Goal: Contribute content: Contribute content

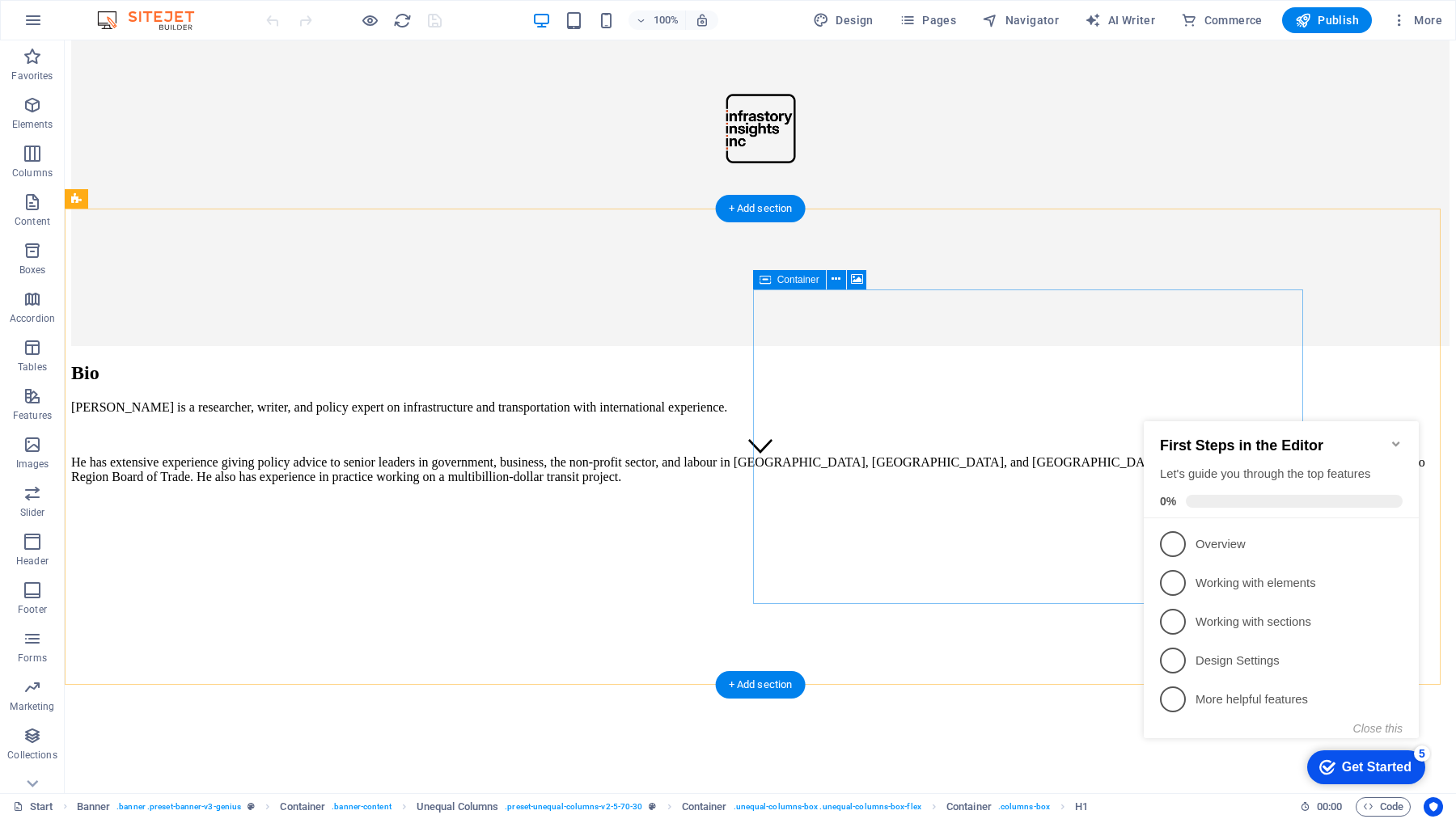
scroll to position [400, 0]
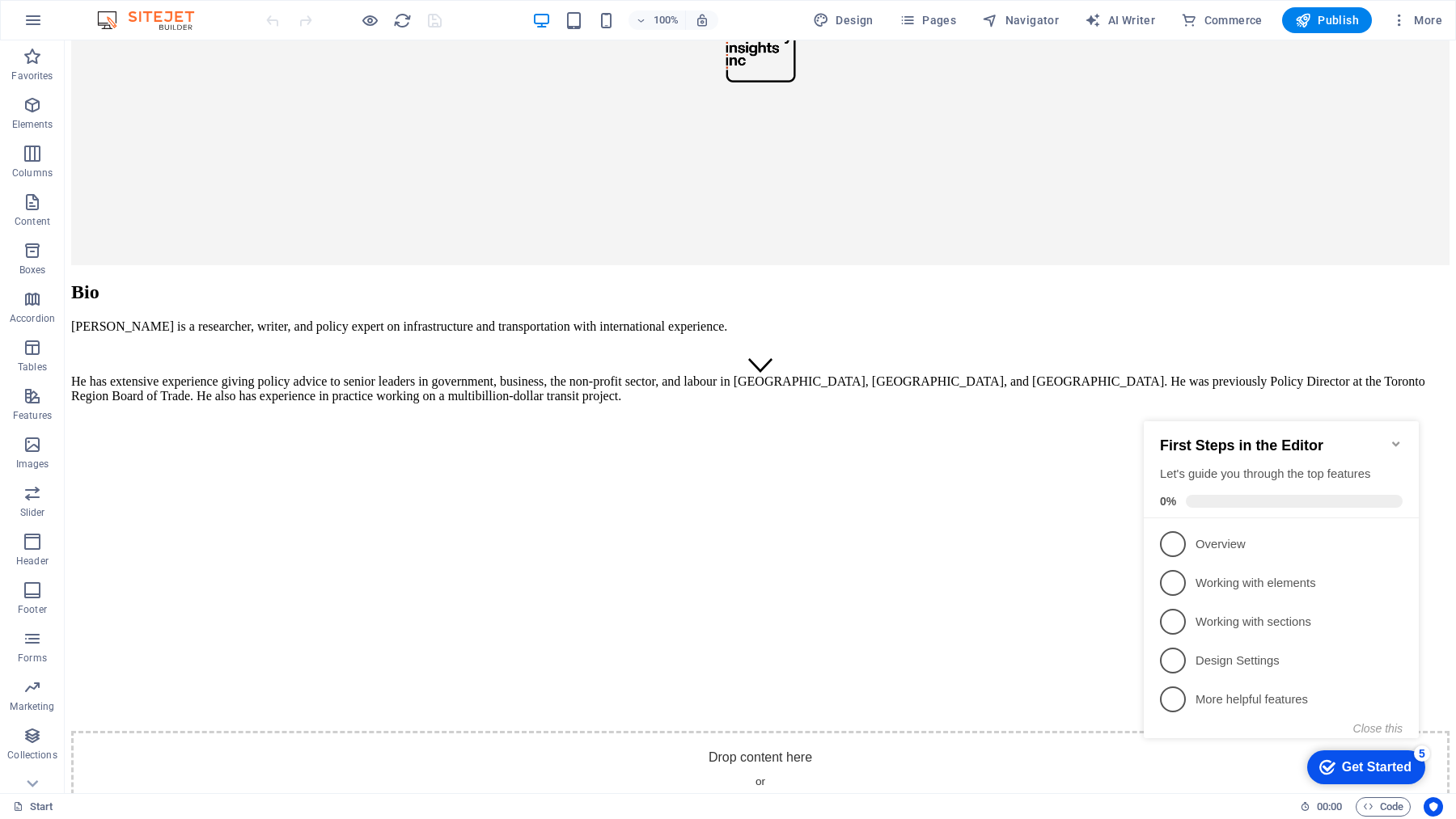
click at [1394, 438] on icon "Minimize checklist" at bounding box center [1396, 444] width 13 height 13
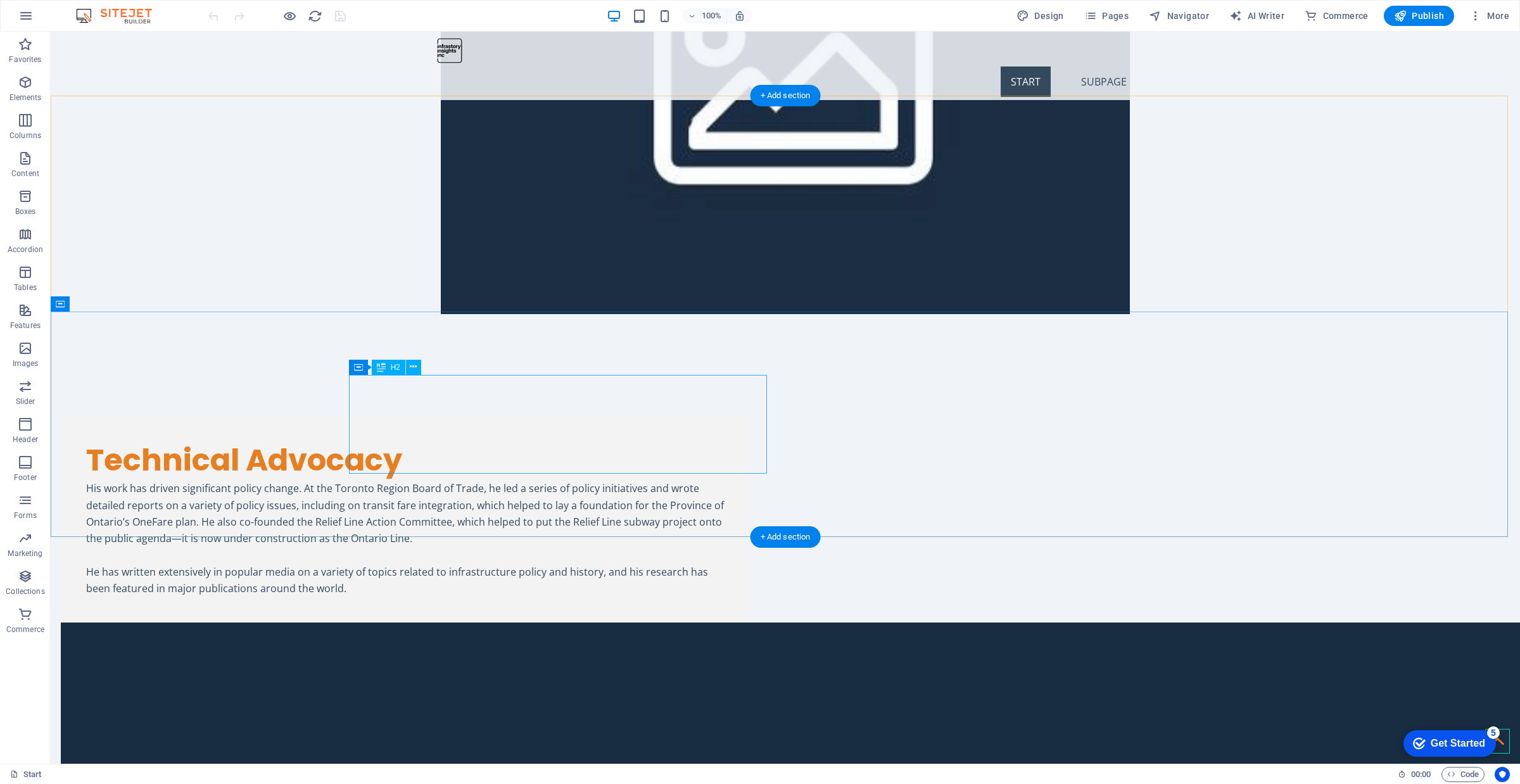
scroll to position [2451, 0]
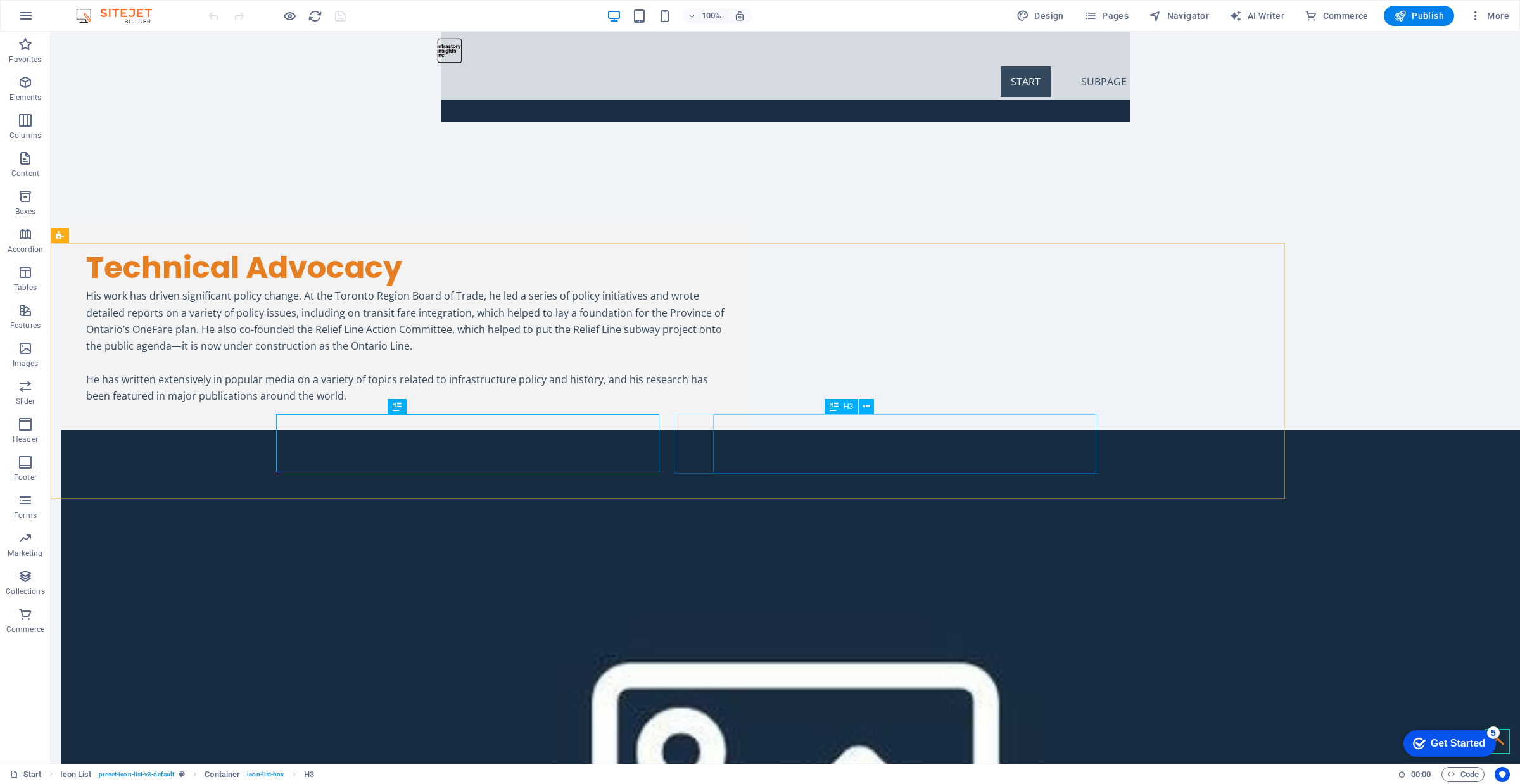
click at [867, 405] on icon at bounding box center [867, 406] width 7 height 13
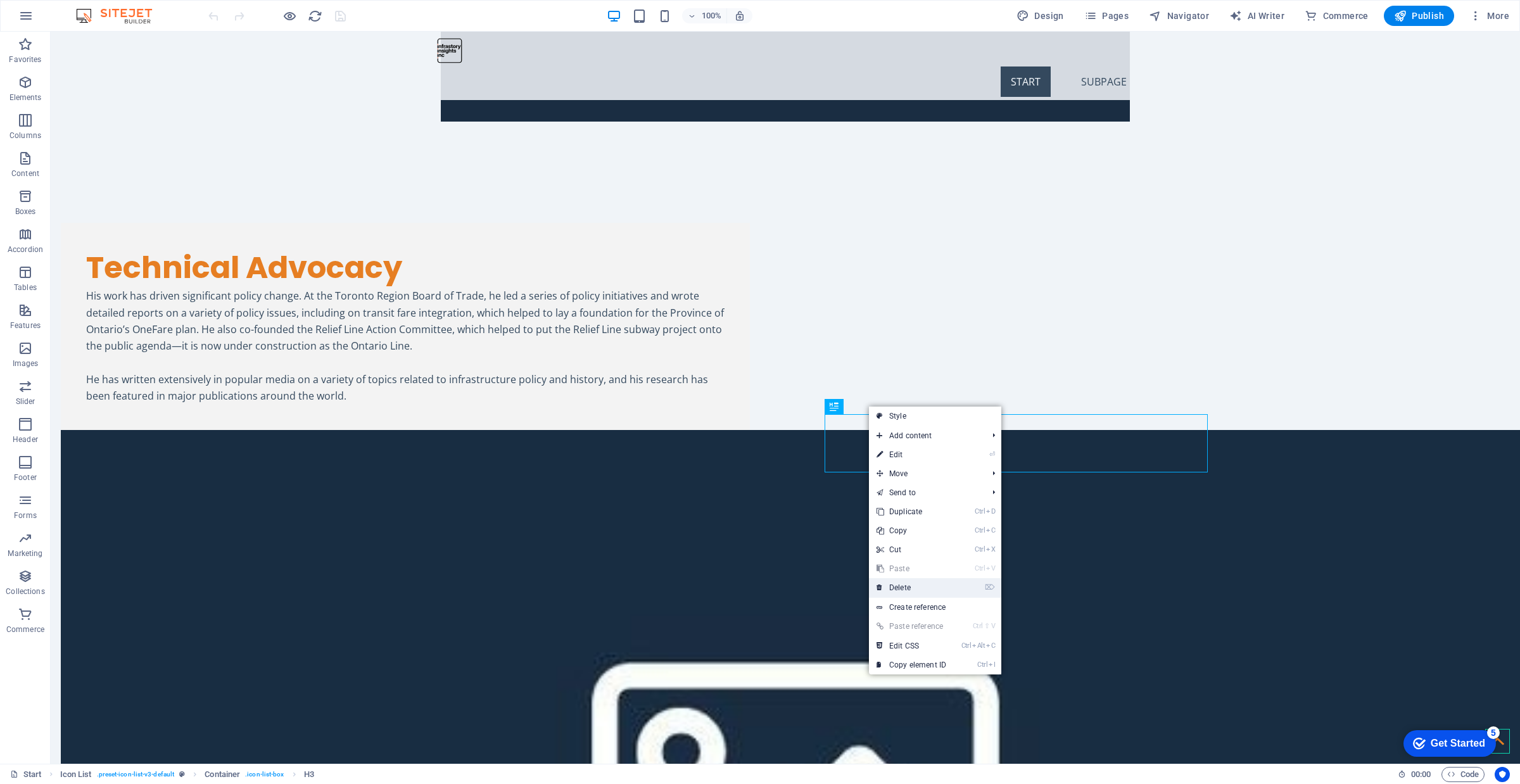
click at [919, 588] on link "⌦ Delete" at bounding box center [911, 588] width 85 height 19
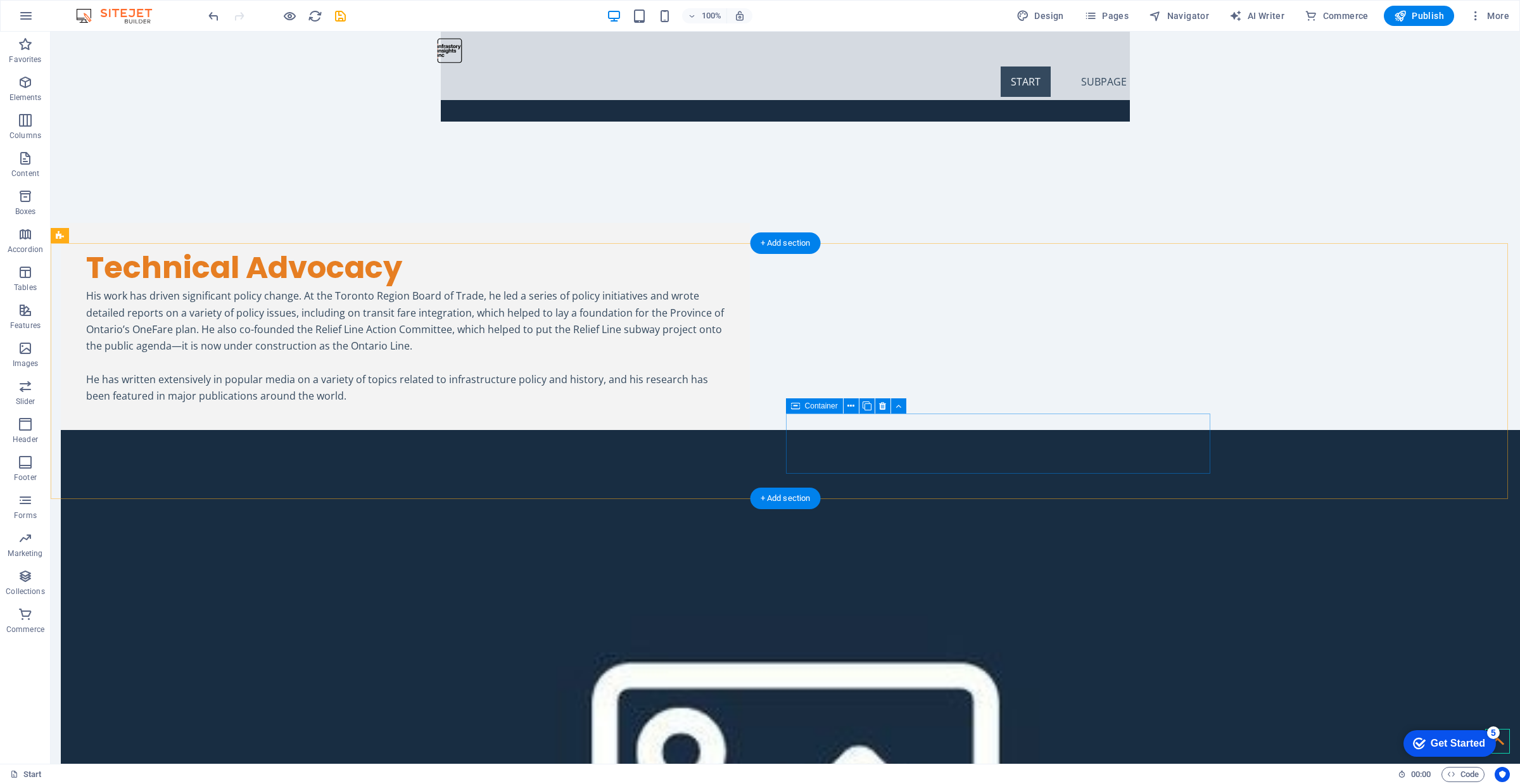
click at [883, 406] on icon at bounding box center [883, 406] width 7 height 13
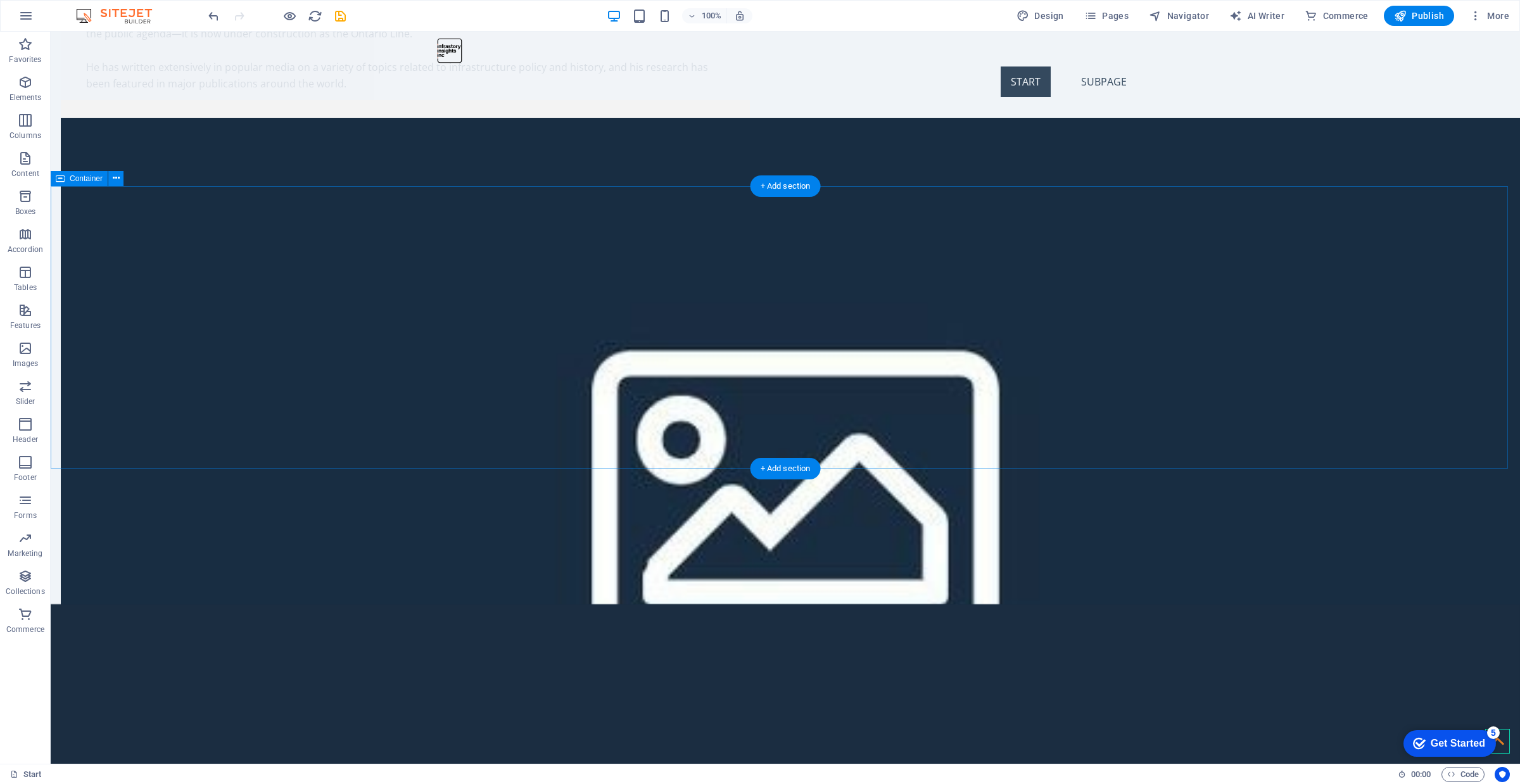
scroll to position [2689, 0]
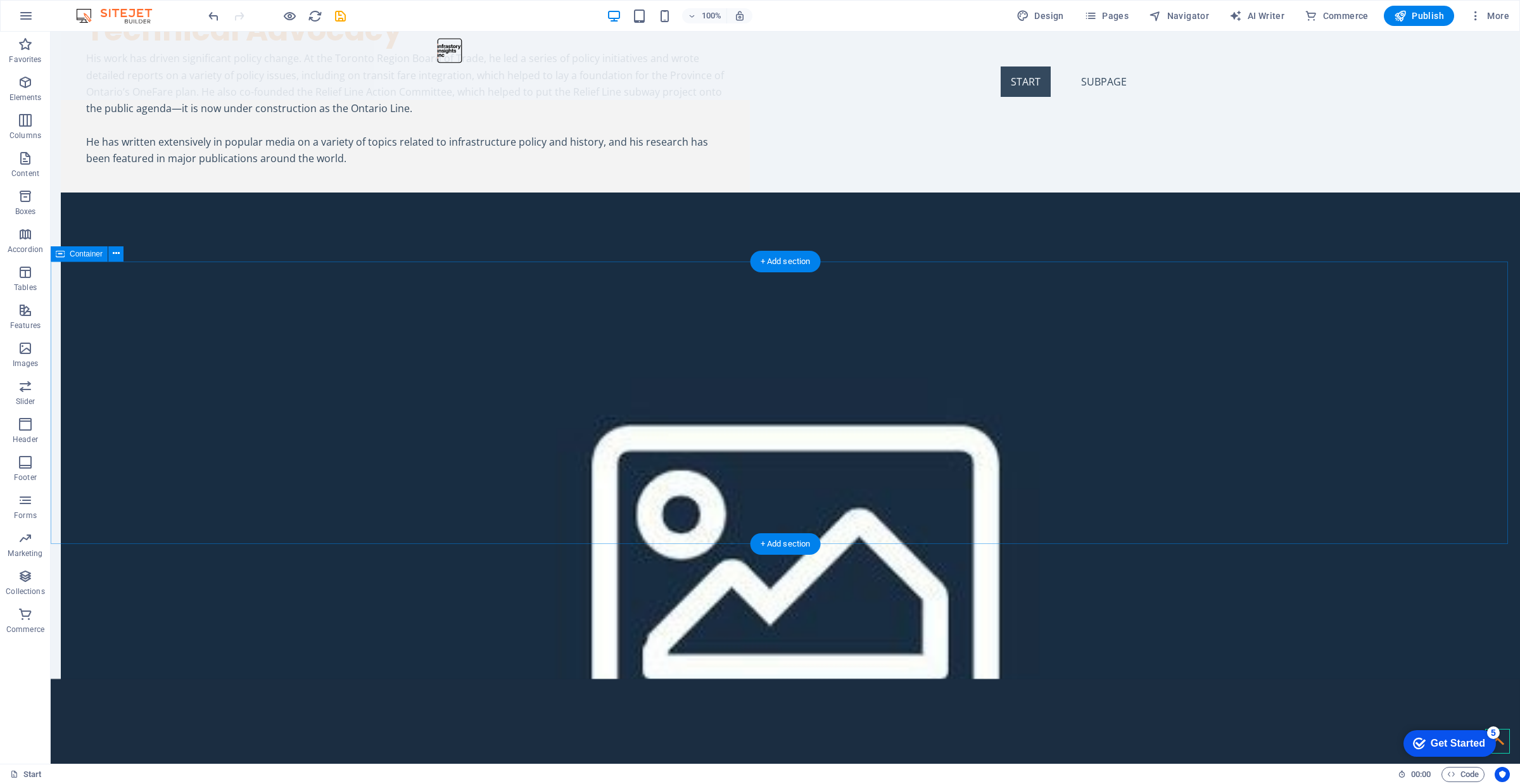
click at [117, 255] on icon at bounding box center [116, 253] width 7 height 13
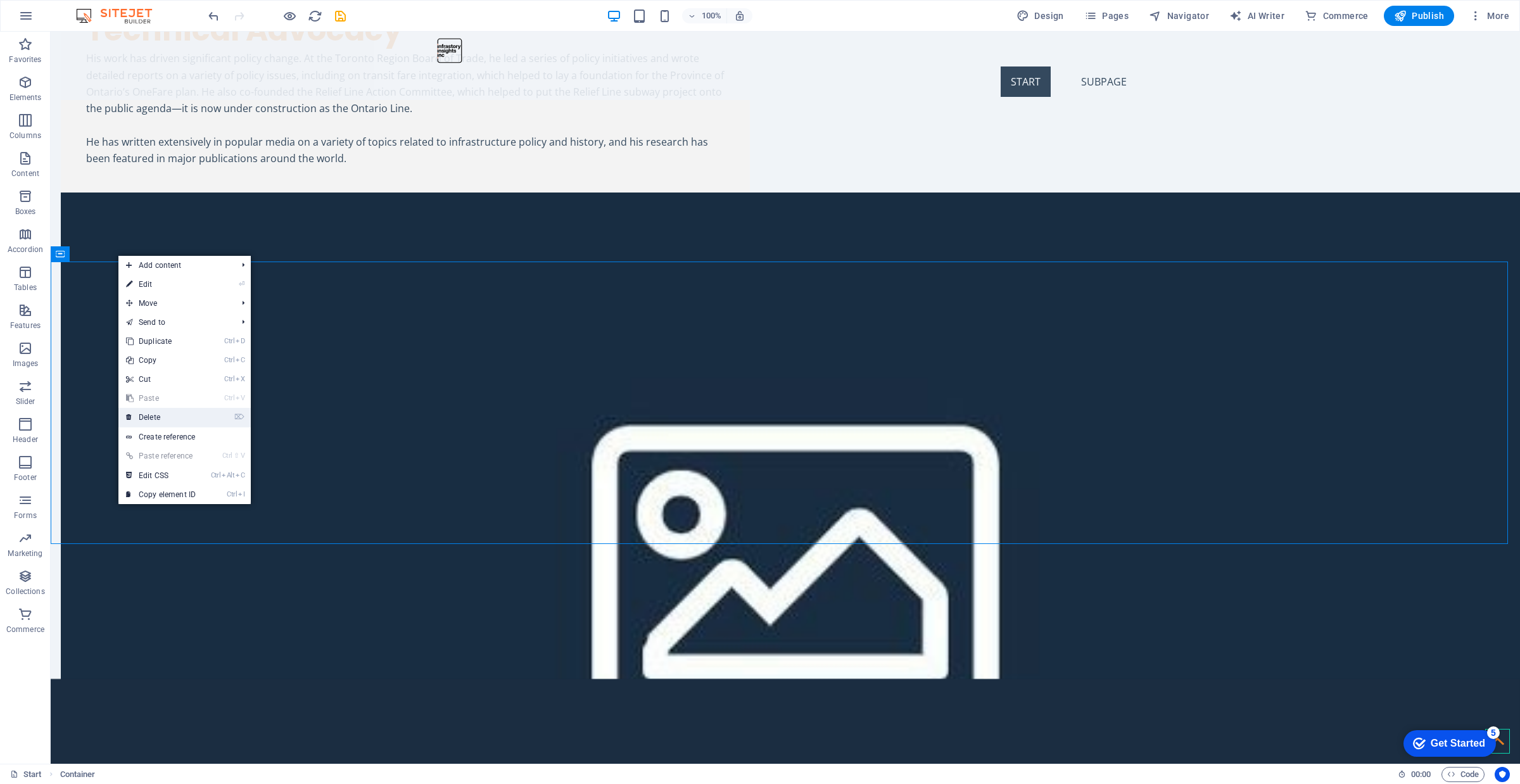
click at [172, 416] on link "⌦ Delete" at bounding box center [160, 418] width 85 height 19
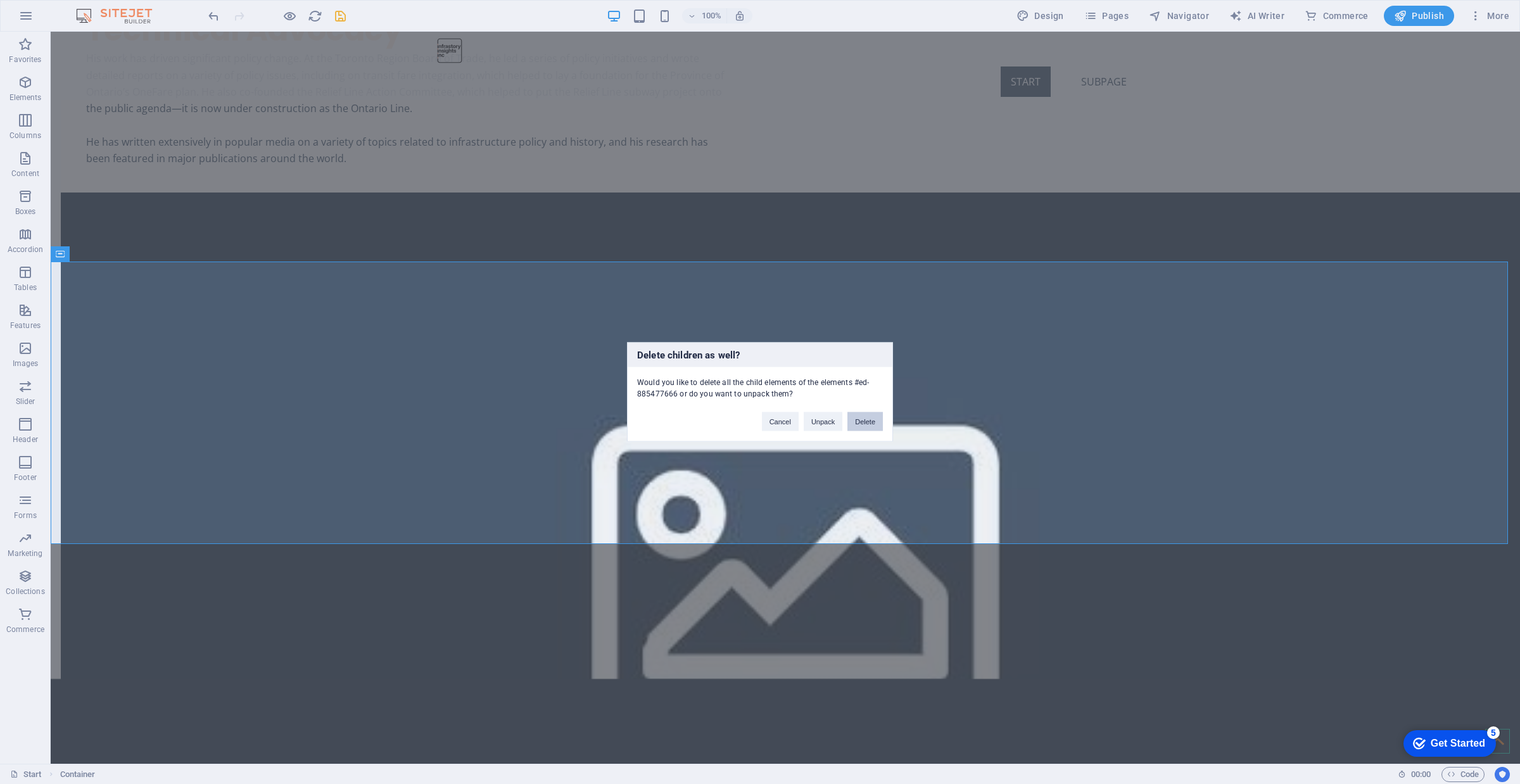
click at [867, 426] on button "Delete" at bounding box center [865, 422] width 36 height 19
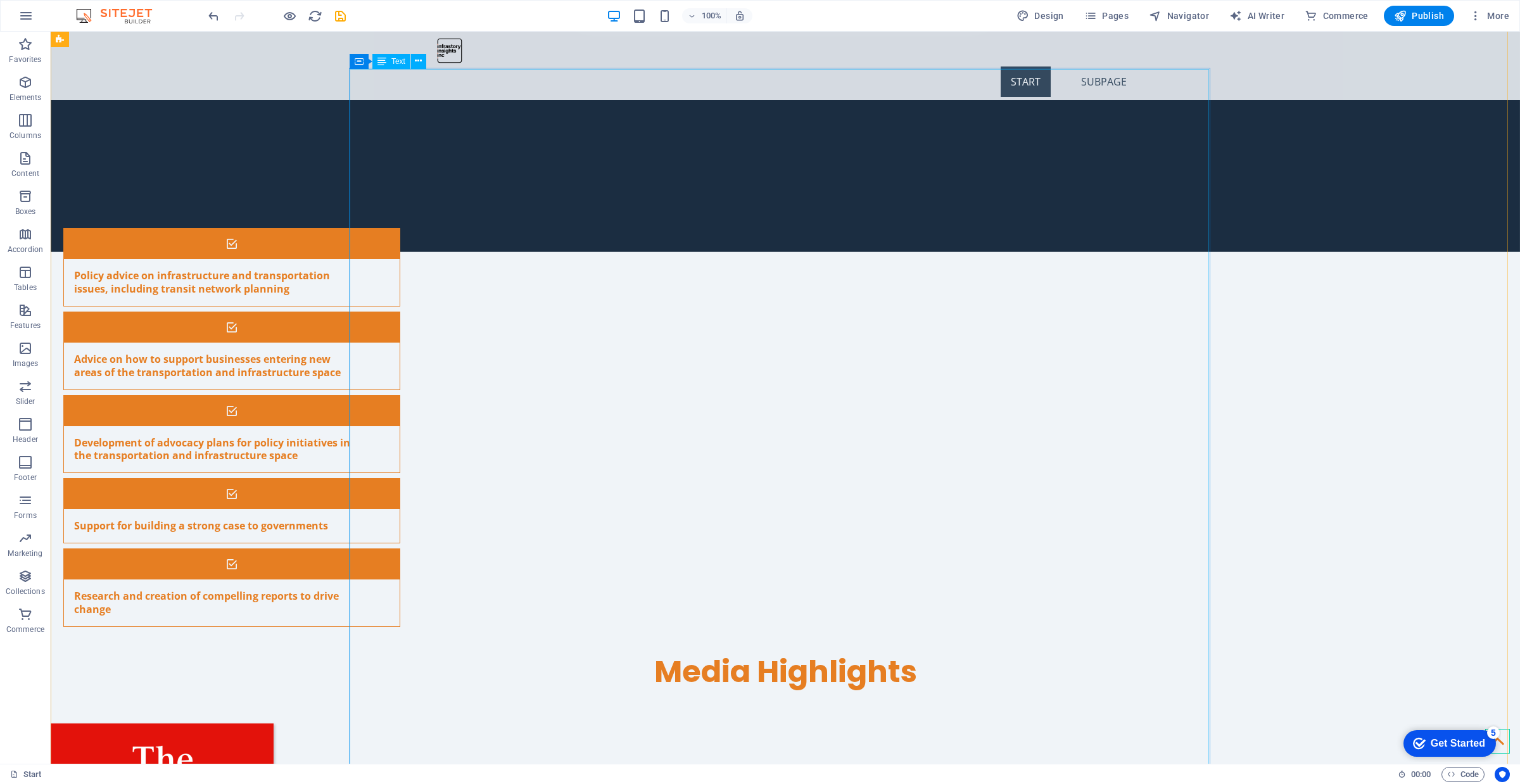
scroll to position [3876, 0]
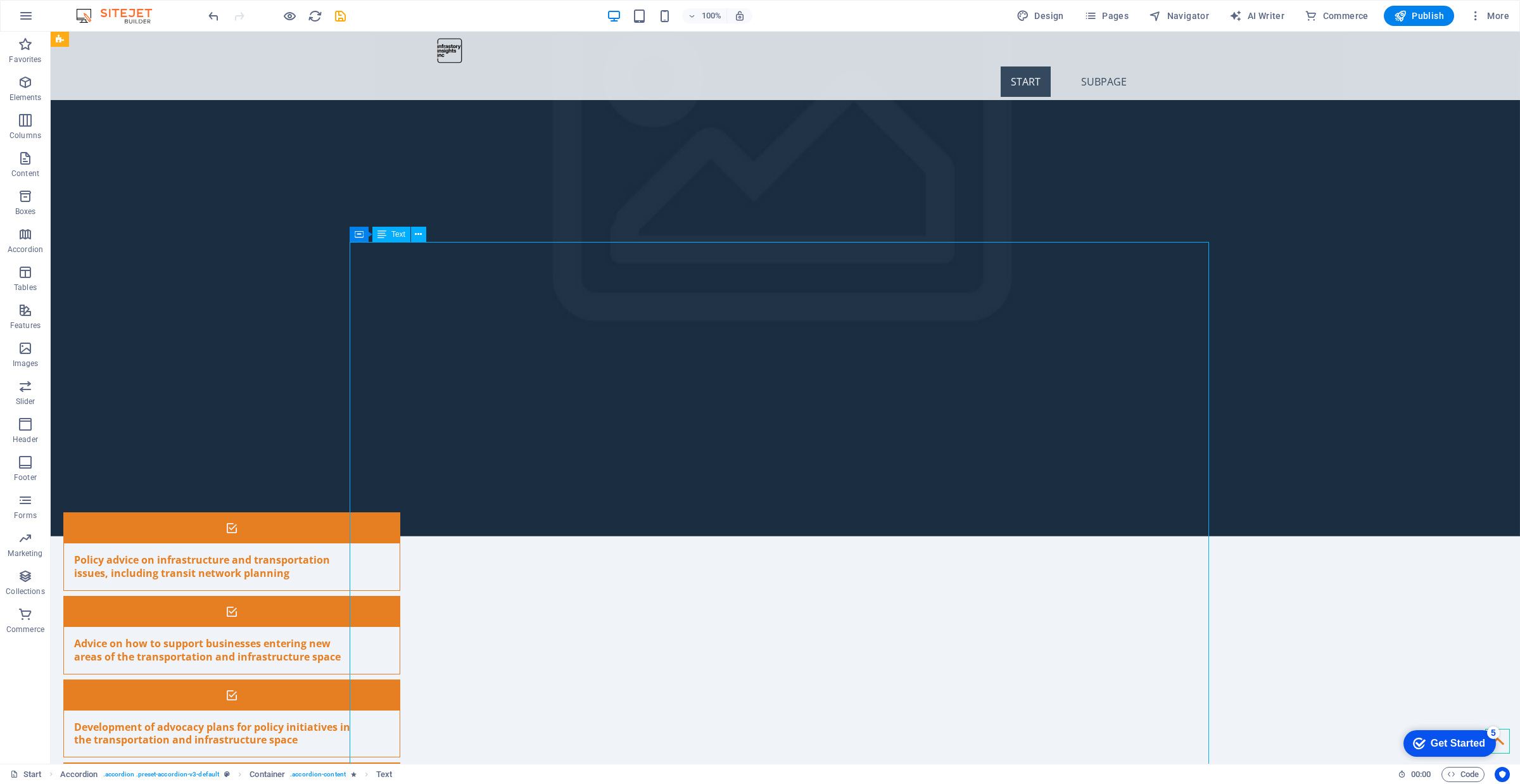
scroll to position [3559, 0]
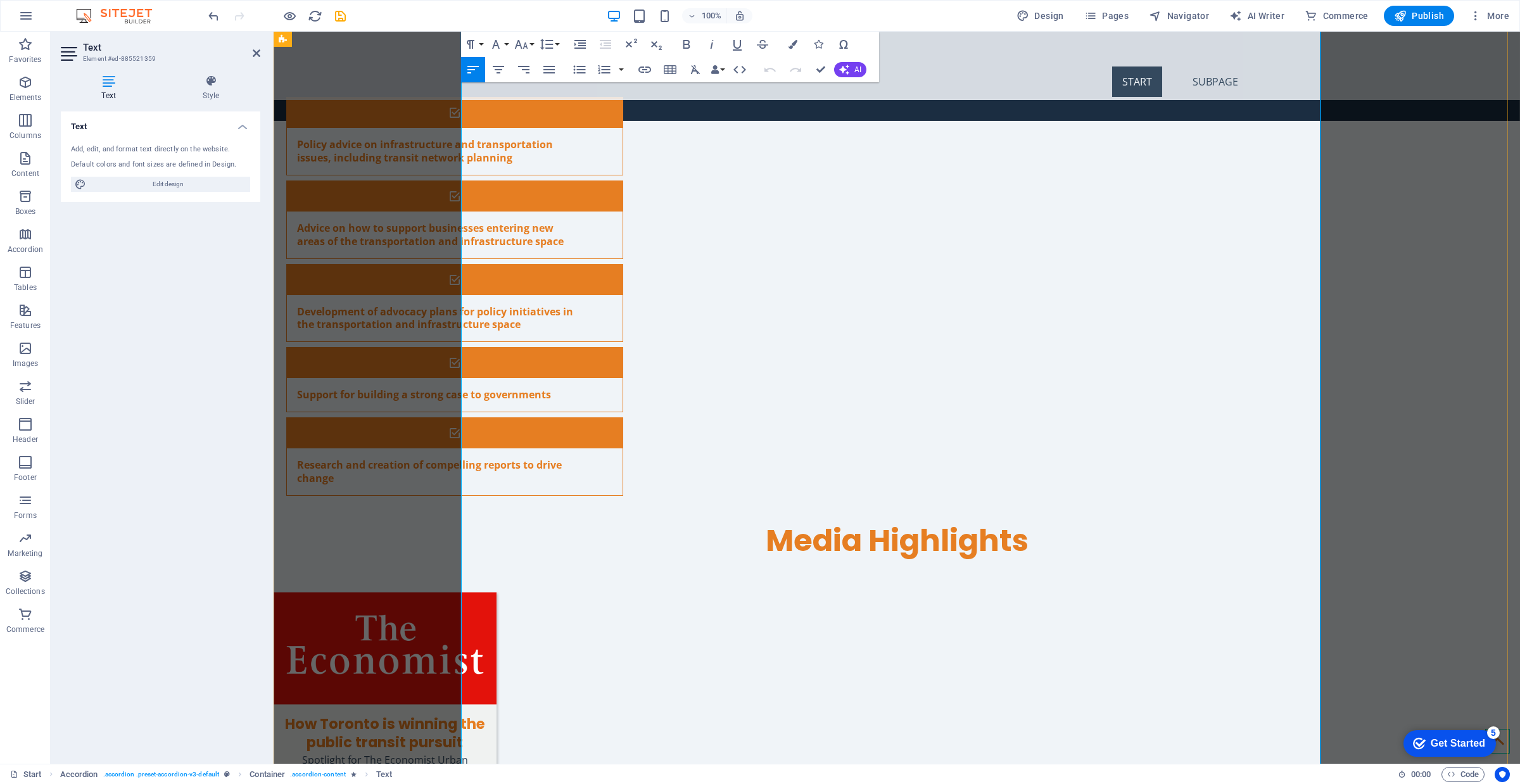
scroll to position [3955, 0]
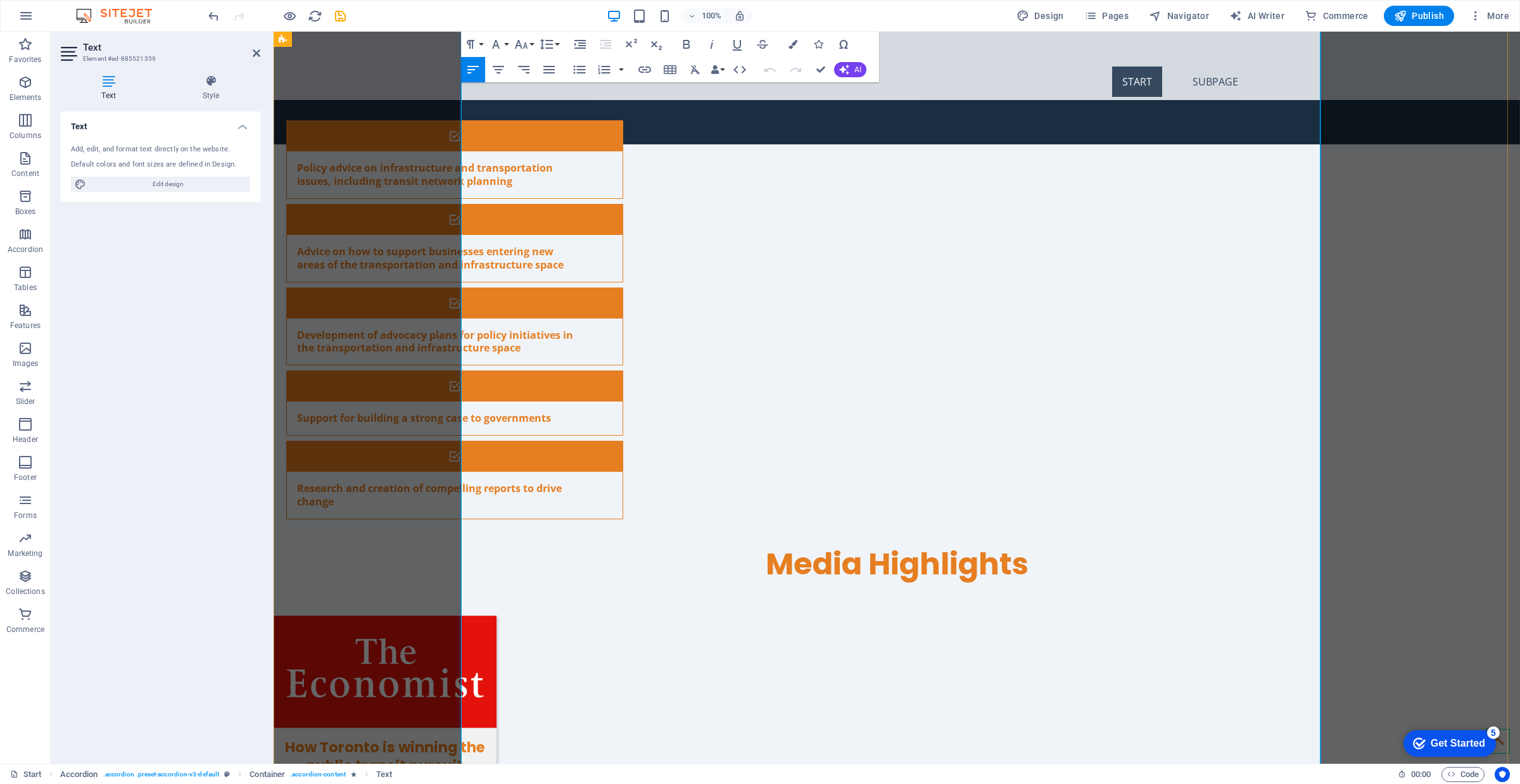
drag, startPoint x: 1015, startPoint y: 491, endPoint x: 492, endPoint y: 499, distance: 523.1
drag, startPoint x: 867, startPoint y: 482, endPoint x: 450, endPoint y: 486, distance: 417.0
click at [640, 72] on icon "button" at bounding box center [644, 70] width 12 height 6
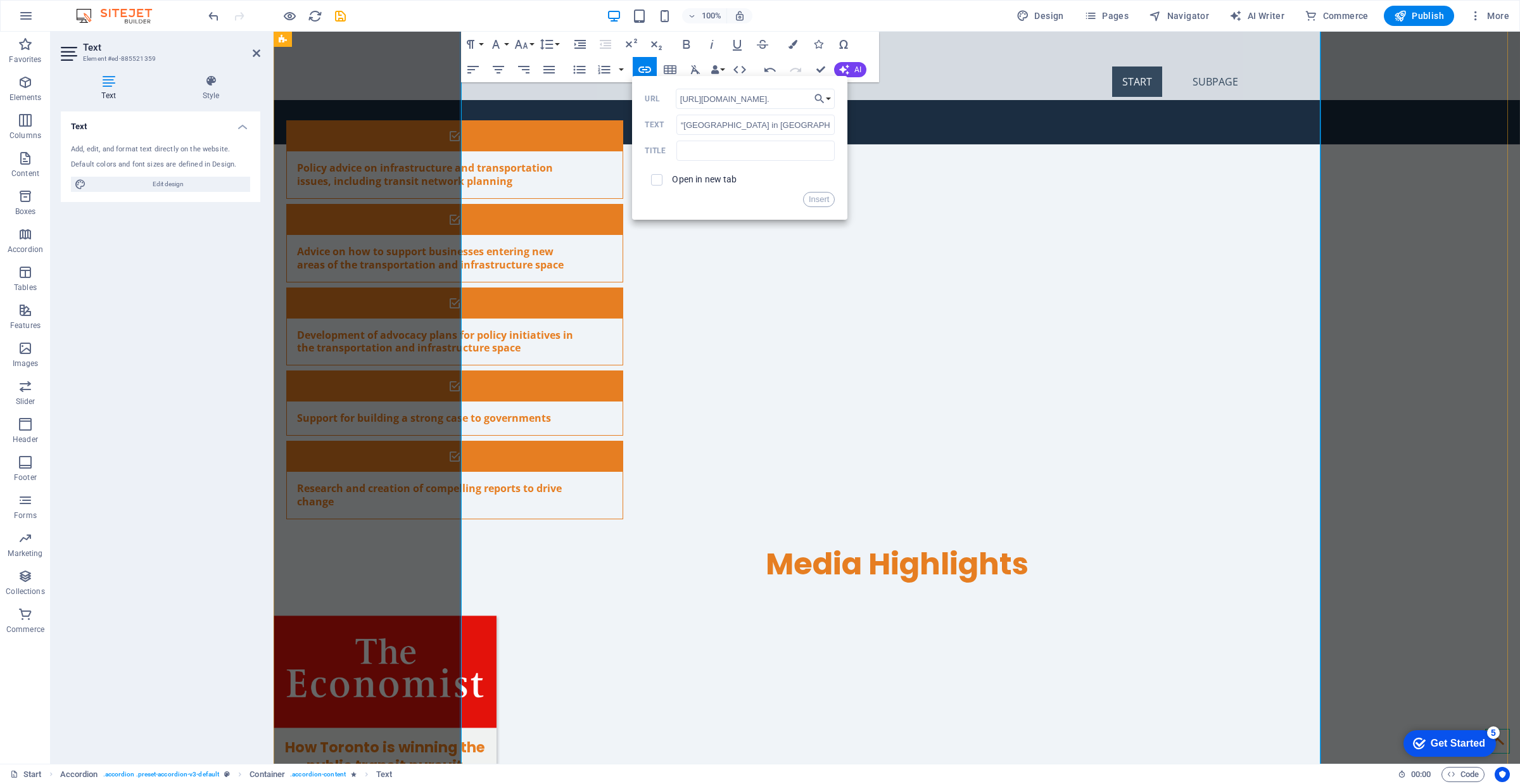
scroll to position [0, 235]
type input "[URL][DOMAIN_NAME]."
click at [690, 181] on label "Open in new tab" at bounding box center [704, 179] width 65 height 10
click at [812, 202] on button "Insert" at bounding box center [819, 200] width 32 height 15
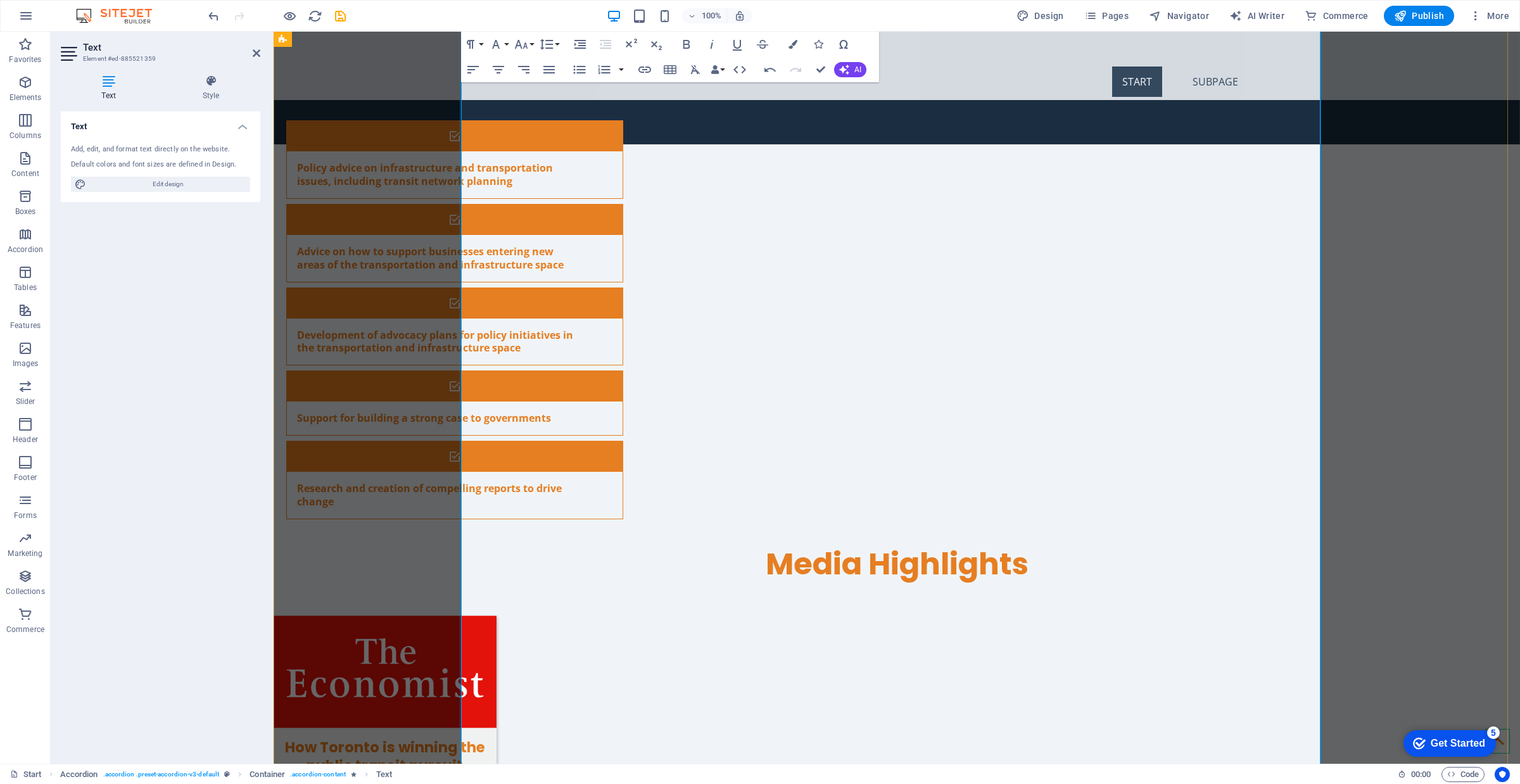
drag, startPoint x: 1064, startPoint y: 529, endPoint x: 934, endPoint y: 517, distance: 130.6
checkbox input "true"
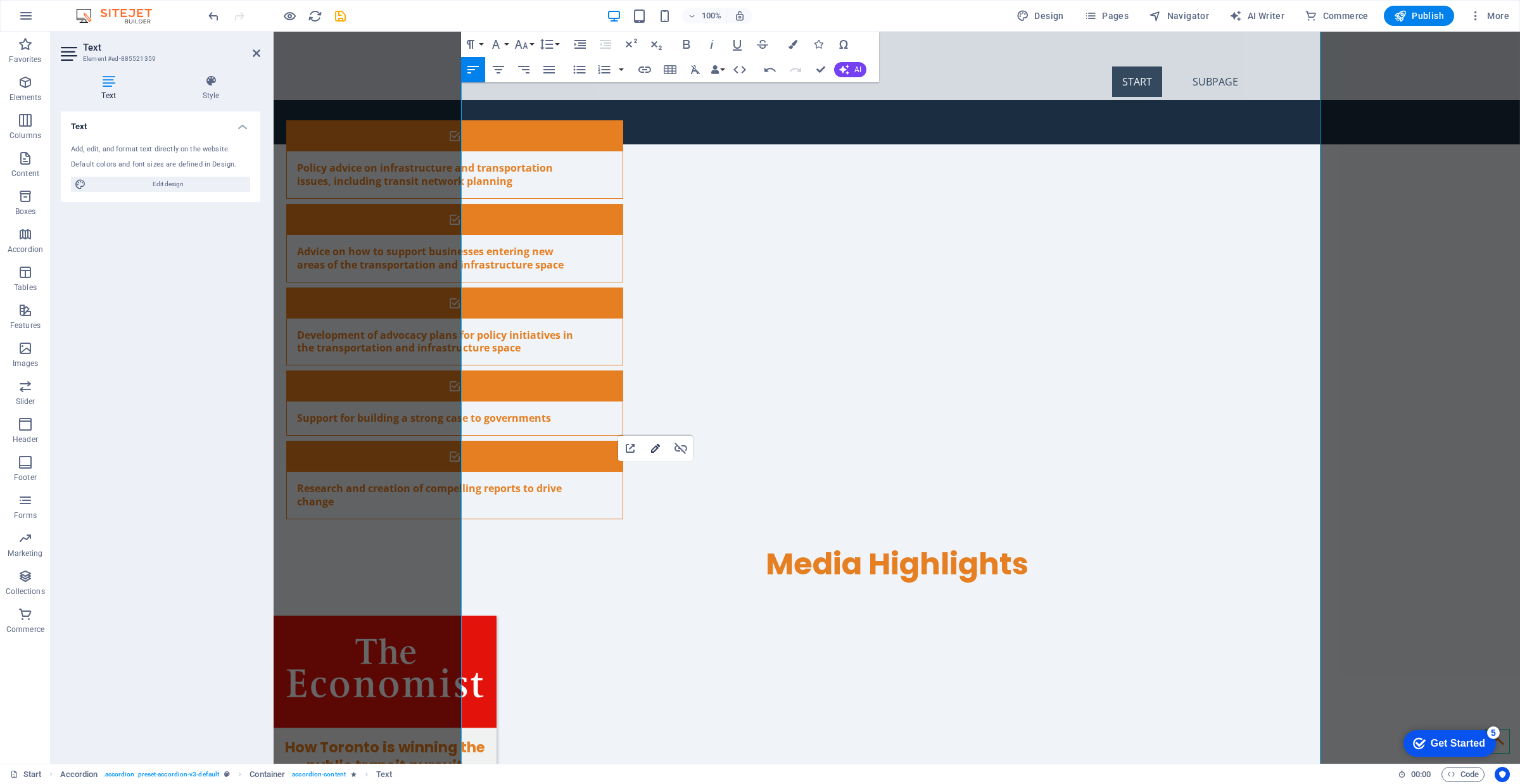
click at [653, 450] on icon "button" at bounding box center [655, 448] width 15 height 15
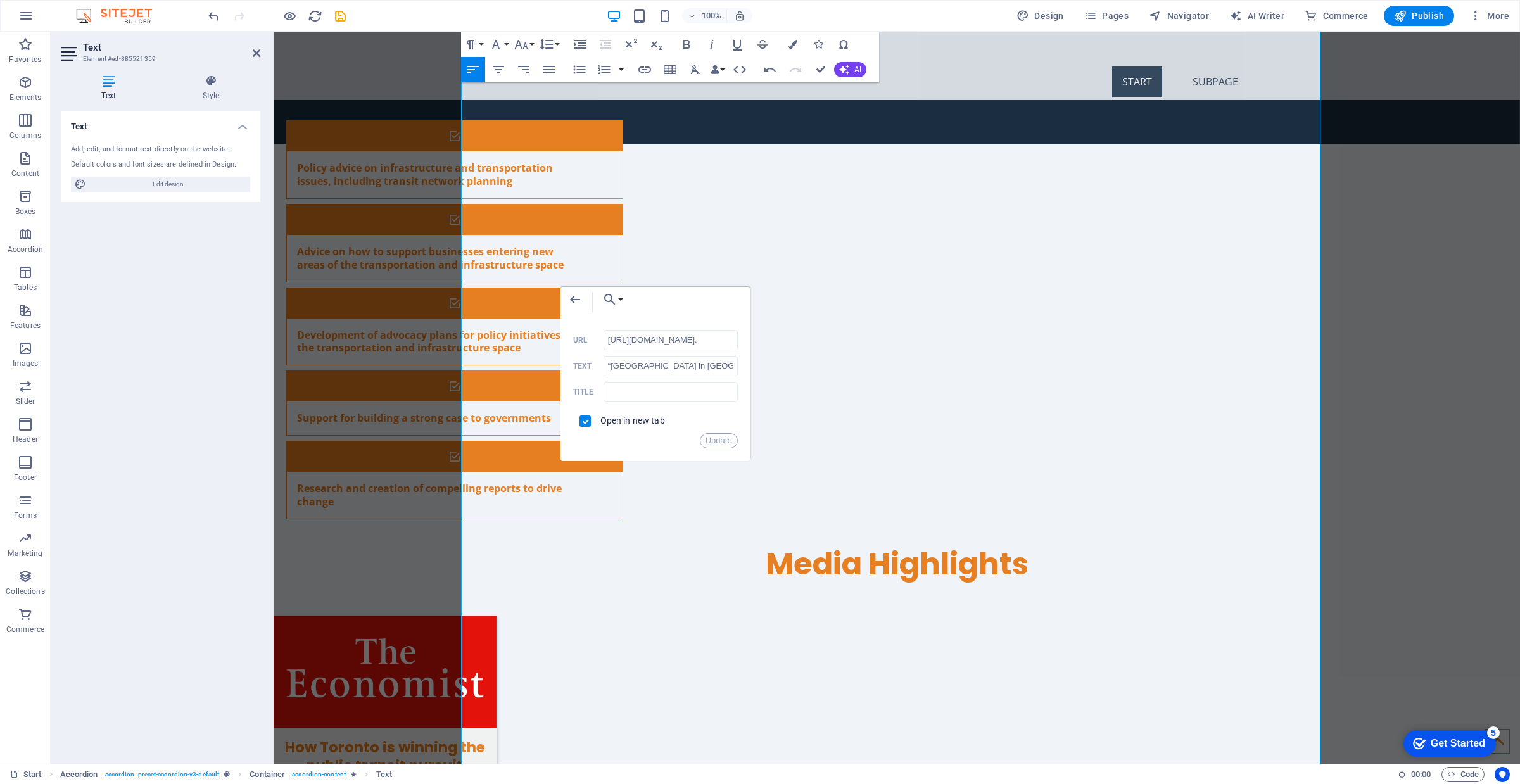
scroll to position [0, 237]
click at [715, 343] on input "[URL][DOMAIN_NAME]." at bounding box center [671, 339] width 134 height 20
click at [725, 342] on input "[URL][DOMAIN_NAME]." at bounding box center [671, 339] width 134 height 20
drag, startPoint x: 726, startPoint y: 439, endPoint x: 449, endPoint y: 407, distance: 278.8
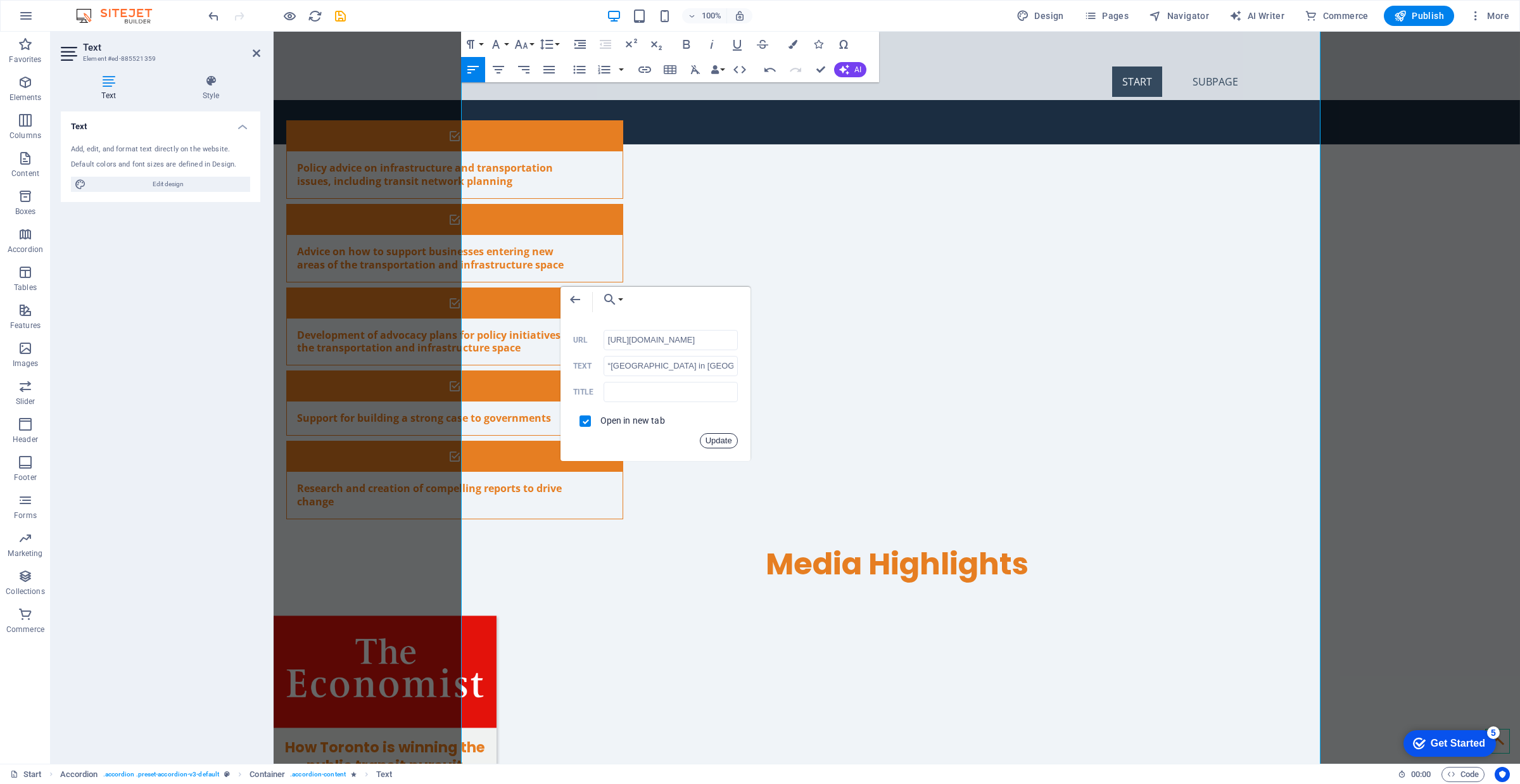
click at [726, 439] on button "Update" at bounding box center [719, 441] width 38 height 15
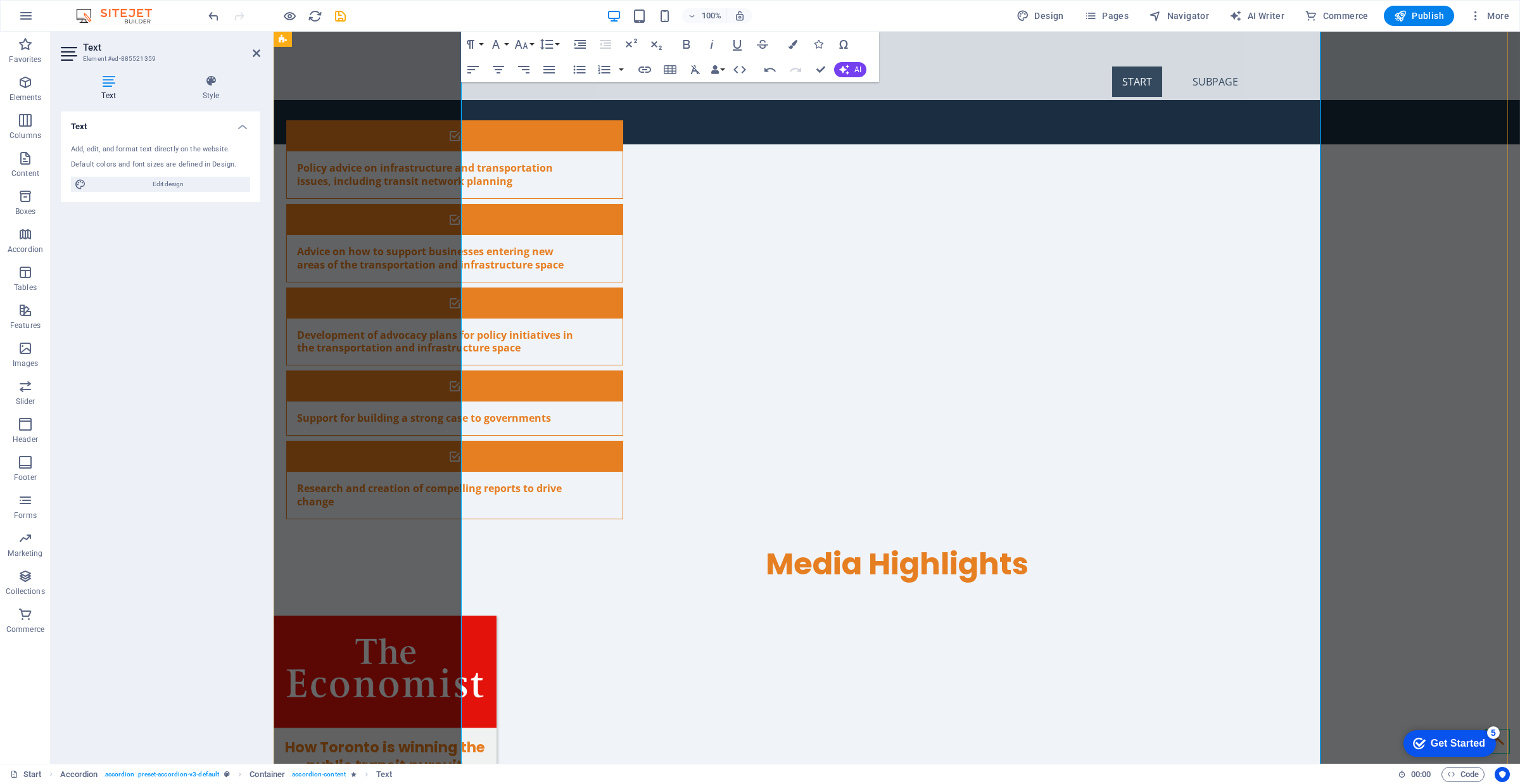
type input "[URL][DOMAIN_NAME][PERSON_NAME][PERSON_NAME]."
type input "“The MTA’s Flashy New Plan Won’t Solve the Delays.” City & State [US_STATE], [D…"
click at [675, 412] on icon "button" at bounding box center [673, 414] width 9 height 9
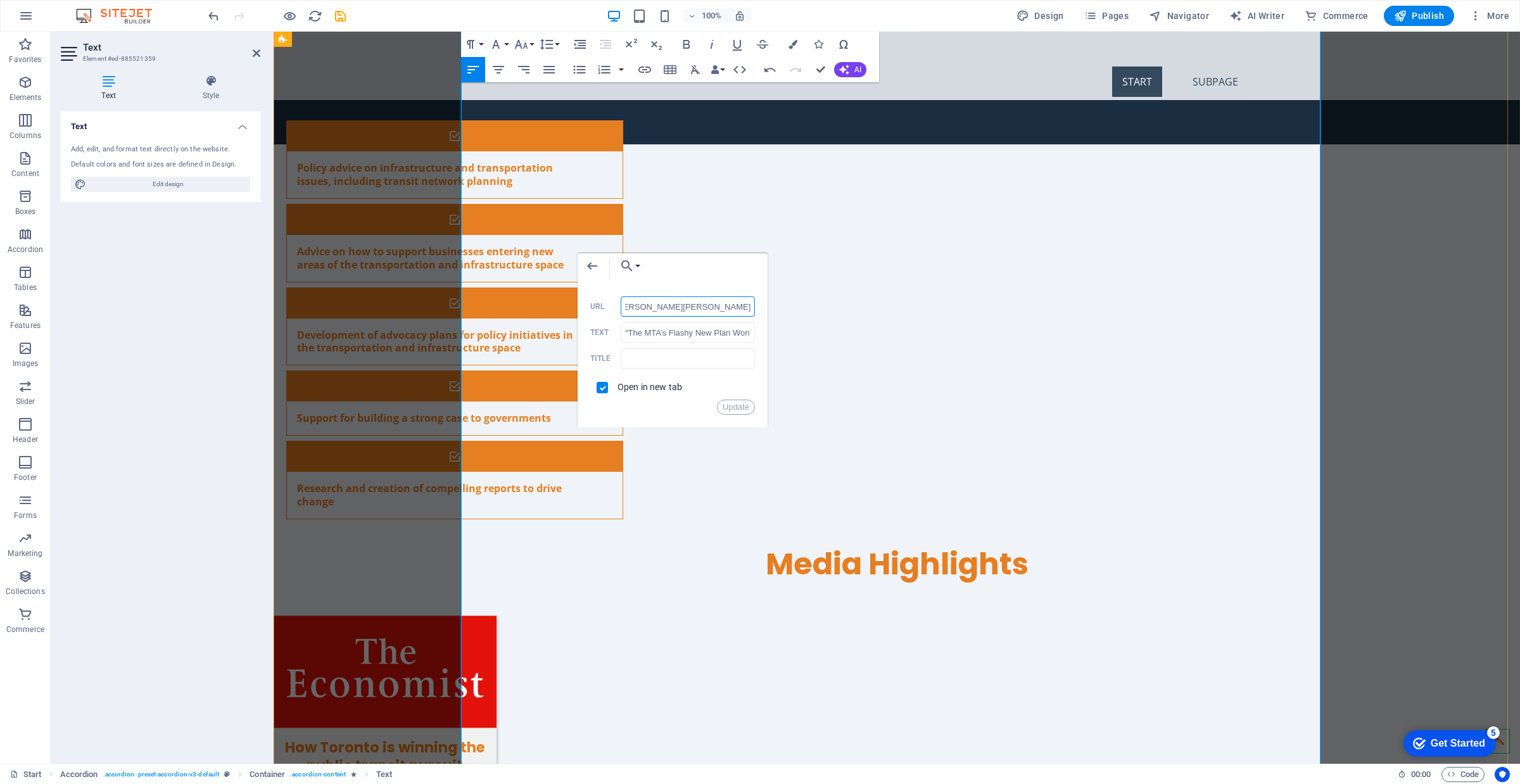
scroll to position [0, 313]
click at [730, 407] on button "Update" at bounding box center [735, 407] width 38 height 15
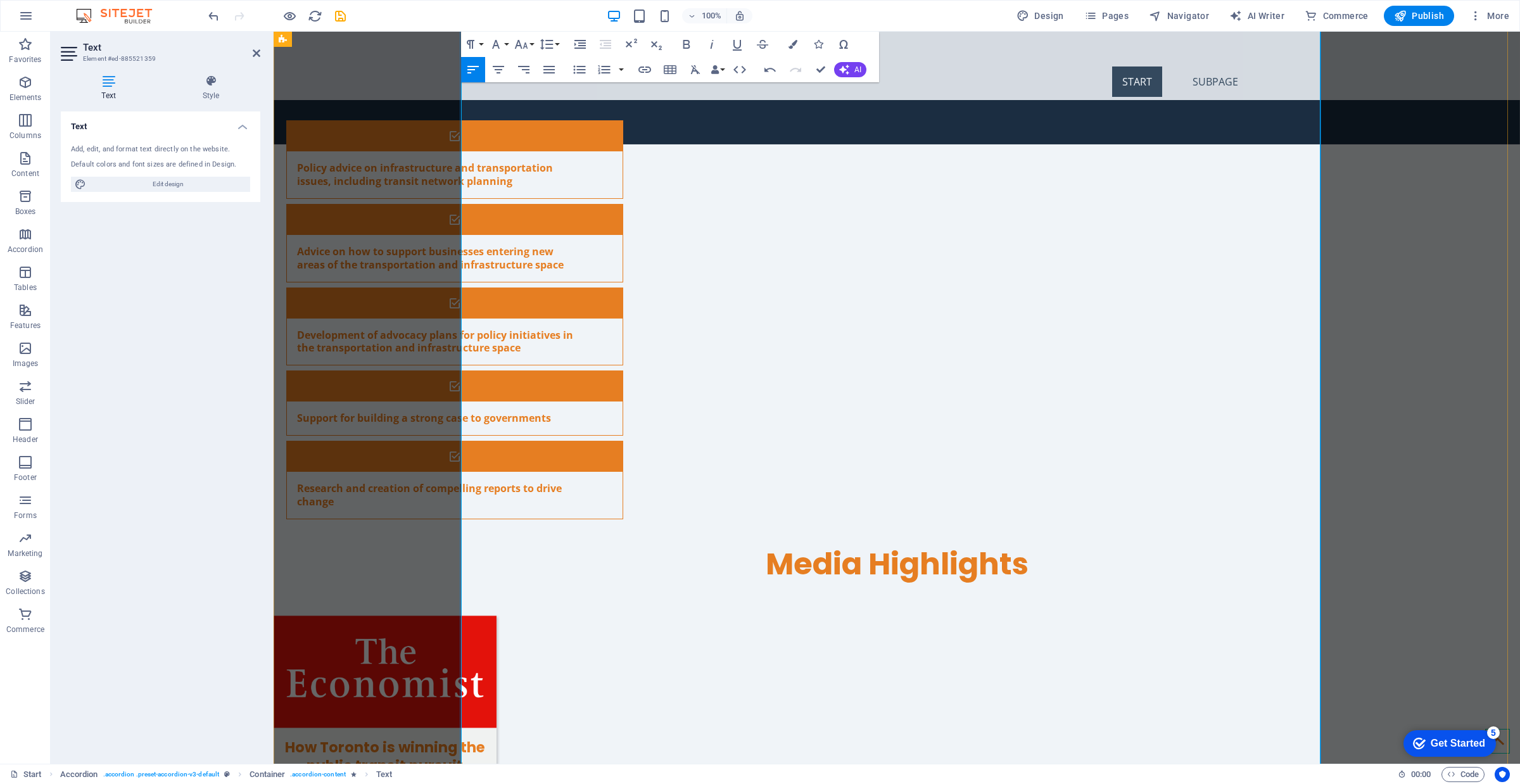
scroll to position [0, 0]
type input "[URL][DOMAIN_NAME]."
type input "“Why [US_STATE][GEOGRAPHIC_DATA] Stopped Building Subways.” CityLab, [DATE]. *O…"
click at [761, 381] on icon "button" at bounding box center [768, 381] width 15 height 15
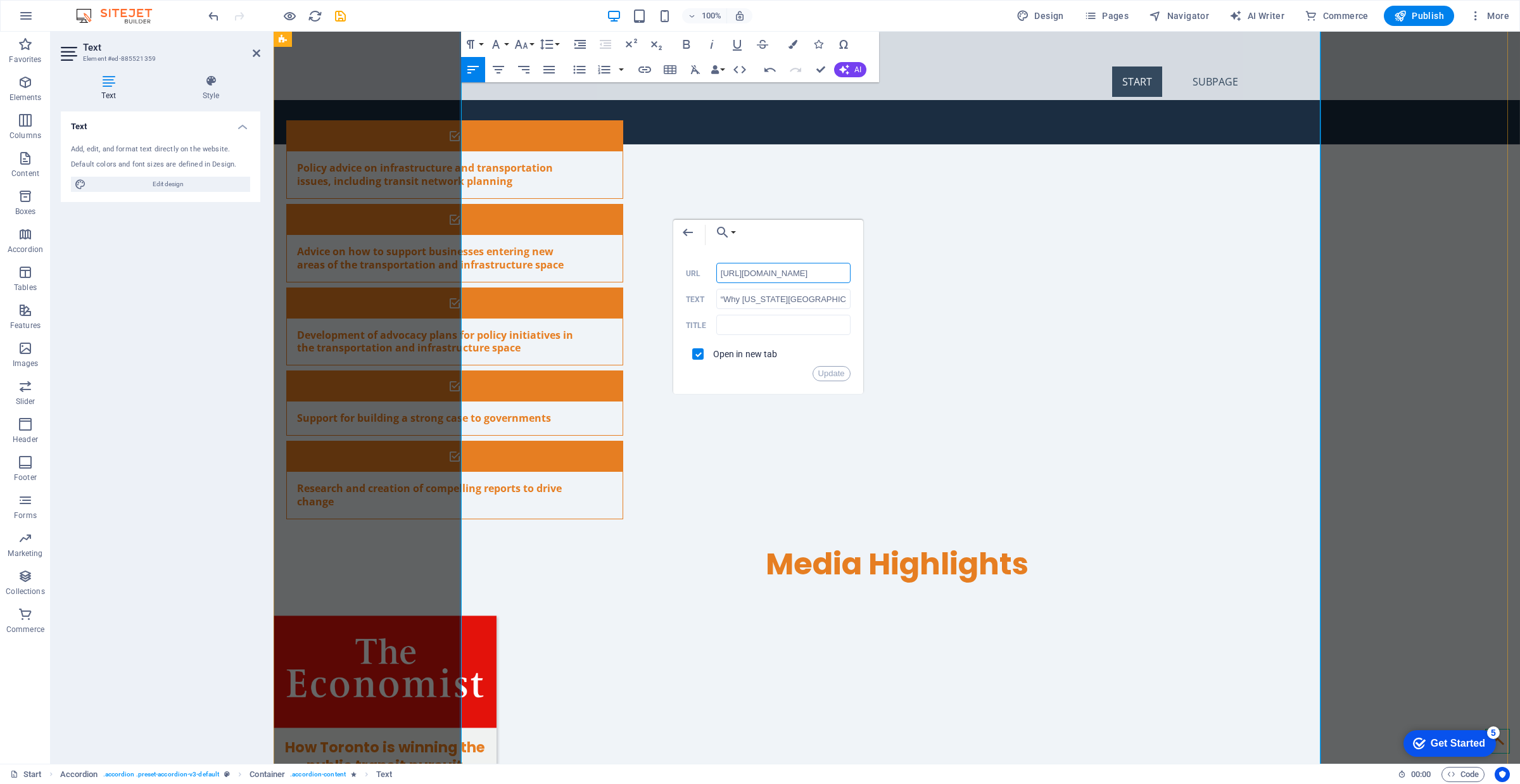
scroll to position [0, 242]
click at [827, 374] on button "Update" at bounding box center [831, 374] width 38 height 15
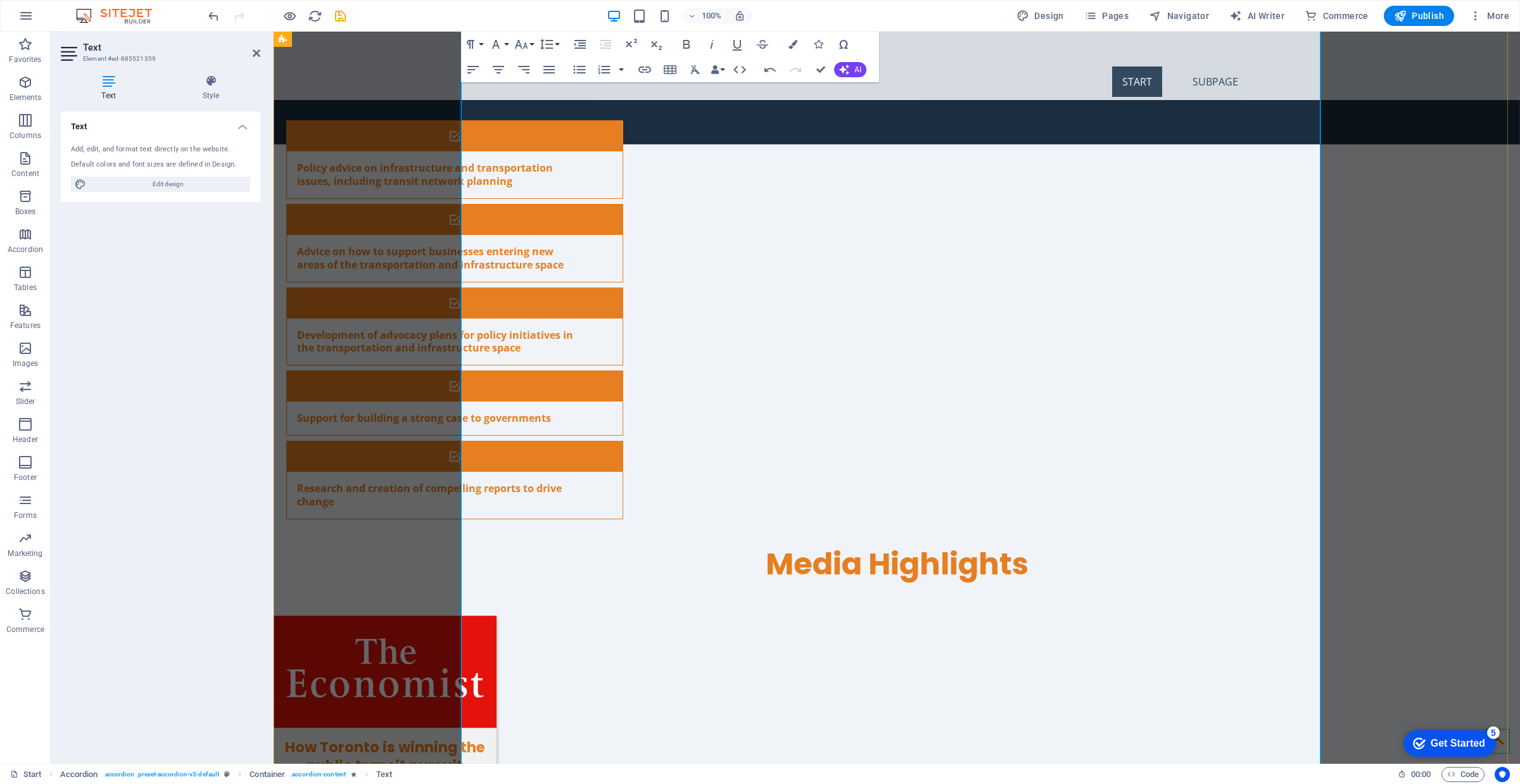
type input "[URL][DOMAIN_NAME]"
type input "“Why Did America Give Up on Mass Transit? (Don’t Blame Cars.).” CityLab, [DATE]…"
click at [814, 345] on icon "button" at bounding box center [816, 348] width 15 height 15
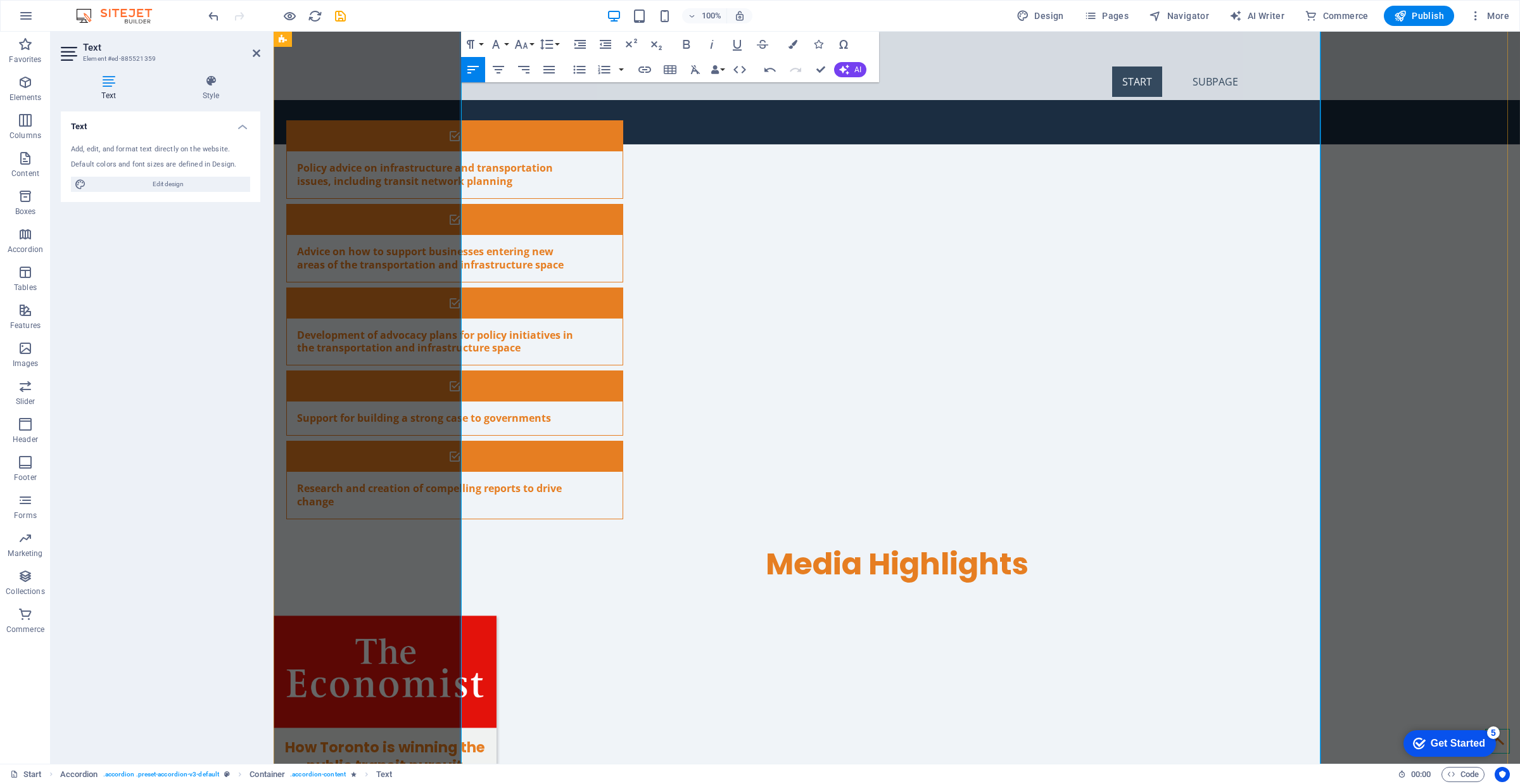
type input "[URL][DOMAIN_NAME]."
type input "“Why Public Transportation Works Better Outside the U.S.” CityLab, [DATE]."
click at [662, 313] on icon "button" at bounding box center [662, 315] width 15 height 15
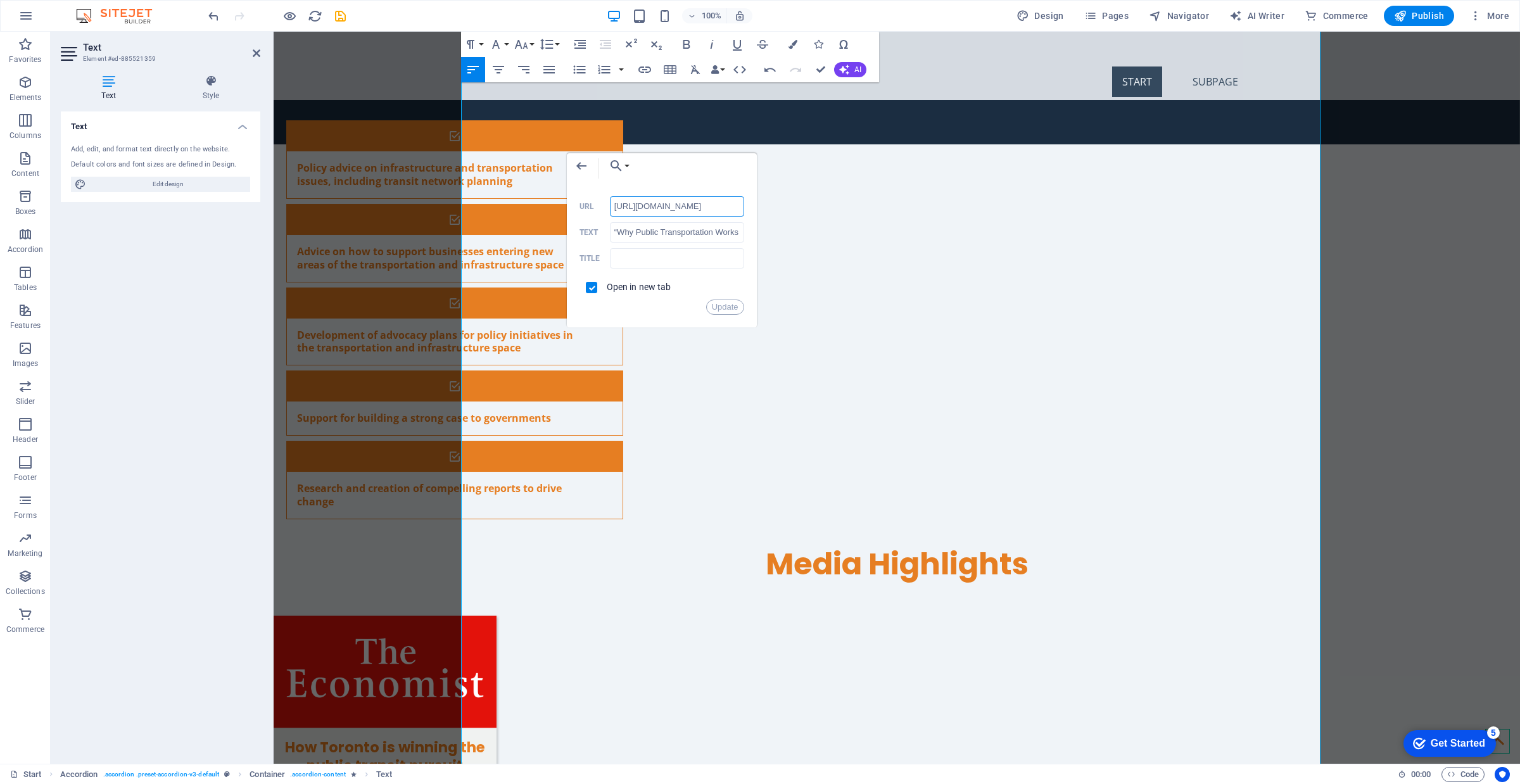
scroll to position [0, 299]
click at [730, 309] on button "Update" at bounding box center [725, 307] width 38 height 15
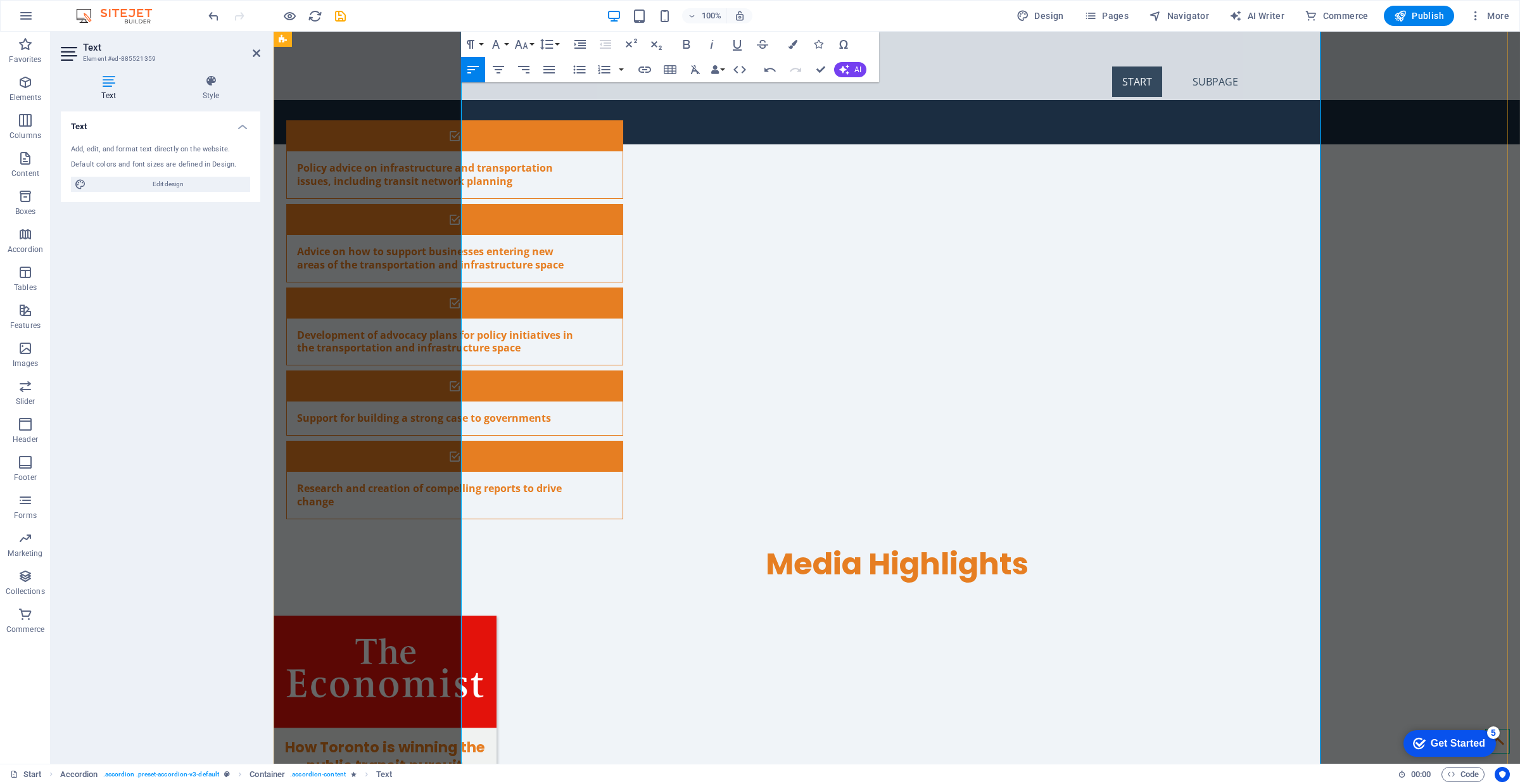
scroll to position [0, 0]
type input "[URL][DOMAIN_NAME][PERSON_NAME]."
type input "“[PERSON_NAME] Unfinished Business.” City & State [US_STATE], [DATE]."
click at [644, 280] on icon "button" at bounding box center [642, 281] width 9 height 9
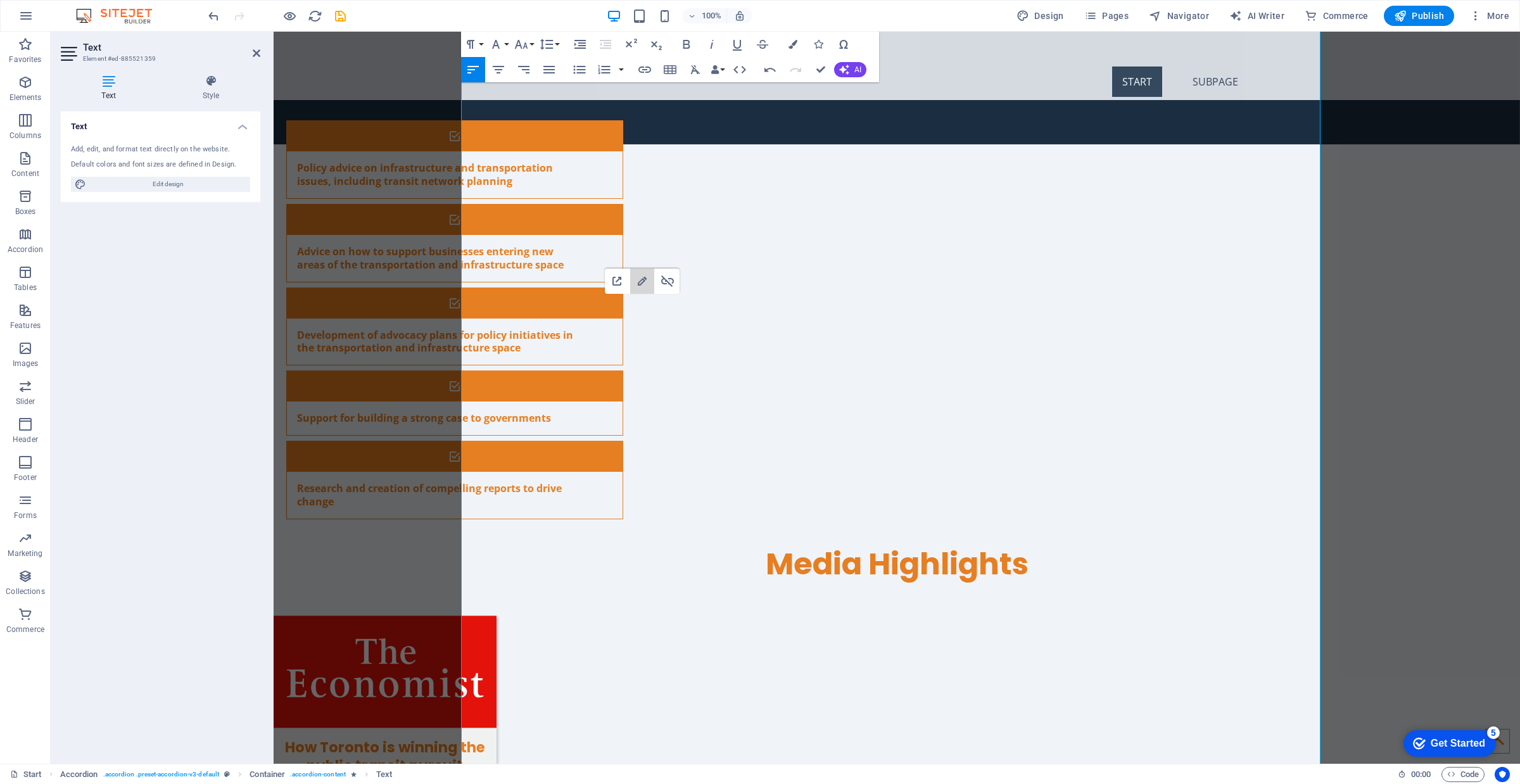
scroll to position [0, 226]
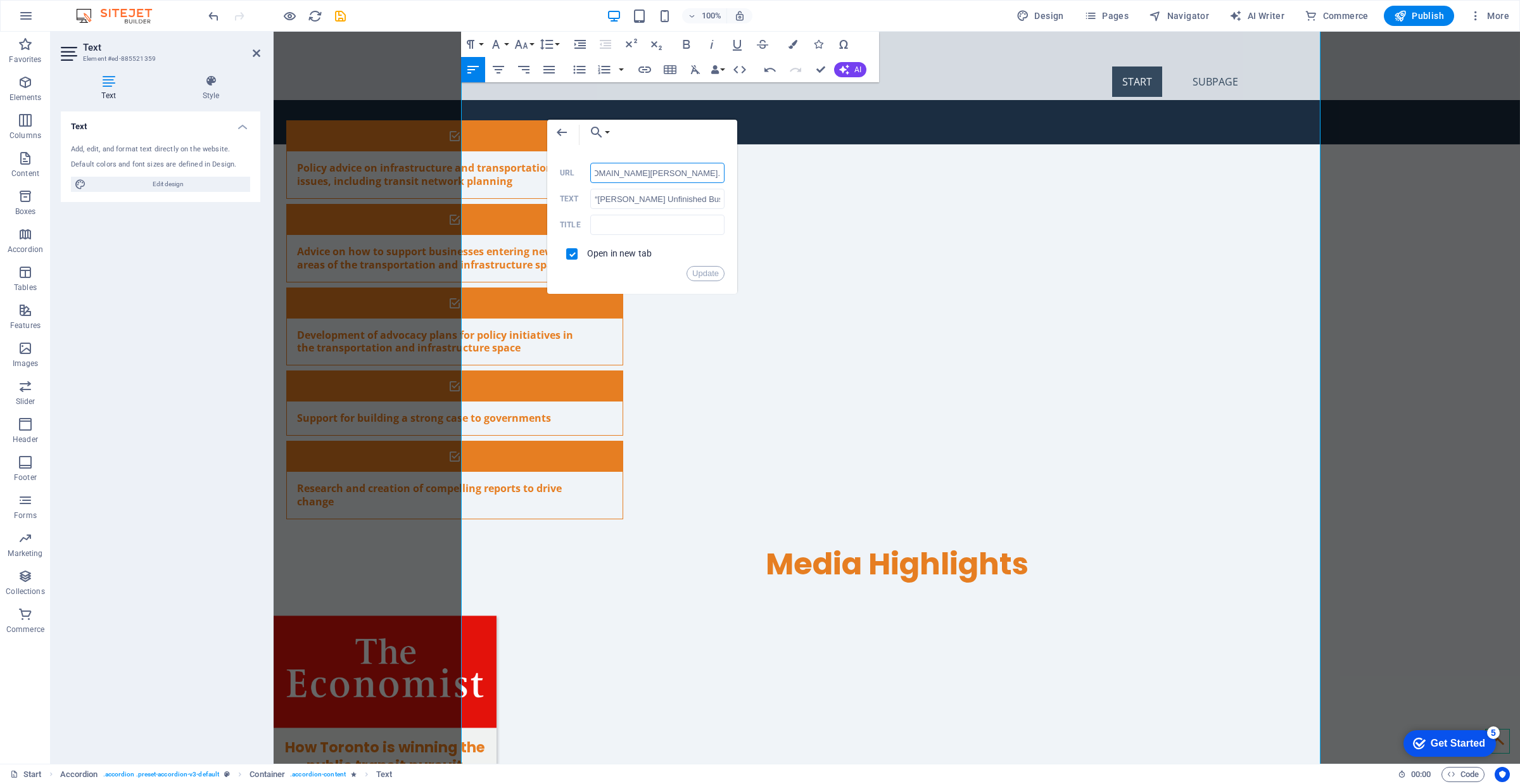
click at [712, 175] on input "[URL][DOMAIN_NAME][PERSON_NAME]." at bounding box center [657, 172] width 134 height 20
click at [699, 269] on button "Update" at bounding box center [705, 273] width 38 height 15
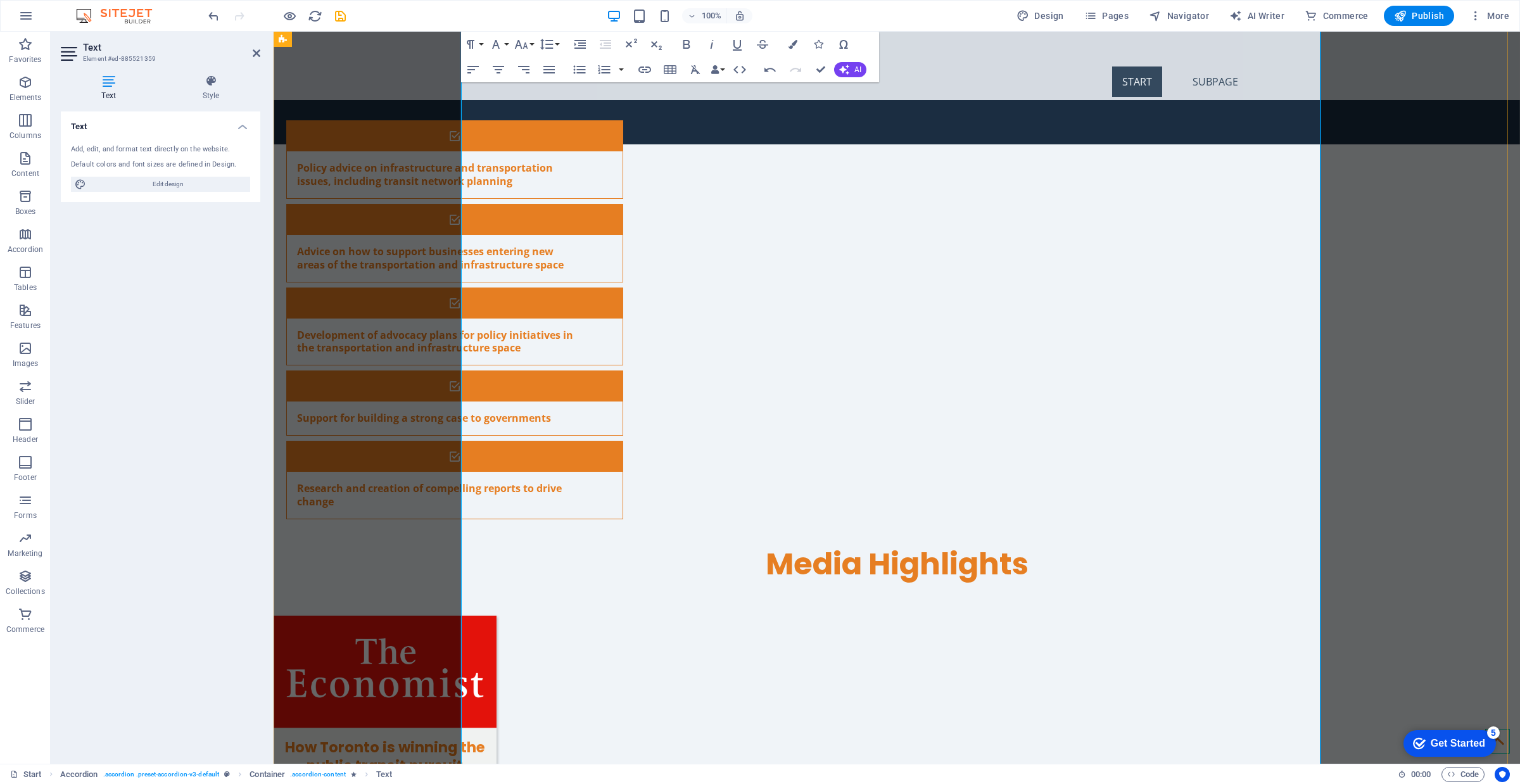
type input "[URL][DOMAIN_NAME]"
type input "“The Commuting Principle That Shaped Urban History,” CityLab, [DATE]. *One of C…"
click at [801, 248] on button "Edit Link" at bounding box center [791, 247] width 24 height 25
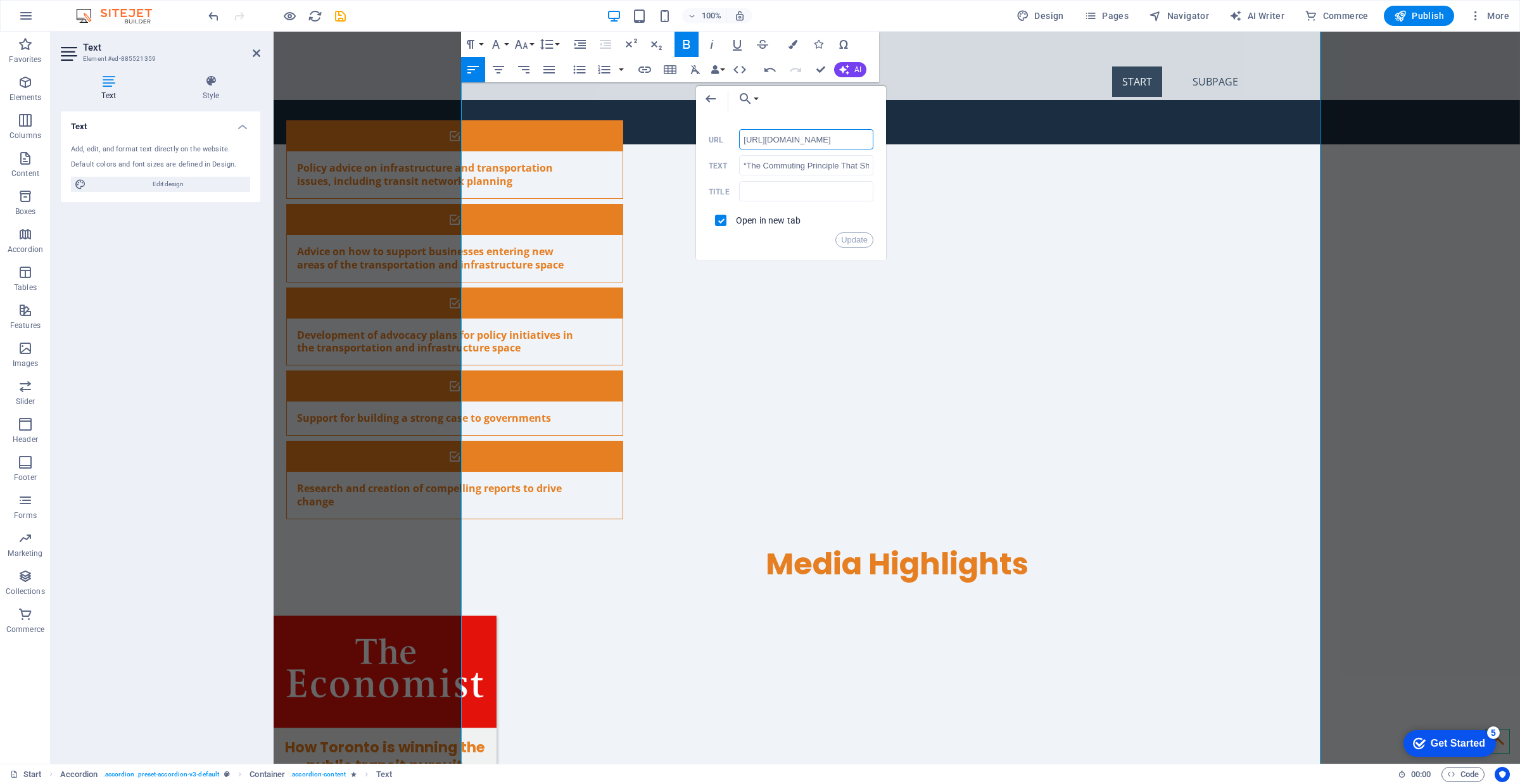
click at [853, 141] on input "[URL][DOMAIN_NAME]" at bounding box center [806, 139] width 134 height 20
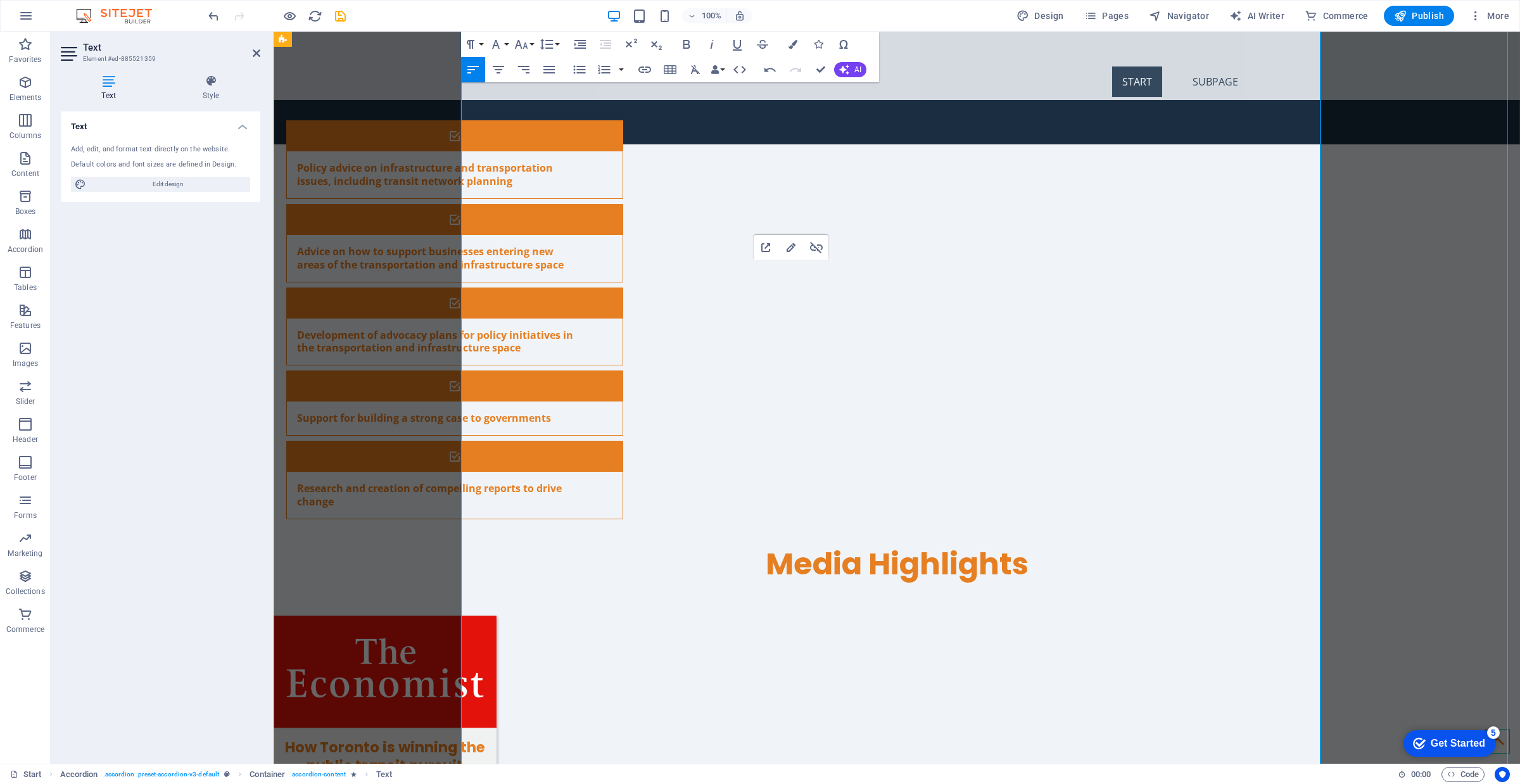
type input "[URL][DOMAIN_NAME]"
type input ""Canada’s soaring subway construction costs need to get back on track" (with [P…"
click at [768, 214] on icon "button" at bounding box center [772, 214] width 15 height 15
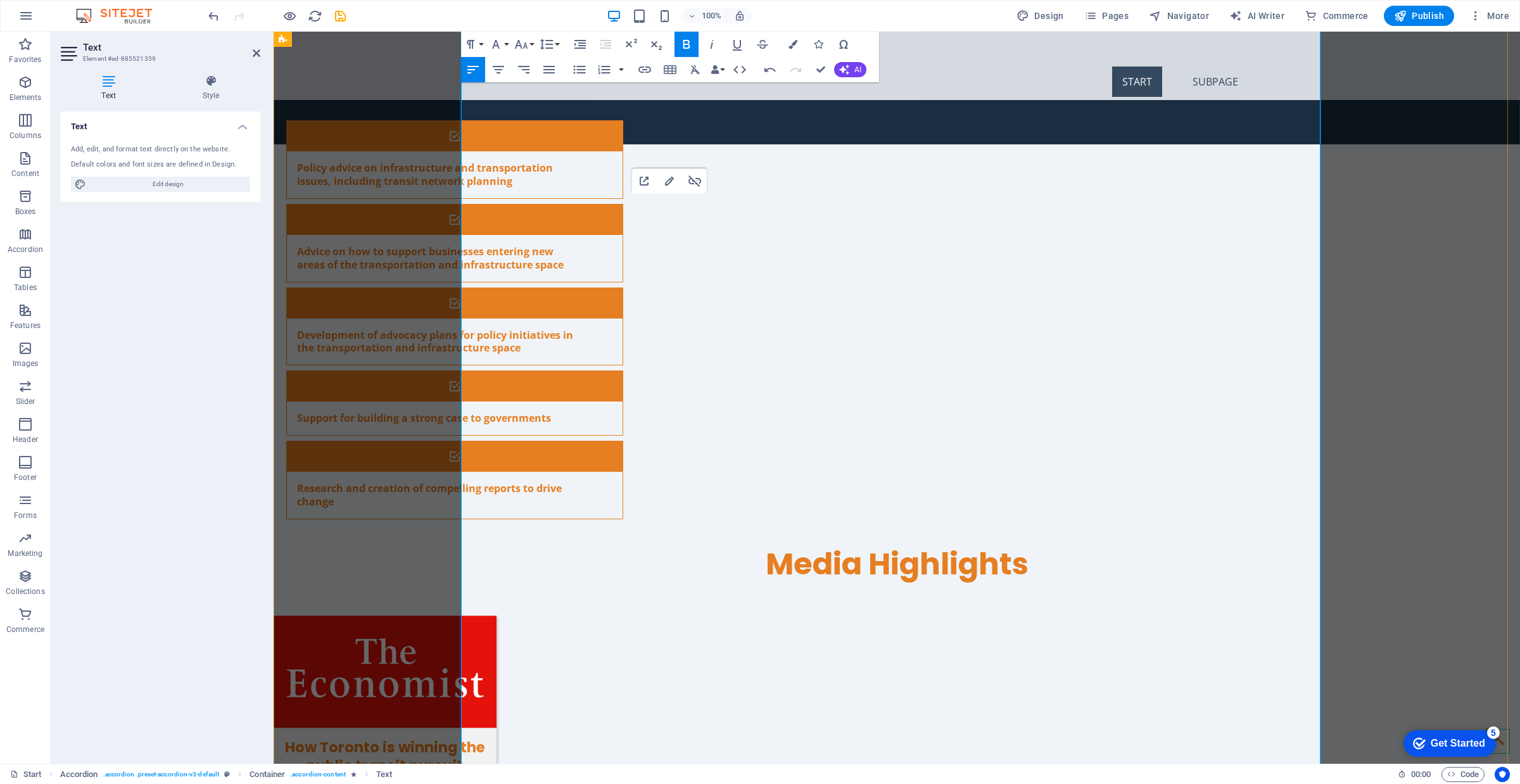
type input "[URL][DOMAIN_NAME]"
type input "“Toronto's Secret Success: Suburban Buses,” The Globe and Mail, [DATE]."
click at [668, 178] on icon "button" at bounding box center [669, 181] width 15 height 15
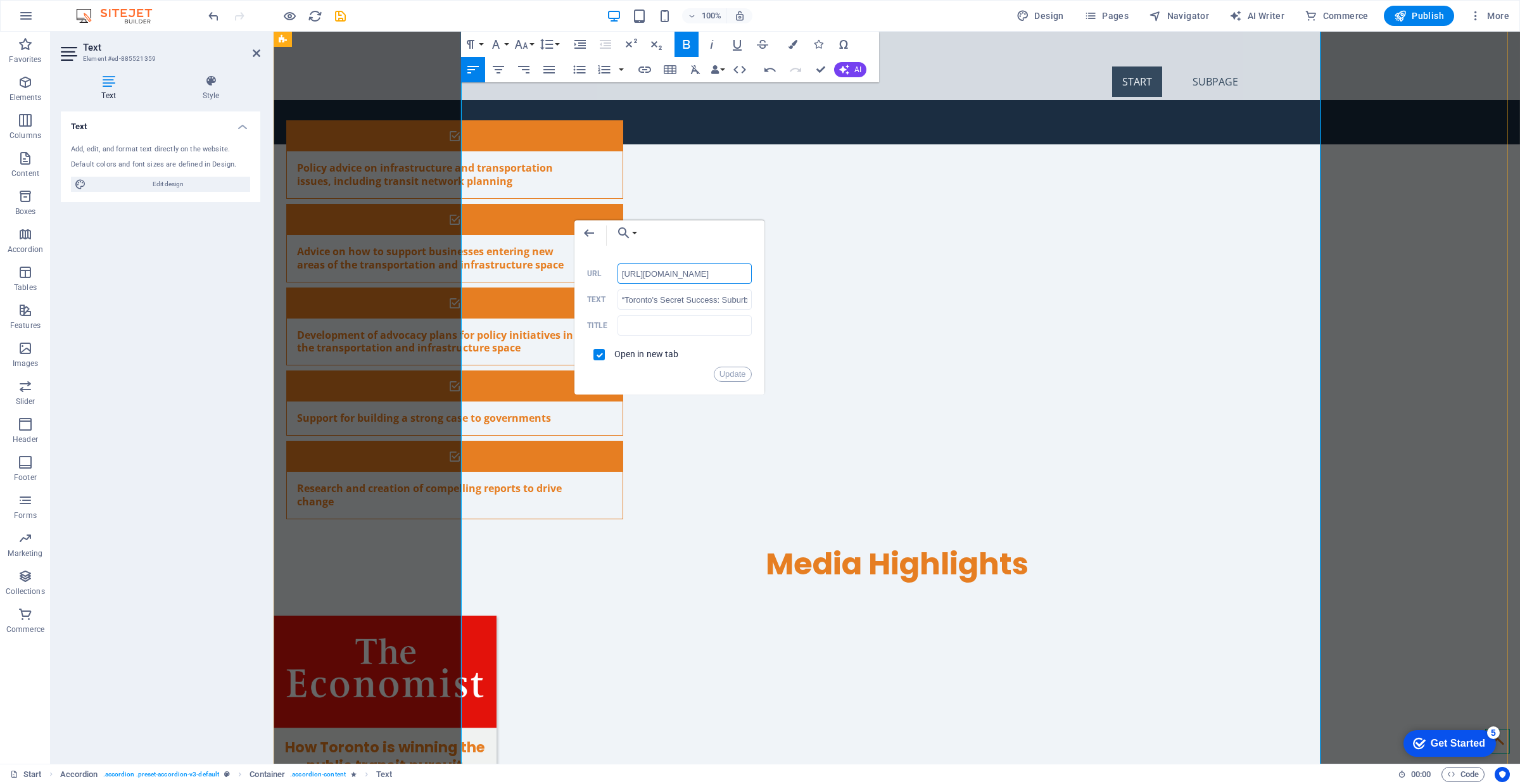
scroll to position [0, 204]
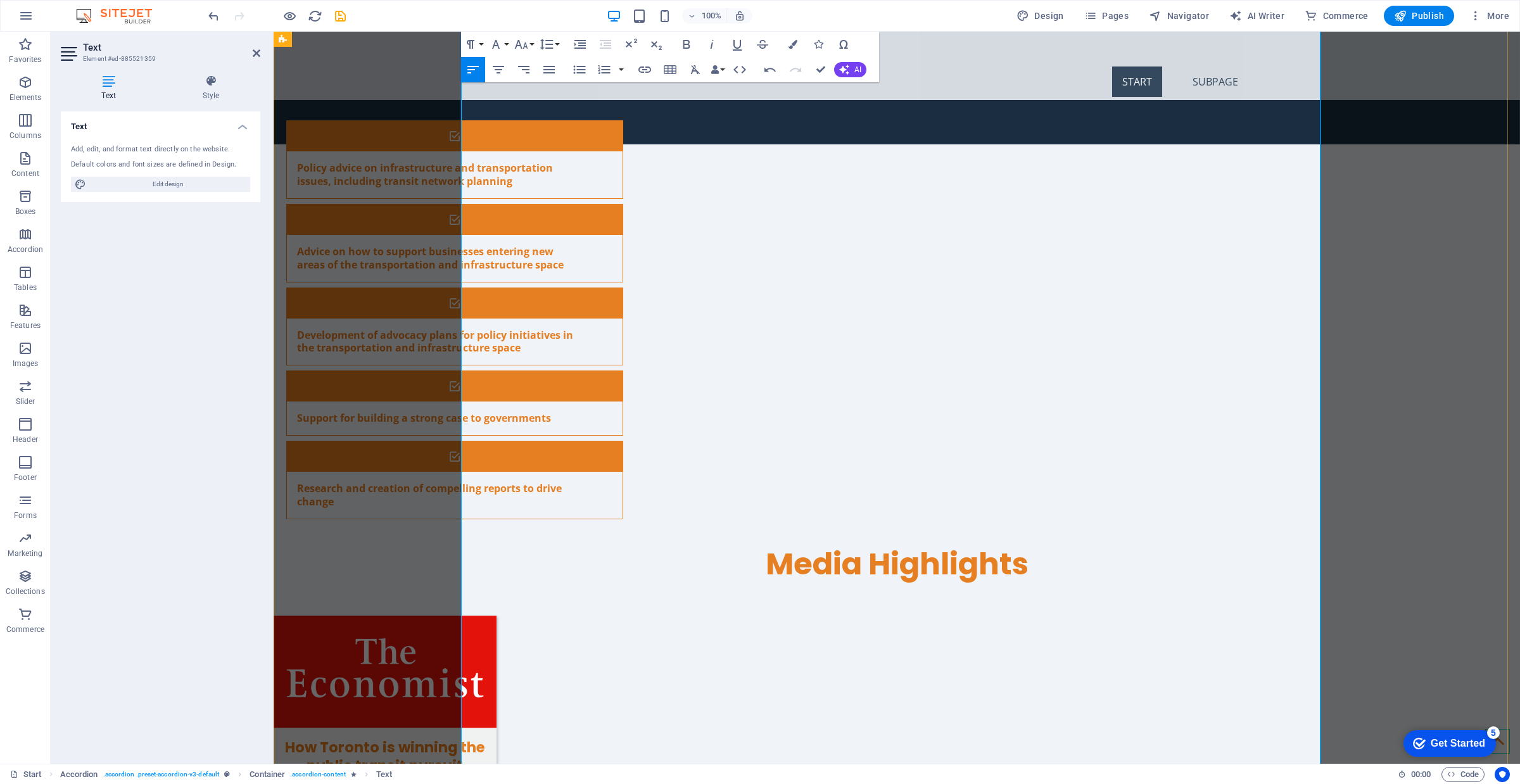
type input "[URL][DOMAIN_NAME]"
type input ""[GEOGRAPHIC_DATA]’s capacity with fewer platforms," [GEOGRAPHIC_DATA][US_STATE…"
click at [686, 147] on icon "button" at bounding box center [685, 147] width 15 height 15
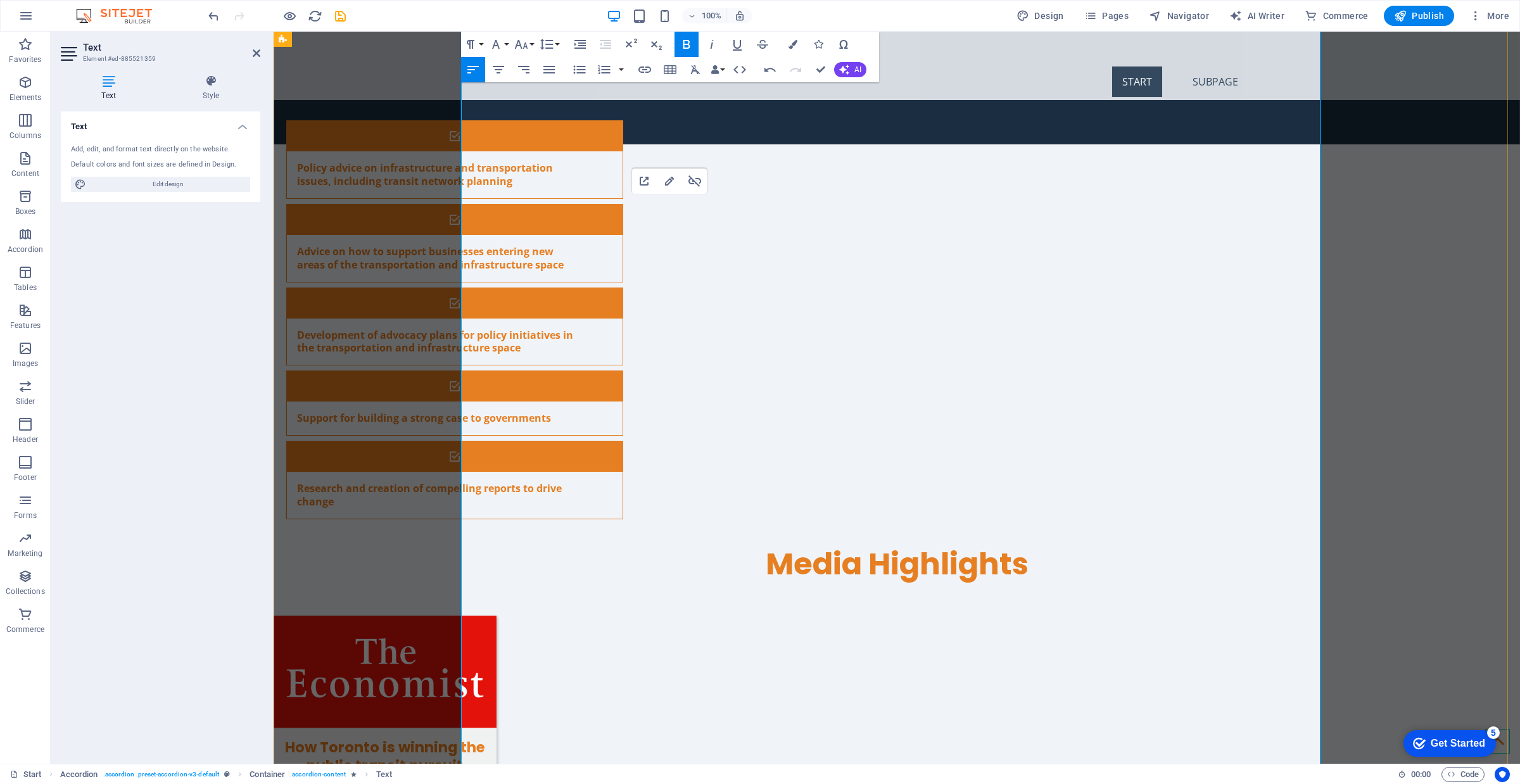
click at [688, 147] on icon "button" at bounding box center [686, 147] width 15 height 15
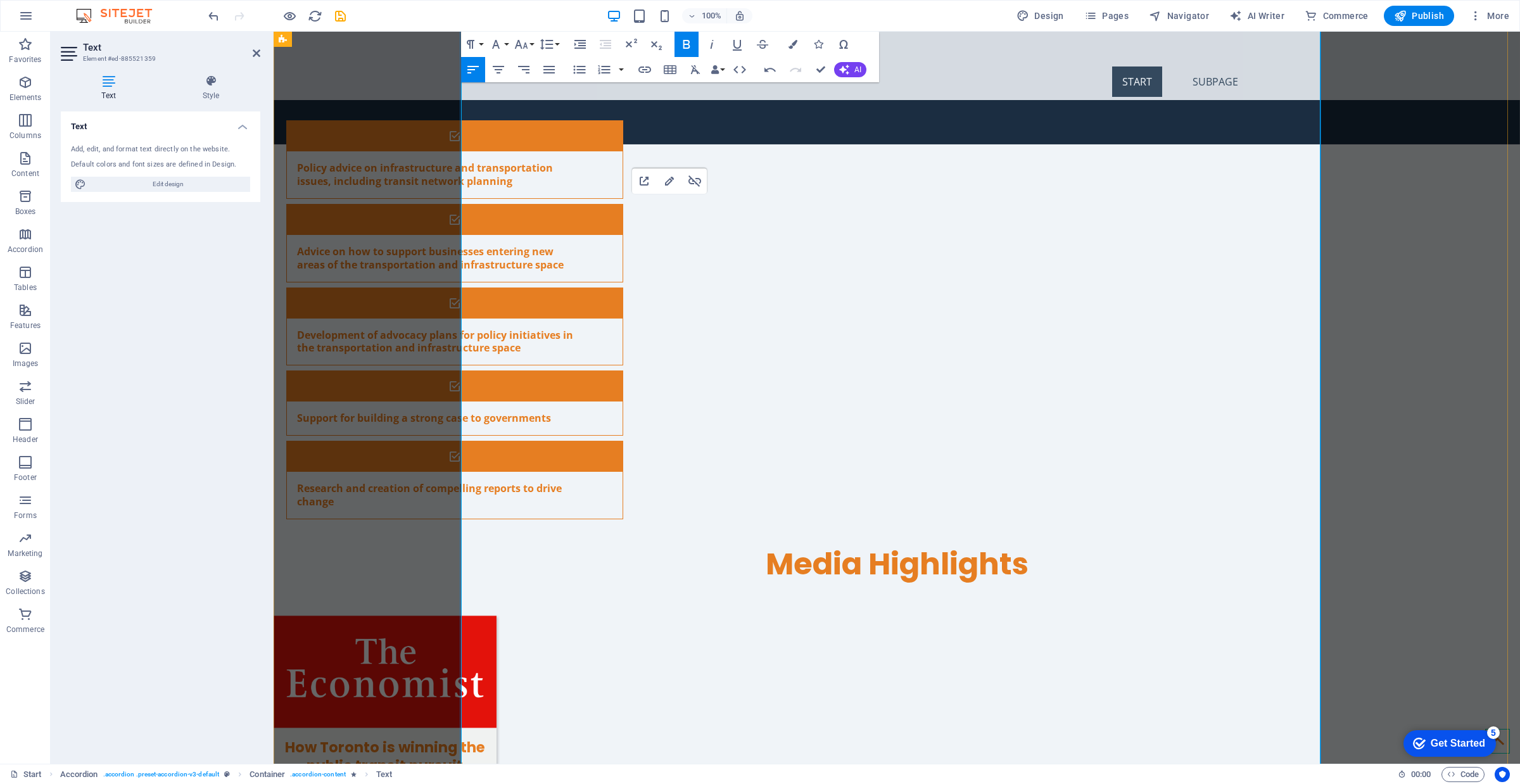
type input "[URL][DOMAIN_NAME]"
type input "“Integration with local transit is key to GO’s success,” The Globe and Mail, [D…"
click at [688, 113] on icon "button" at bounding box center [692, 114] width 15 height 15
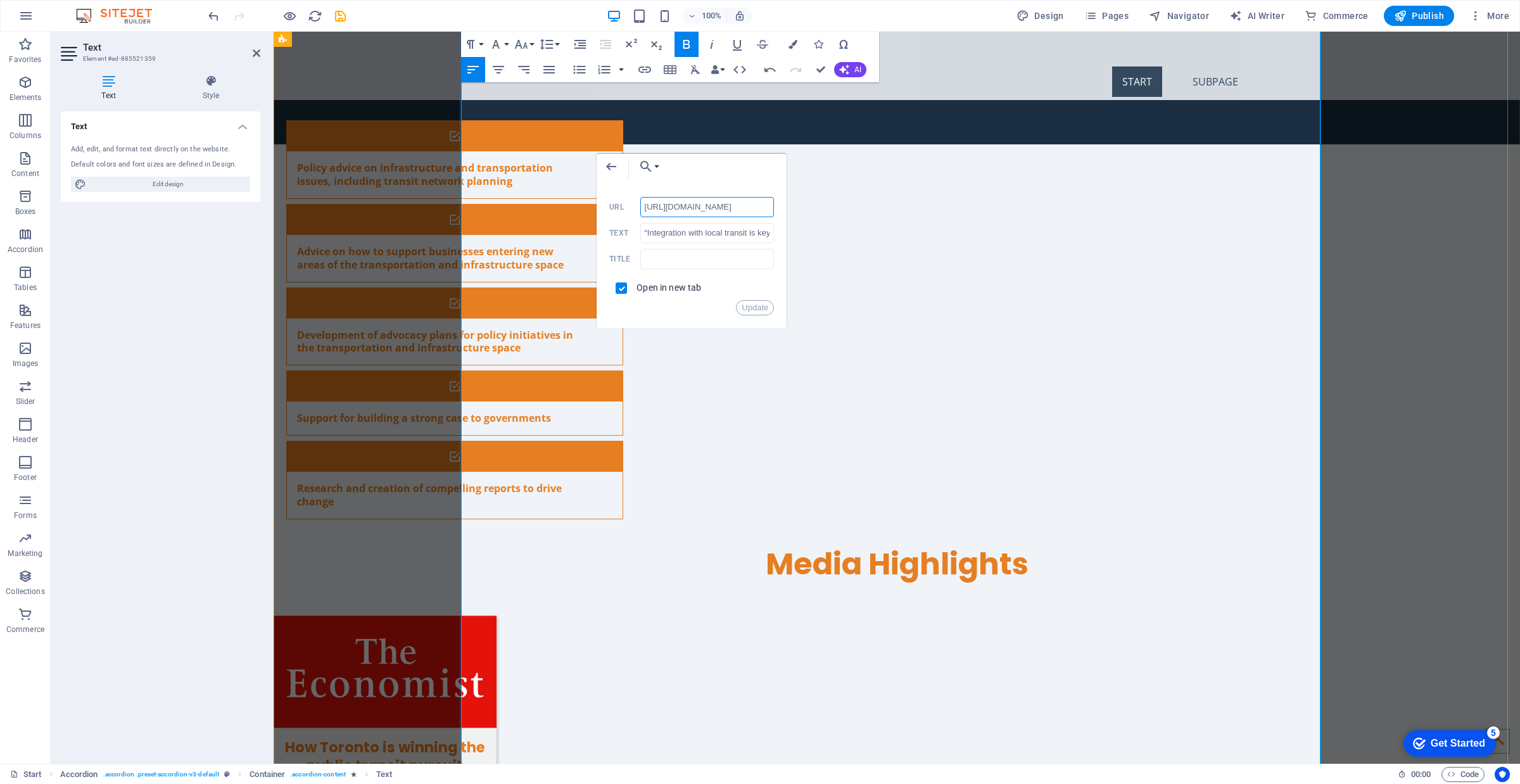
scroll to position [0, 239]
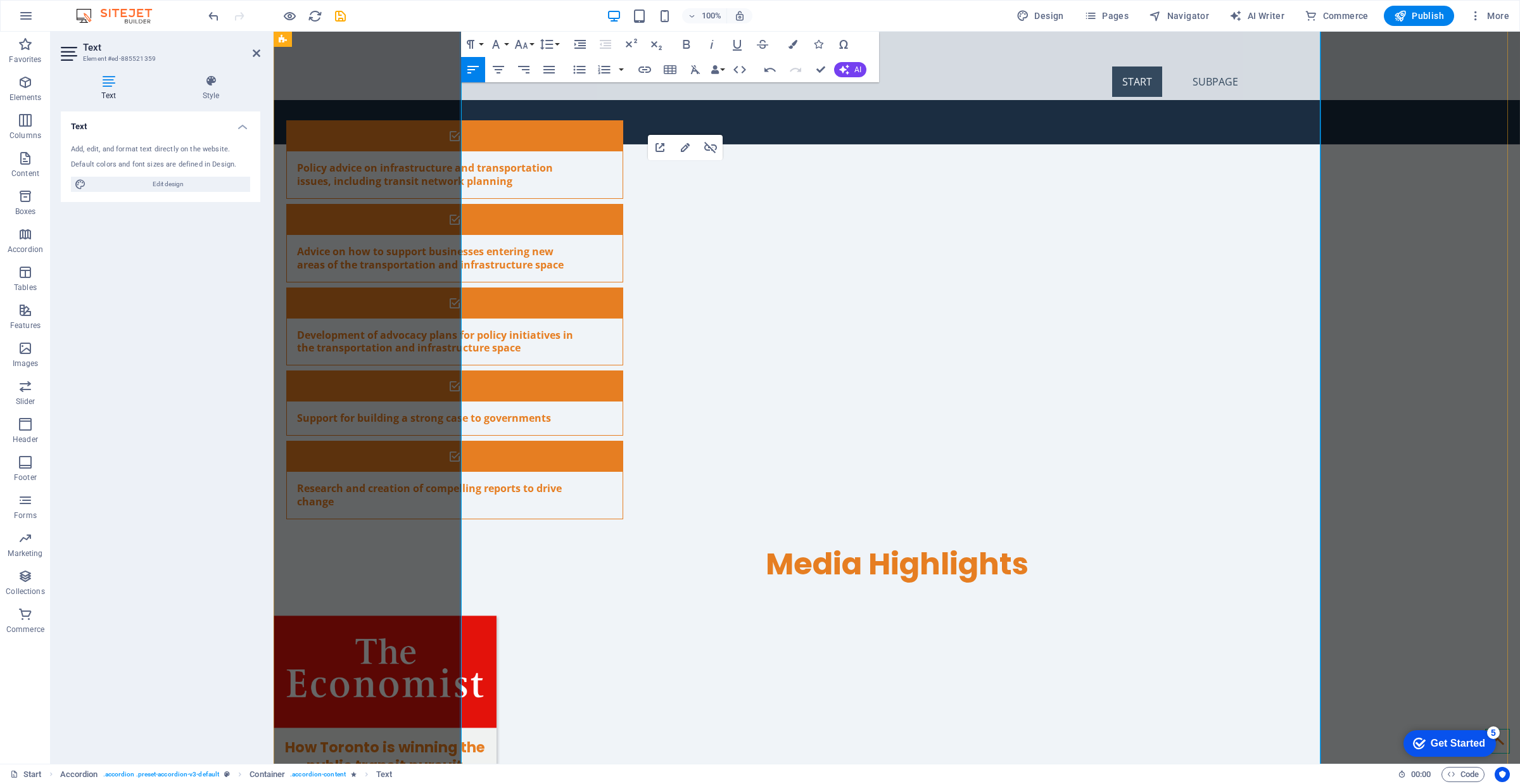
type input "[URL][DOMAIN_NAME]"
type input "“American trains need more than railfan nostalgia: A review of "Amtrak, America…"
click at [790, 81] on icon "button" at bounding box center [793, 80] width 9 height 9
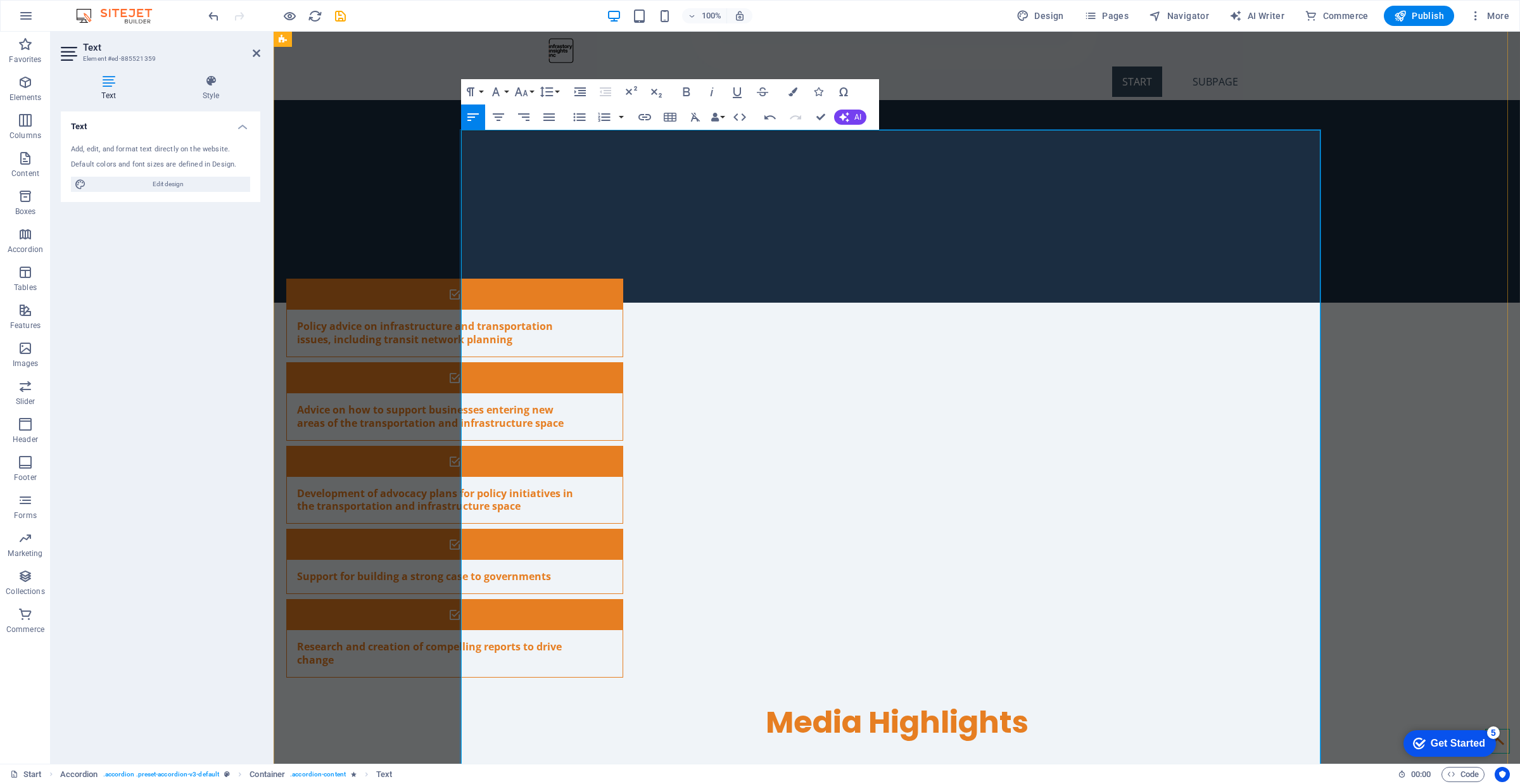
type input "[URL]. [DOMAIN_NAME][URL][DATE]"
type input ""How U.S. Infrastructure Plans Shrank in Ambition," Bloomberg, [DATE],"
click at [651, 202] on icon "button" at bounding box center [653, 205] width 15 height 15
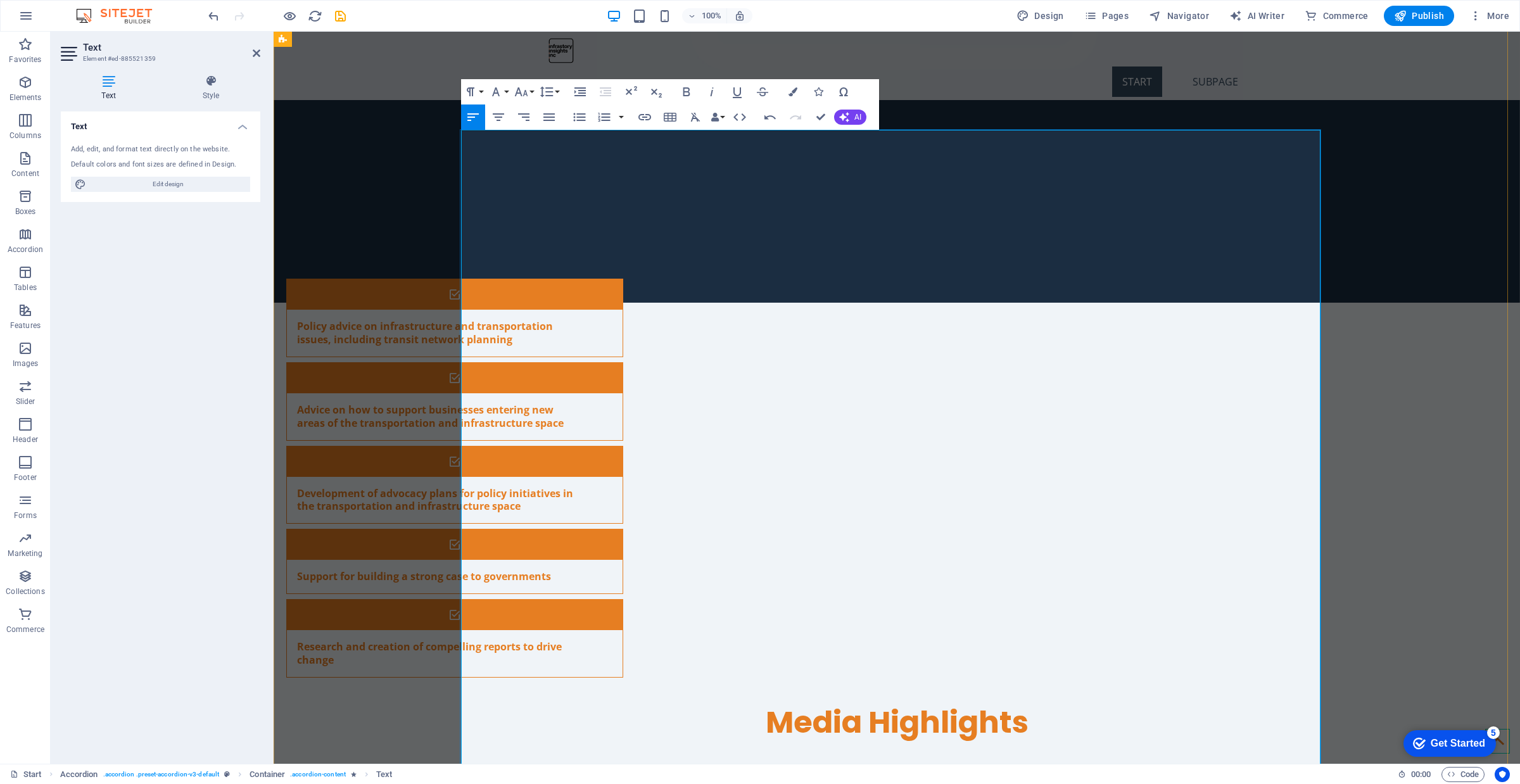
type input "[URL][DOMAIN_NAME]"
type input "“How Montreal Built a Blueprint for Bargain Rapid Transit,” Bloomberg, [DATE],"
click at [671, 136] on icon "button" at bounding box center [671, 138] width 9 height 9
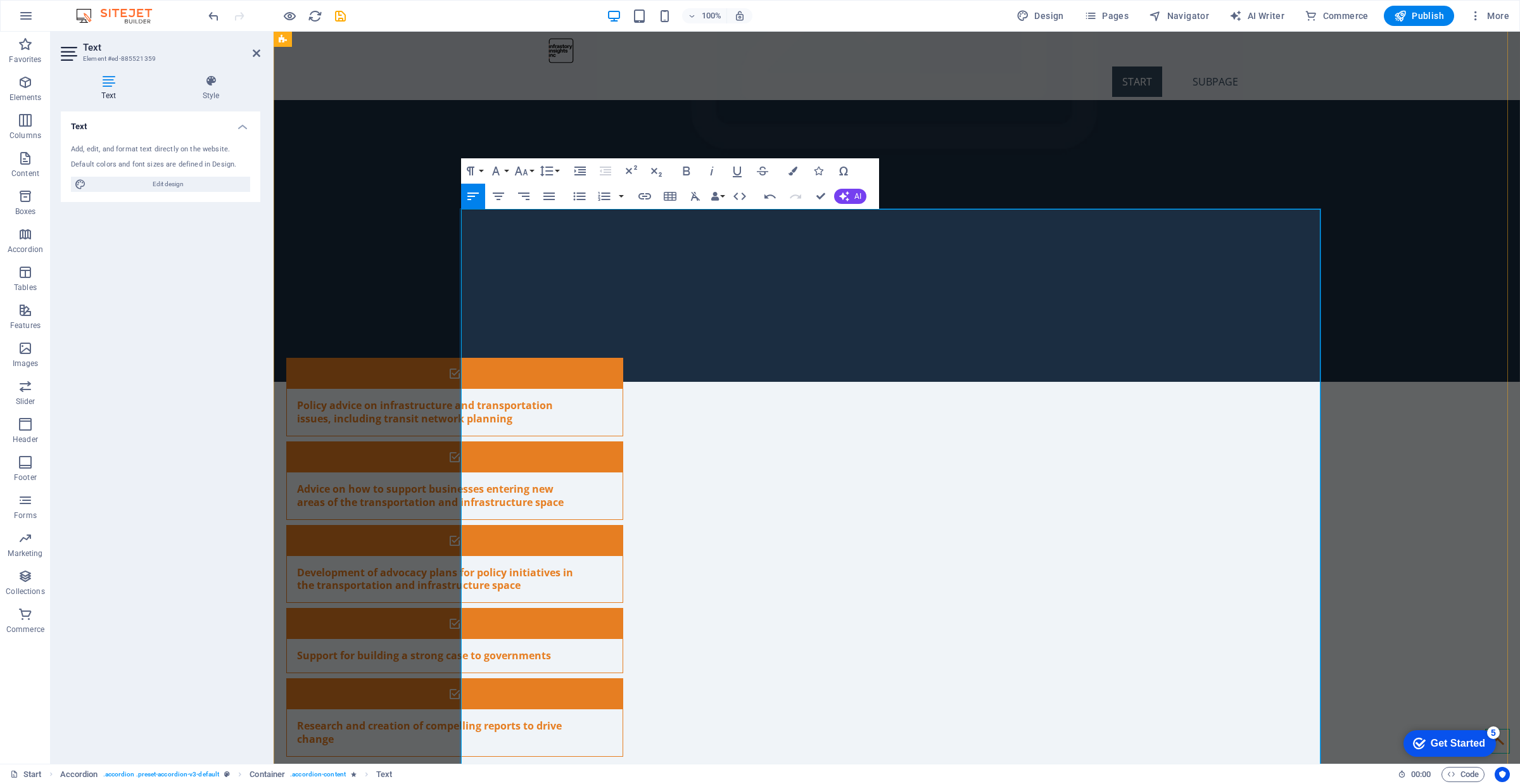
type input "[URL][DOMAIN_NAME]"
type input "Alto: A More Connected Canada Starts With High Speed Rail, Railway News, 2025."
click at [651, 184] on icon "button" at bounding box center [651, 184] width 15 height 15
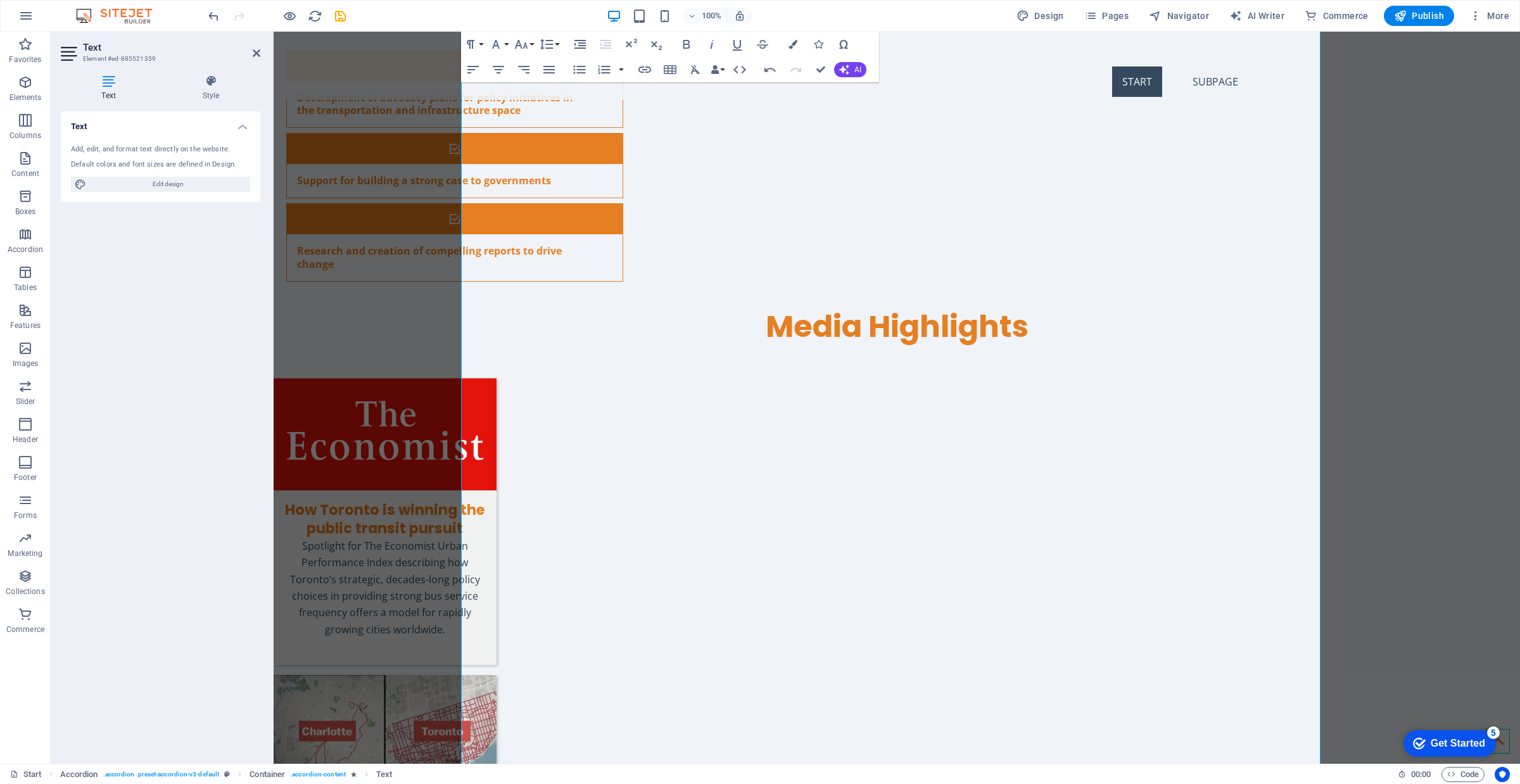
drag, startPoint x: 390, startPoint y: 167, endPoint x: 352, endPoint y: 257, distance: 97.7
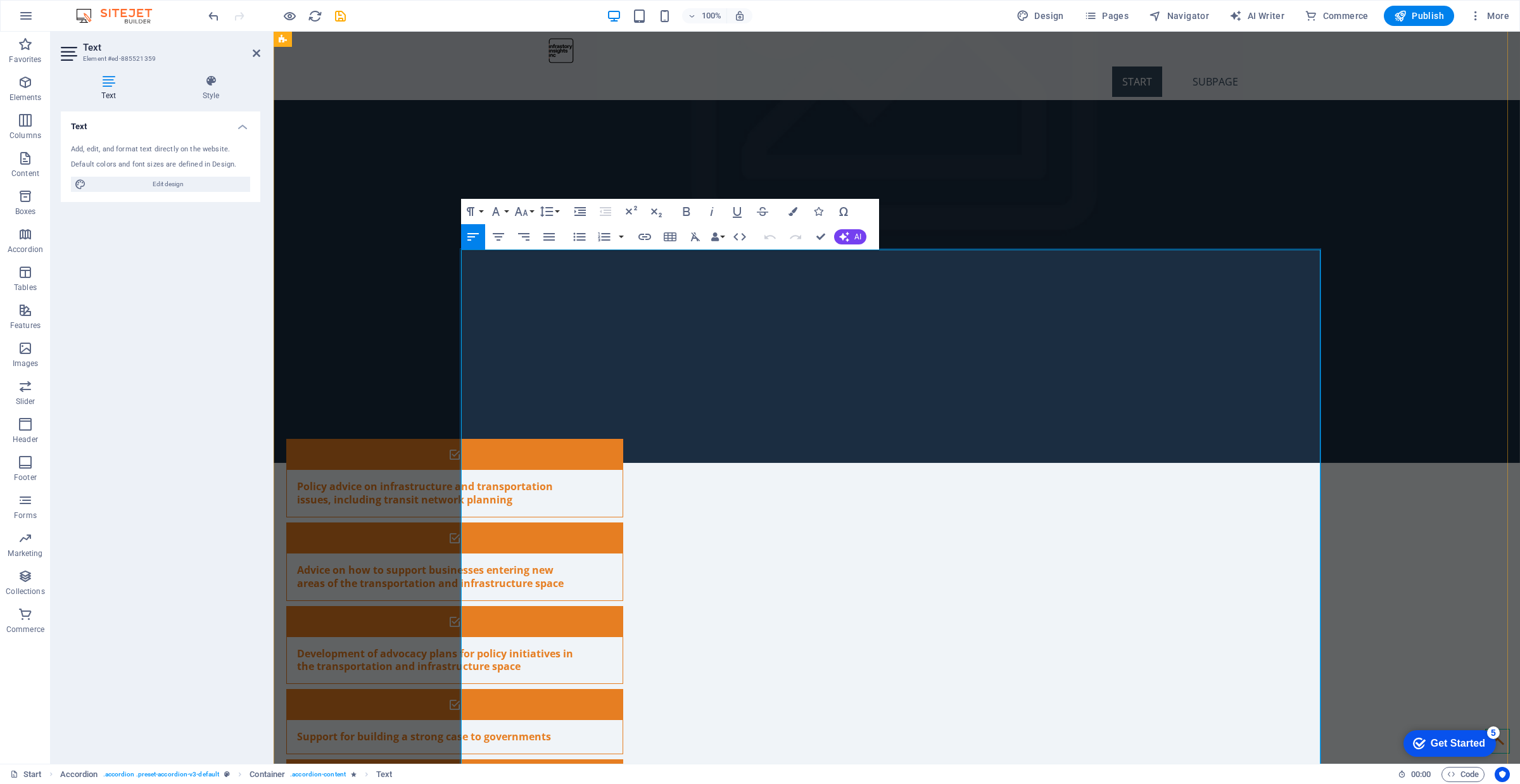
scroll to position [3608, 0]
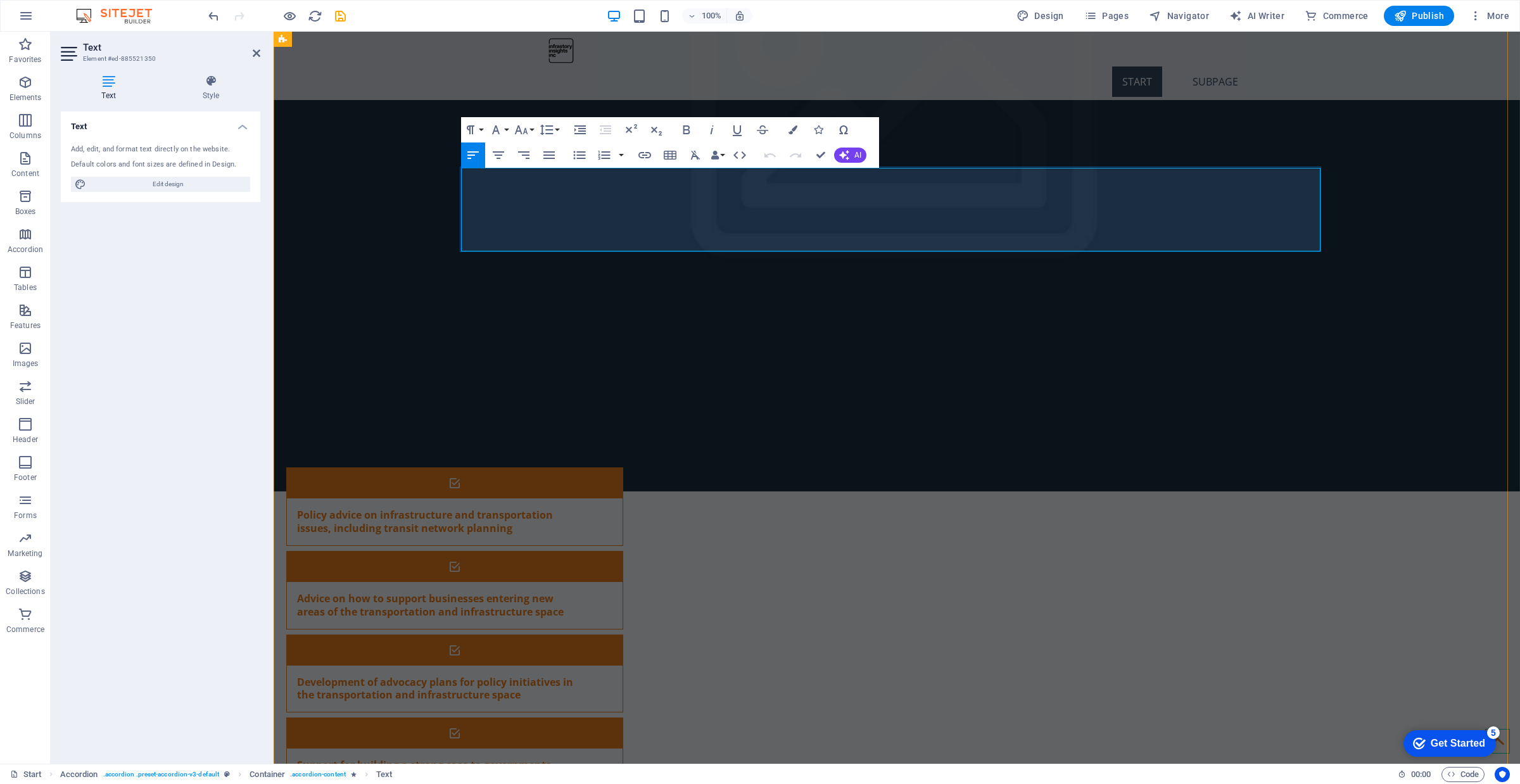
click at [730, 211] on icon "button" at bounding box center [730, 209] width 9 height 9
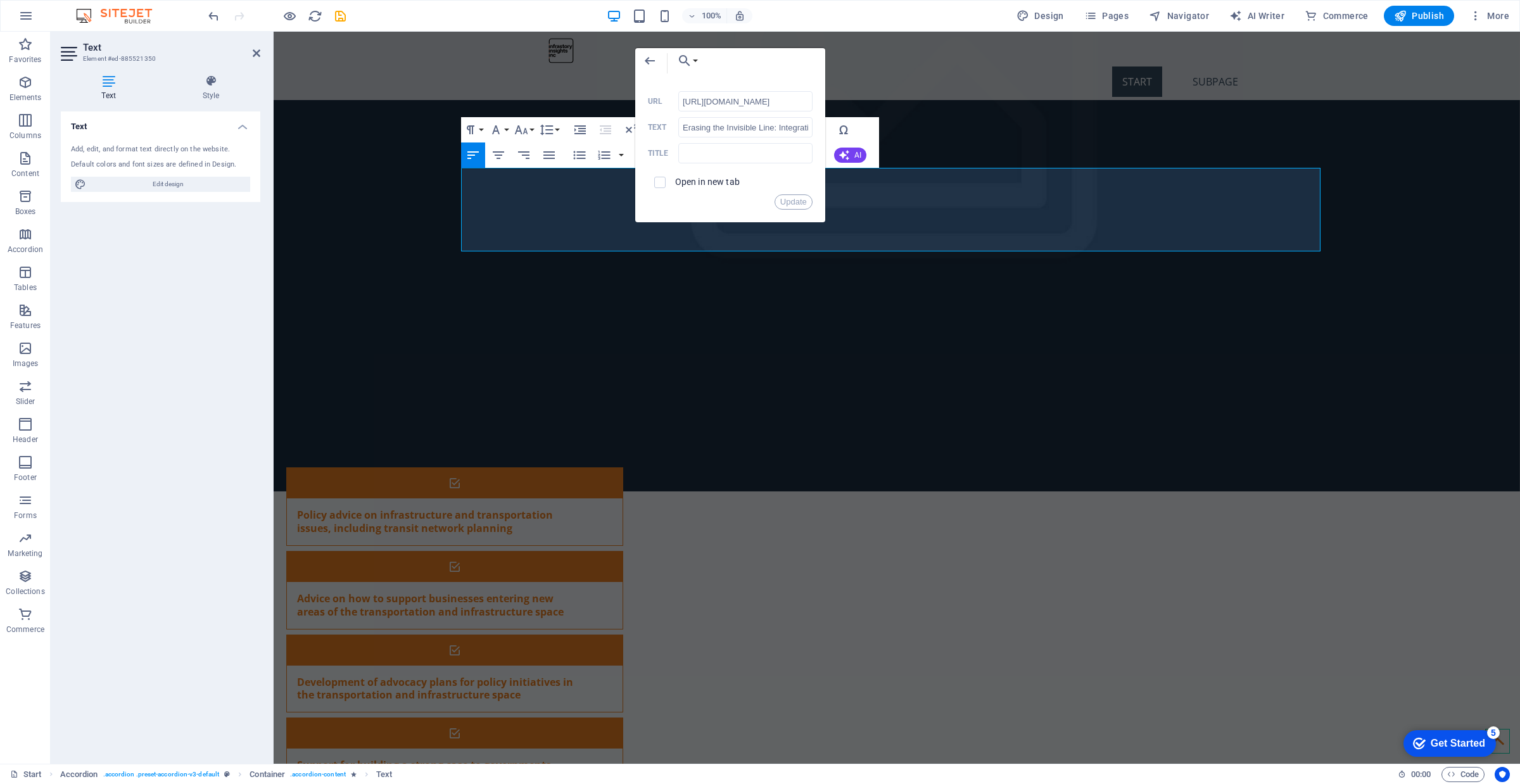
scroll to position [0, 48]
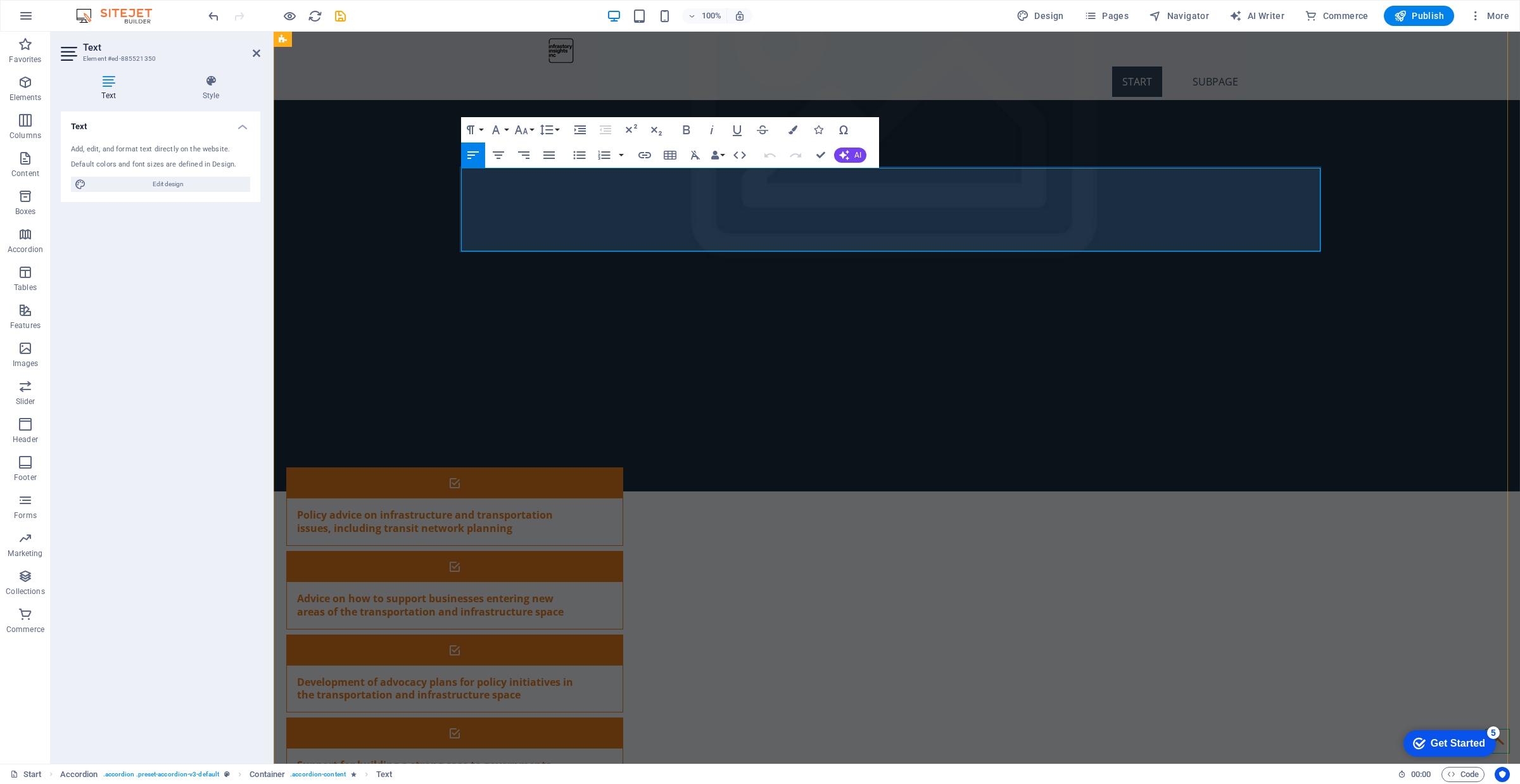
type input "[URL][DOMAIN_NAME]"
type input "Getting on the Right Track: Connecting Communities with Regional Rail, [GEOGRAP…"
click at [717, 172] on icon "button" at bounding box center [718, 176] width 15 height 15
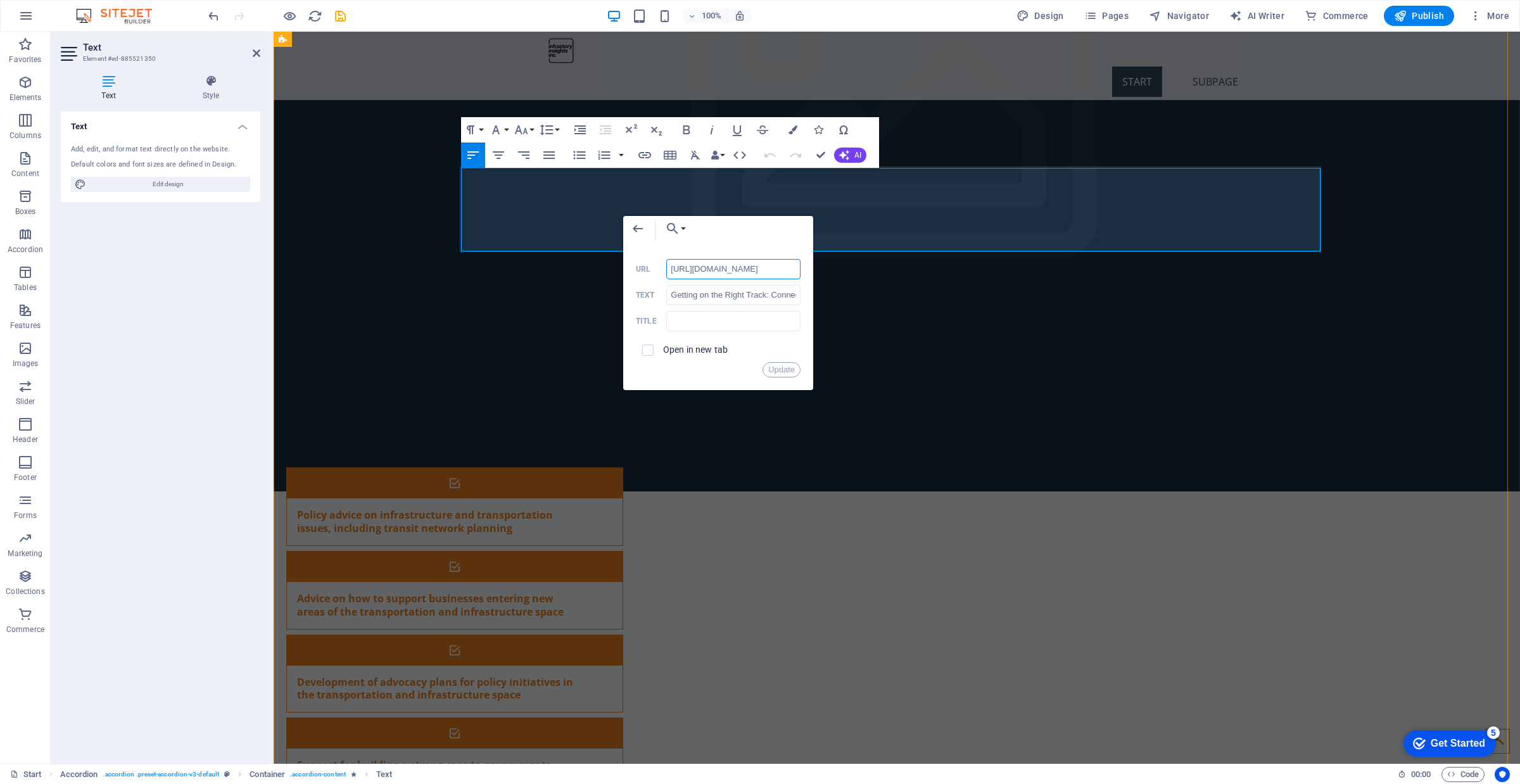
scroll to position [0, 374]
drag, startPoint x: 1017, startPoint y: 299, endPoint x: 830, endPoint y: 273, distance: 188.8
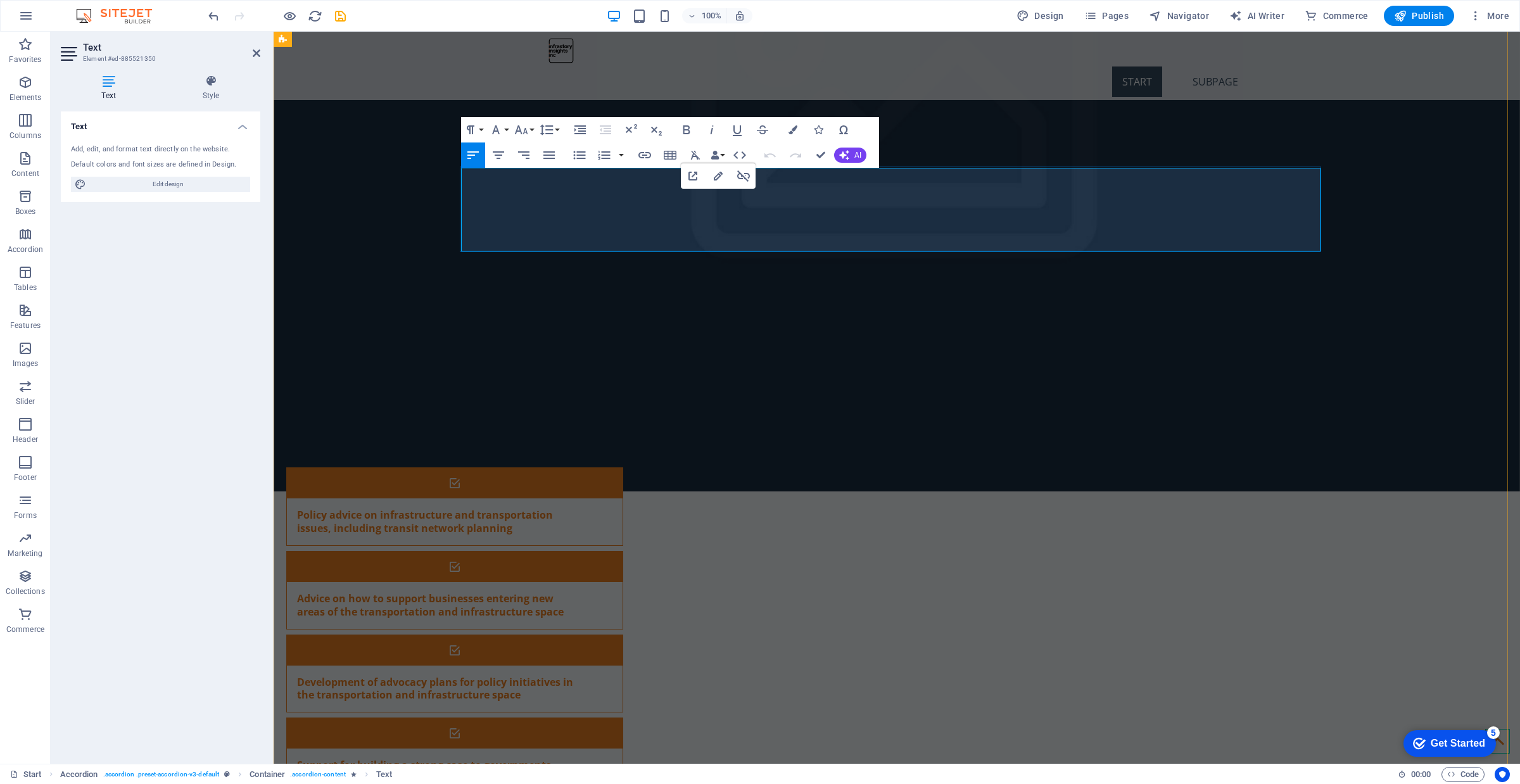
type input "[URL][DOMAIN_NAME]"
type input "Next Stop: Building Universal Transit Access, [GEOGRAPHIC_DATA] Region Board of…"
click at [659, 142] on icon "button" at bounding box center [655, 142] width 15 height 15
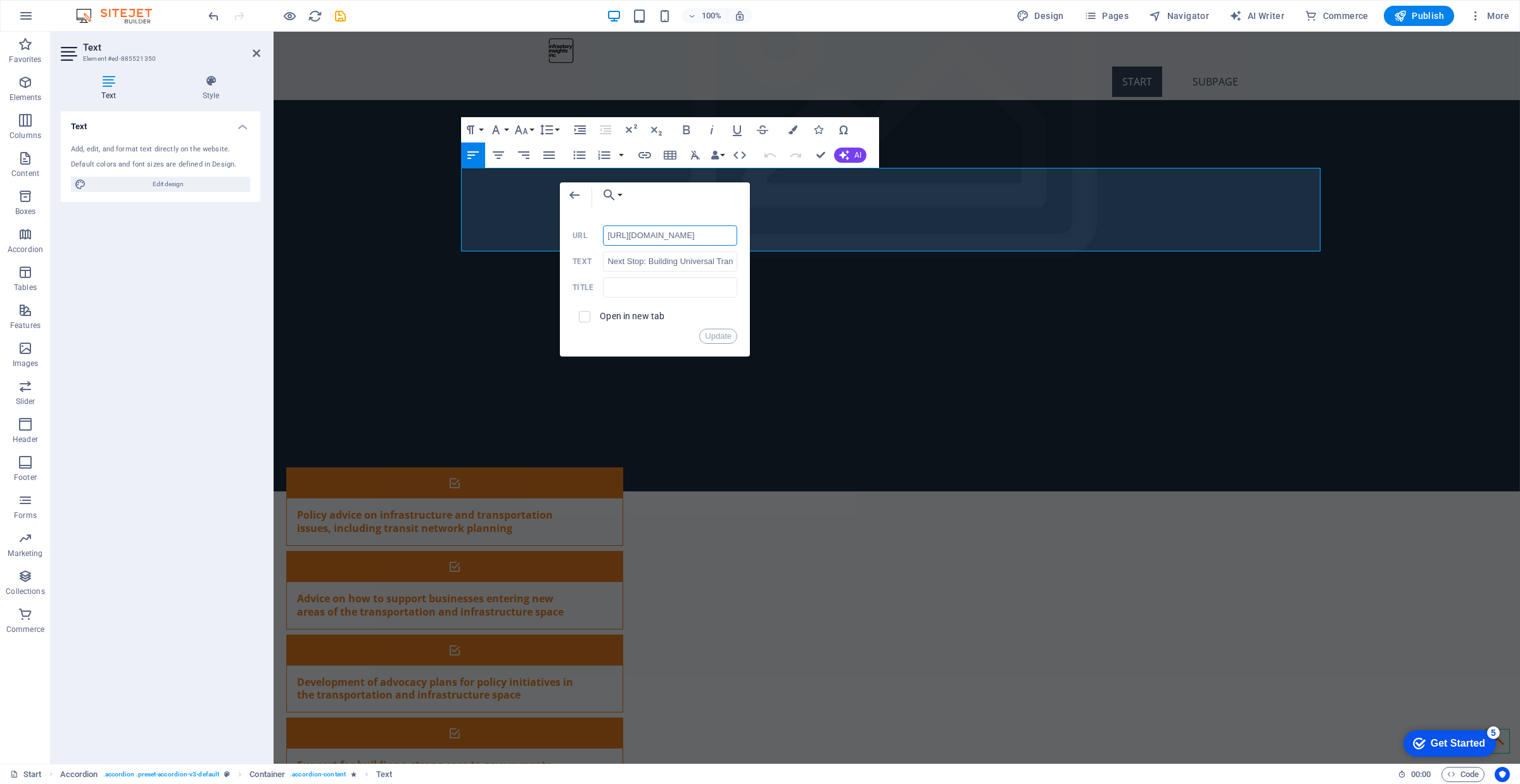
scroll to position [0, 206]
drag, startPoint x: 693, startPoint y: 234, endPoint x: 746, endPoint y: 233, distance: 53.0
click at [746, 233] on div "Back Choose Link Start Subpage Legal Notice Privacy Choose file ... [URL][DOMAI…" at bounding box center [655, 269] width 190 height 174
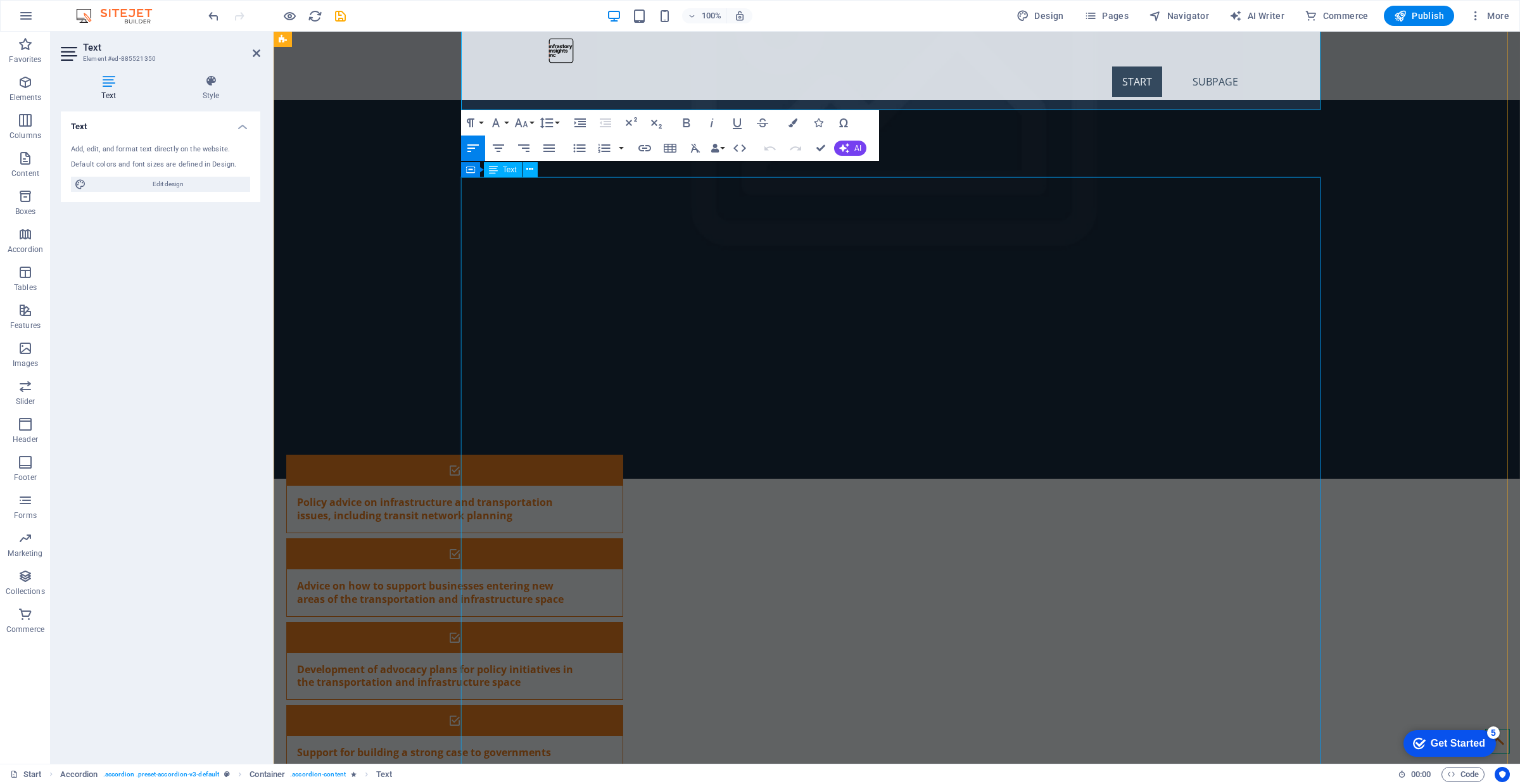
scroll to position [3766, 0]
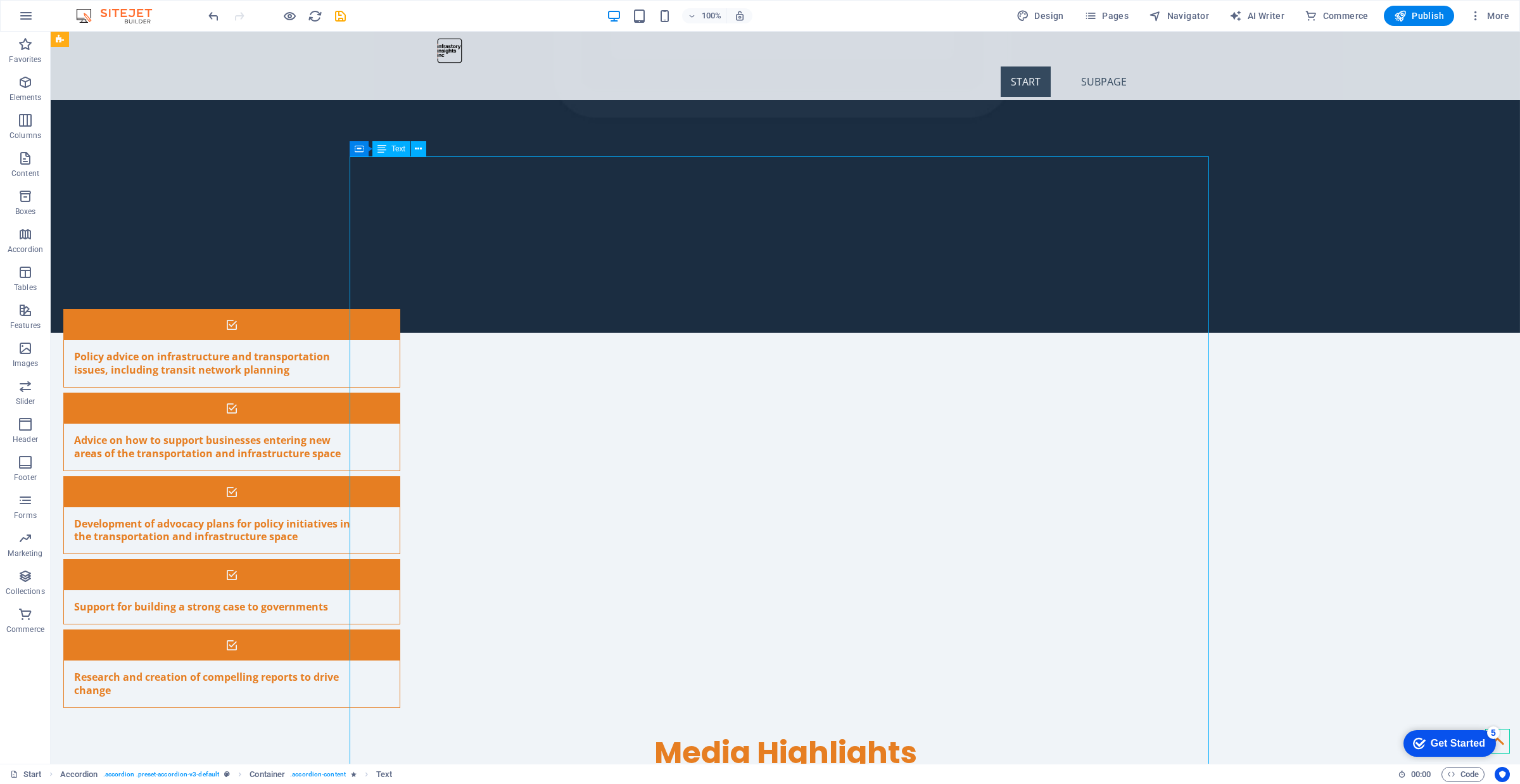
scroll to position [4003, 0]
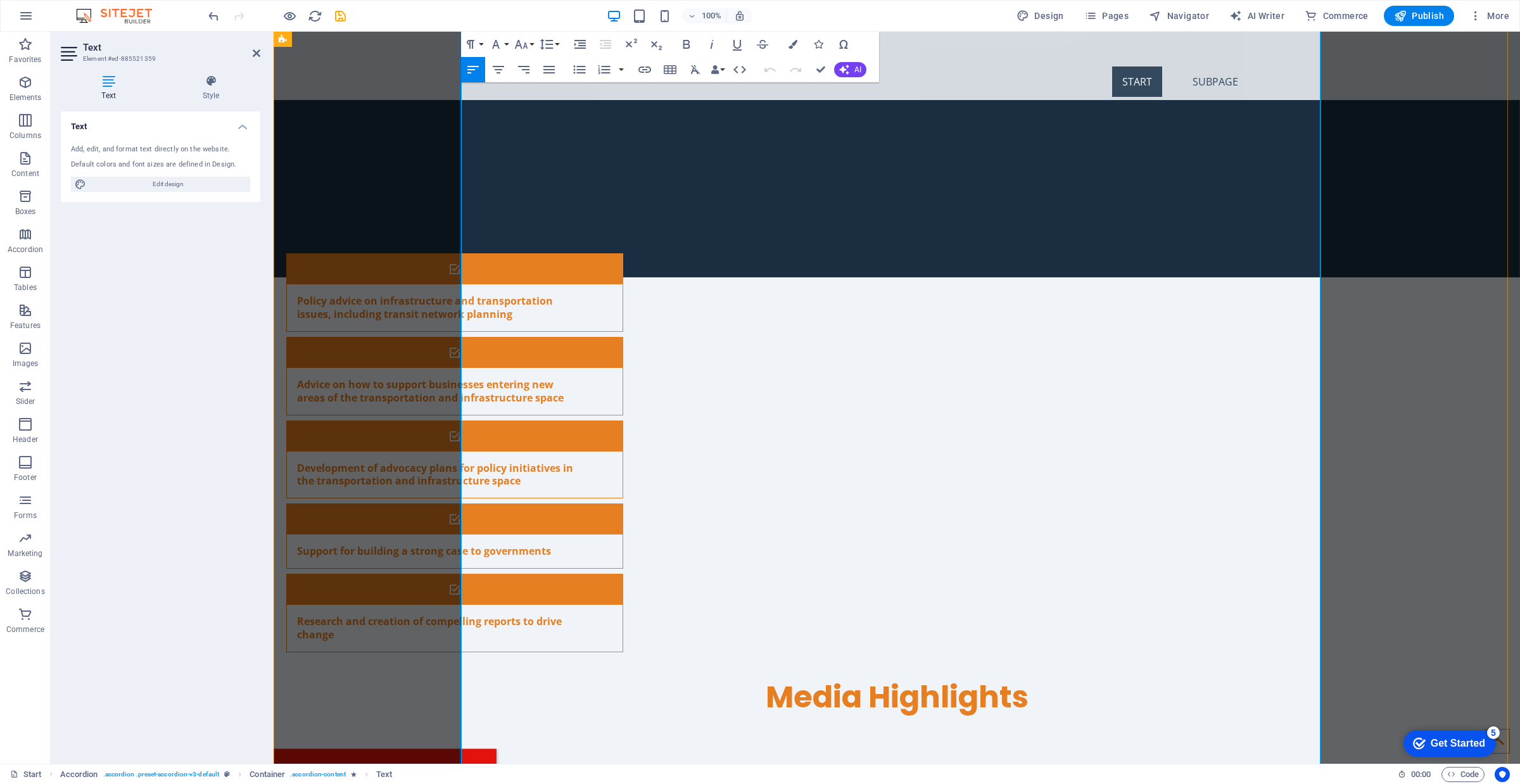
scroll to position [3924, 0]
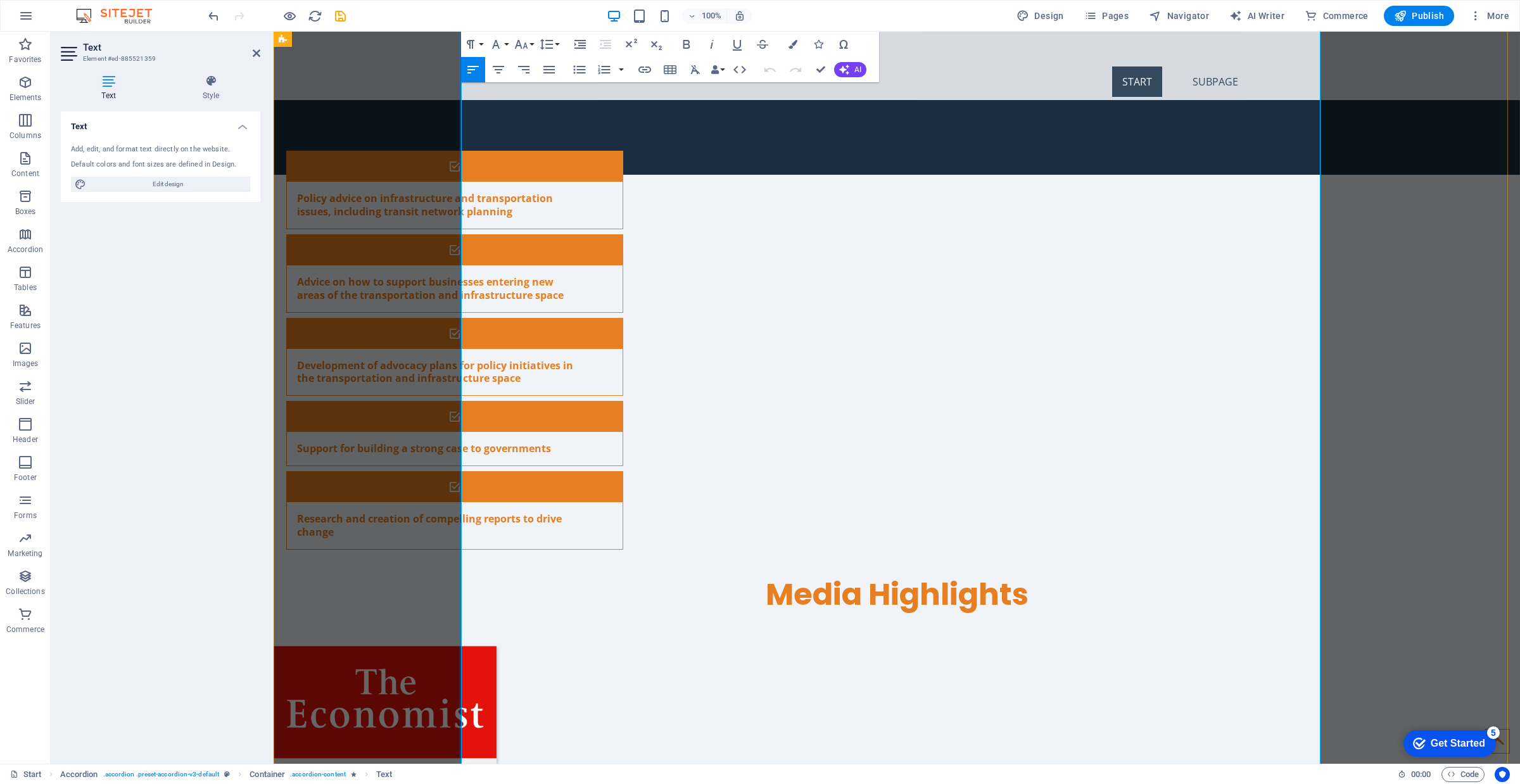
drag, startPoint x: 1059, startPoint y: 562, endPoint x: 519, endPoint y: 558, distance: 540.0
drag, startPoint x: 888, startPoint y: 542, endPoint x: 455, endPoint y: 542, distance: 433.0
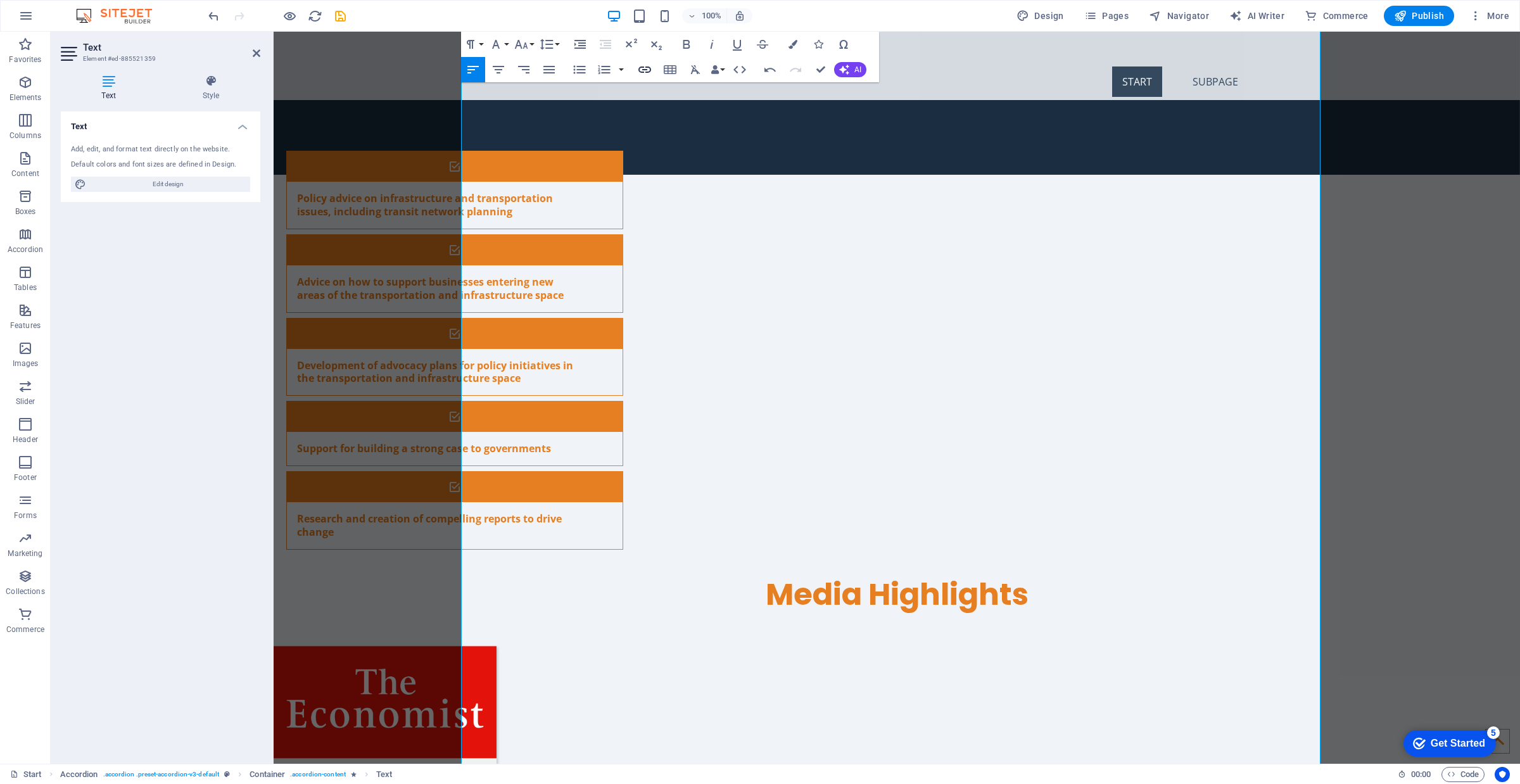
click at [640, 76] on icon "button" at bounding box center [645, 70] width 15 height 15
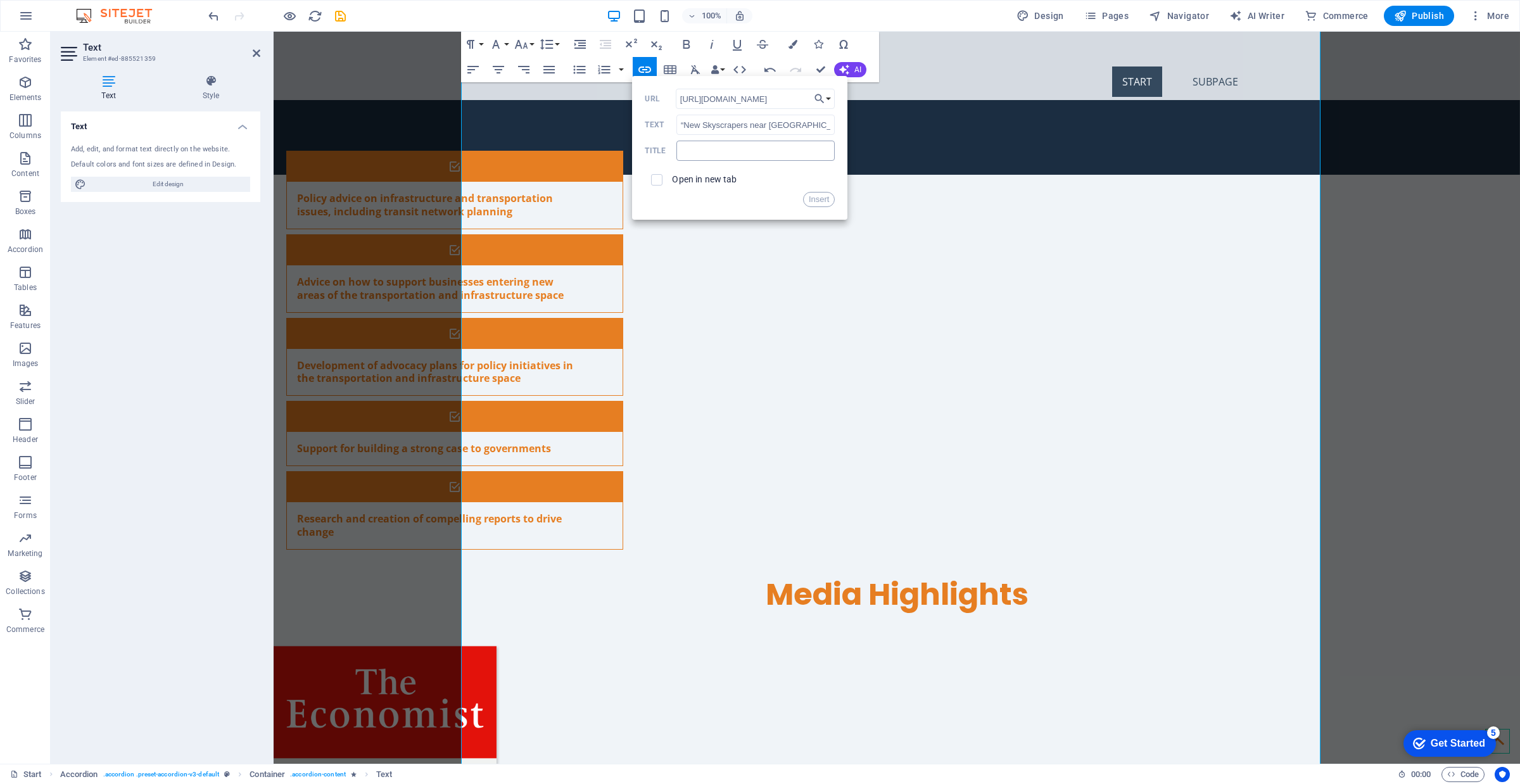
scroll to position [0, 280]
type input "[URL][DOMAIN_NAME]"
click at [699, 181] on label "Open in new tab" at bounding box center [704, 179] width 65 height 10
click at [827, 202] on button "Insert" at bounding box center [819, 200] width 32 height 15
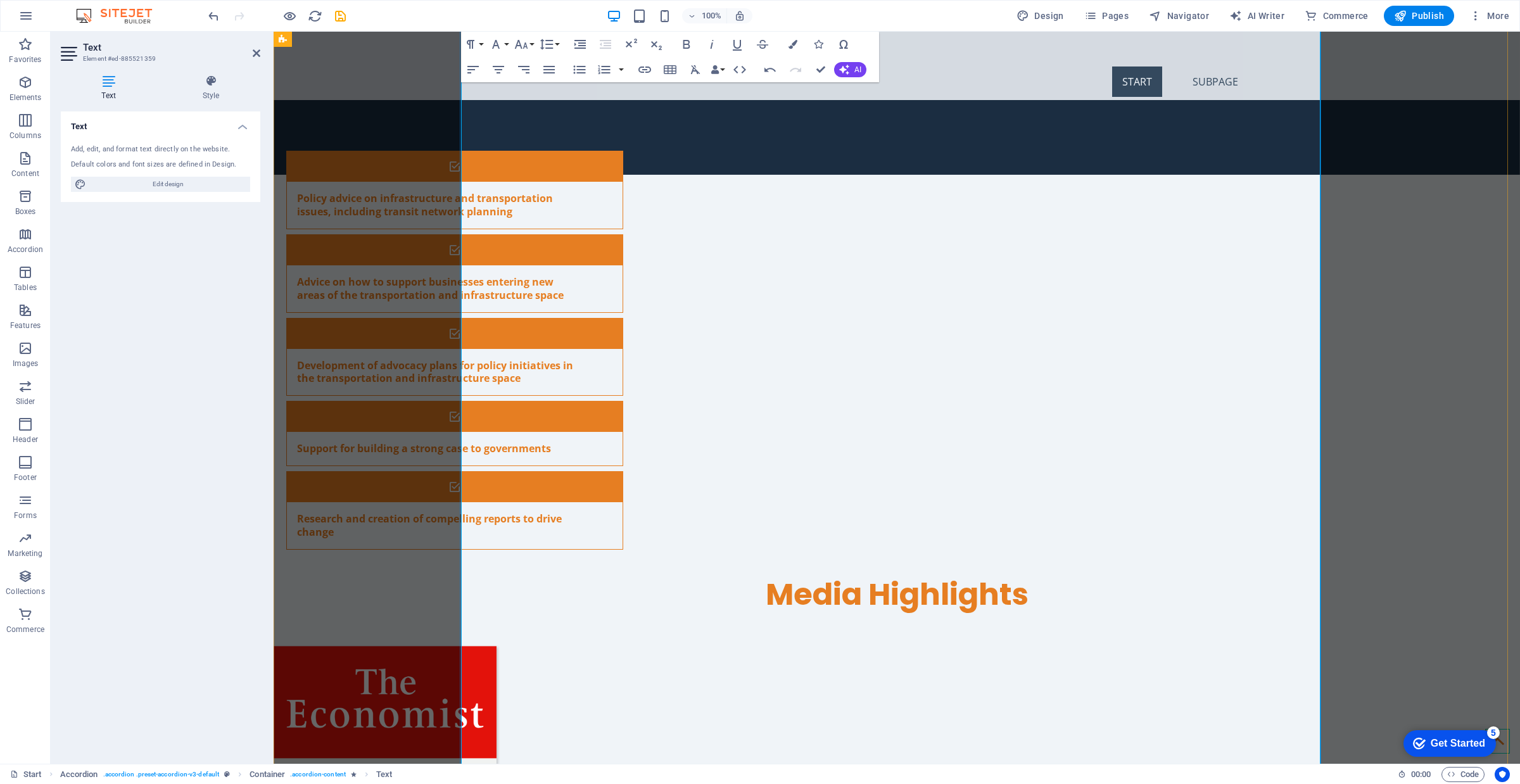
drag, startPoint x: 820, startPoint y: 443, endPoint x: 445, endPoint y: 447, distance: 375.0
drag, startPoint x: 891, startPoint y: 412, endPoint x: 517, endPoint y: 407, distance: 374.0
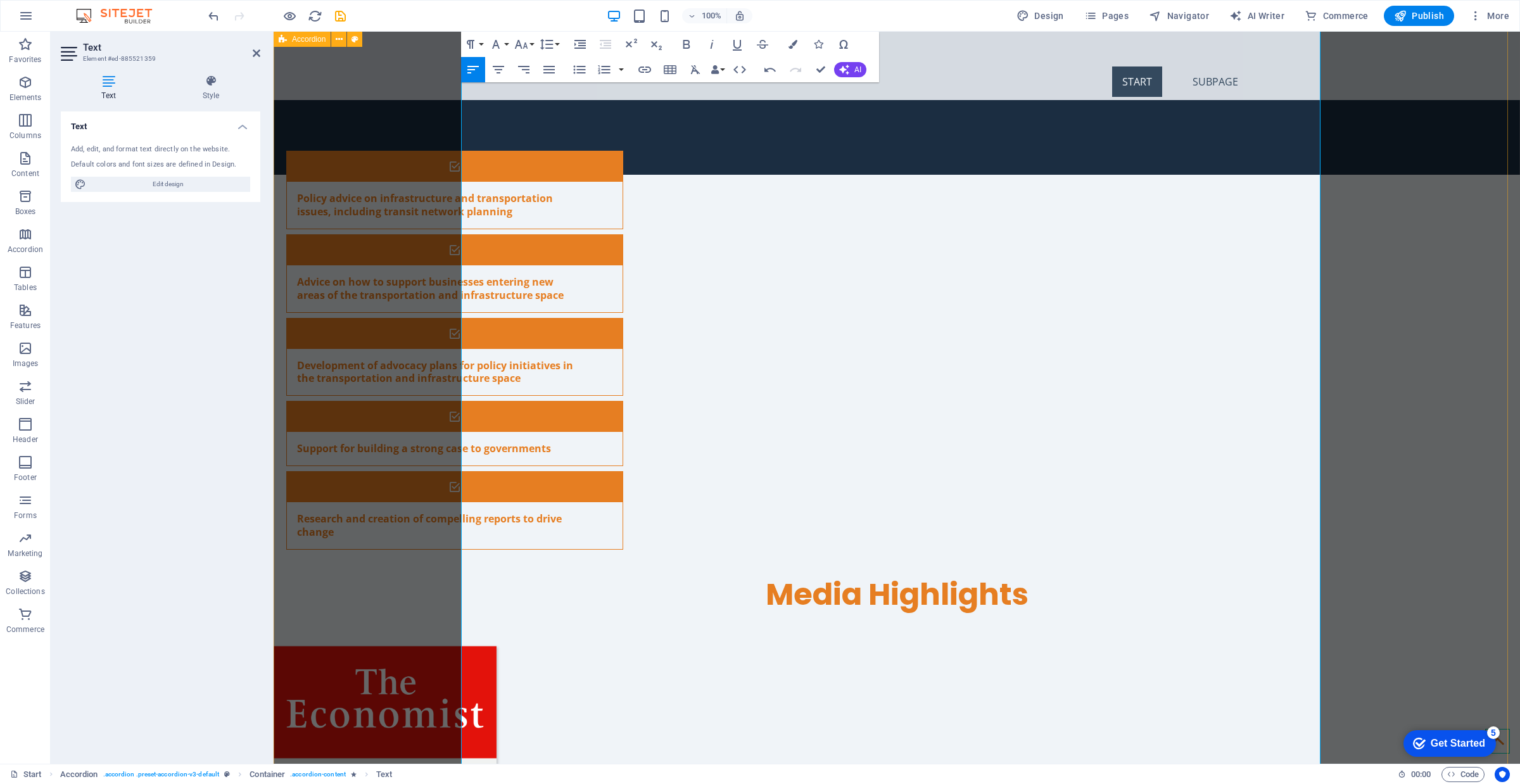
drag, startPoint x: 838, startPoint y: 310, endPoint x: 445, endPoint y: 306, distance: 393.0
drag, startPoint x: 911, startPoint y: 275, endPoint x: 453, endPoint y: 280, distance: 458.0
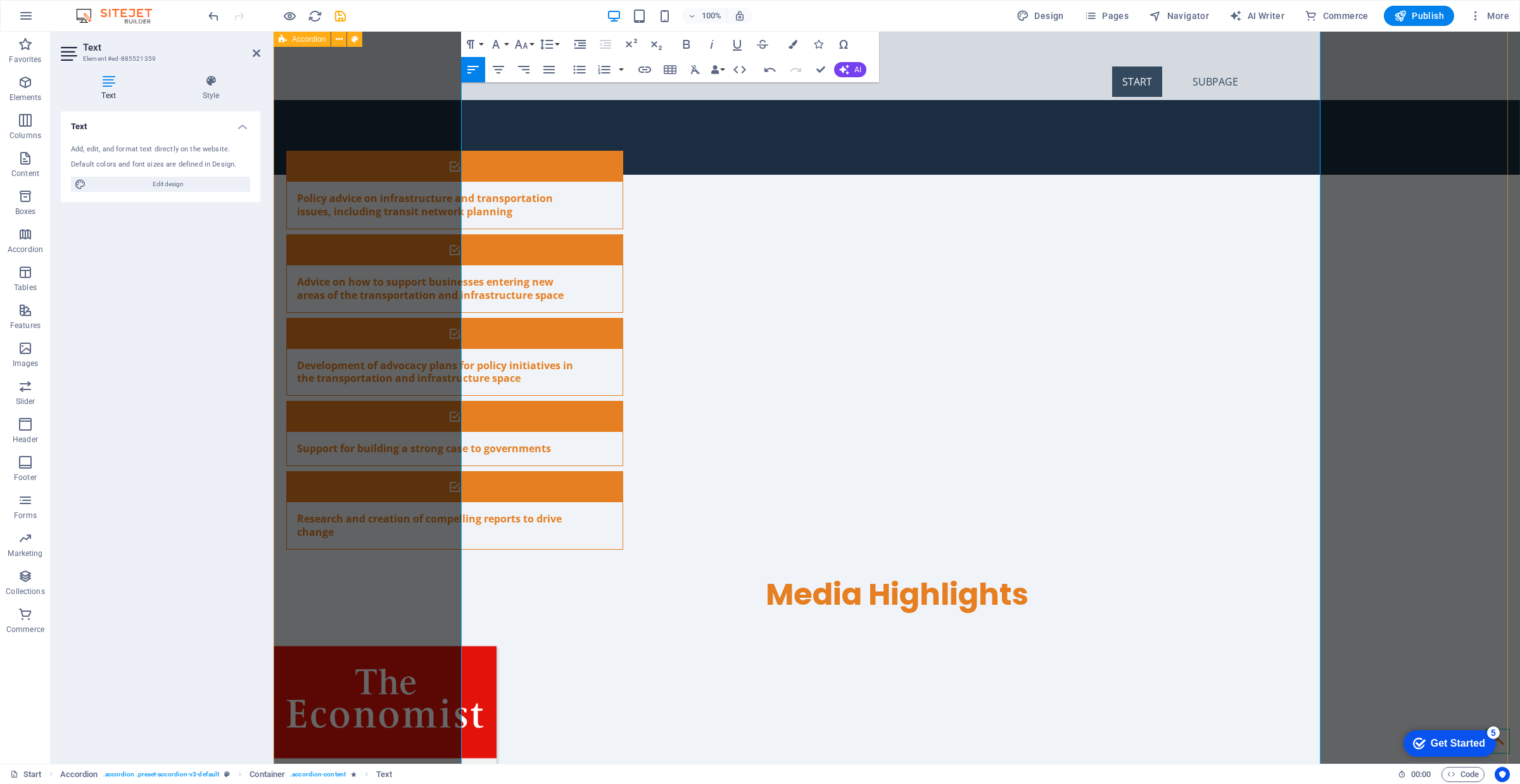
drag, startPoint x: 888, startPoint y: 242, endPoint x: 439, endPoint y: 240, distance: 449.0
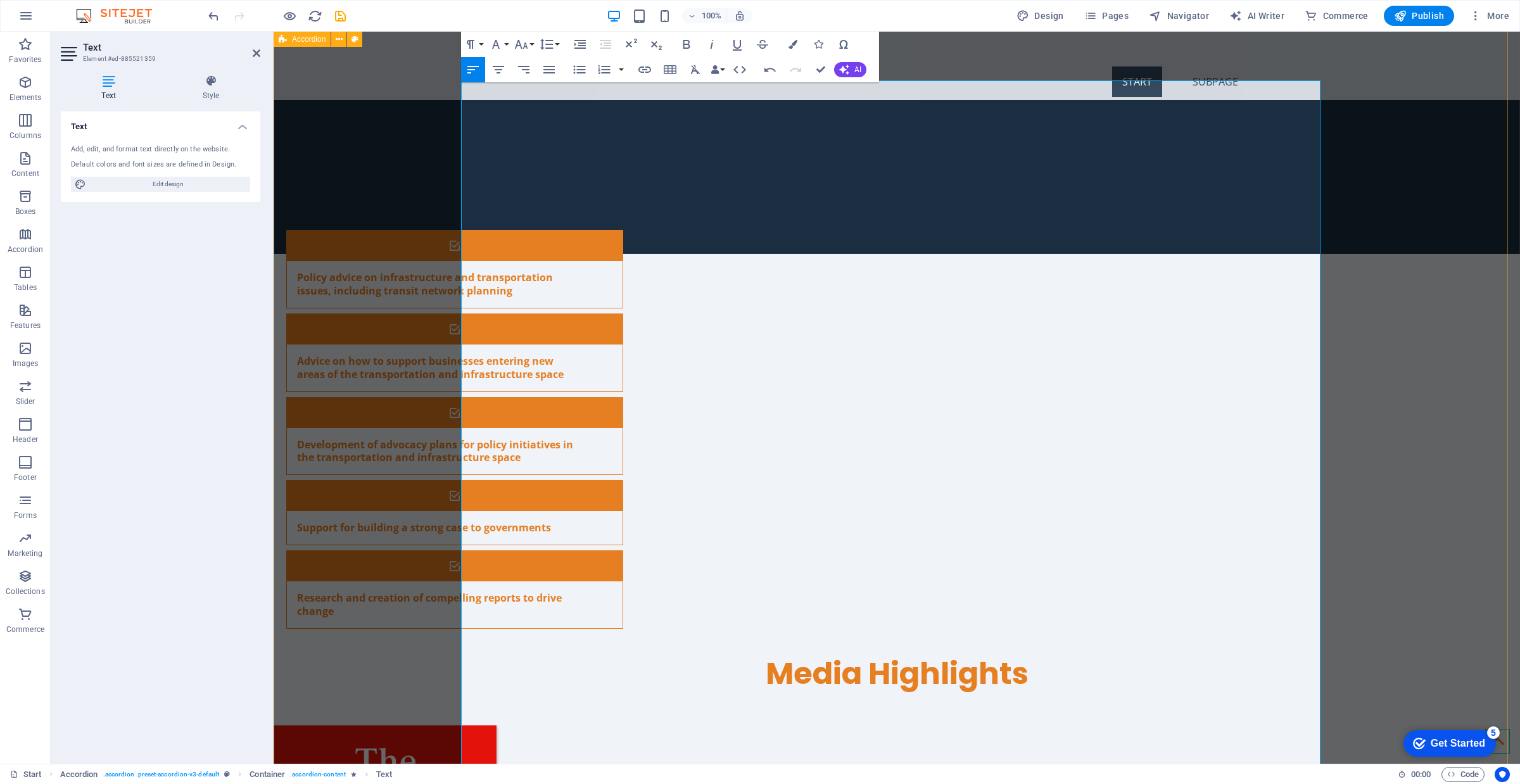
drag, startPoint x: 936, startPoint y: 252, endPoint x: 458, endPoint y: 258, distance: 478.0
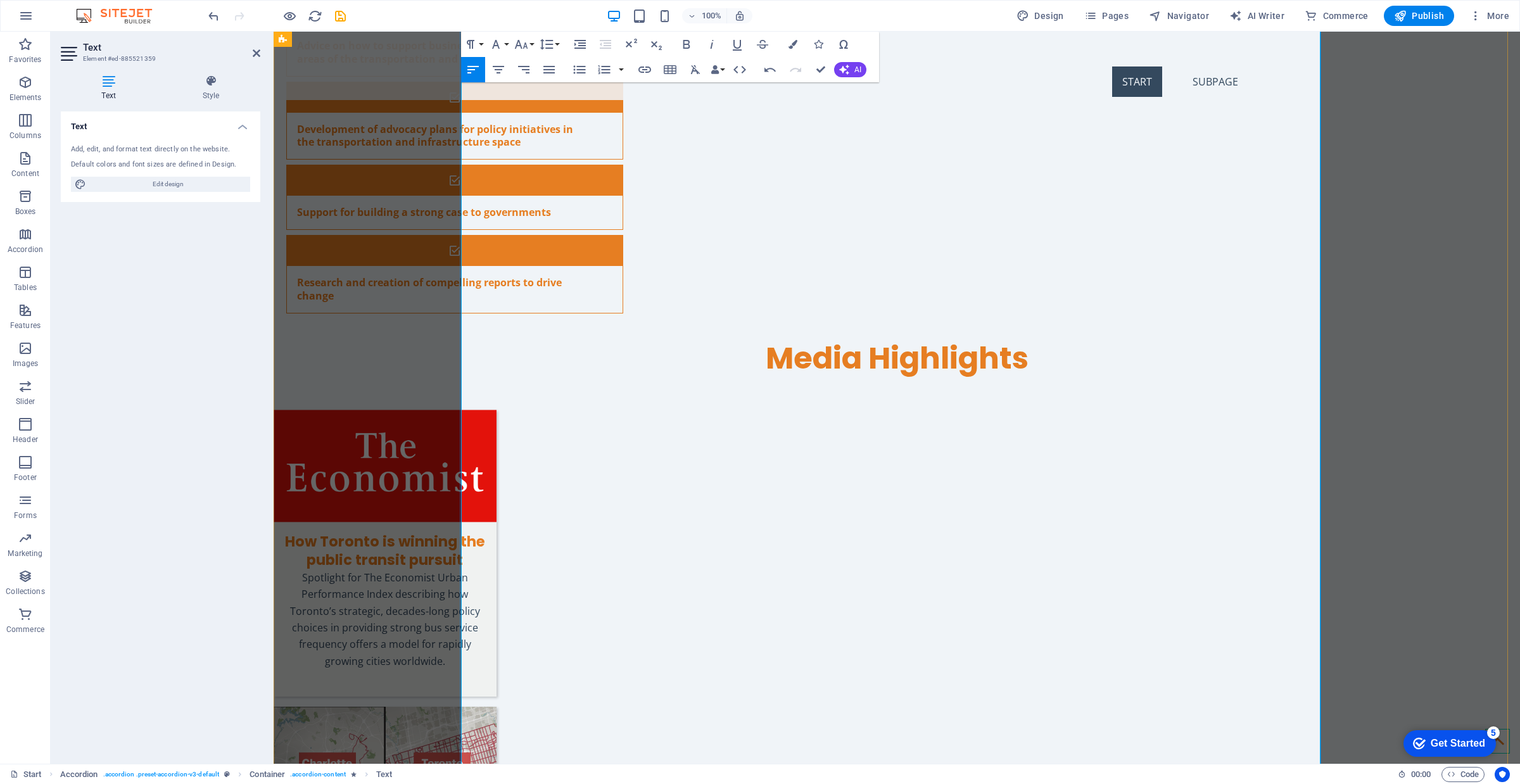
scroll to position [4186, 0]
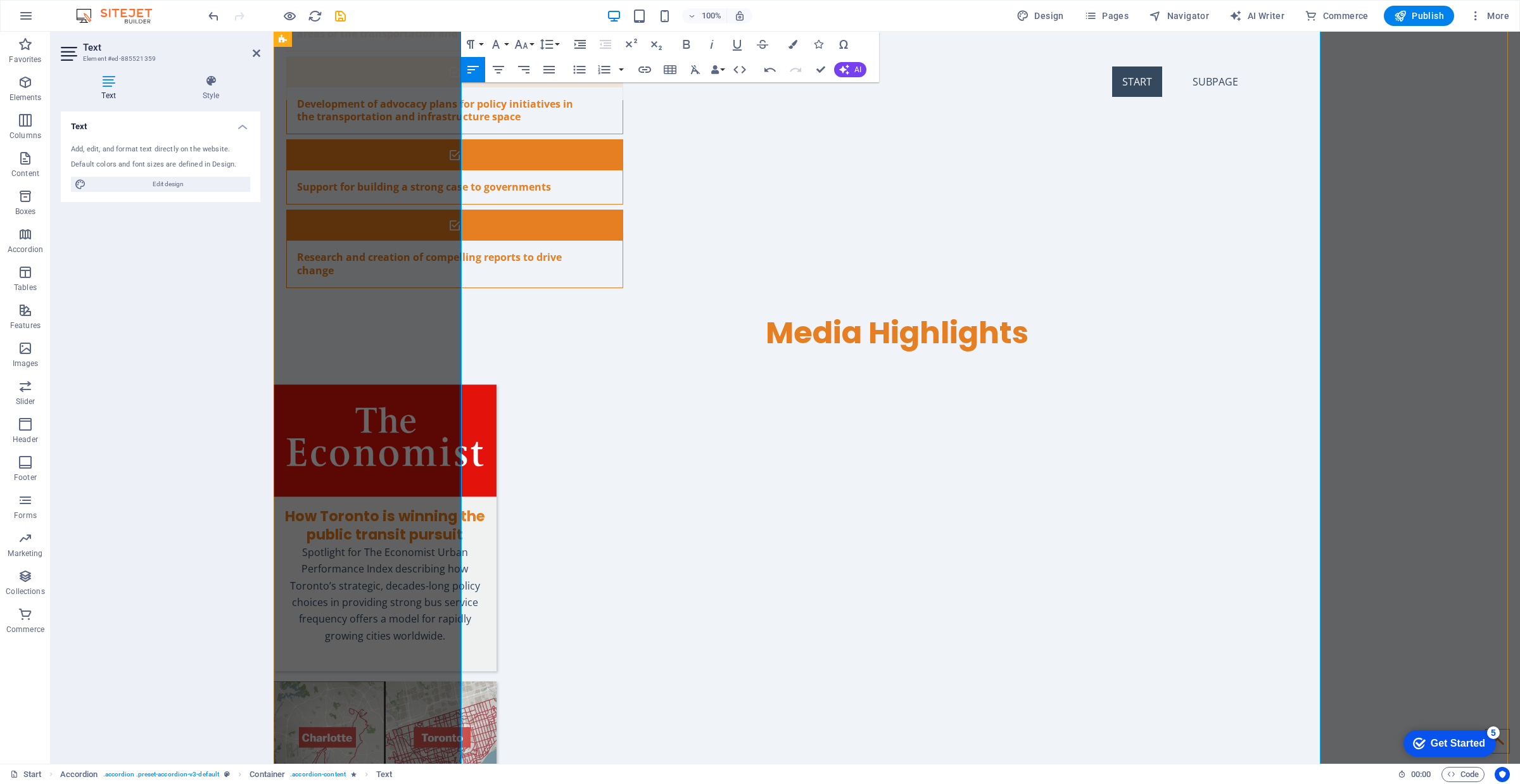
drag, startPoint x: 1051, startPoint y: 332, endPoint x: 576, endPoint y: 335, distance: 475.0
drag, startPoint x: 494, startPoint y: 334, endPoint x: 611, endPoint y: 335, distance: 117.0
drag, startPoint x: 934, startPoint y: 315, endPoint x: 452, endPoint y: 317, distance: 482.0
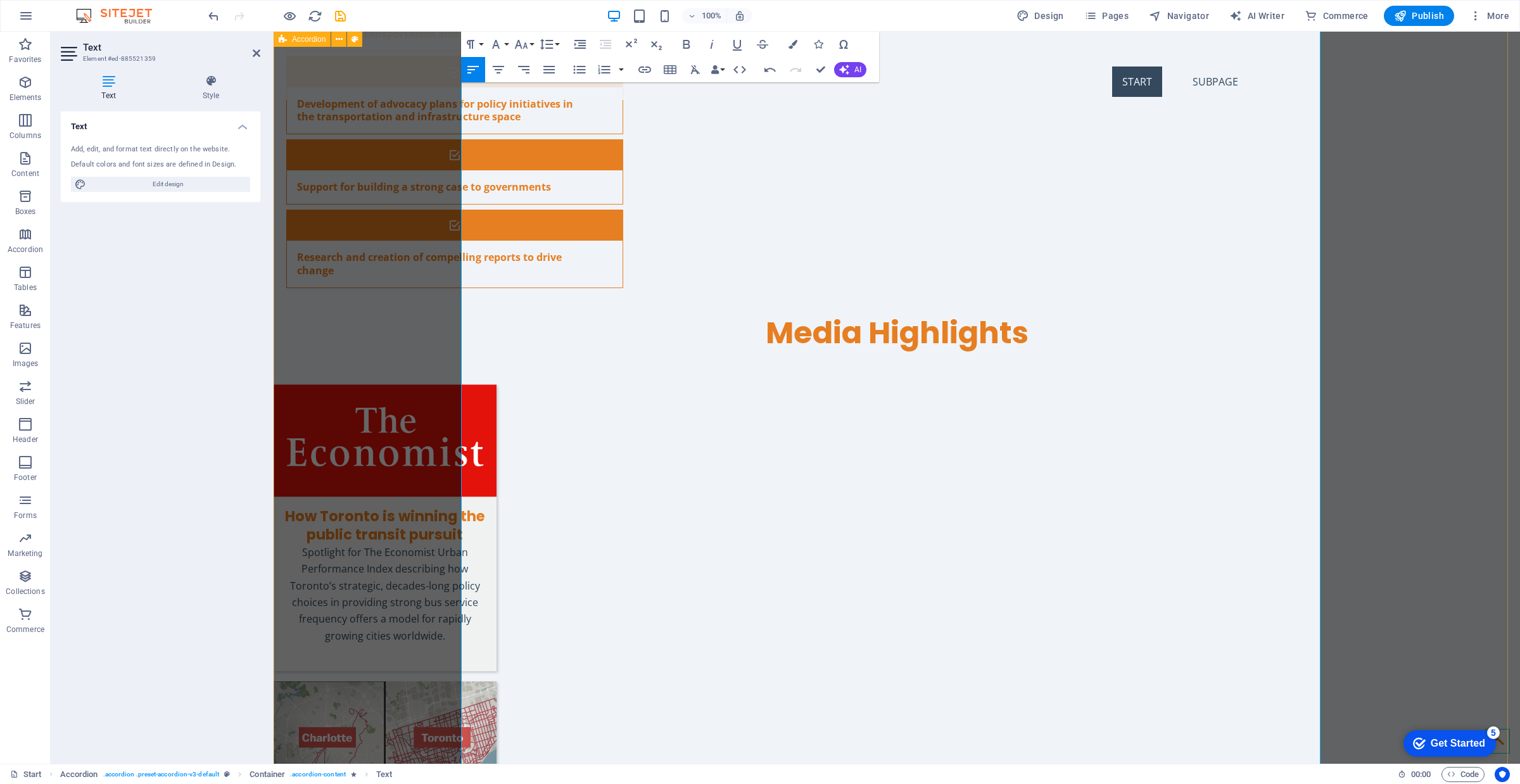
type input "“Union Station and GO RER: Metrolinx’s [PERSON_NAME] on the Future.” Urban Toro…"
click at [647, 68] on icon "button" at bounding box center [645, 70] width 15 height 15
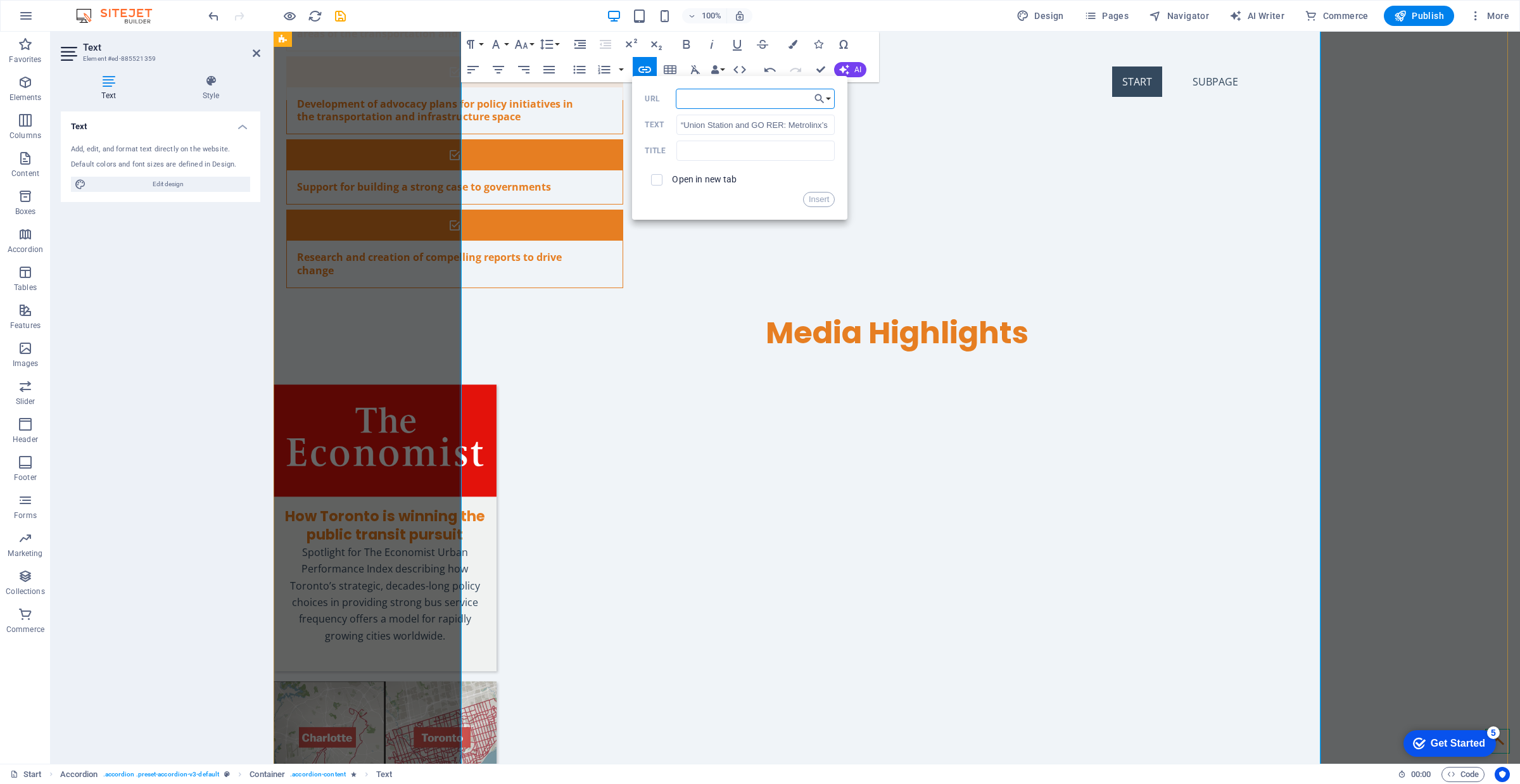
paste input "[URL][DOMAIN_NAME]."
type input "[URL][DOMAIN_NAME]"
click at [705, 182] on label "Open in new tab" at bounding box center [704, 179] width 65 height 10
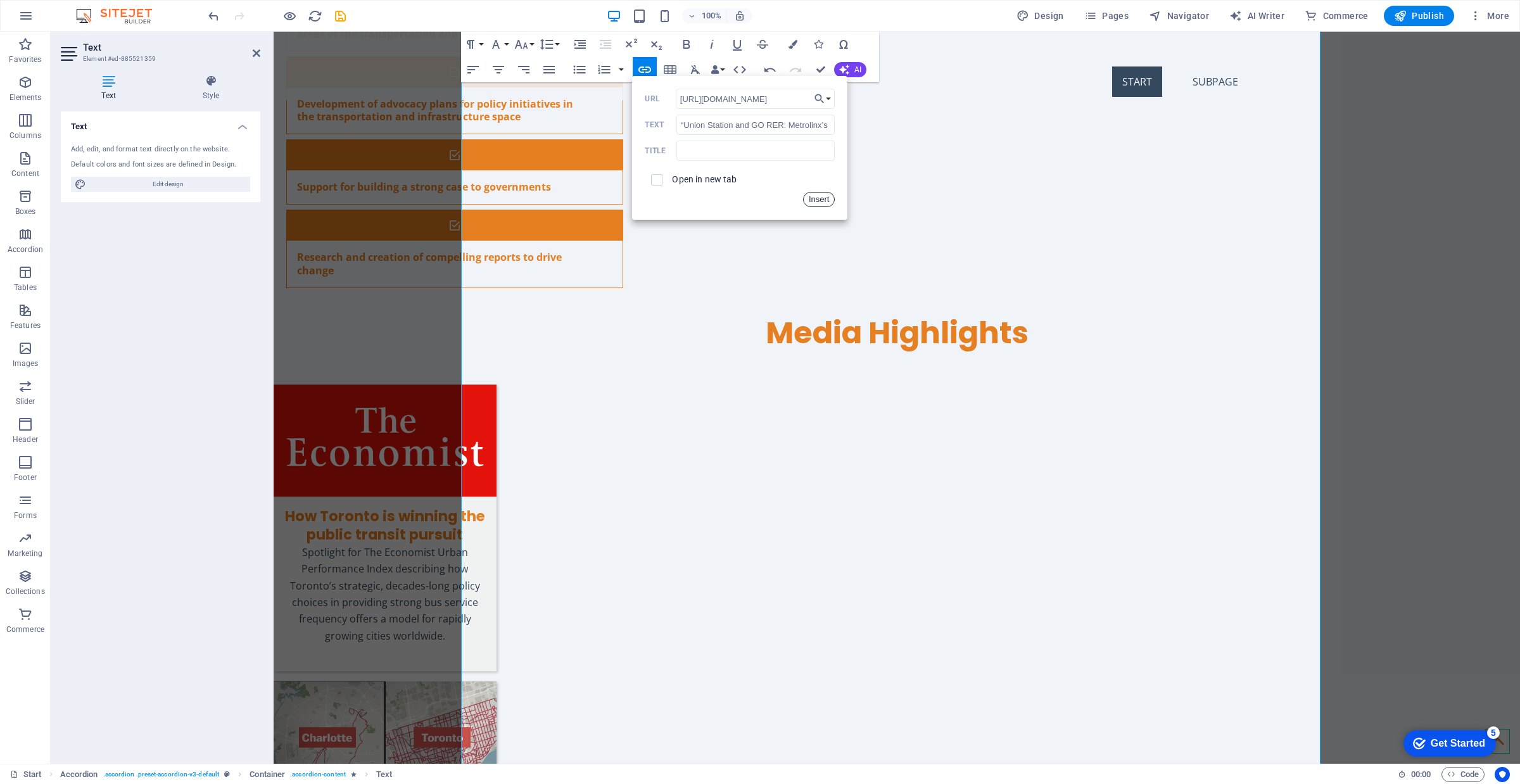
click at [825, 200] on button "Insert" at bounding box center [819, 200] width 32 height 15
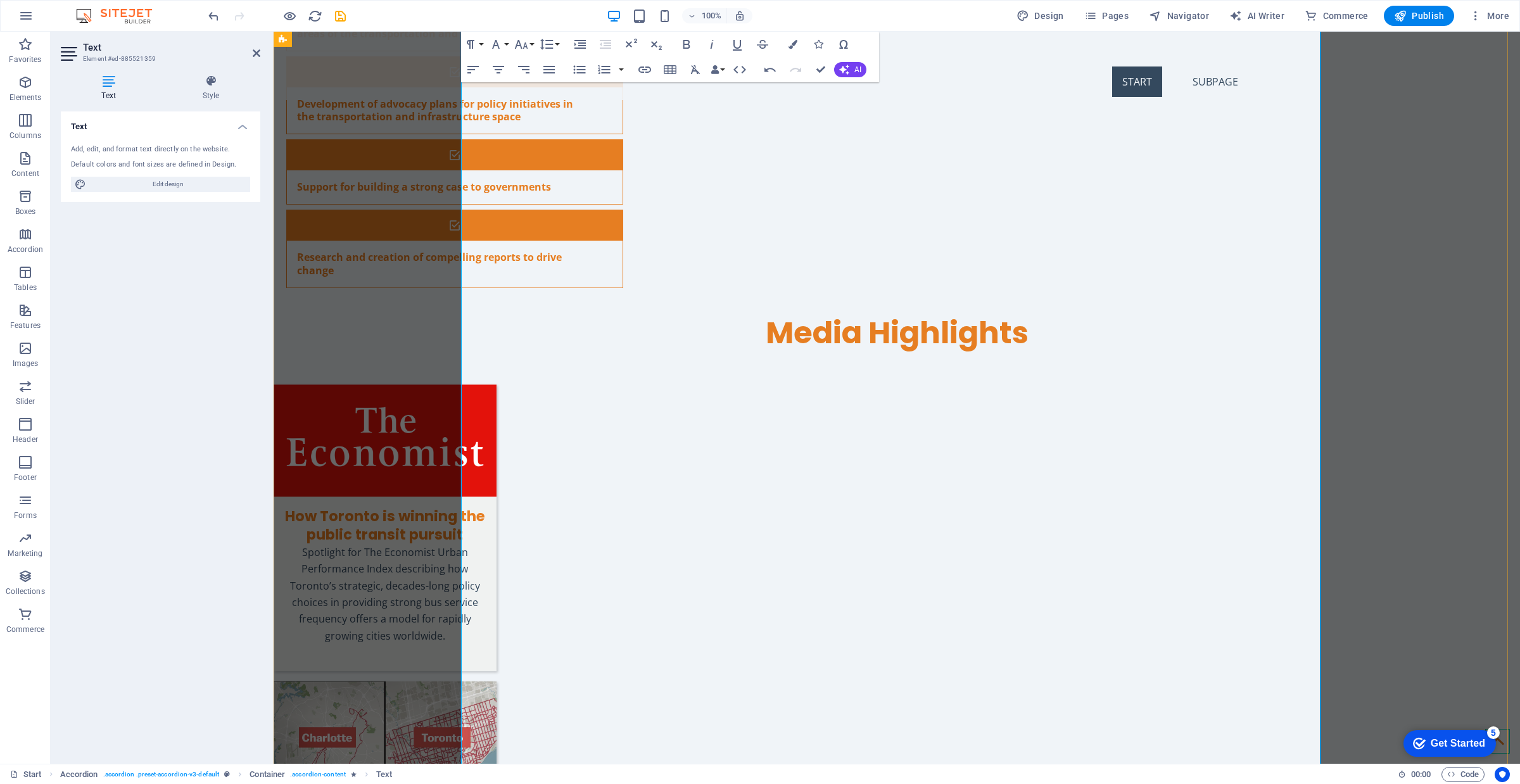
drag, startPoint x: 1205, startPoint y: 366, endPoint x: 603, endPoint y: 371, distance: 602.0
drag, startPoint x: 995, startPoint y: 352, endPoint x: 454, endPoint y: 352, distance: 541.0
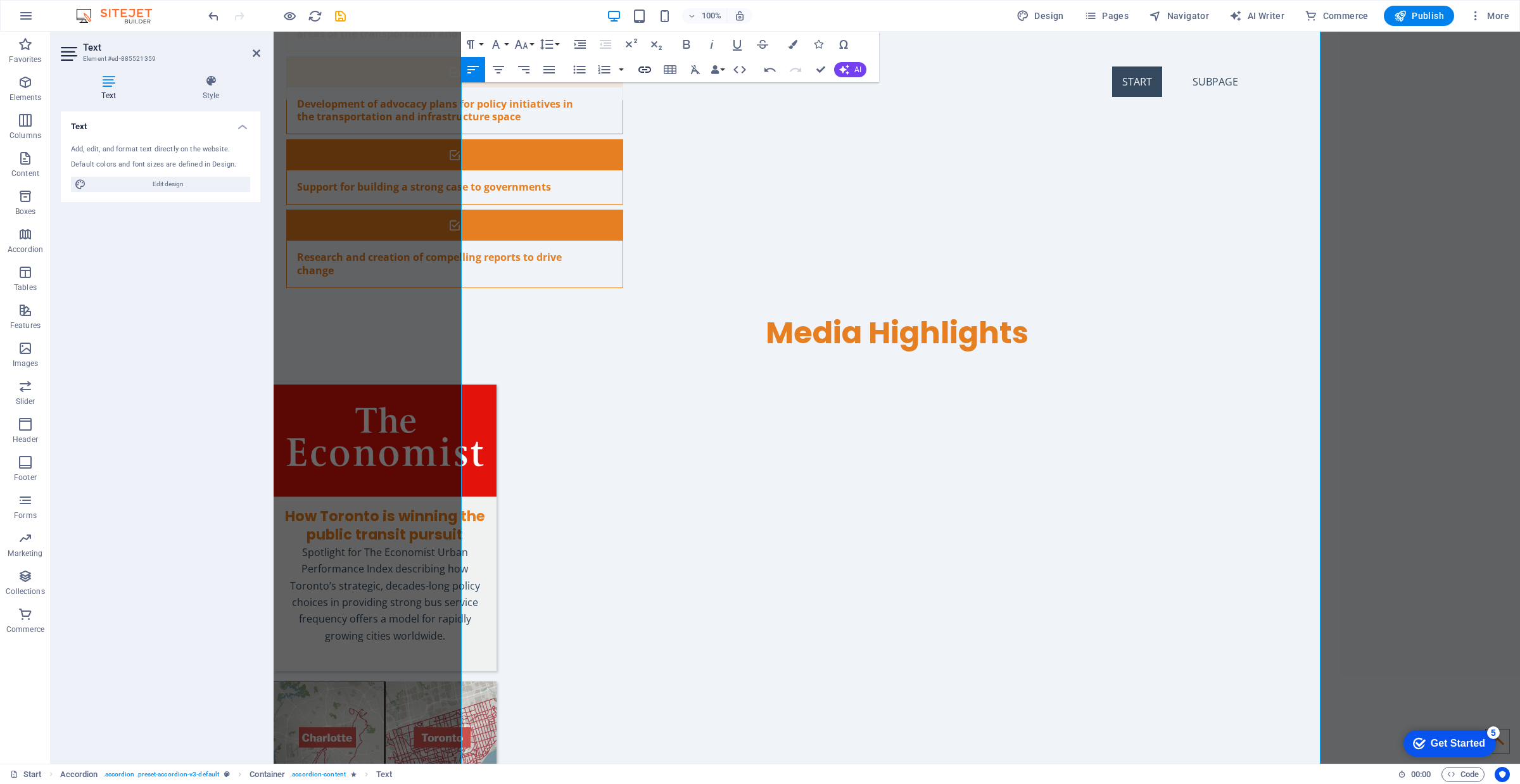
type input "“[PERSON_NAME] Reformed Transit in [GEOGRAPHIC_DATA]. Can He Do It in [GEOGRAPH…"
click at [644, 71] on icon "button" at bounding box center [645, 70] width 15 height 15
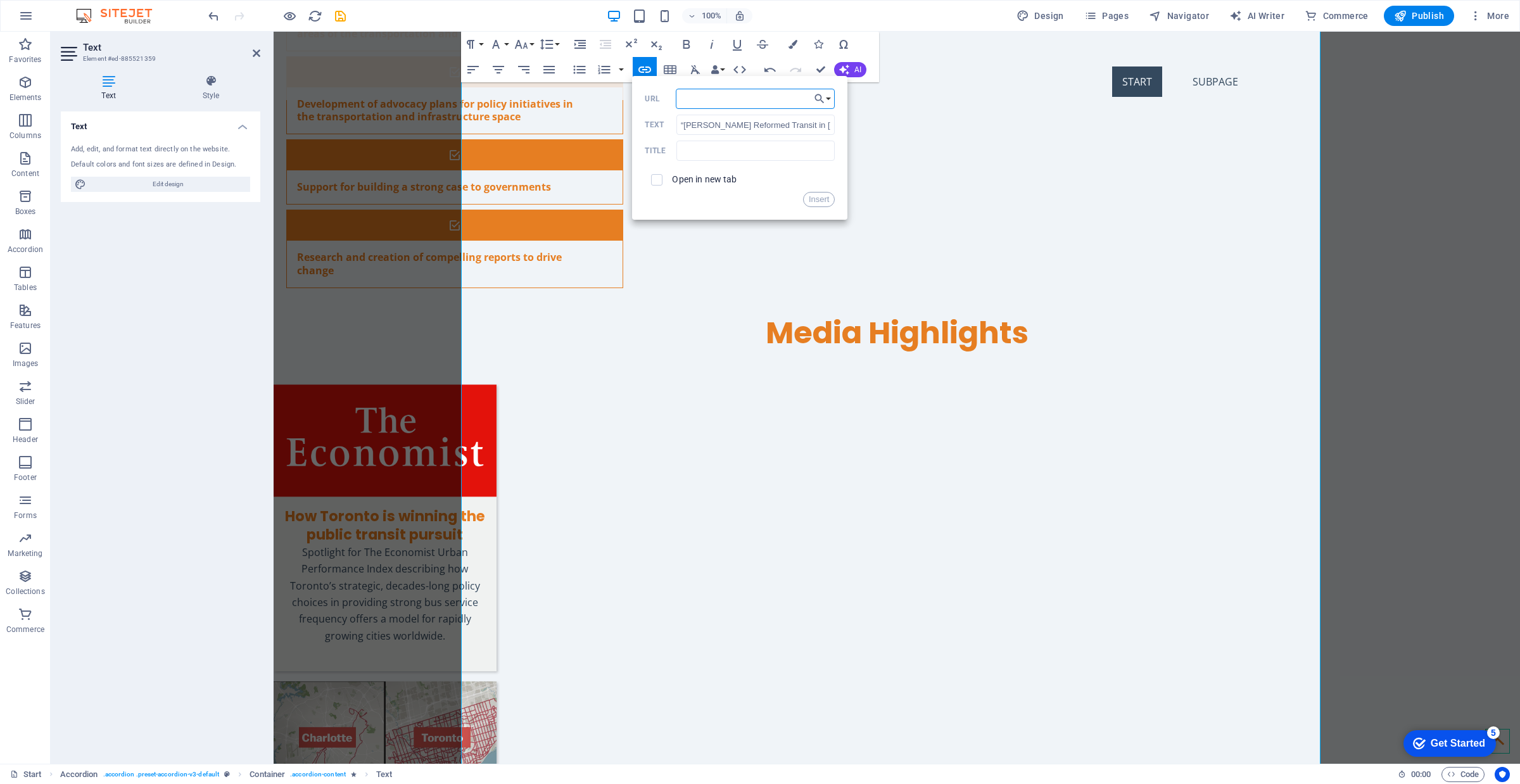
paste input "[URL][DOMAIN_NAME][PERSON_NAME]."
type input "[URL][DOMAIN_NAME][PERSON_NAME]"
click at [677, 178] on label "Open in new tab" at bounding box center [704, 179] width 65 height 10
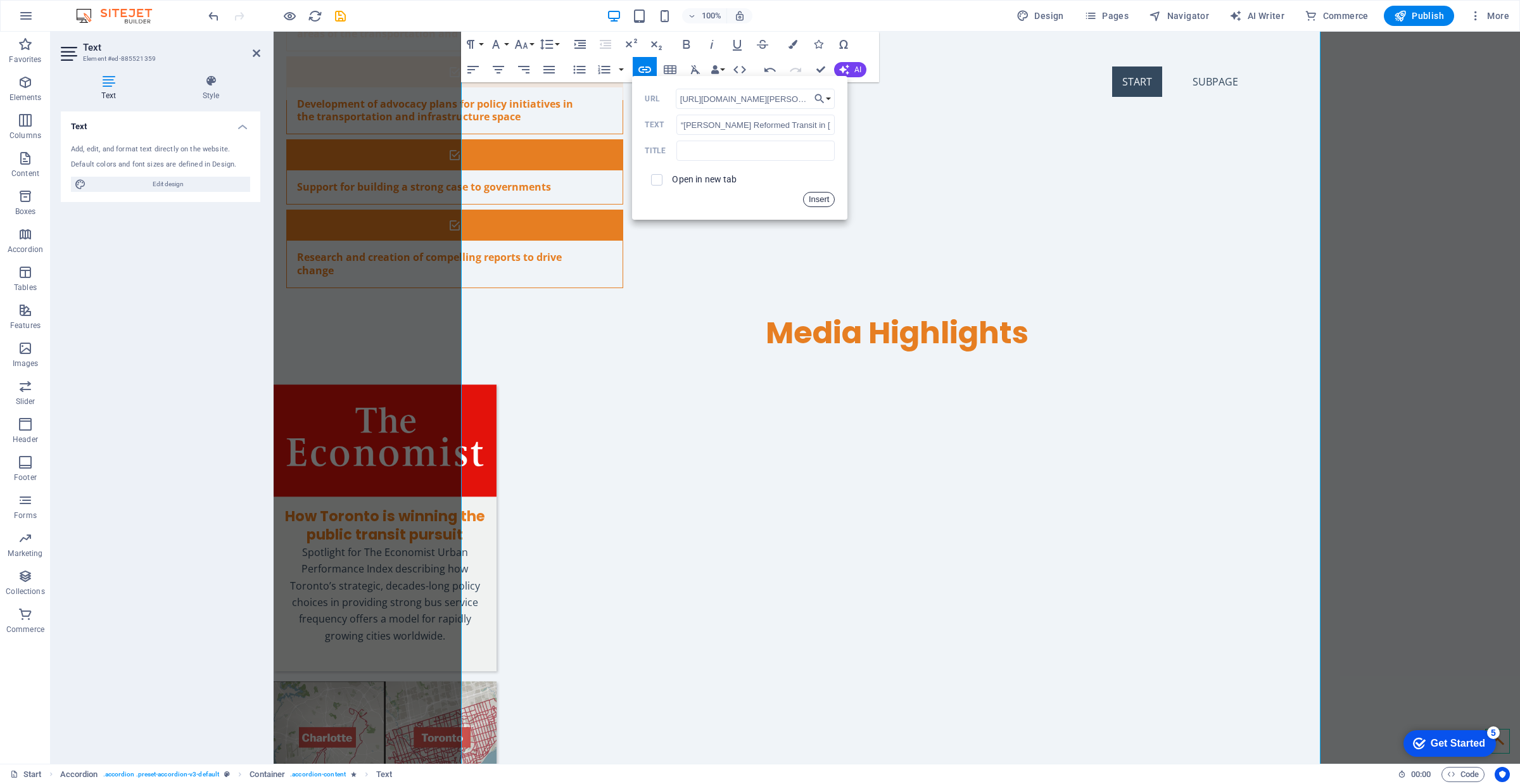
click at [816, 198] on button "Insert" at bounding box center [819, 200] width 32 height 15
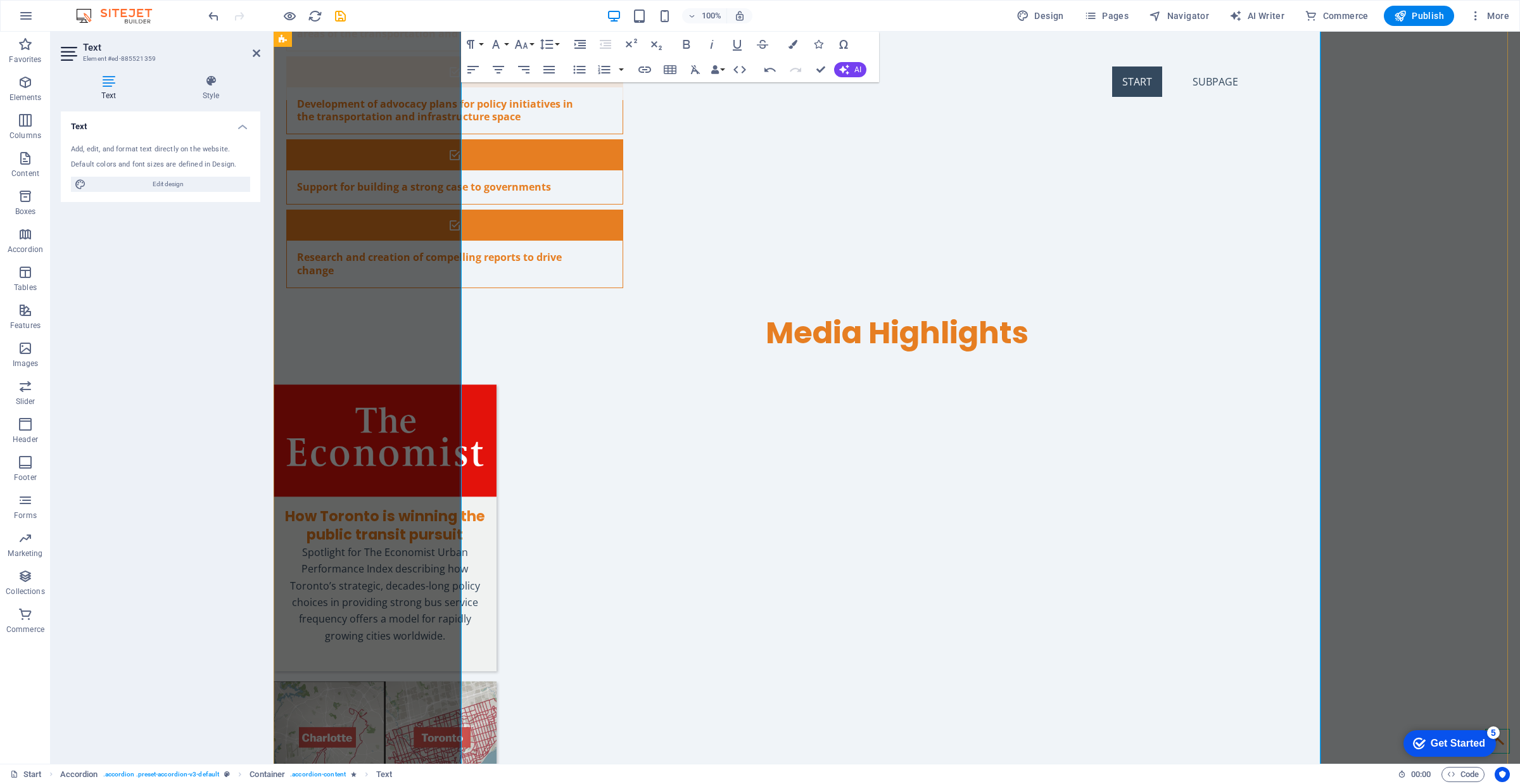
drag, startPoint x: 967, startPoint y: 402, endPoint x: 520, endPoint y: 404, distance: 447.0
drag, startPoint x: 895, startPoint y: 383, endPoint x: 450, endPoint y: 381, distance: 445.0
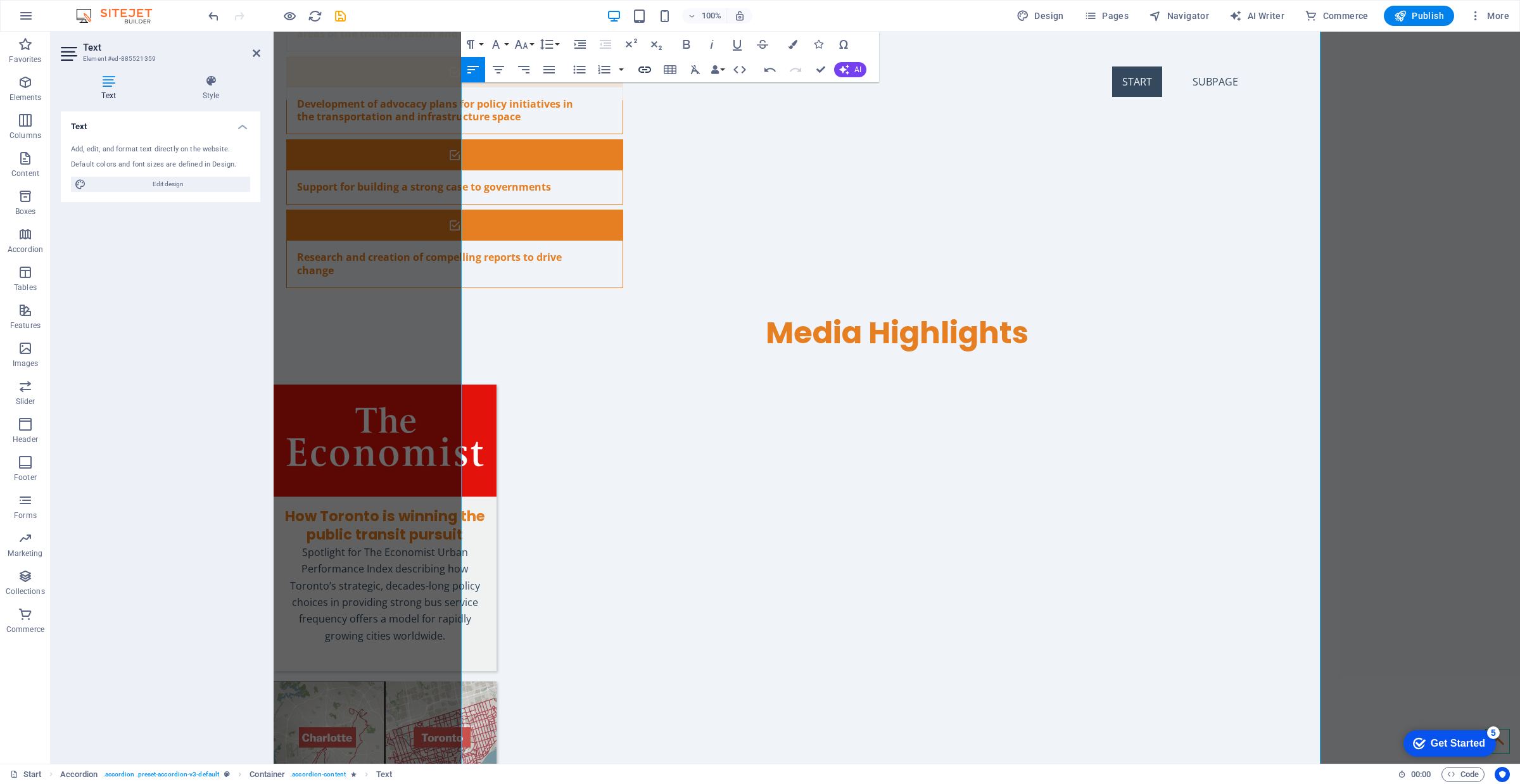
type input "“An Easy Way to Give [GEOGRAPHIC_DATA][US_STATE] a New Subway Stop.” Urban Omni…"
click at [646, 72] on icon "button" at bounding box center [644, 70] width 12 height 6
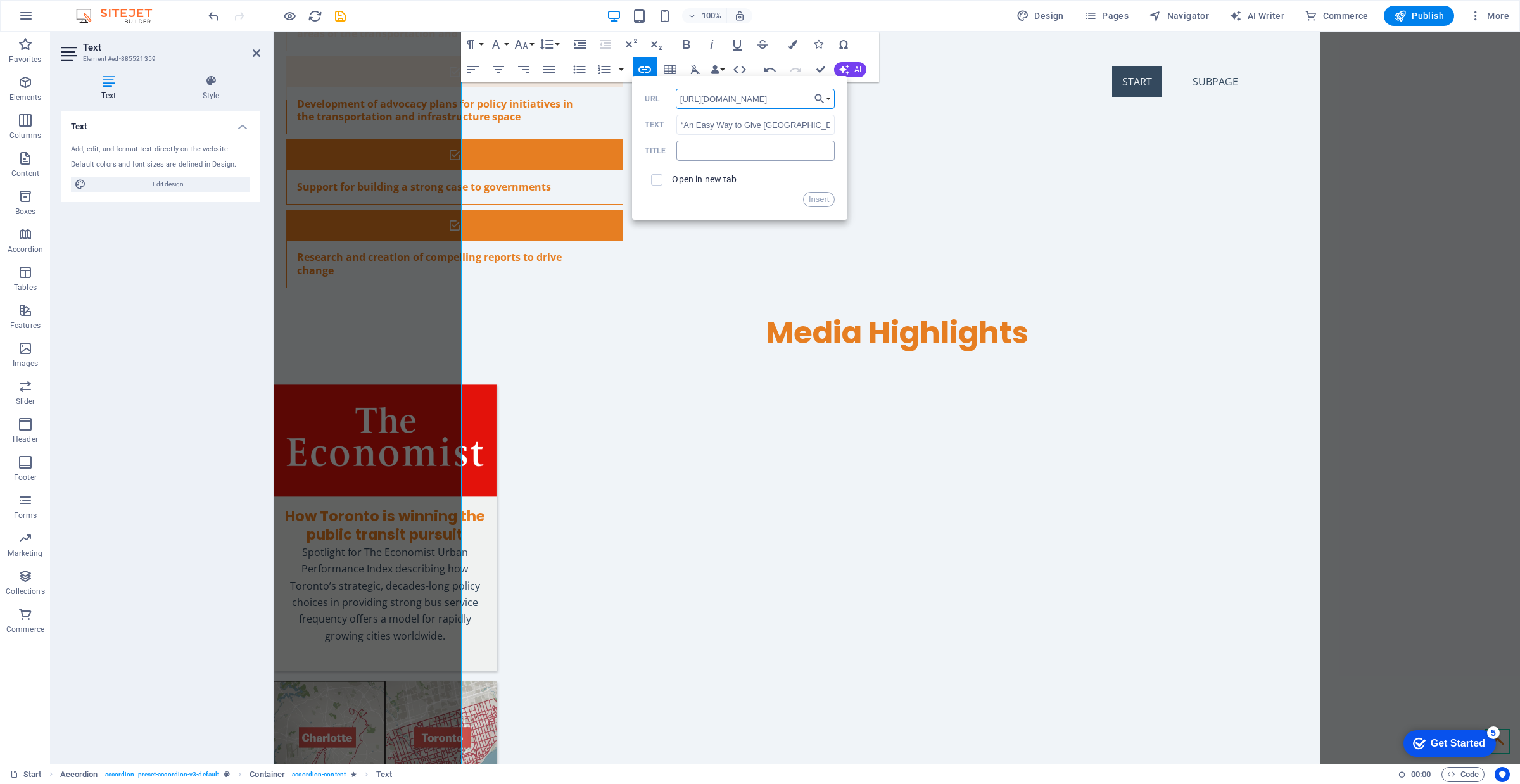
scroll to position [0, 202]
type input "[URL][DOMAIN_NAME]"
click at [673, 180] on label "Open in new tab" at bounding box center [704, 179] width 65 height 10
click at [818, 202] on button "Insert" at bounding box center [819, 200] width 32 height 15
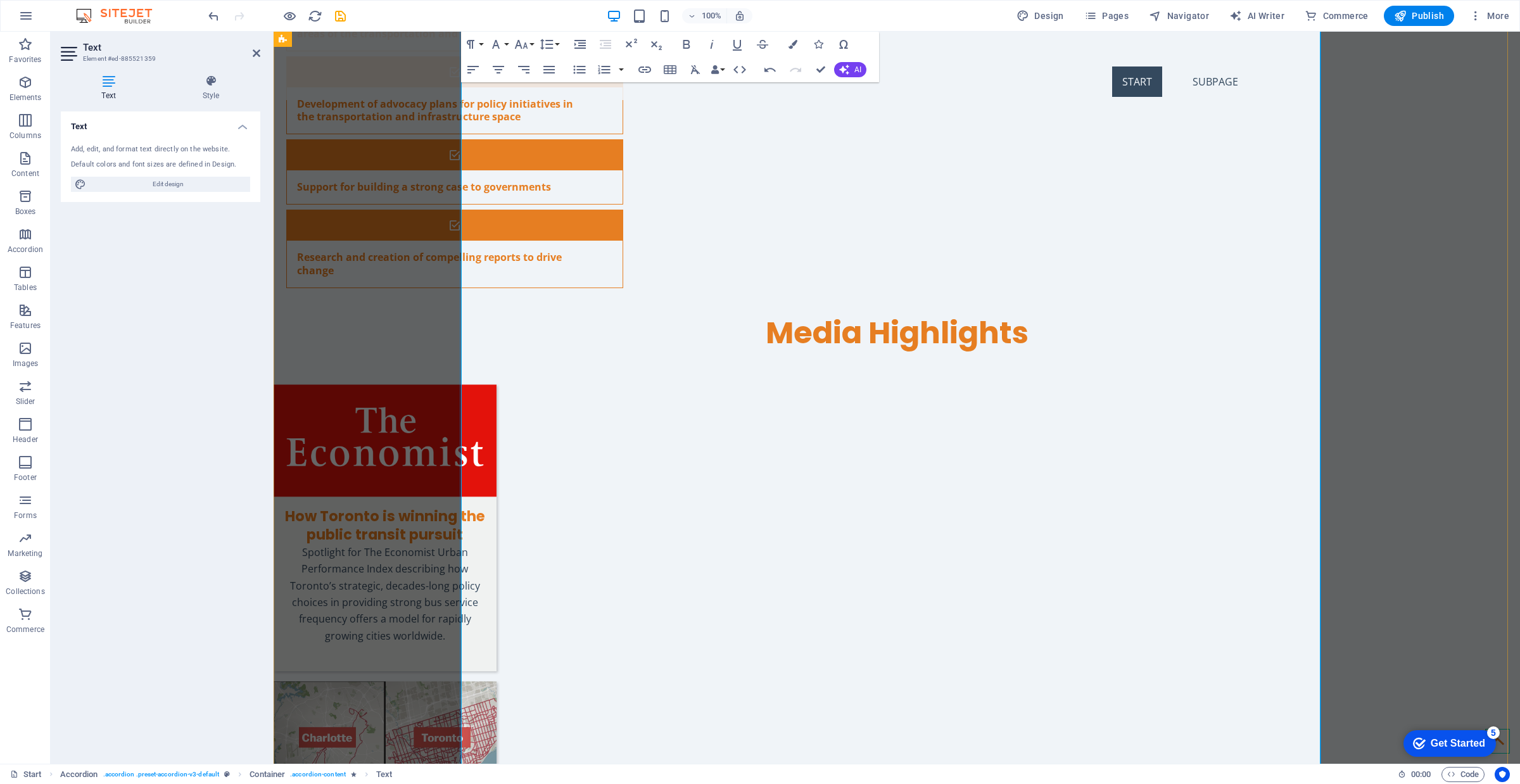
drag, startPoint x: 911, startPoint y: 428, endPoint x: 914, endPoint y: 423, distance: 5.8
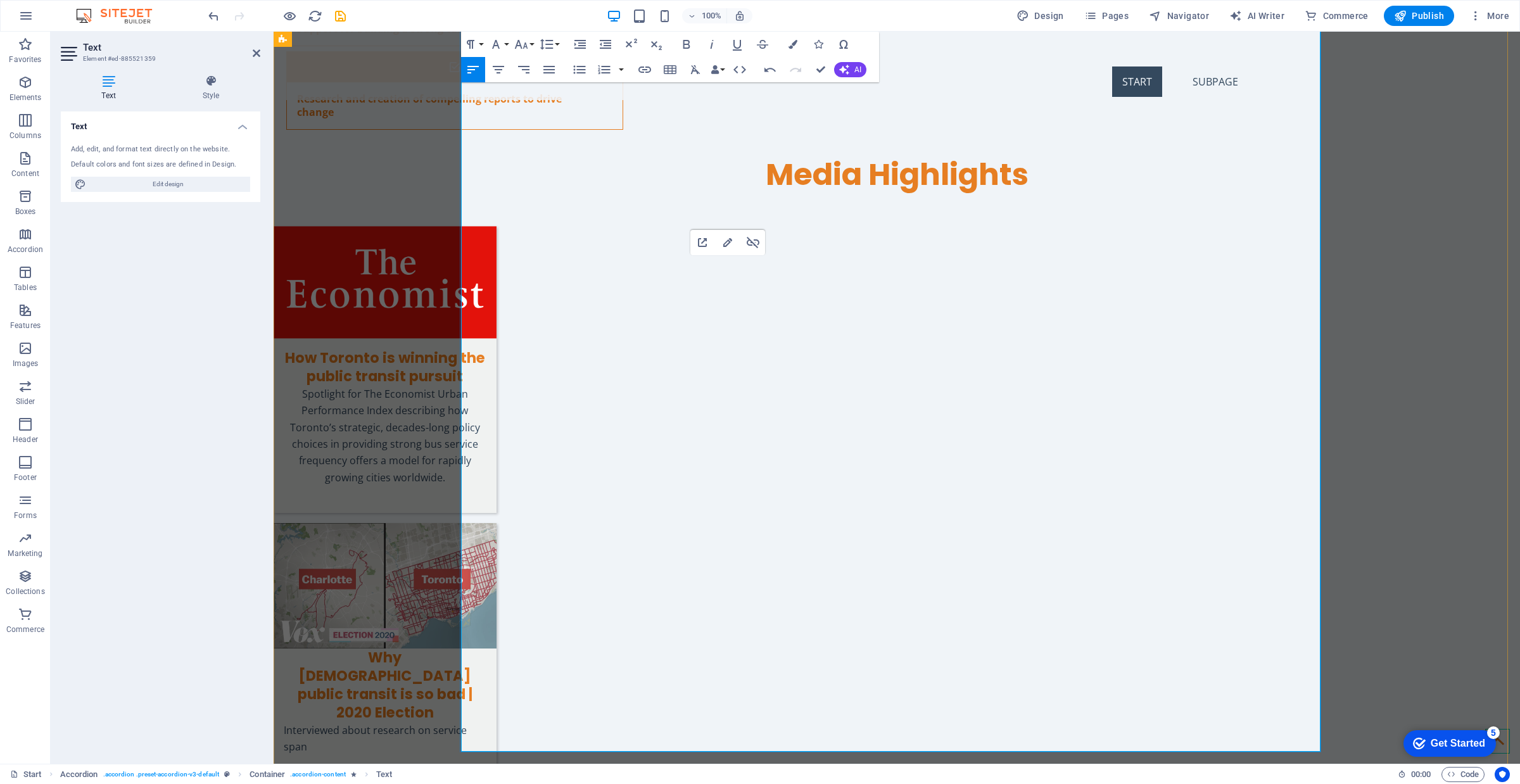
drag, startPoint x: 995, startPoint y: 277, endPoint x: 519, endPoint y: 273, distance: 476.0
drag, startPoint x: 936, startPoint y: 255, endPoint x: 459, endPoint y: 257, distance: 477.0
type input "“The Eglinton Crosstown LRT: Making It Real Rapid Transit.” Urban Toronto, [DAT…"
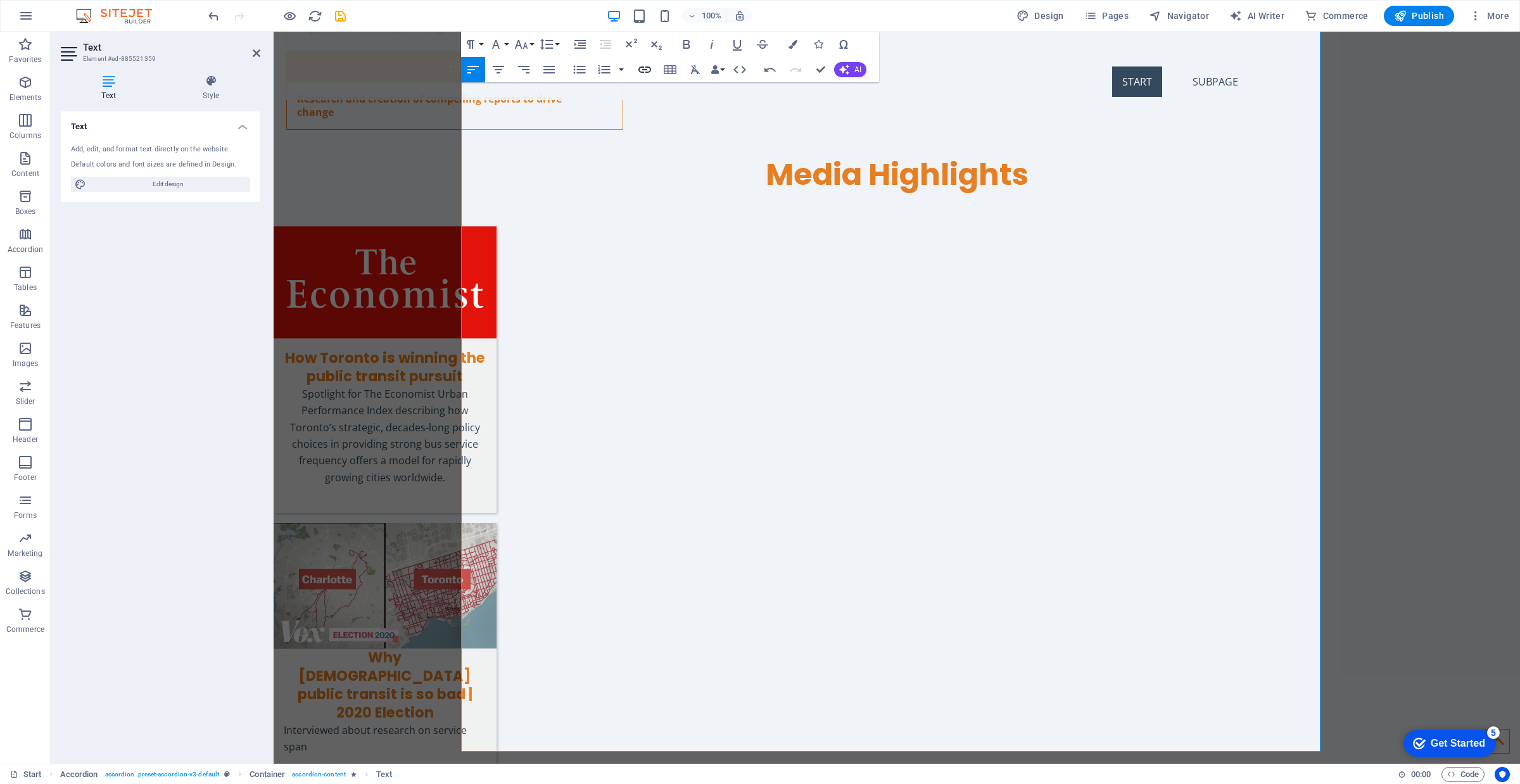
click at [645, 67] on icon "button" at bounding box center [644, 70] width 12 height 6
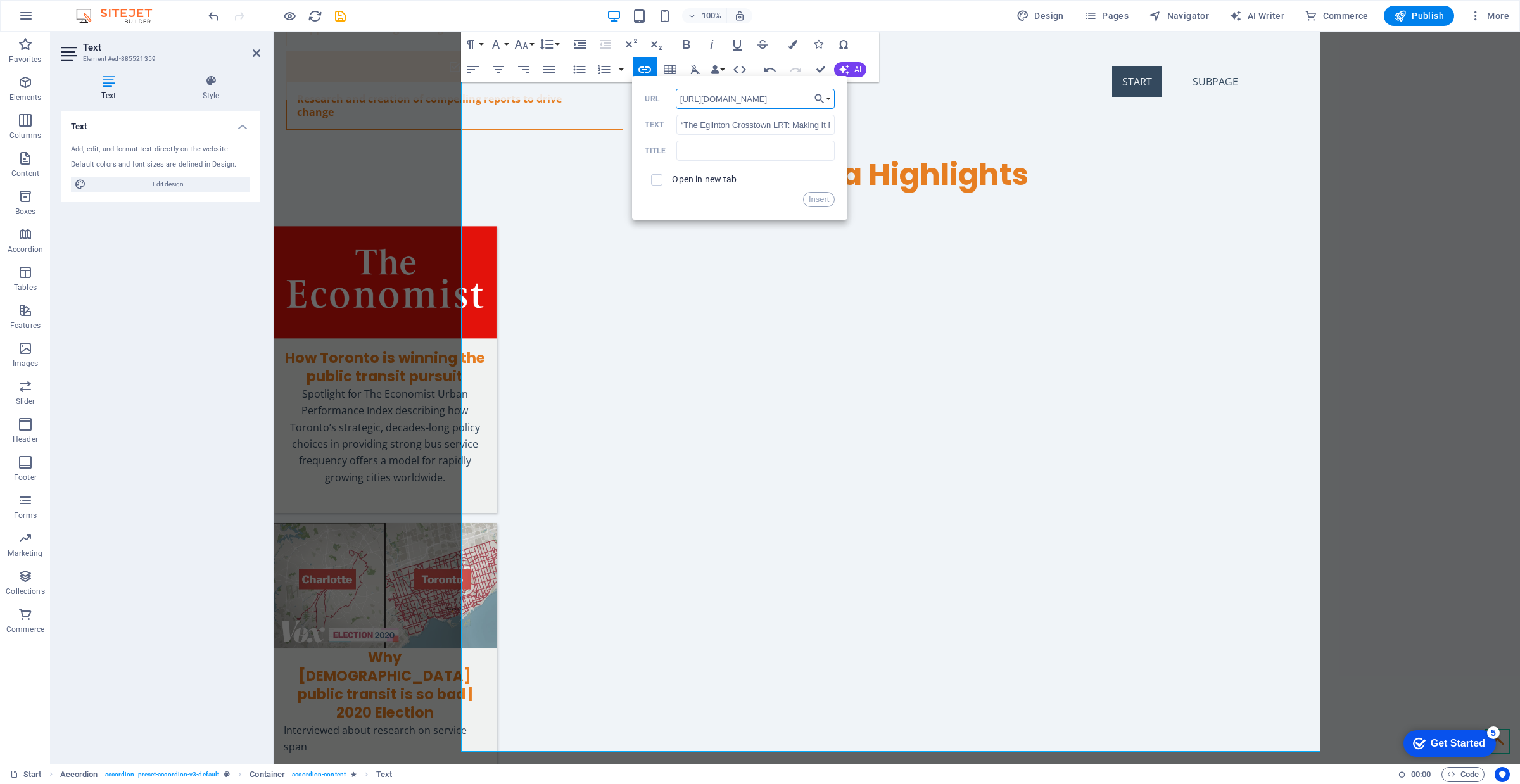
scroll to position [0, 184]
type input "[URL][DOMAIN_NAME]"
click at [670, 176] on div "Open in new tab" at bounding box center [740, 180] width 190 height 24
click at [704, 182] on label "Open in new tab" at bounding box center [704, 179] width 65 height 10
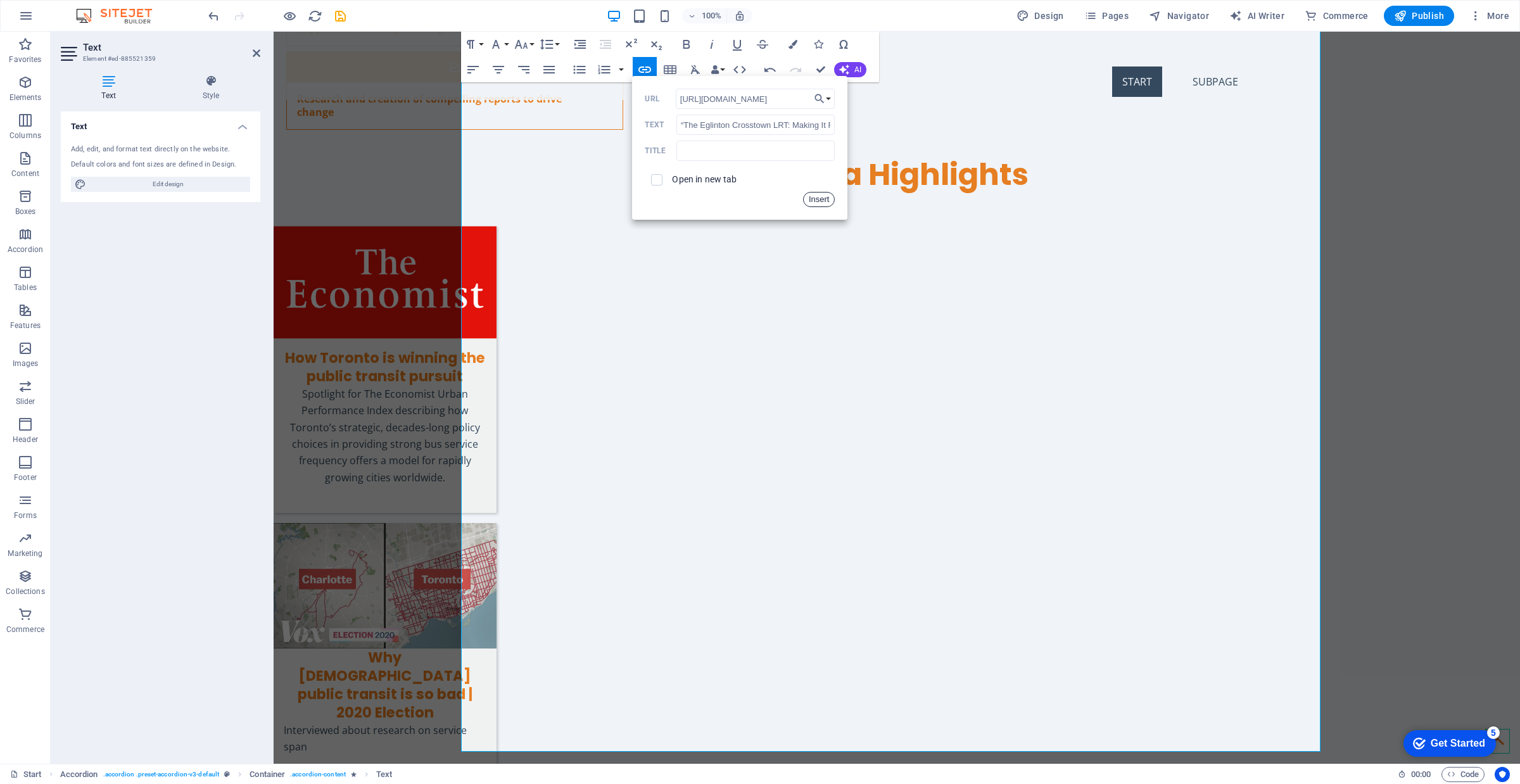
click at [817, 201] on button "Insert" at bounding box center [819, 200] width 32 height 15
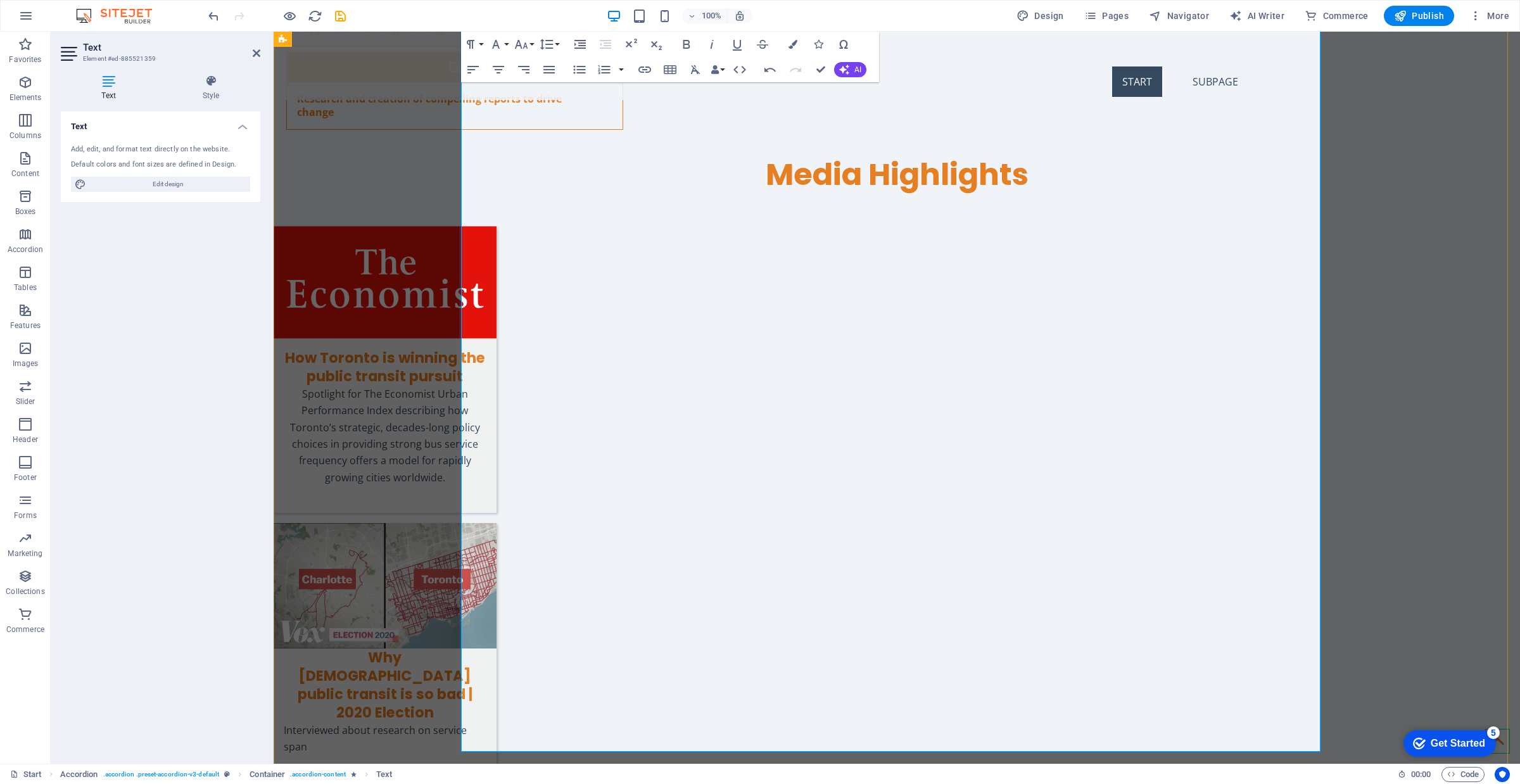
drag, startPoint x: 884, startPoint y: 308, endPoint x: 491, endPoint y: 311, distance: 393.0
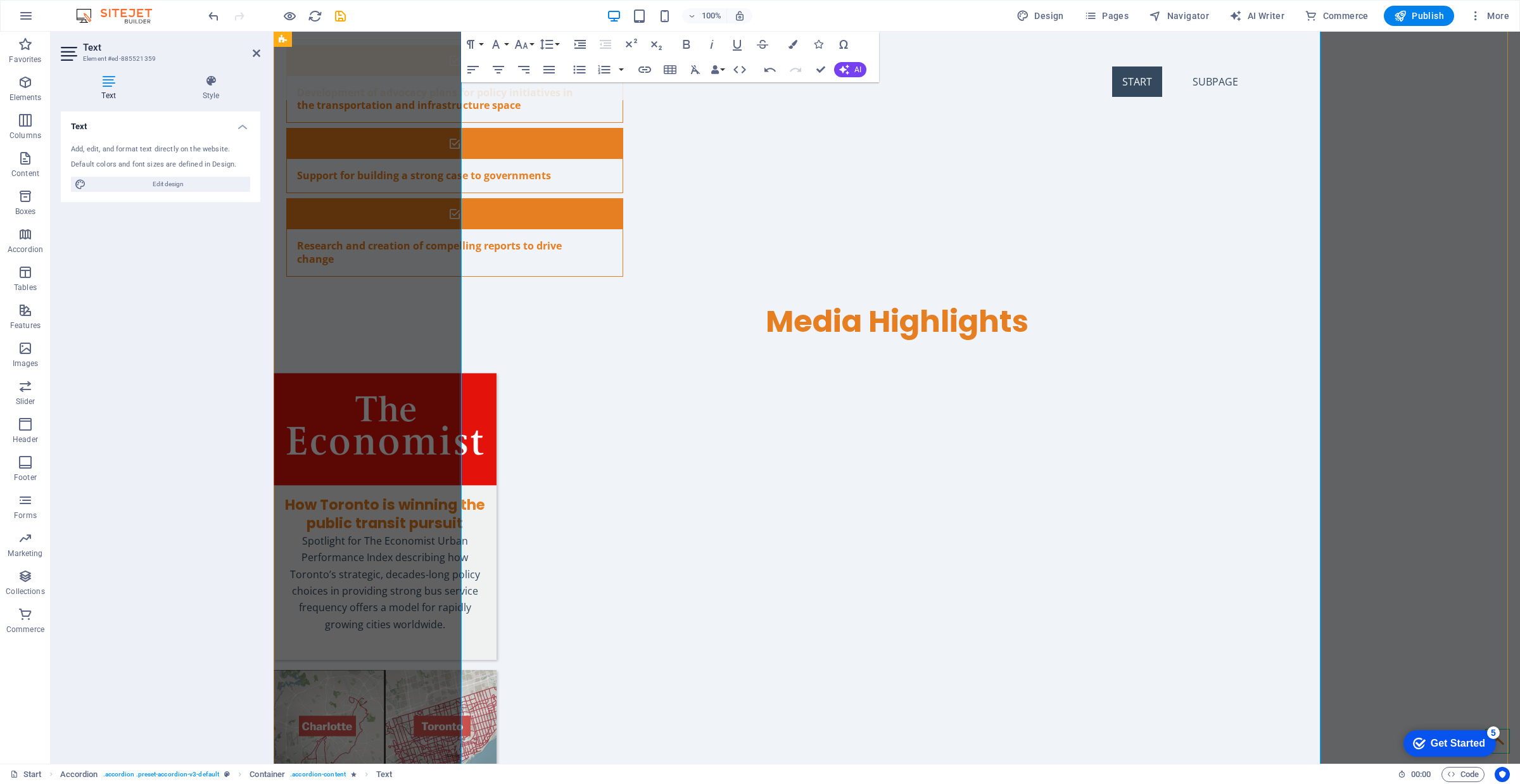
scroll to position [4265, 0]
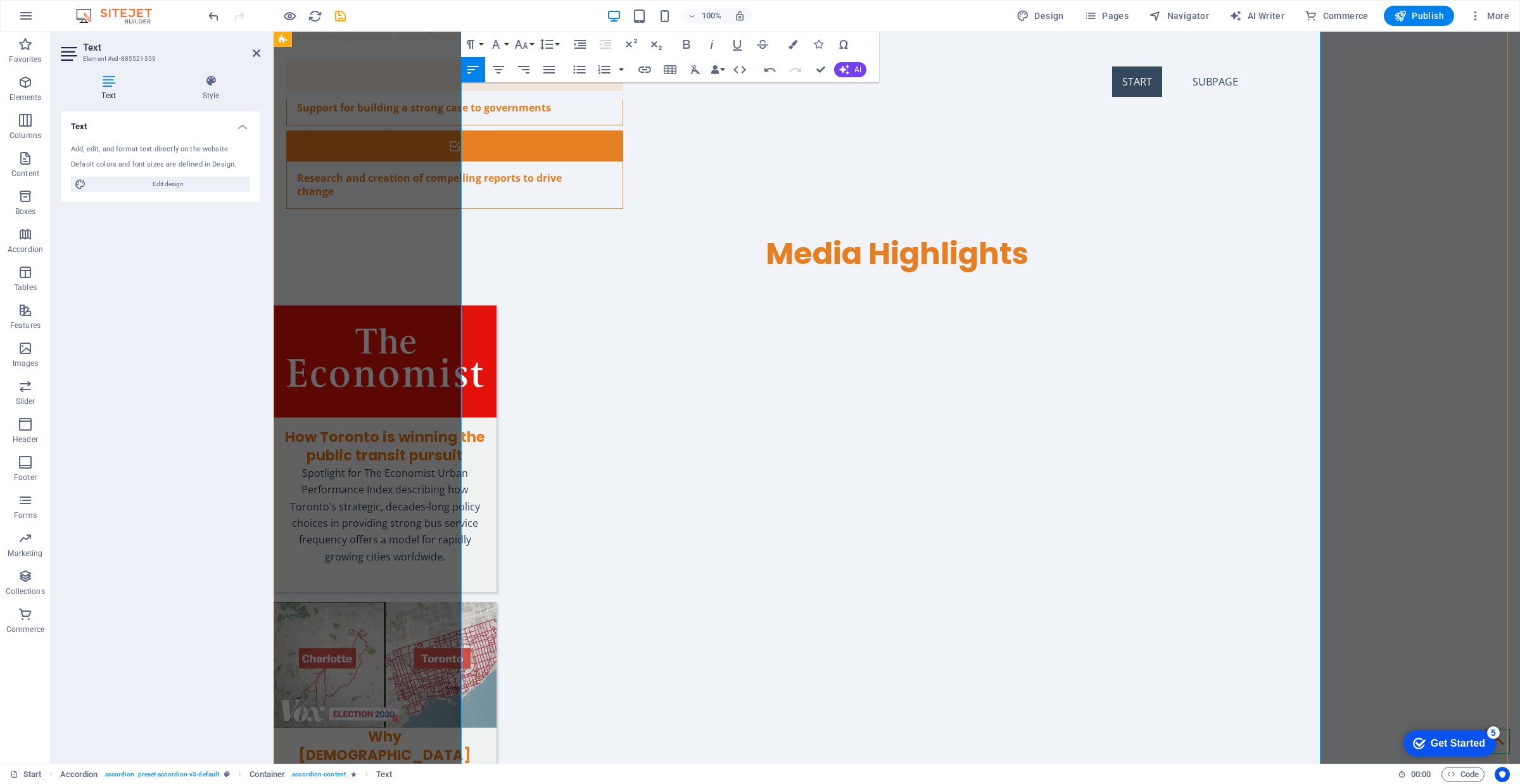
drag, startPoint x: 871, startPoint y: 419, endPoint x: 483, endPoint y: 421, distance: 388.0
drag, startPoint x: 856, startPoint y: 422, endPoint x: 491, endPoint y: 423, distance: 365.0
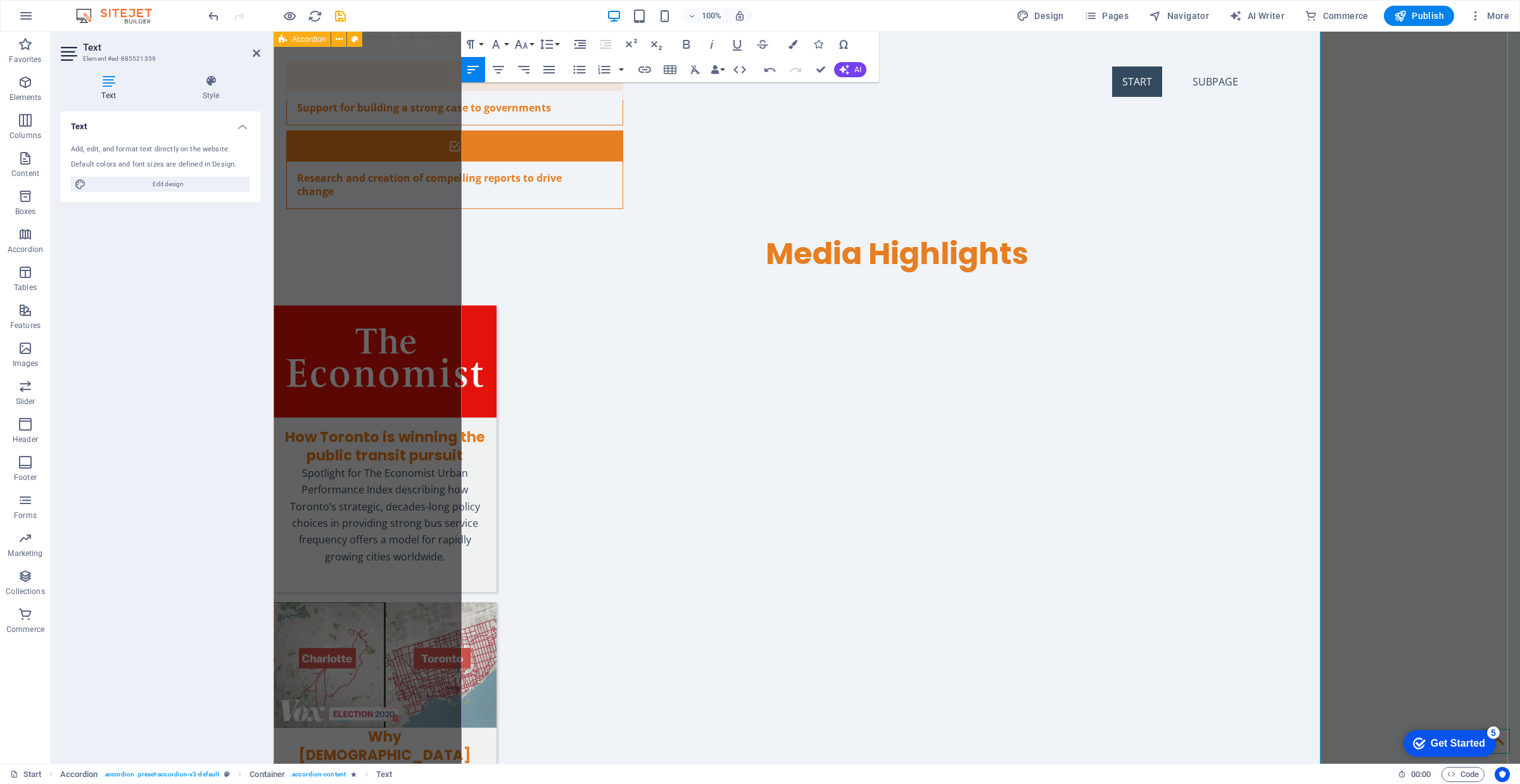
drag, startPoint x: 869, startPoint y: 416, endPoint x: 454, endPoint y: 423, distance: 415.1
type input "“Stuck in the Past: Outmoded Plans for New Towns.” Urban Toronto, [DATE]."
click at [648, 70] on icon "button" at bounding box center [645, 70] width 15 height 15
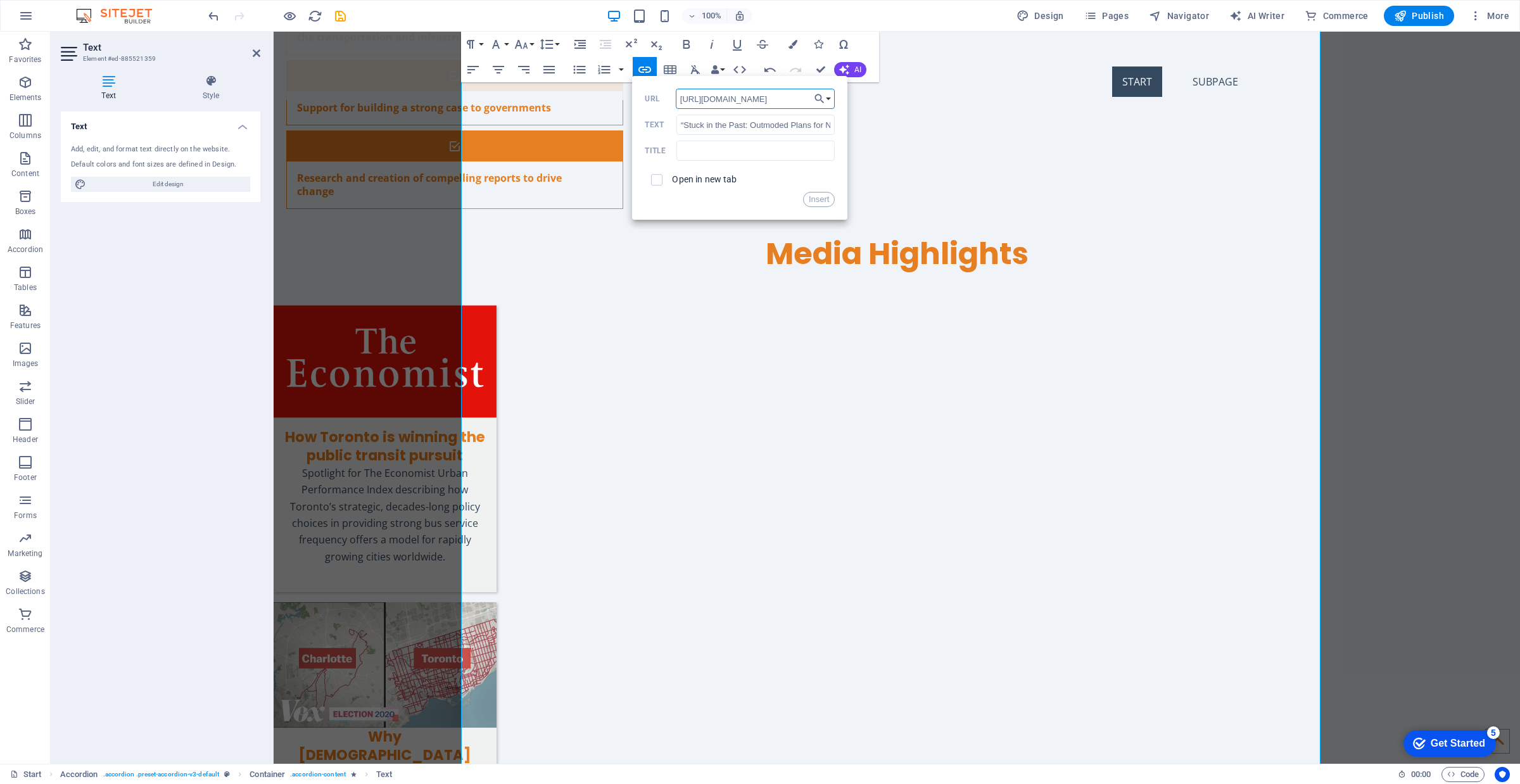
scroll to position [0, 147]
type input "[URL][DOMAIN_NAME]"
click at [659, 180] on input "checkbox" at bounding box center [655, 178] width 12 height 12
checkbox input "true"
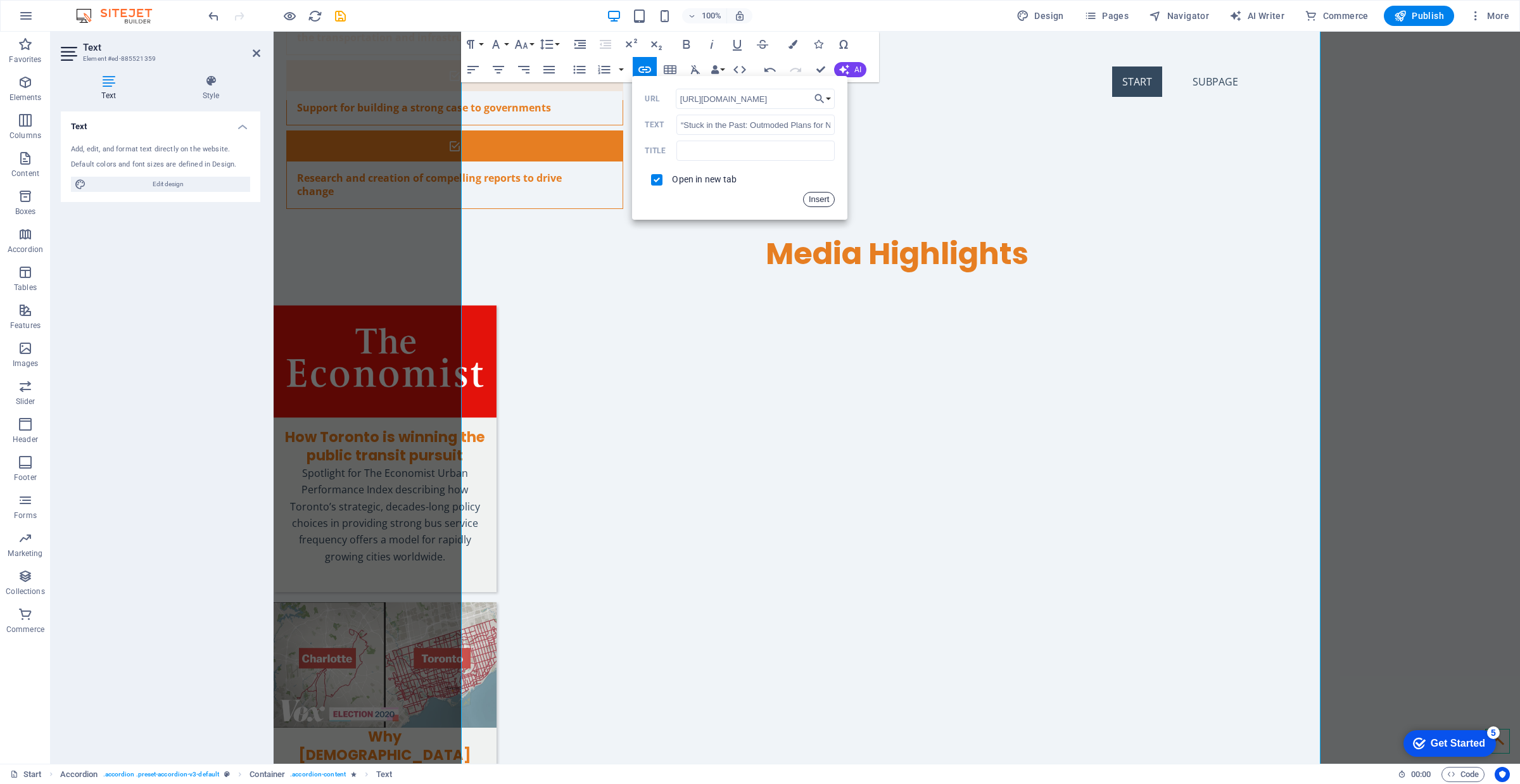
click at [819, 196] on button "Insert" at bounding box center [819, 200] width 32 height 15
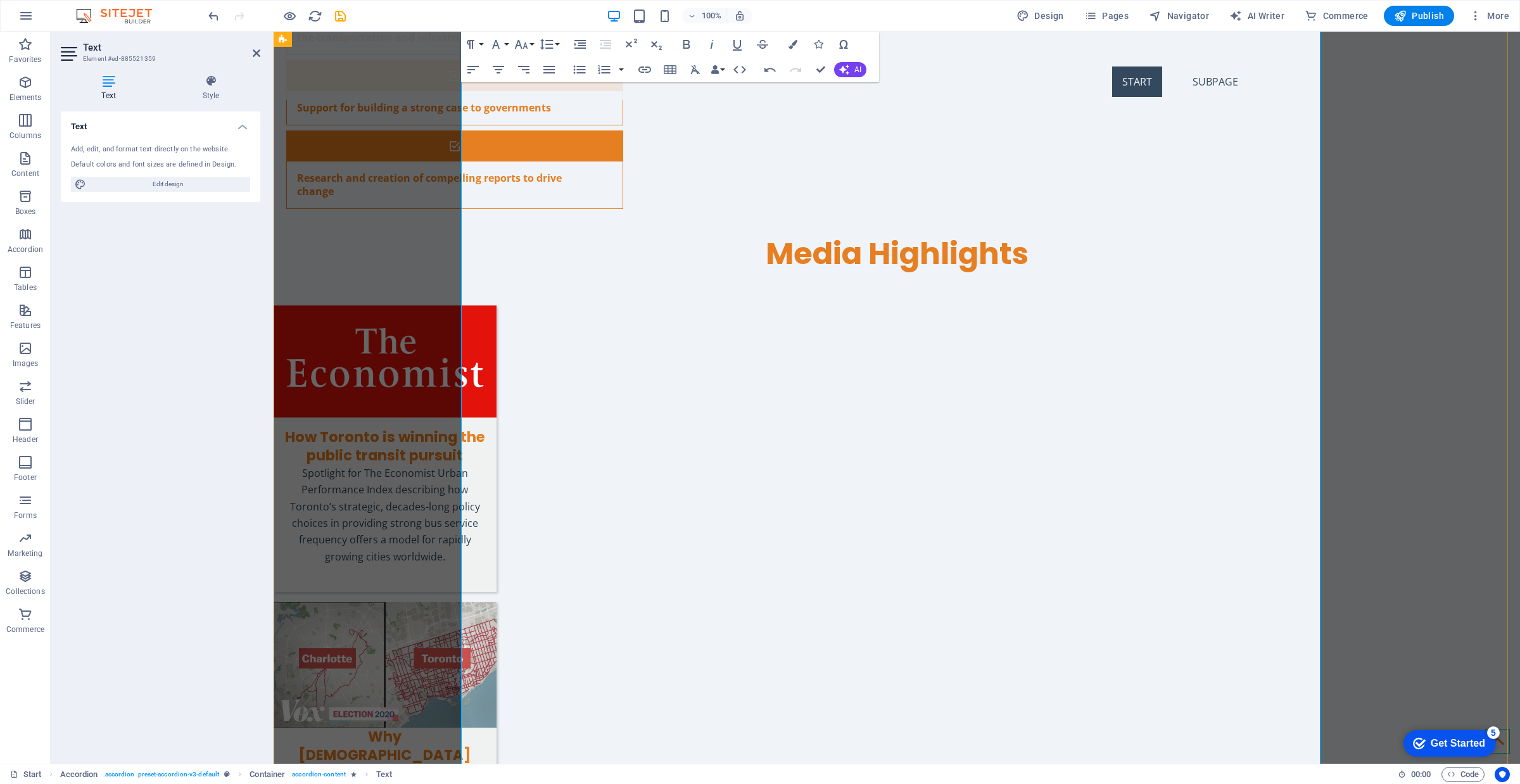
drag, startPoint x: 903, startPoint y: 453, endPoint x: 491, endPoint y: 457, distance: 412.0
drag, startPoint x: 902, startPoint y: 437, endPoint x: 460, endPoint y: 442, distance: 442.0
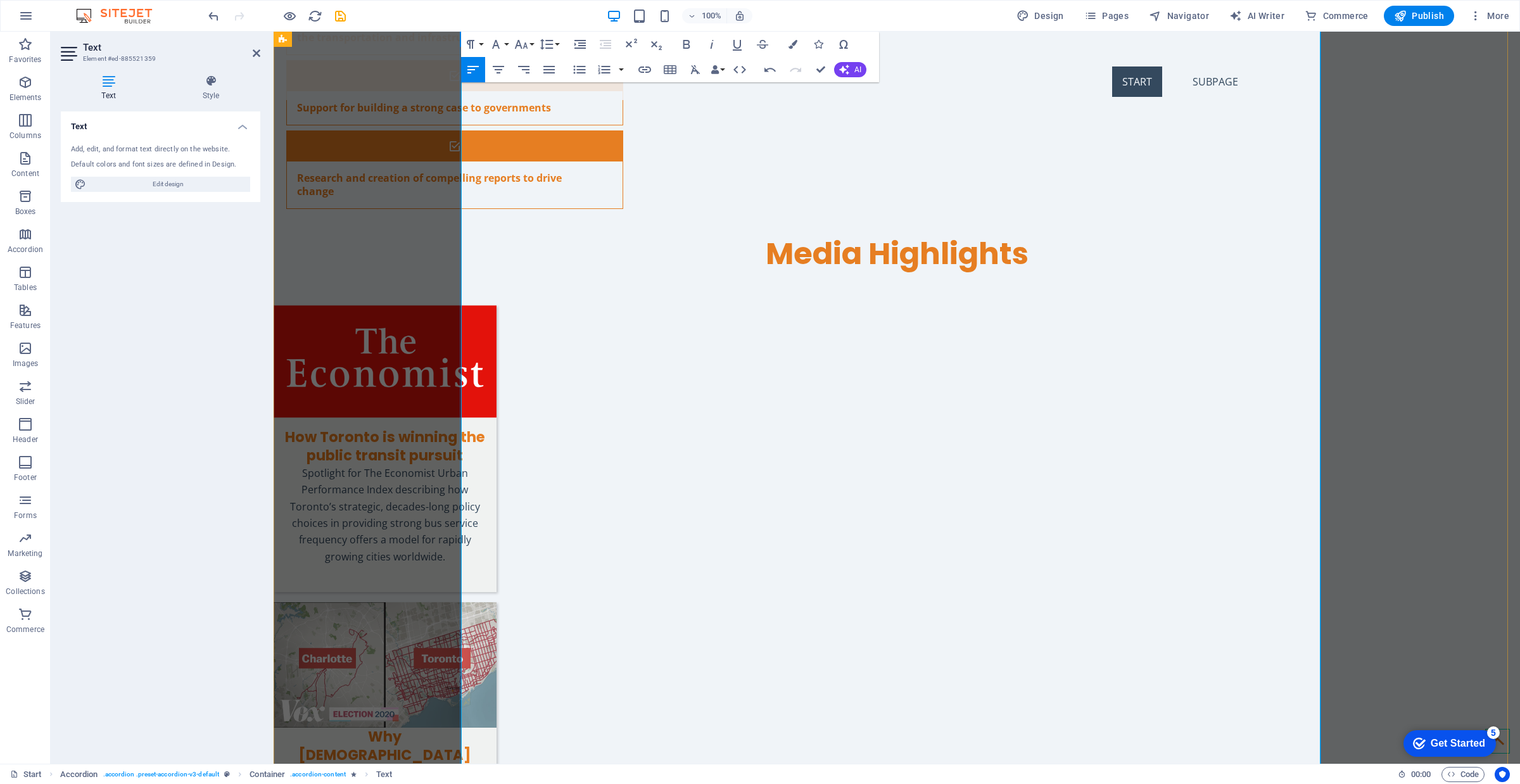
type input "“$29 Billion Transit Plan Promises Regional Rail for GTHA.” Urban Toronto, [DAT…"
checkbox input "false"
click at [646, 70] on icon "button" at bounding box center [644, 70] width 12 height 6
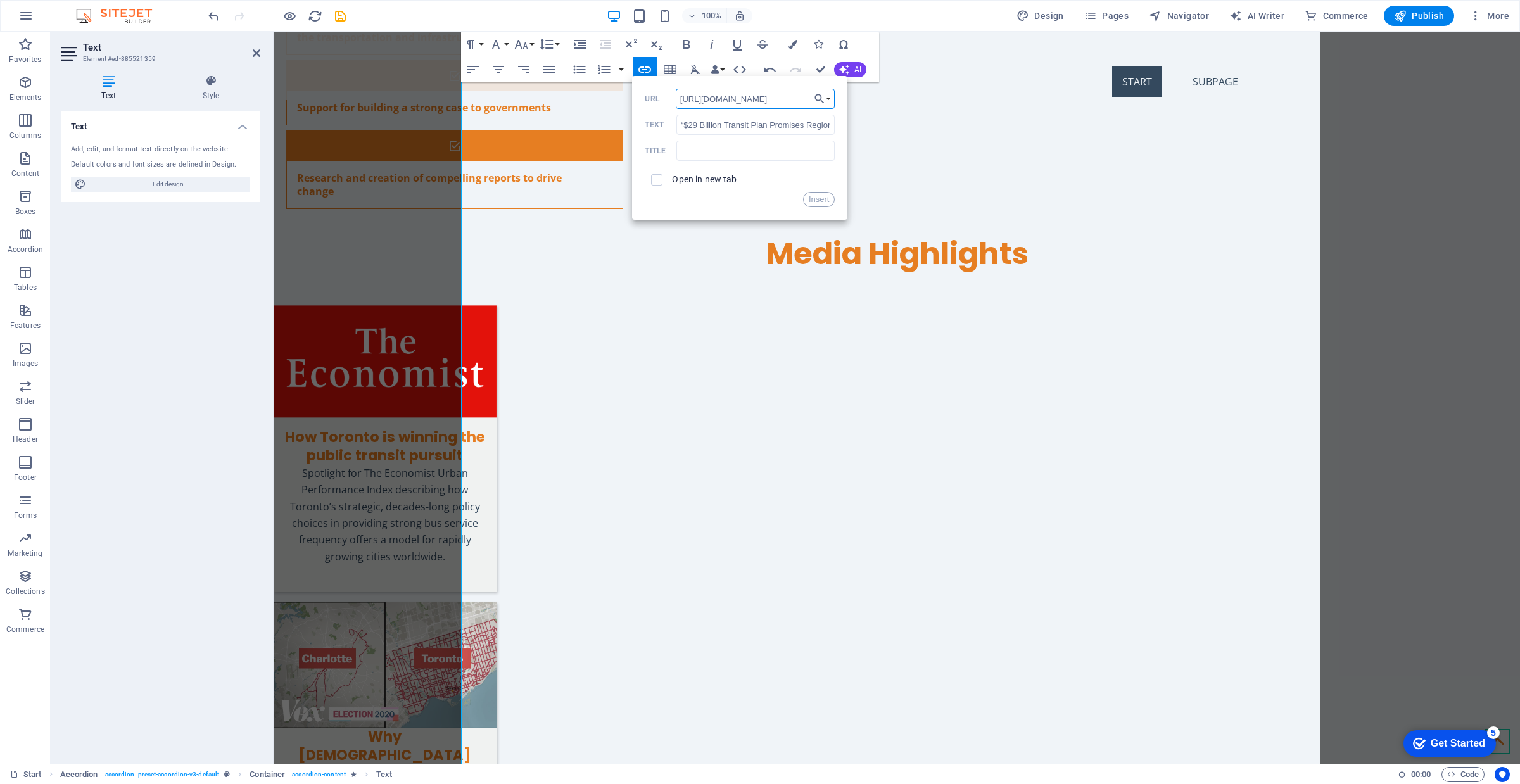
scroll to position [0, 184]
type input "[URL][DOMAIN_NAME]"
click at [701, 181] on label "Open in new tab" at bounding box center [704, 179] width 65 height 10
click at [821, 200] on button "Insert" at bounding box center [819, 200] width 32 height 15
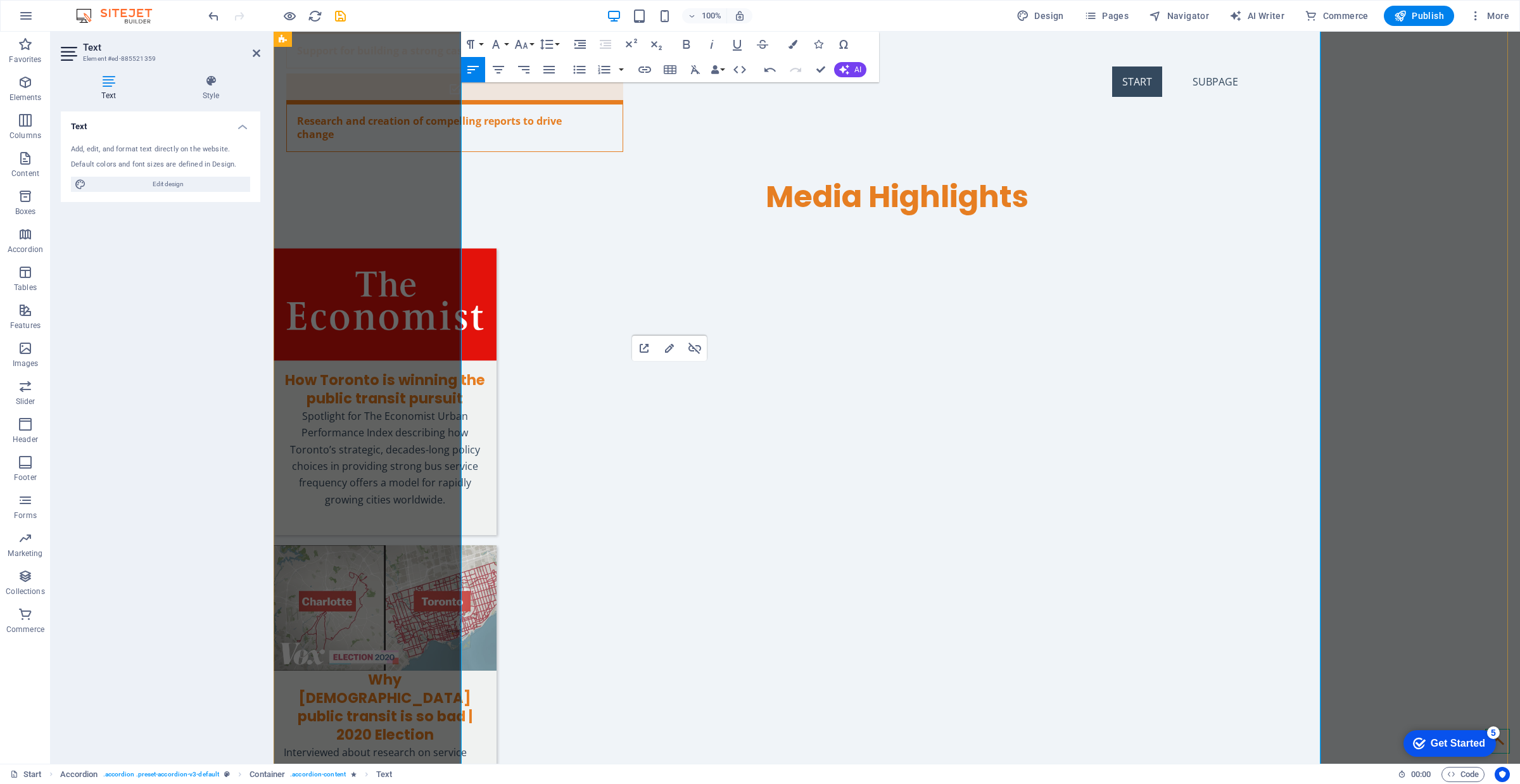
scroll to position [4344, 0]
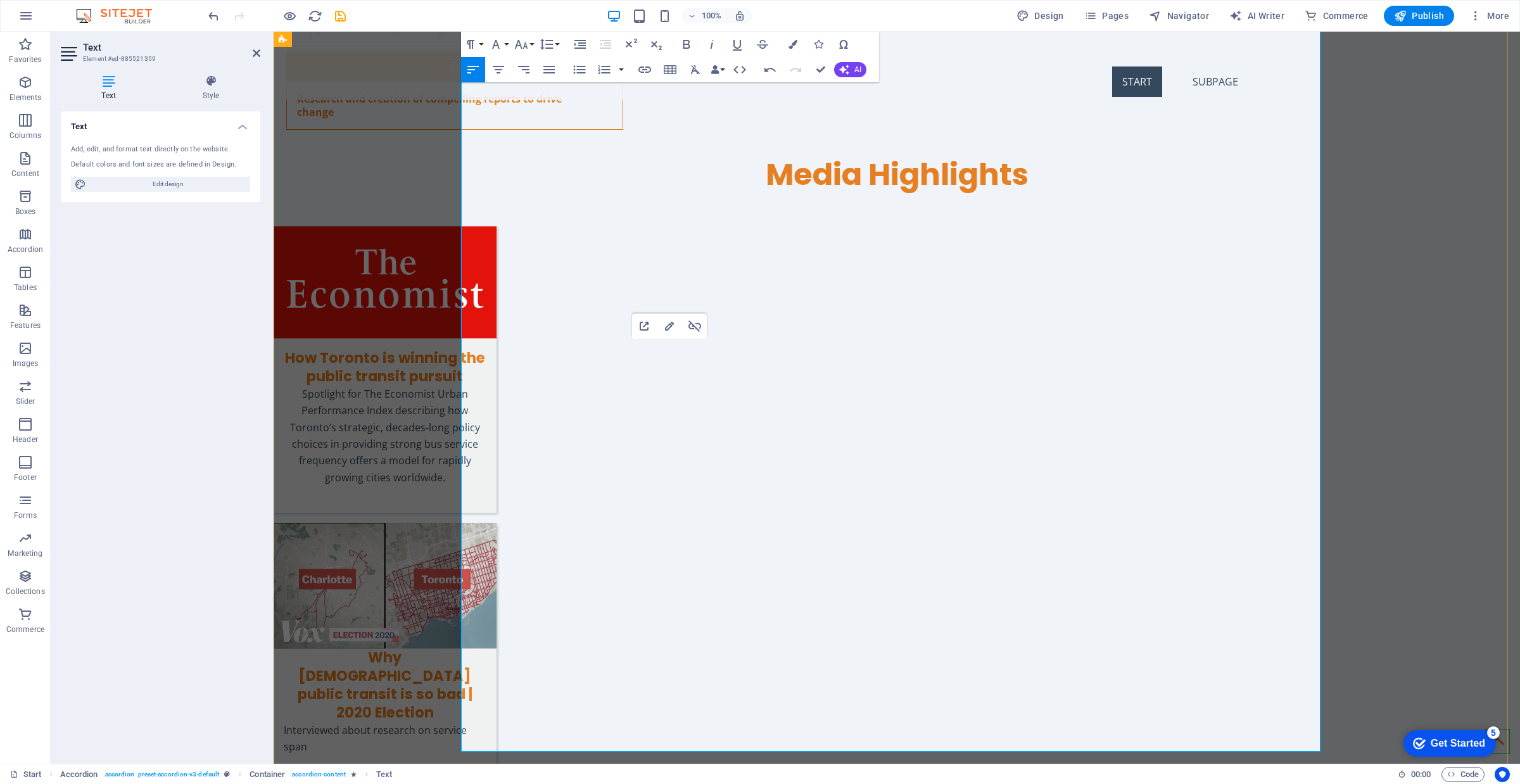
drag, startPoint x: 811, startPoint y: 403, endPoint x: 493, endPoint y: 408, distance: 318.0
drag, startPoint x: 806, startPoint y: 394, endPoint x: 463, endPoint y: 385, distance: 343.1
type input "“CityRail: Getting the GTA Moving.” Urban Toronto, [DATE]."
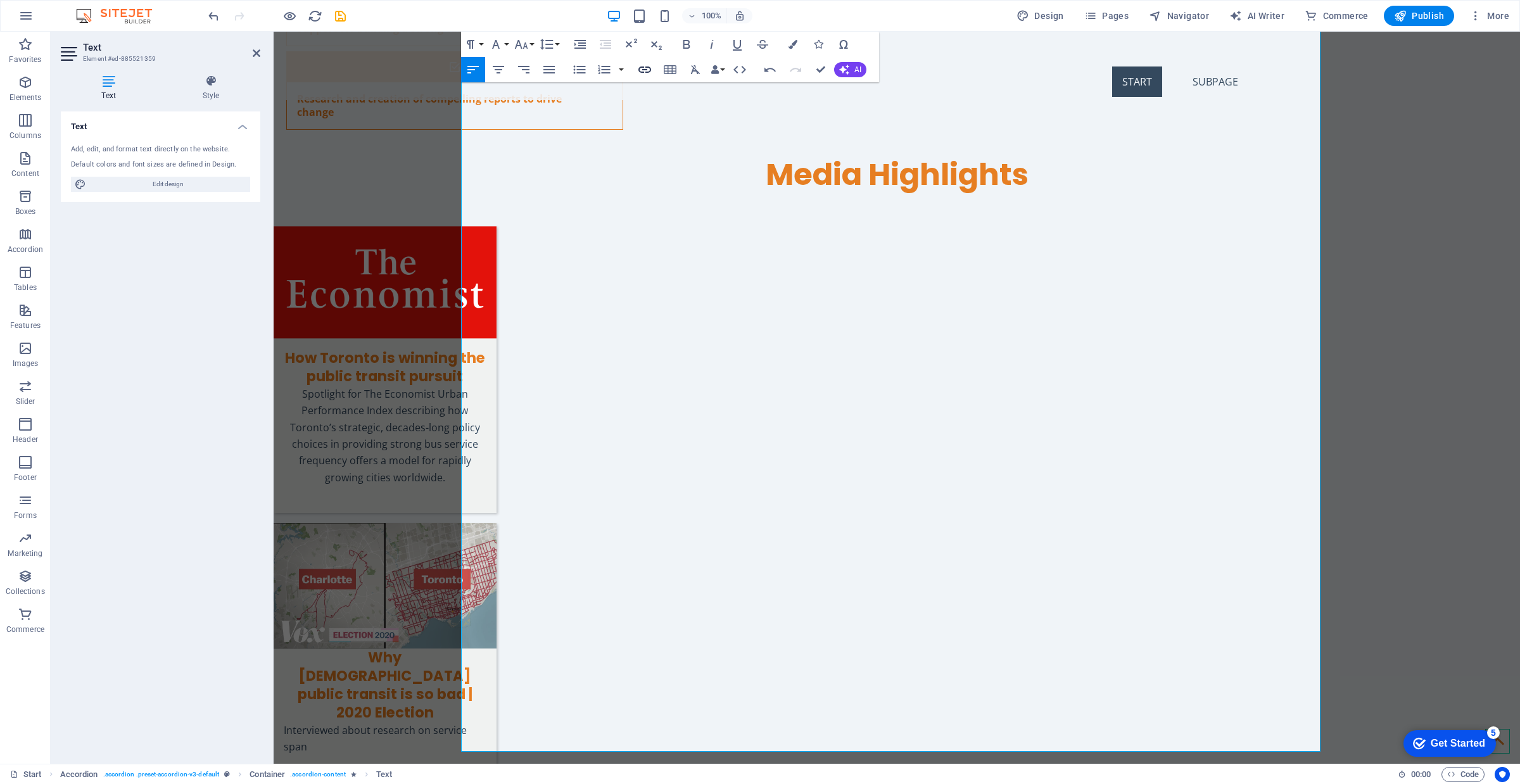
click at [643, 68] on icon "button" at bounding box center [645, 70] width 15 height 15
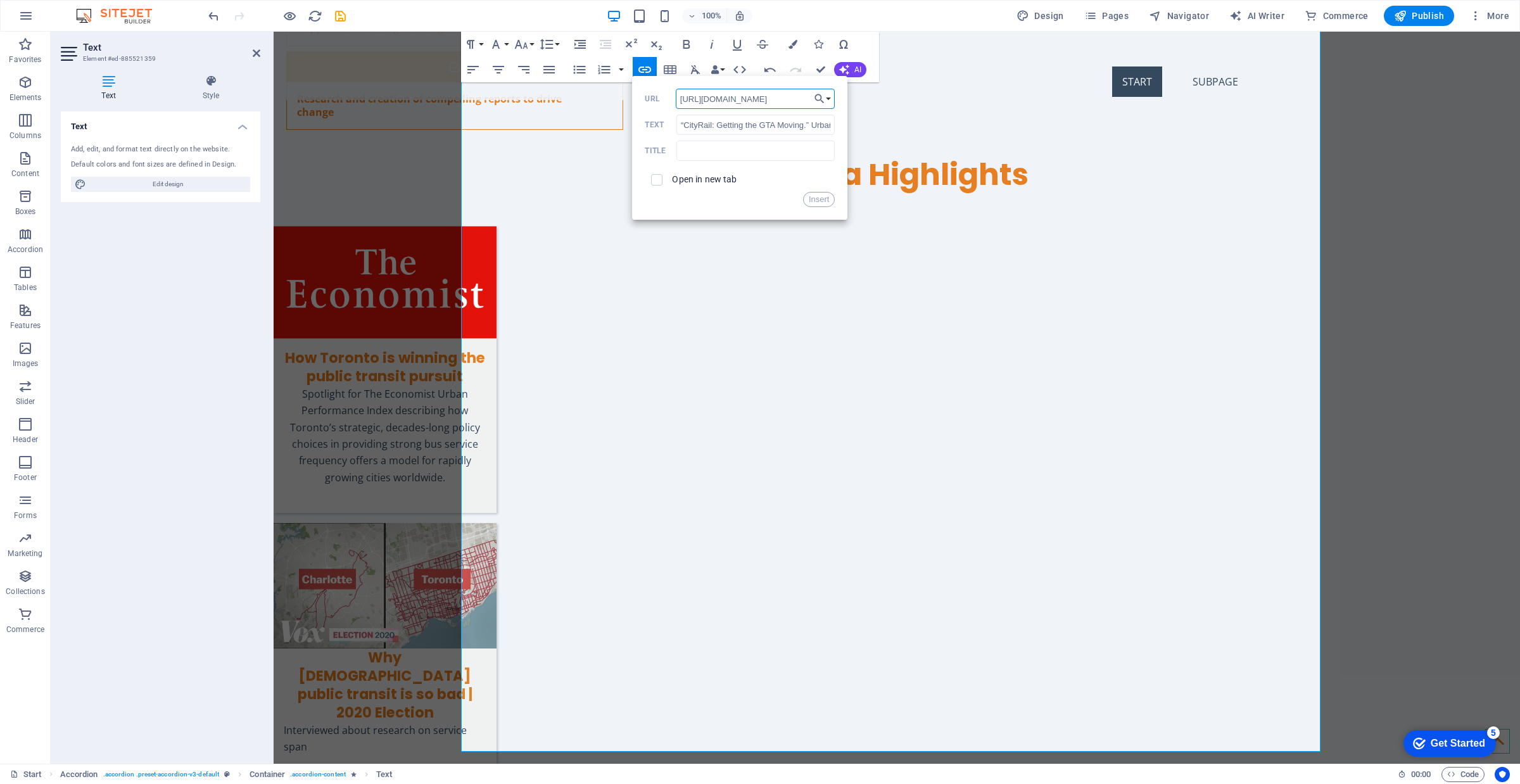
scroll to position [0, 100]
type input "[URL][DOMAIN_NAME]"
click at [700, 178] on label "Open in new tab" at bounding box center [704, 179] width 65 height 10
click at [815, 197] on button "Insert" at bounding box center [819, 200] width 32 height 15
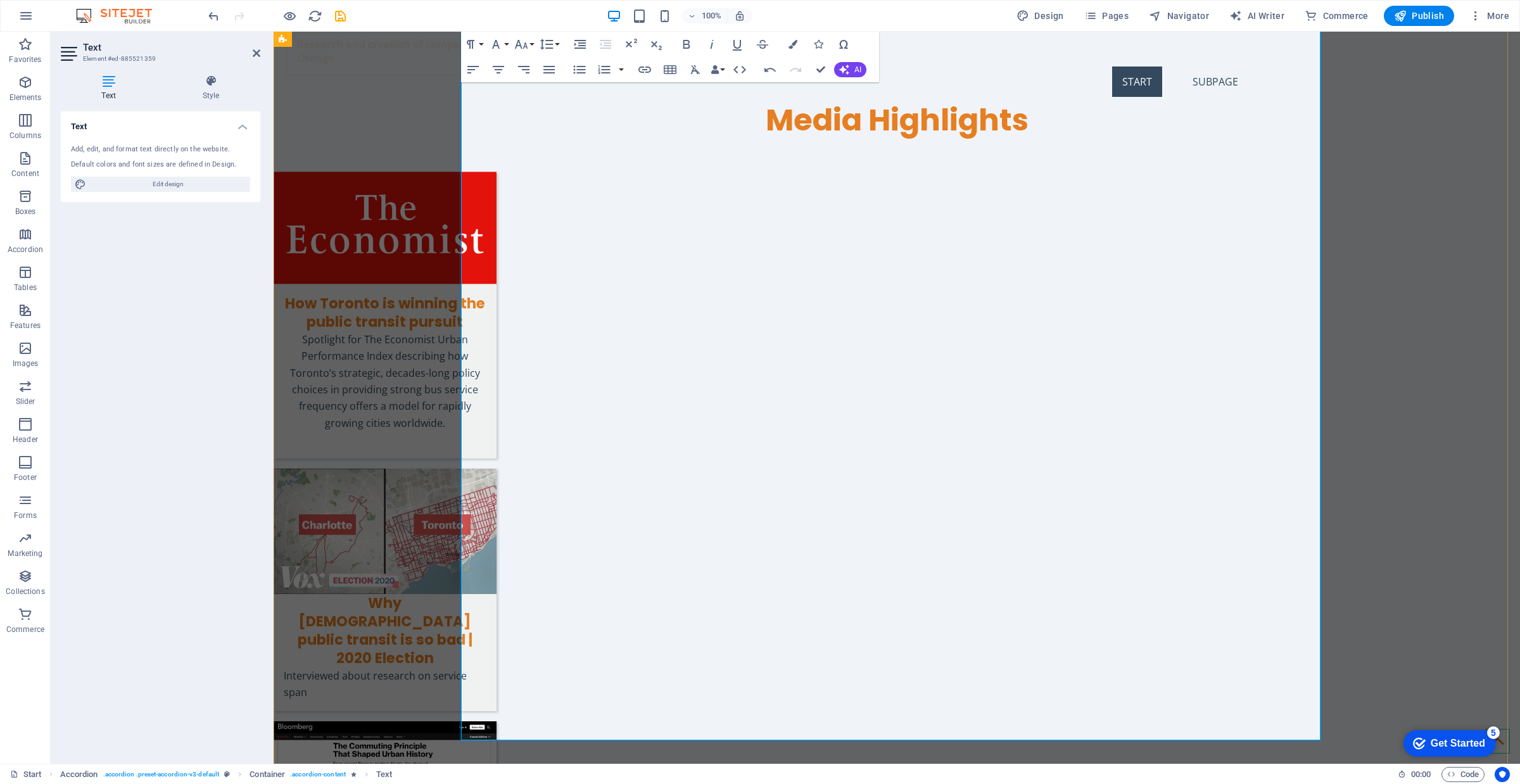
scroll to position [4423, 0]
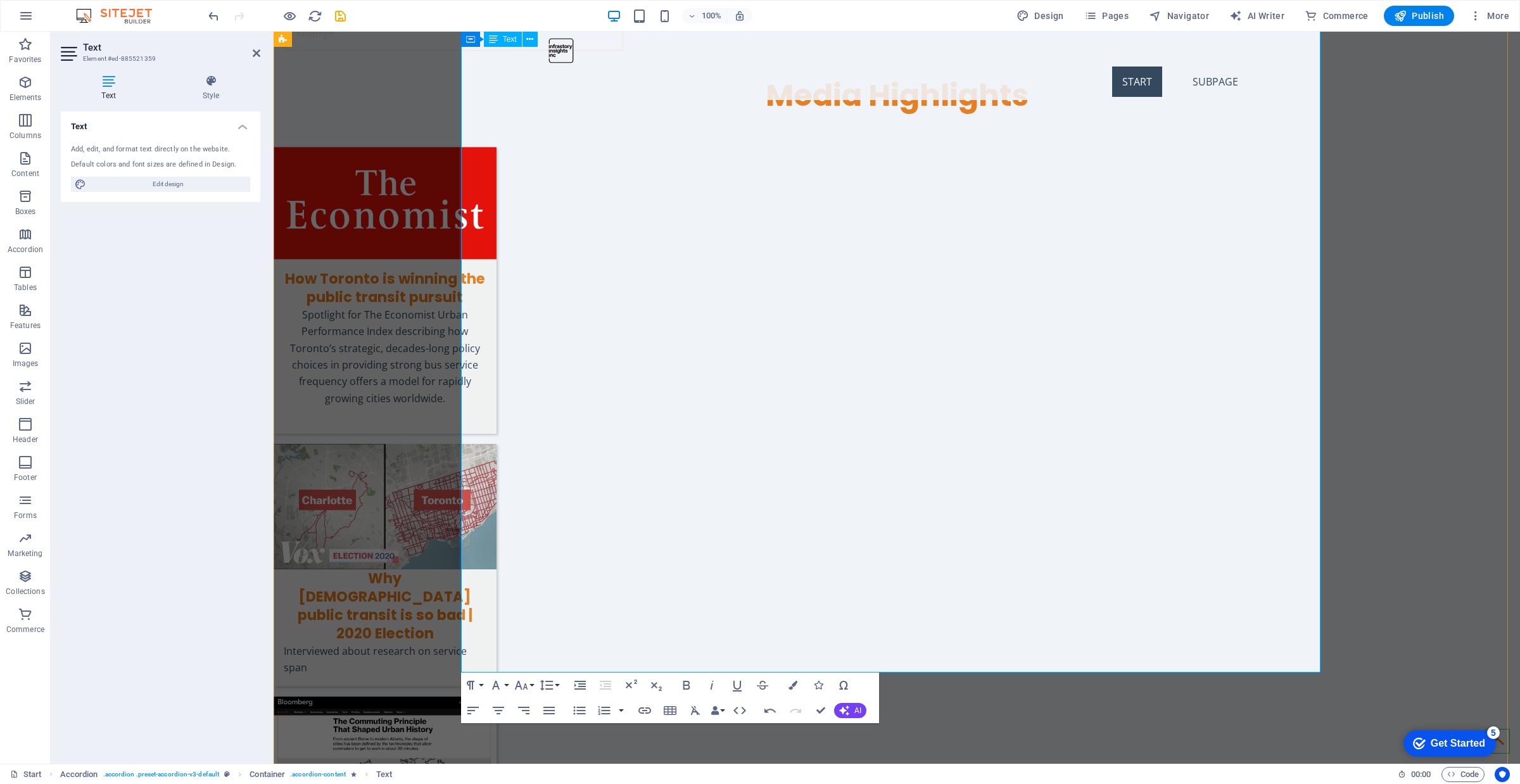
drag, startPoint x: 902, startPoint y: 363, endPoint x: 489, endPoint y: 368, distance: 413.0
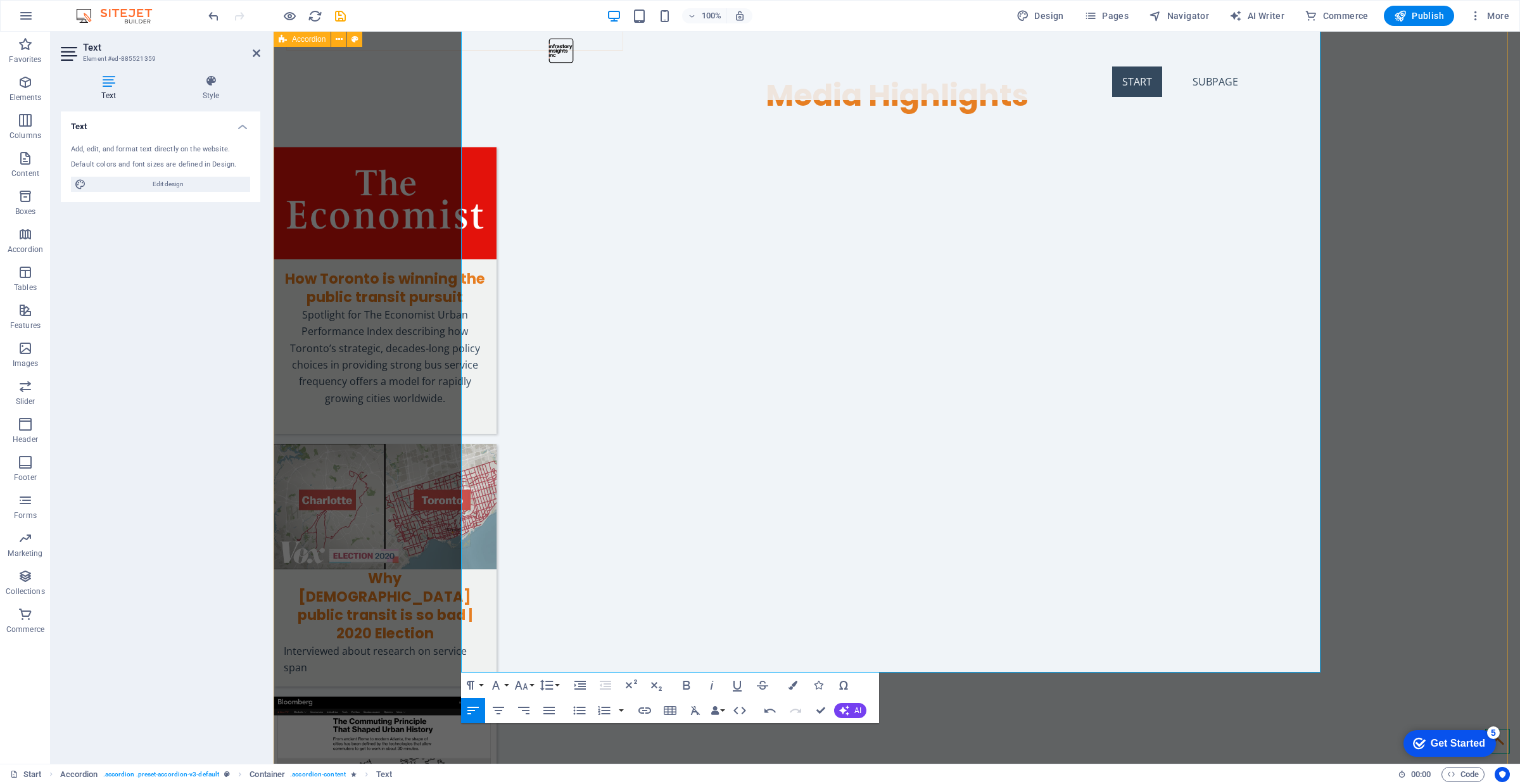
drag, startPoint x: 888, startPoint y: 339, endPoint x: 444, endPoint y: 340, distance: 444.0
drag, startPoint x: 896, startPoint y: 340, endPoint x: 454, endPoint y: 347, distance: 442.1
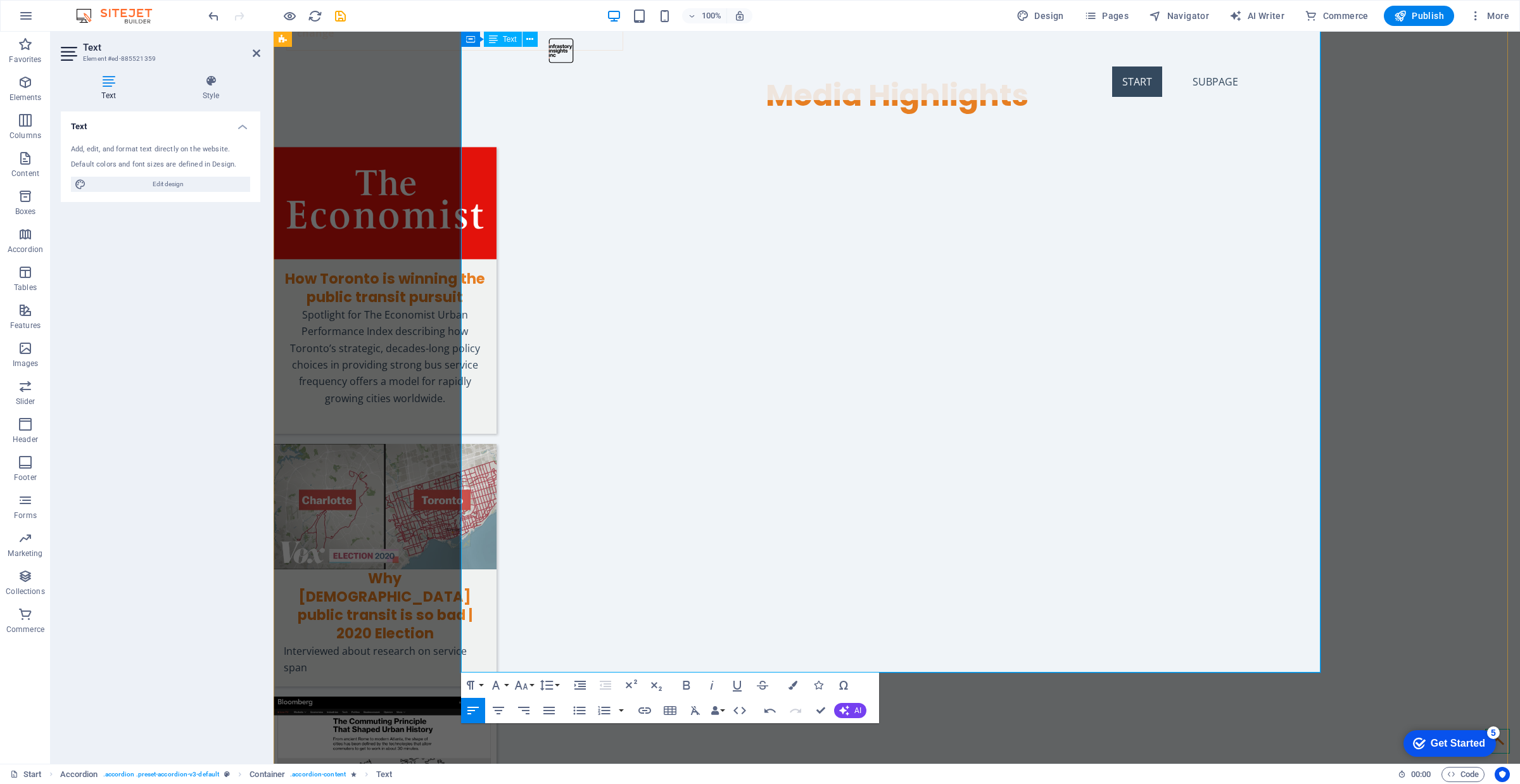
drag, startPoint x: 898, startPoint y: 348, endPoint x: 455, endPoint y: 350, distance: 443.0
type input "“Transit Fare Integration: The Essential Next Step.” Urban Toronto, [DATE]."
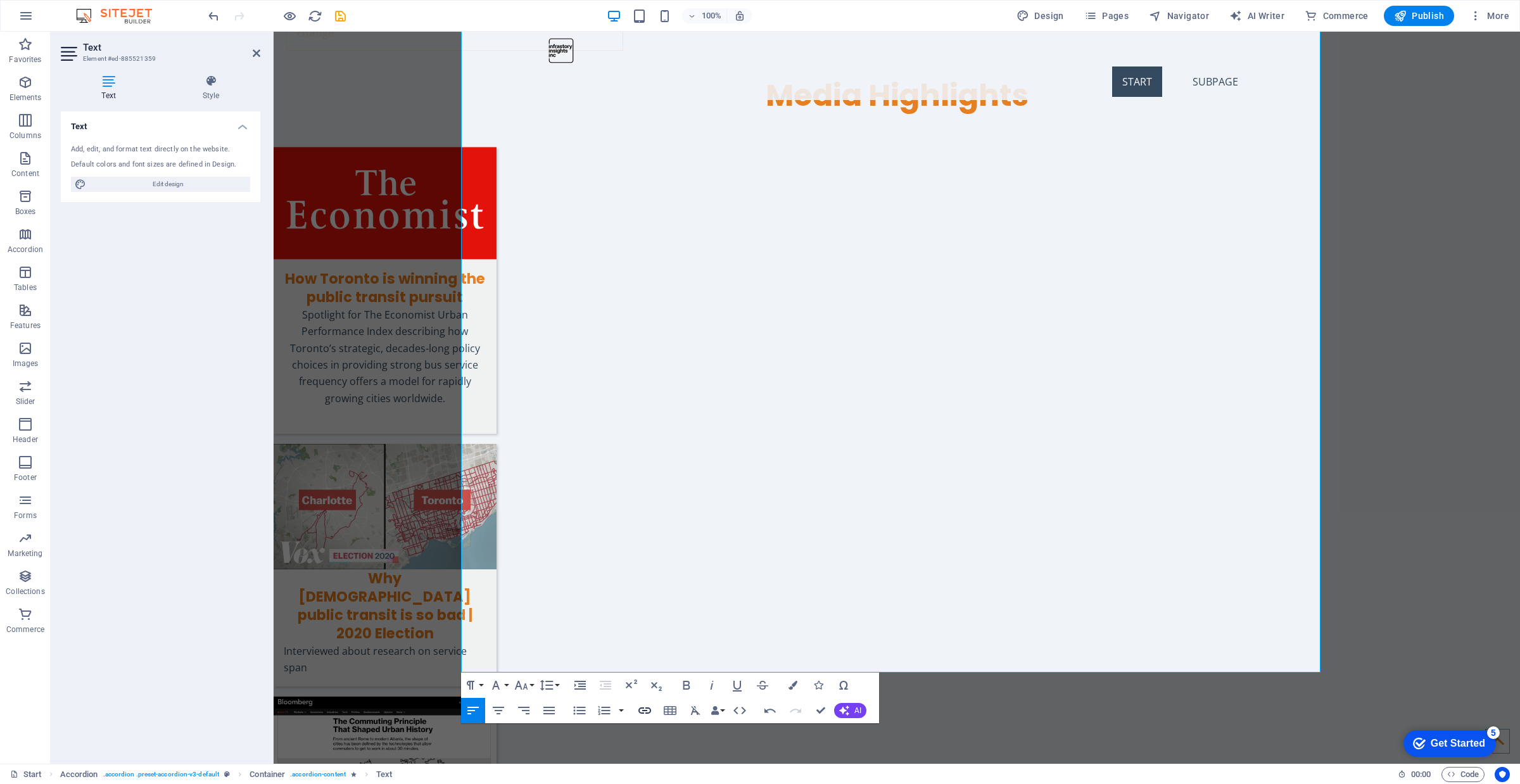
click at [645, 641] on icon "button" at bounding box center [645, 710] width 15 height 15
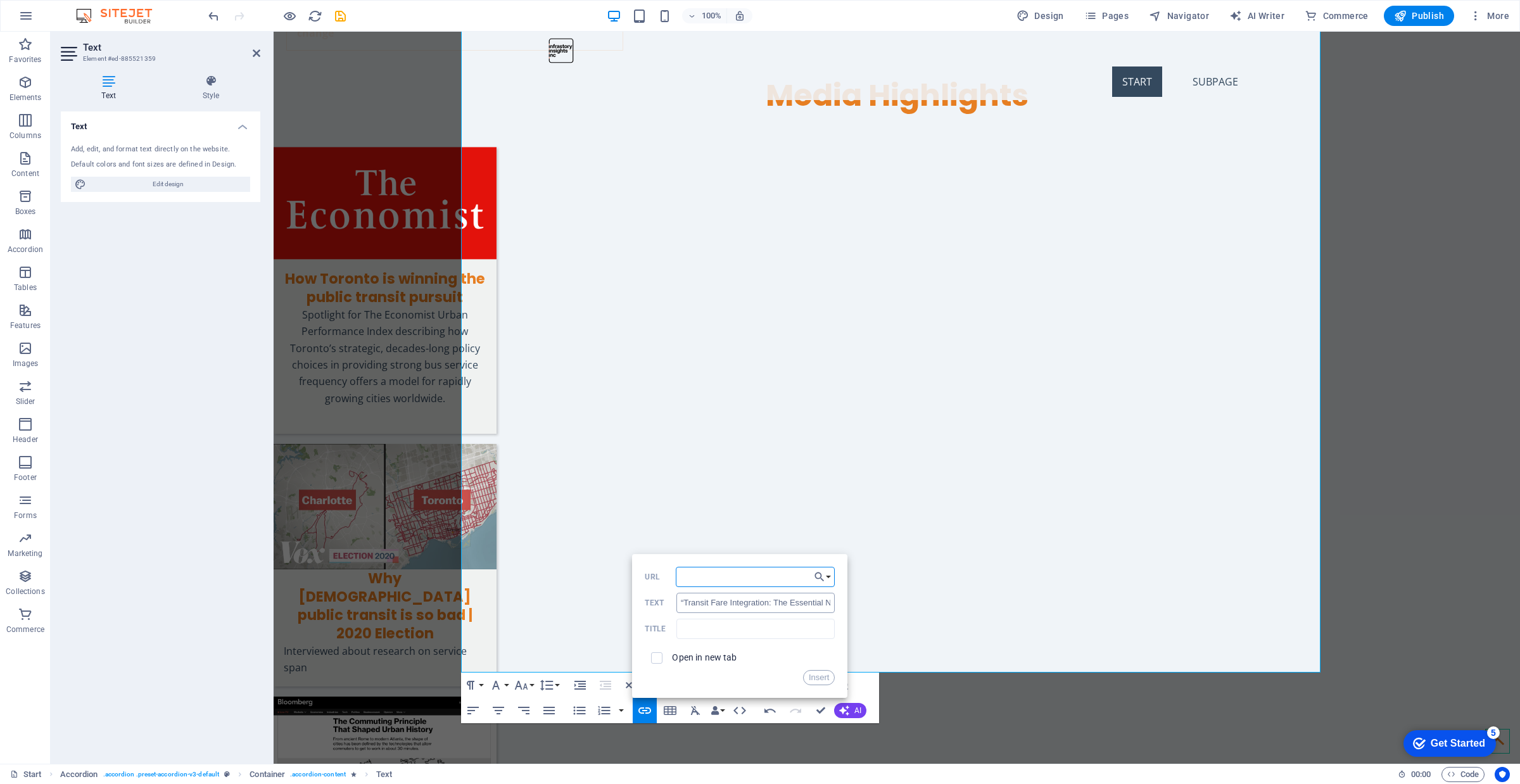
paste input "[URL][DOMAIN_NAME]."
type input "[URL][DOMAIN_NAME]"
click at [678, 641] on label "Open in new tab" at bounding box center [704, 657] width 65 height 10
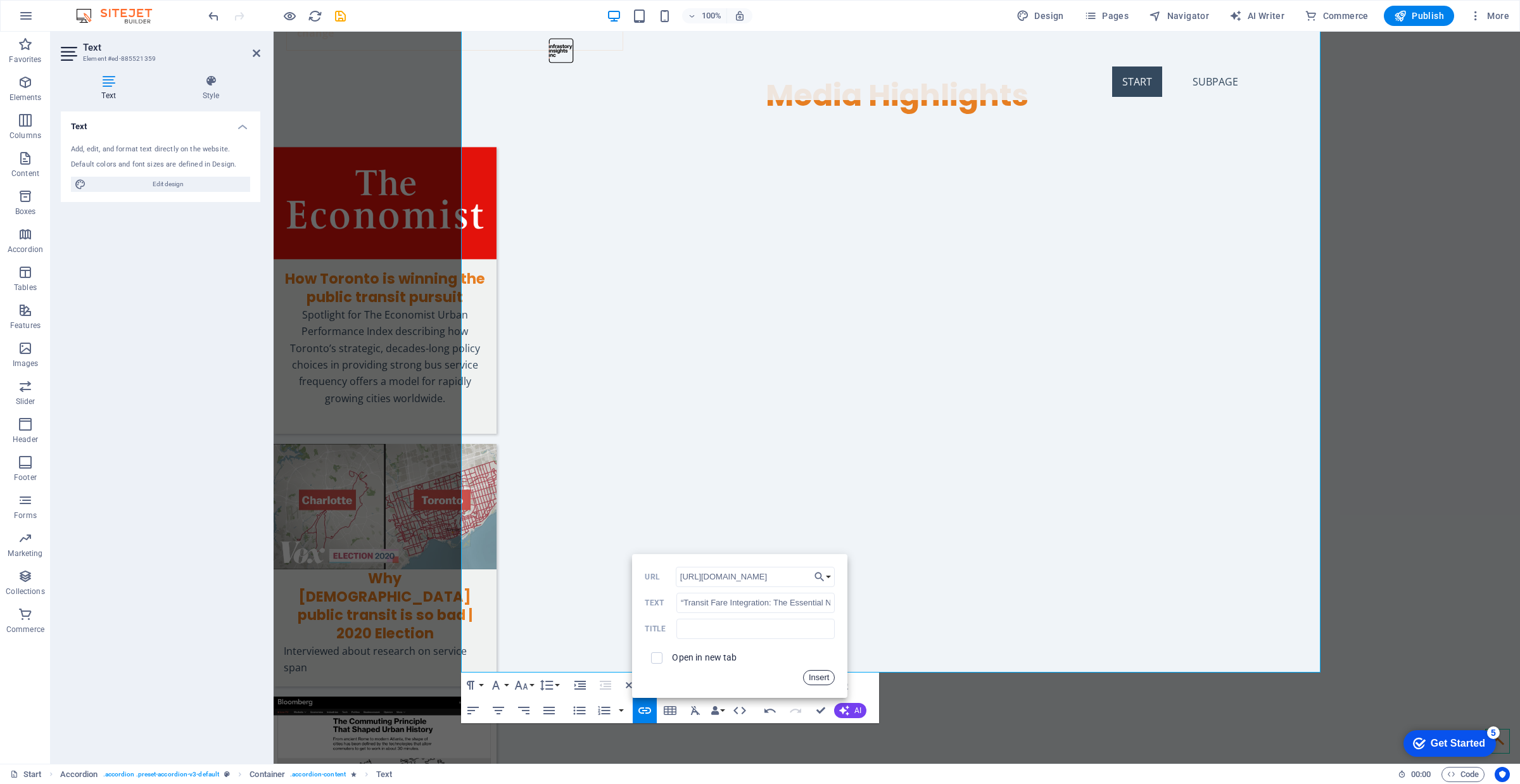
click at [820, 641] on button "Insert" at bounding box center [819, 677] width 32 height 15
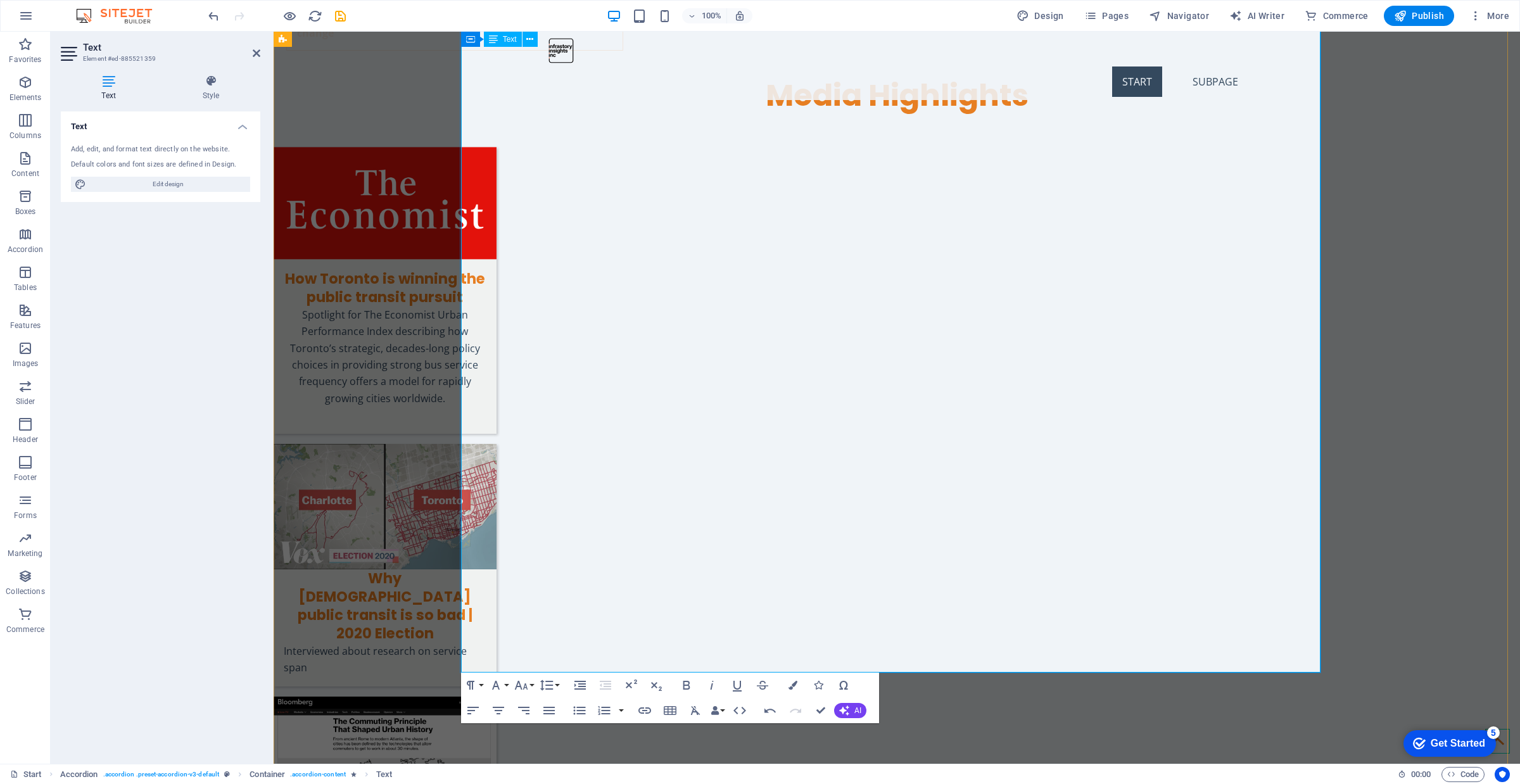
drag, startPoint x: 1069, startPoint y: 398, endPoint x: 587, endPoint y: 391, distance: 482.1
drag, startPoint x: 994, startPoint y: 381, endPoint x: 456, endPoint y: 376, distance: 538.0
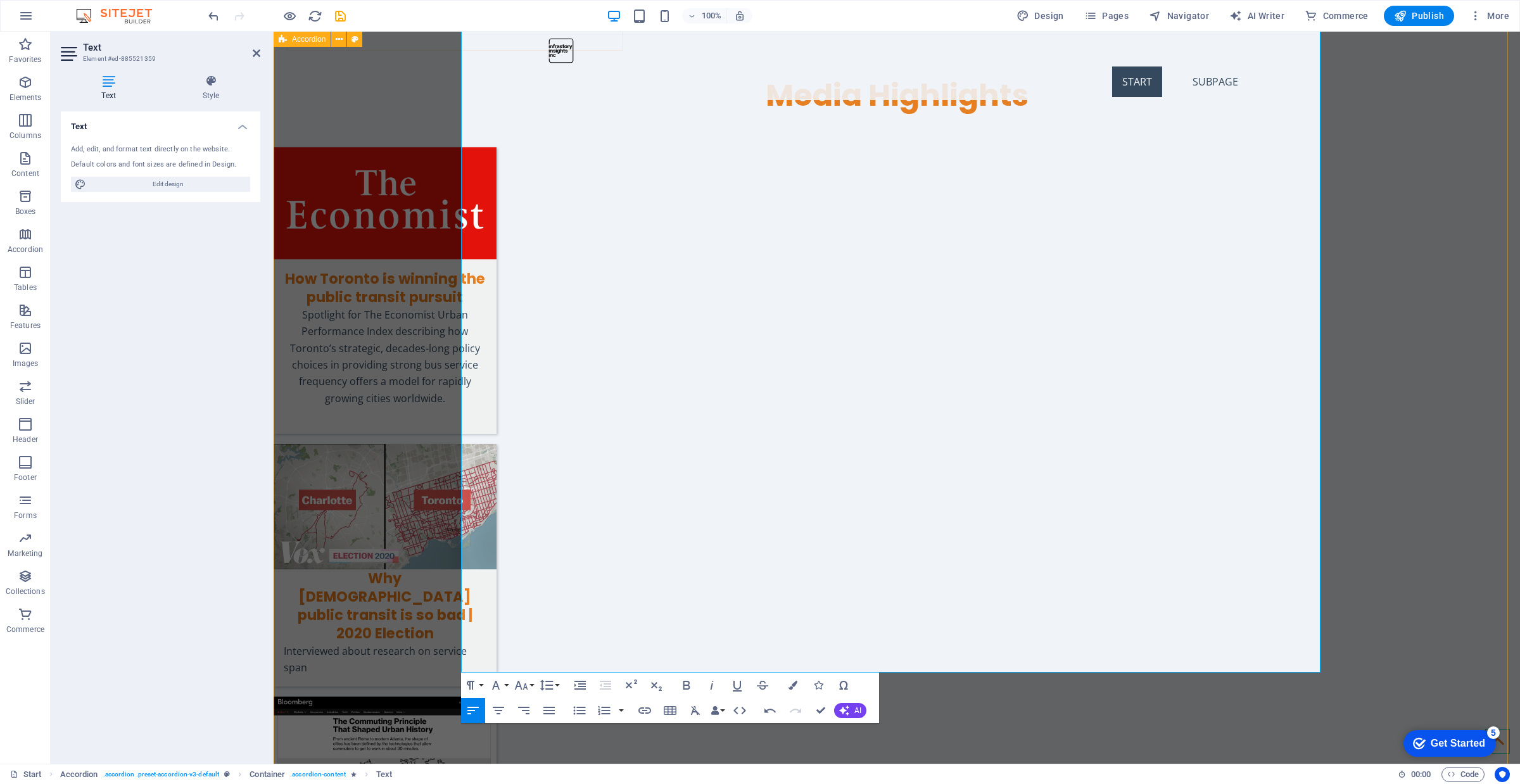
type input "“Reacting to the Neptis Big Move Transit Review (Updated with Response).” Urban…"
click at [638, 641] on icon "button" at bounding box center [644, 710] width 12 height 6
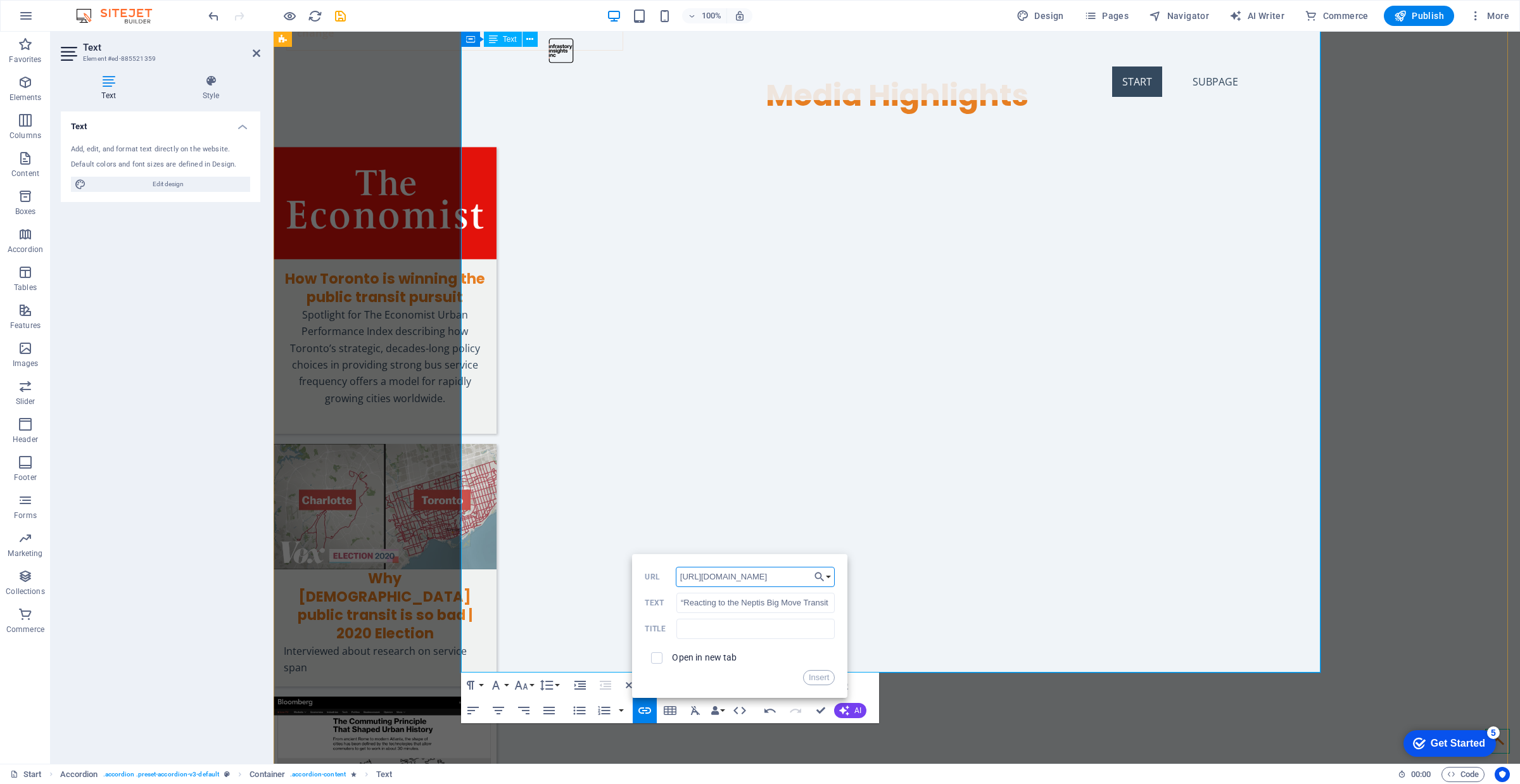
scroll to position [0, 220]
type input "[URL][DOMAIN_NAME]"
click at [685, 641] on label "Open in new tab" at bounding box center [704, 657] width 65 height 10
click at [819, 641] on button "Insert" at bounding box center [819, 677] width 32 height 15
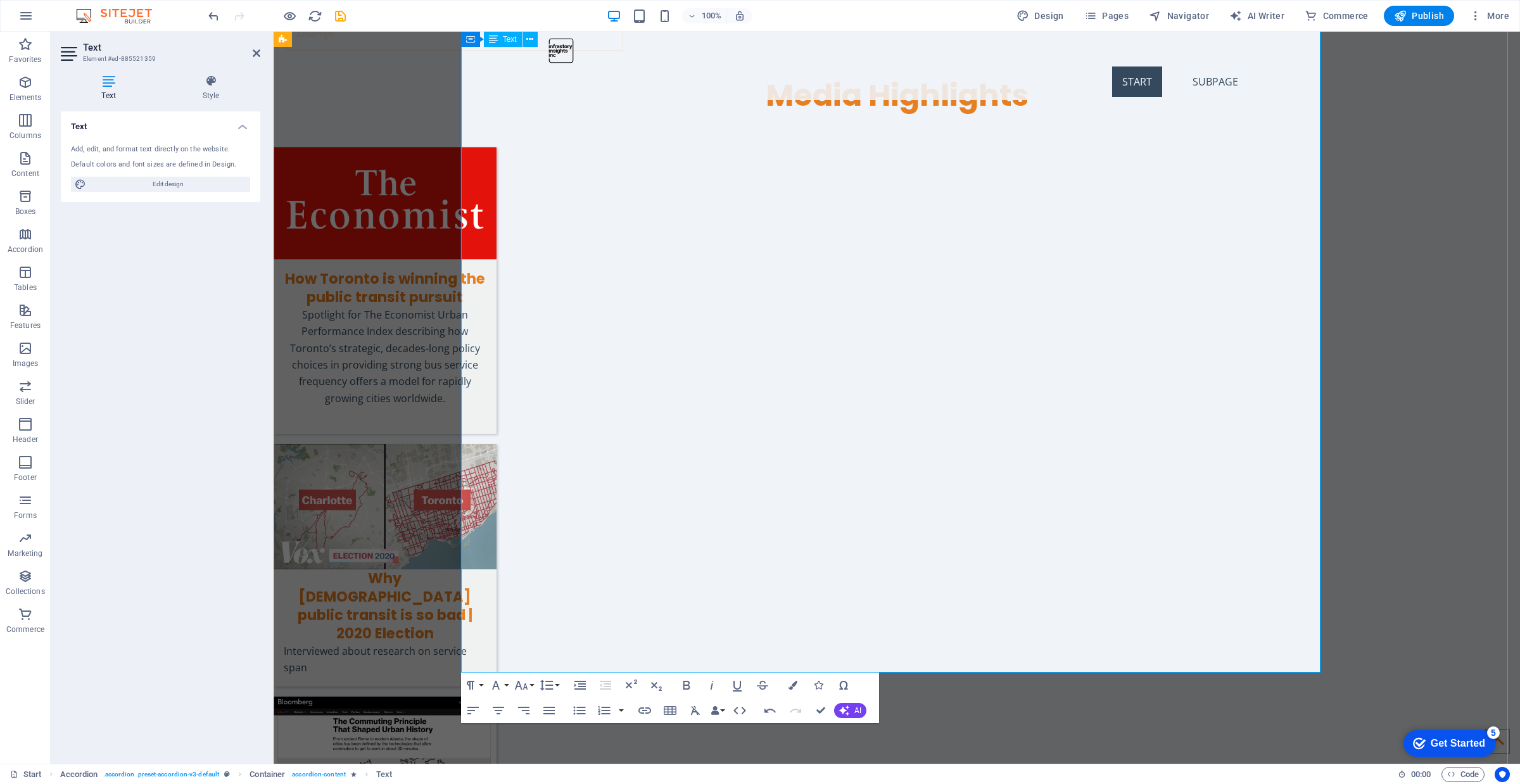
drag, startPoint x: 1230, startPoint y: 424, endPoint x: 666, endPoint y: 429, distance: 564.0
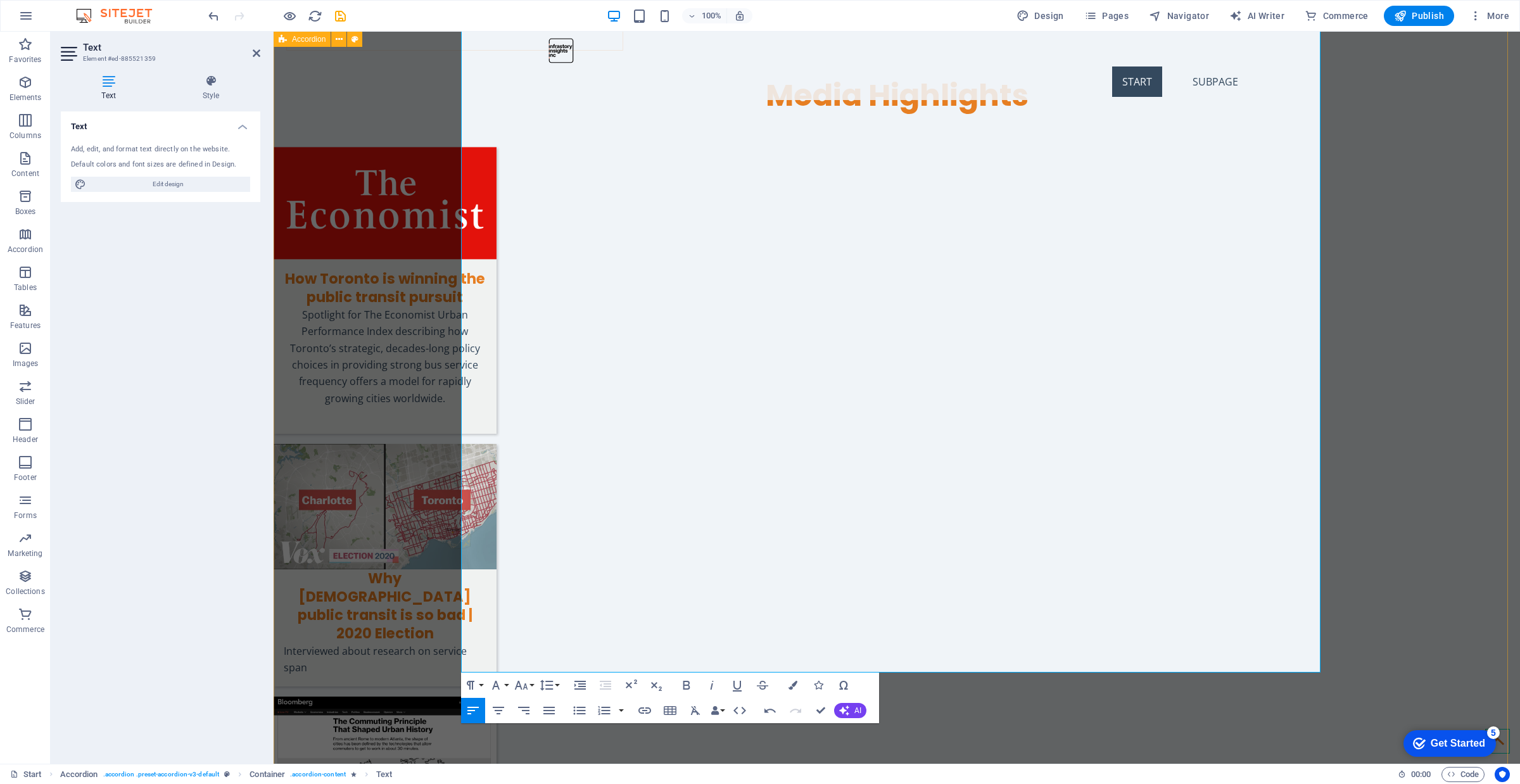
drag, startPoint x: 1056, startPoint y: 409, endPoint x: 451, endPoint y: 412, distance: 605.0
drag, startPoint x: 651, startPoint y: 409, endPoint x: 606, endPoint y: 414, distance: 45.3
drag, startPoint x: 1070, startPoint y: 412, endPoint x: 454, endPoint y: 420, distance: 616.1
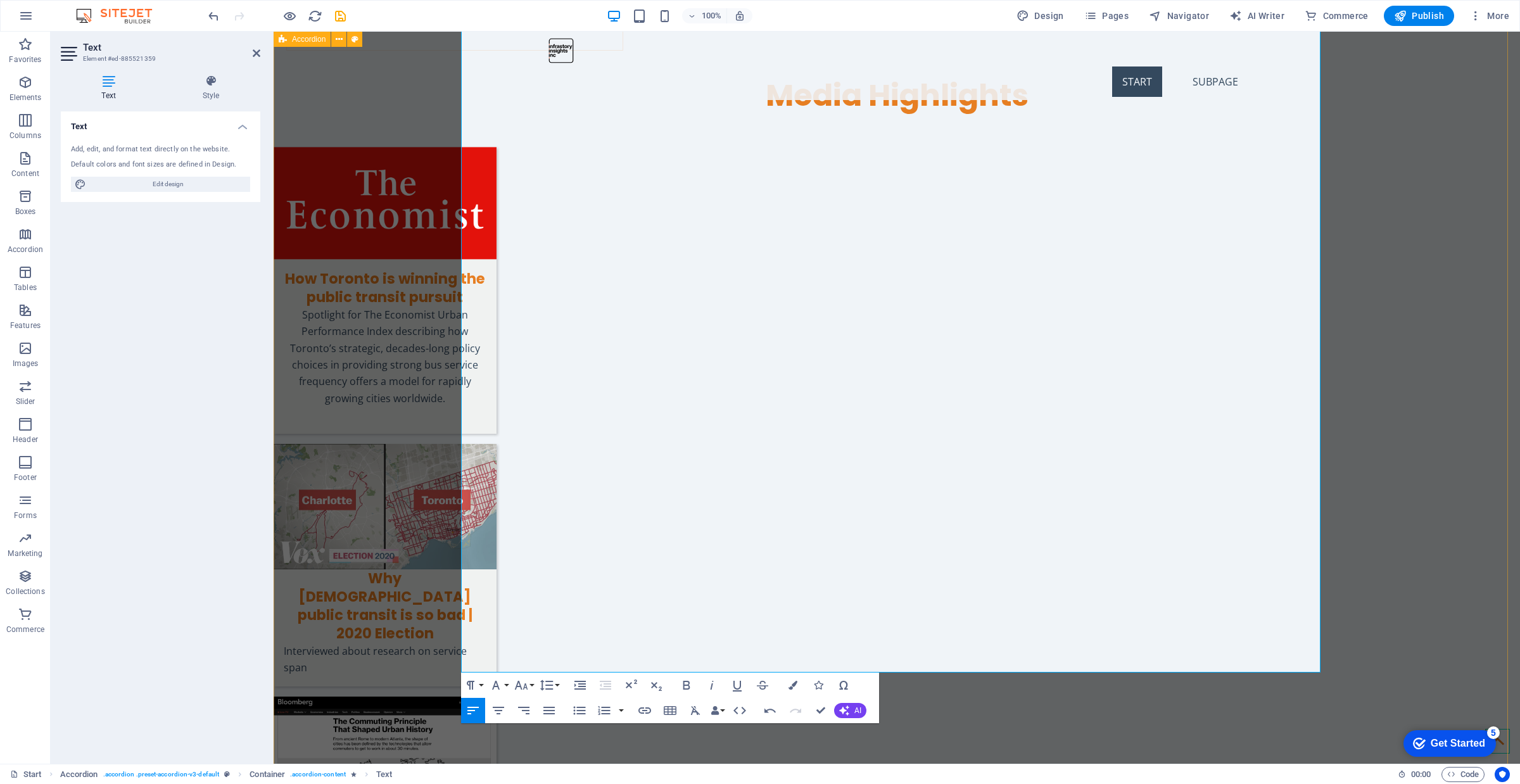
type input "“Three Approaches to Suburban Transit: [US_STATE], [GEOGRAPHIC_DATA], and [GEOG…"
click at [645, 641] on icon "button" at bounding box center [645, 710] width 15 height 15
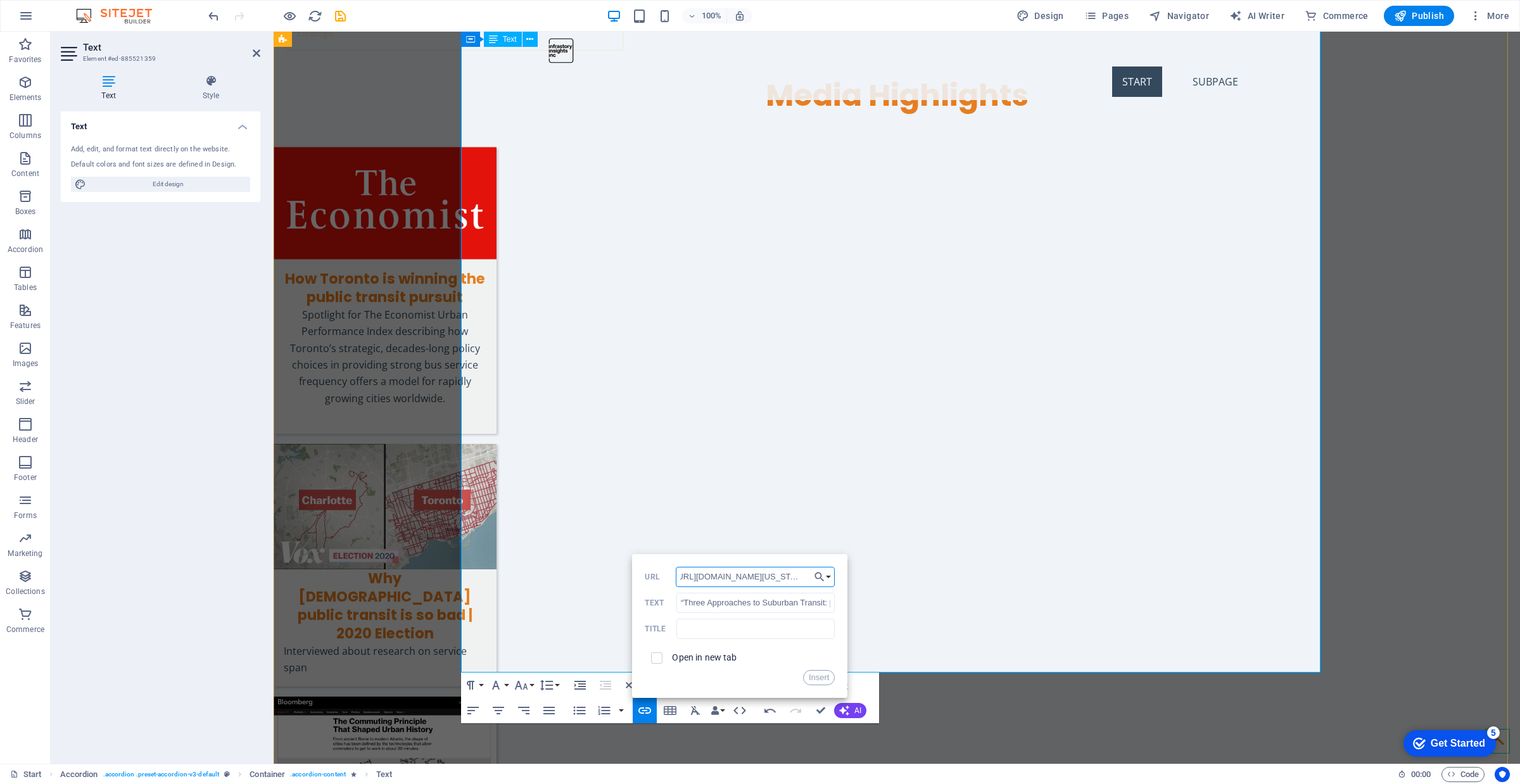
scroll to position [0, 289]
type input "[URL][DOMAIN_NAME][US_STATE]"
click at [673, 641] on label "Open in new tab" at bounding box center [704, 657] width 65 height 10
click at [816, 641] on button "Insert" at bounding box center [819, 677] width 32 height 15
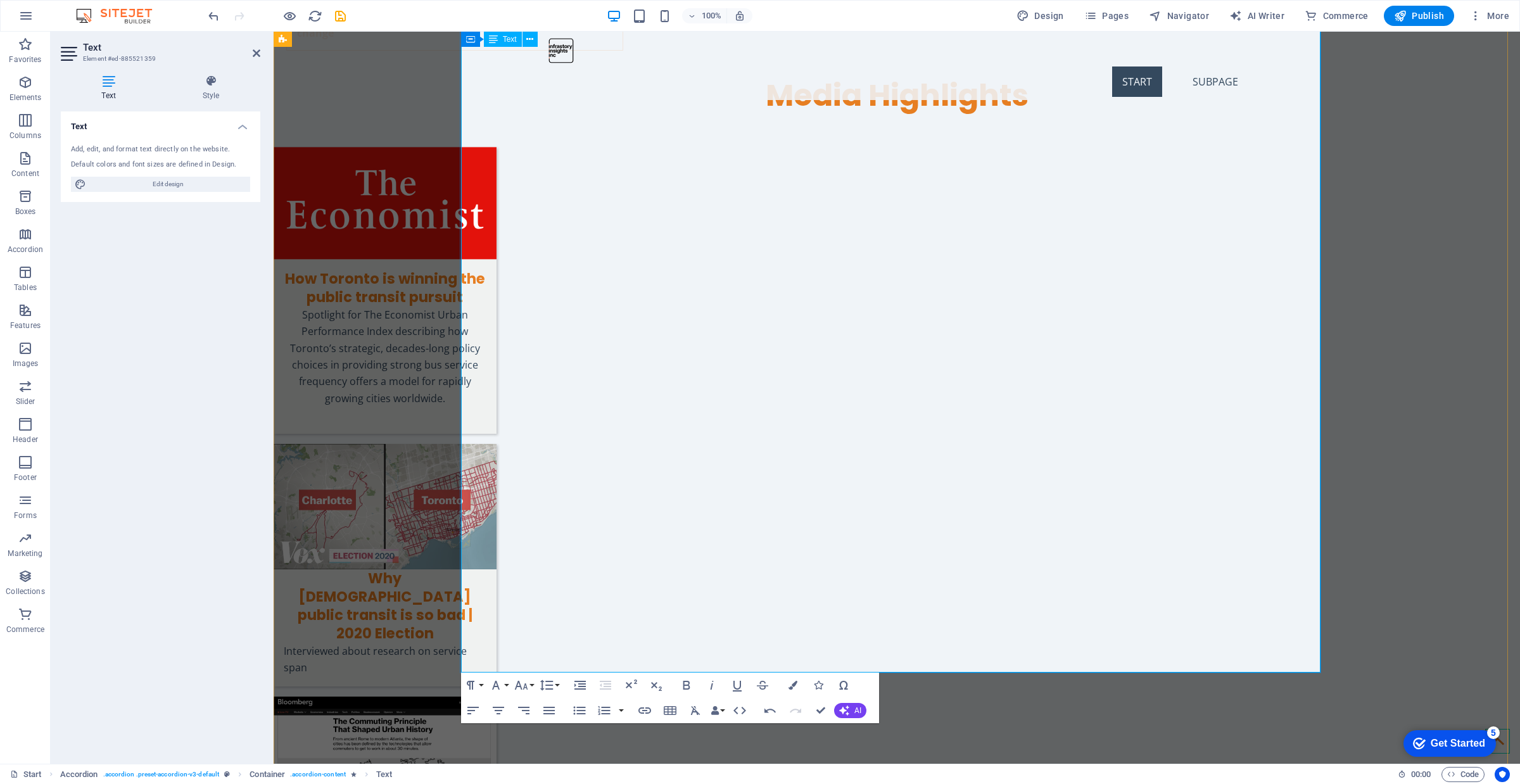
drag, startPoint x: 850, startPoint y: 463, endPoint x: 492, endPoint y: 463, distance: 358.0
drag, startPoint x: 841, startPoint y: 447, endPoint x: 450, endPoint y: 441, distance: 391.0
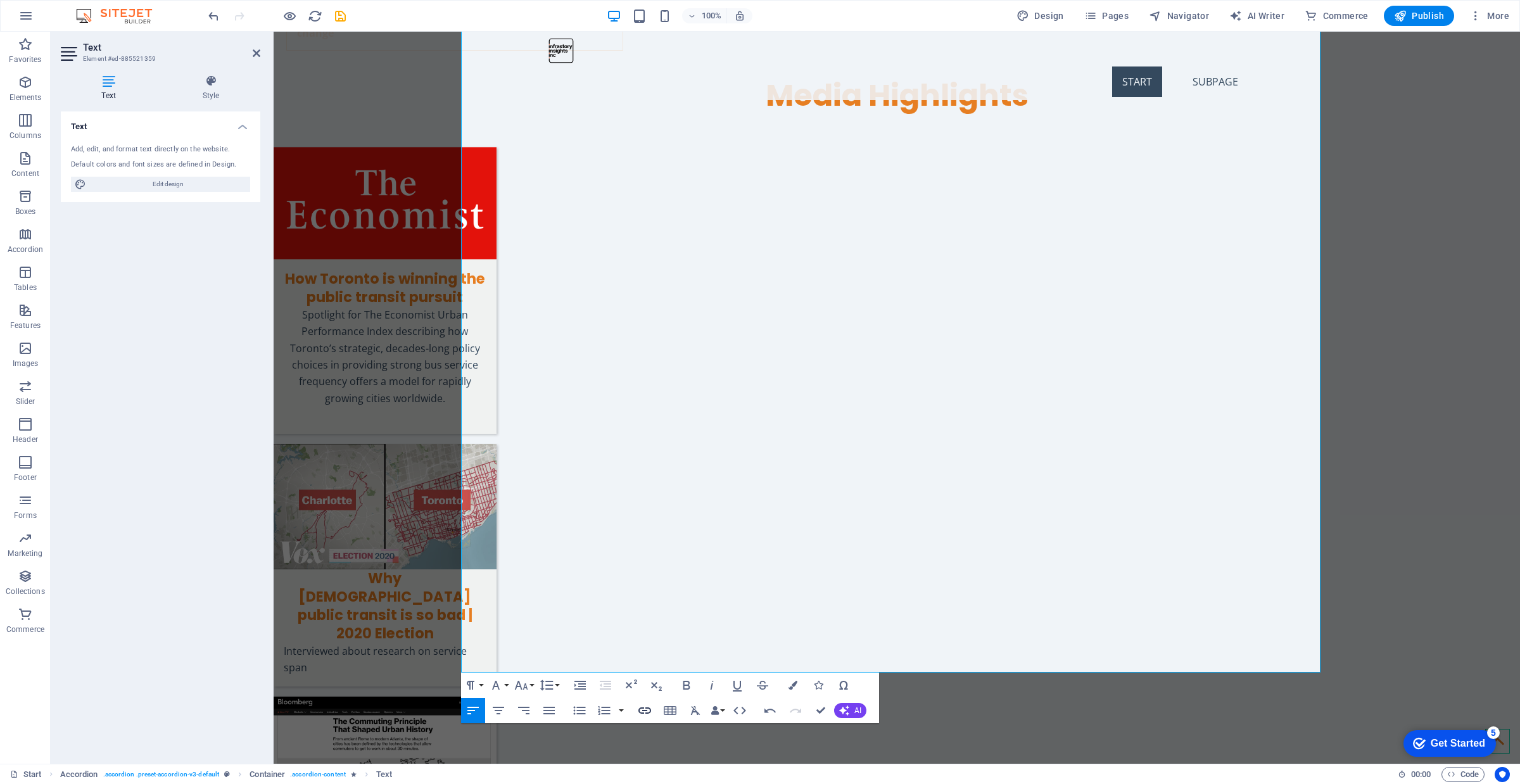
type input "“CityRail In Depth: Corridor Capacity.” Urban Toronto, [DATE]."
click at [649, 641] on icon "button" at bounding box center [645, 710] width 15 height 15
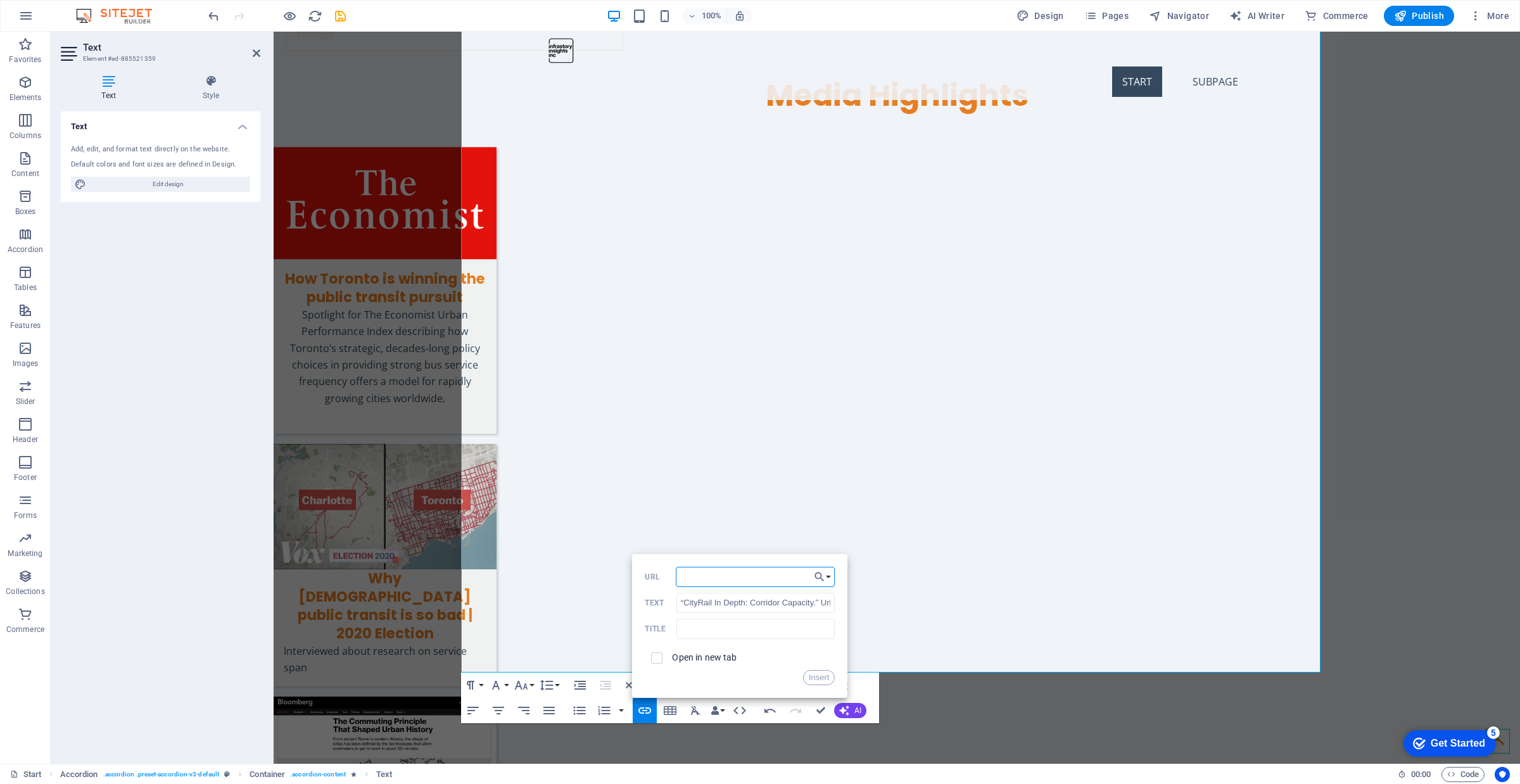
paste input "[URL][DOMAIN_NAME]."
type input "[URL][DOMAIN_NAME]"
click at [708, 641] on label "Open in new tab" at bounding box center [704, 657] width 65 height 10
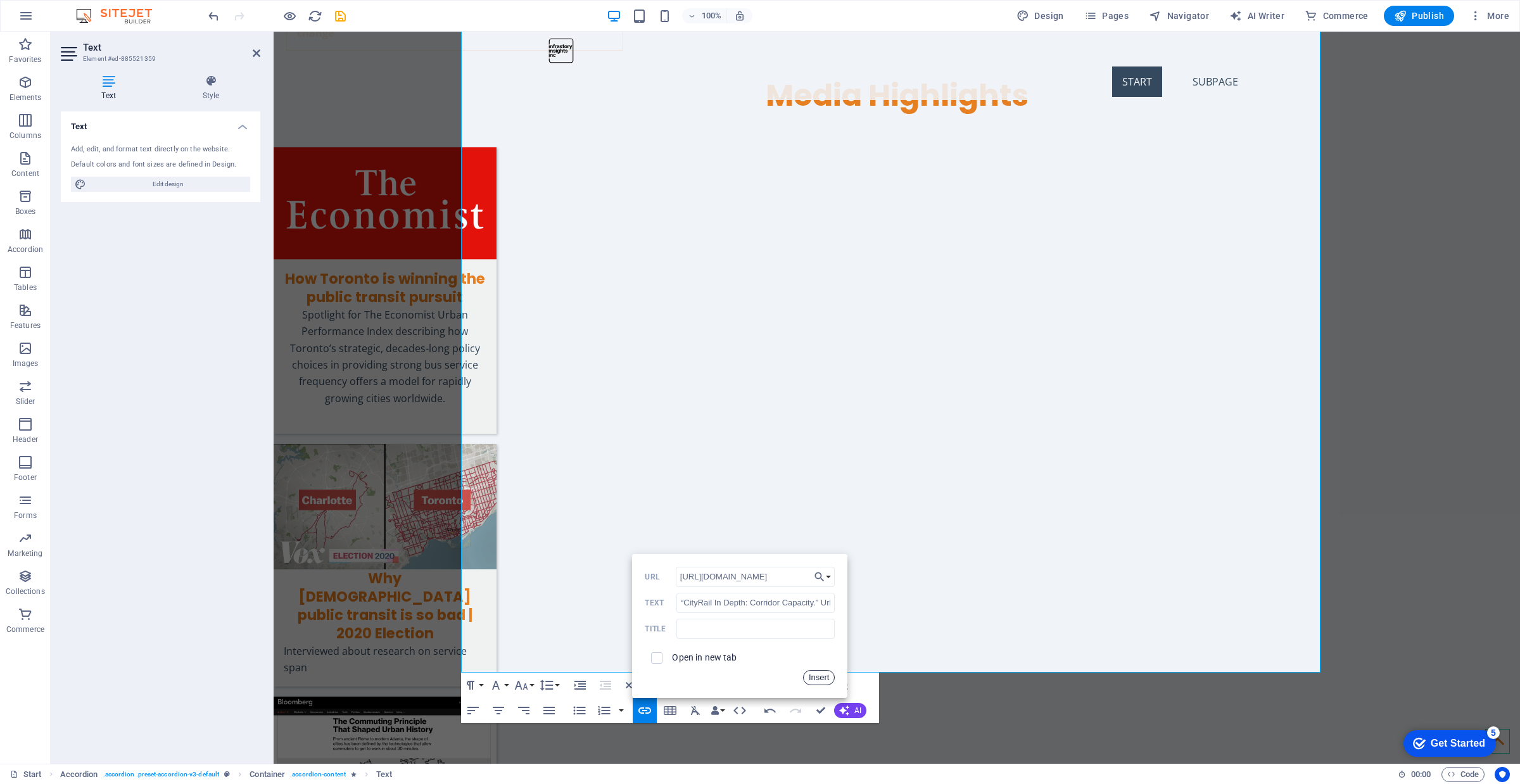
click at [820, 641] on button "Insert" at bounding box center [819, 677] width 32 height 15
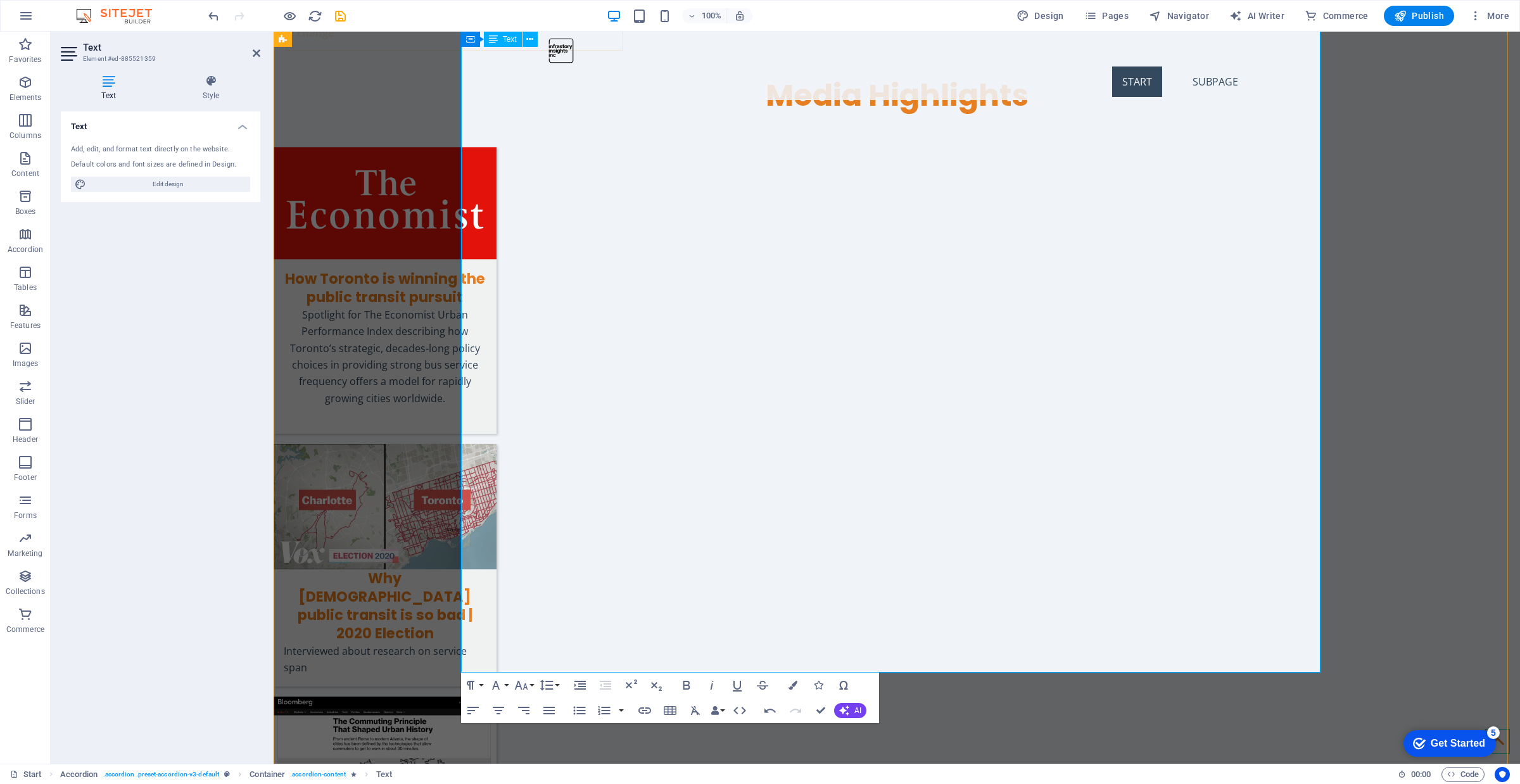
drag, startPoint x: 832, startPoint y: 498, endPoint x: 493, endPoint y: 502, distance: 339.0
drag, startPoint x: 788, startPoint y: 487, endPoint x: 456, endPoint y: 487, distance: 332.0
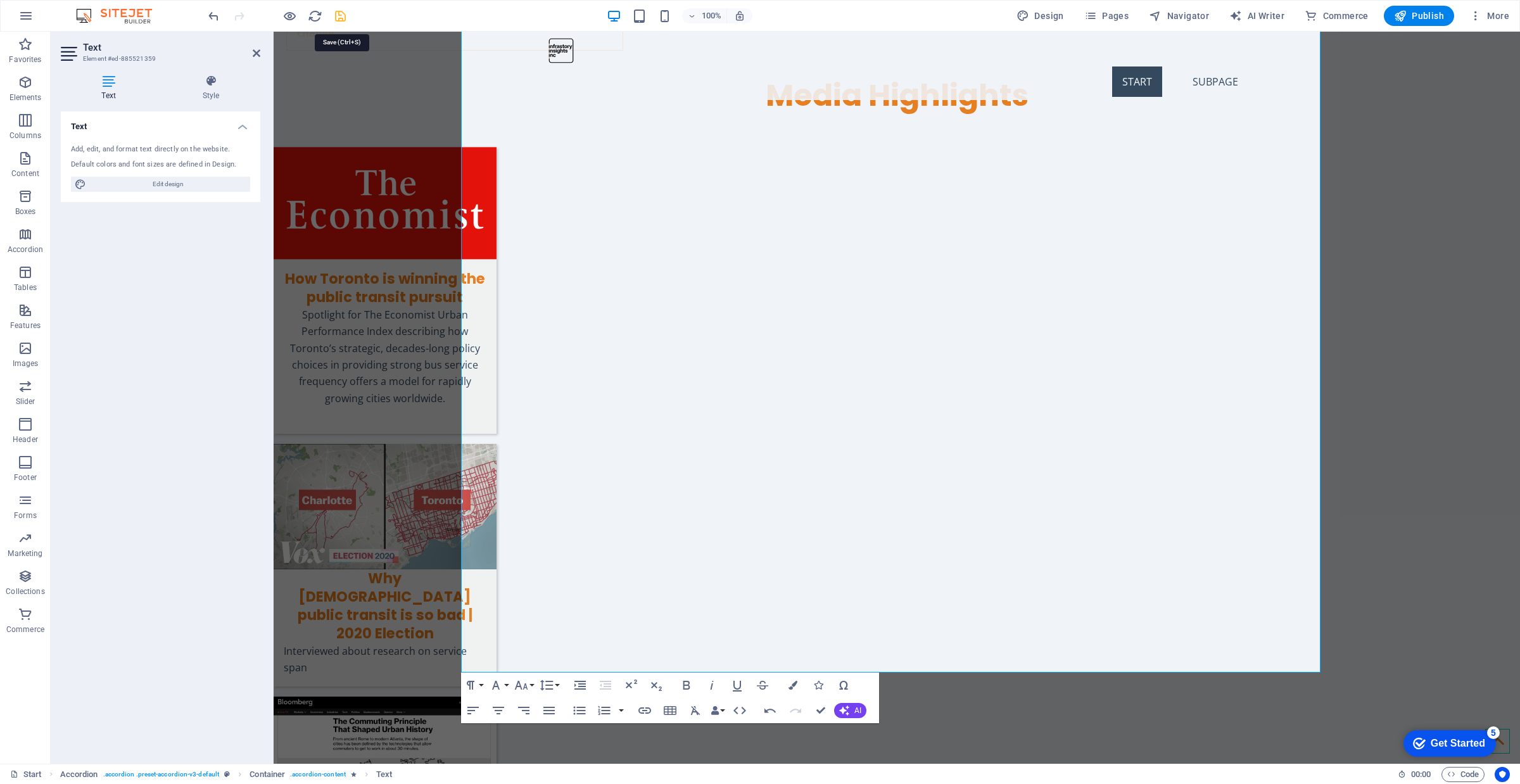
drag, startPoint x: 349, startPoint y: 17, endPoint x: 584, endPoint y: 188, distance: 290.6
click at [348, 17] on icon "save" at bounding box center [340, 16] width 14 height 14
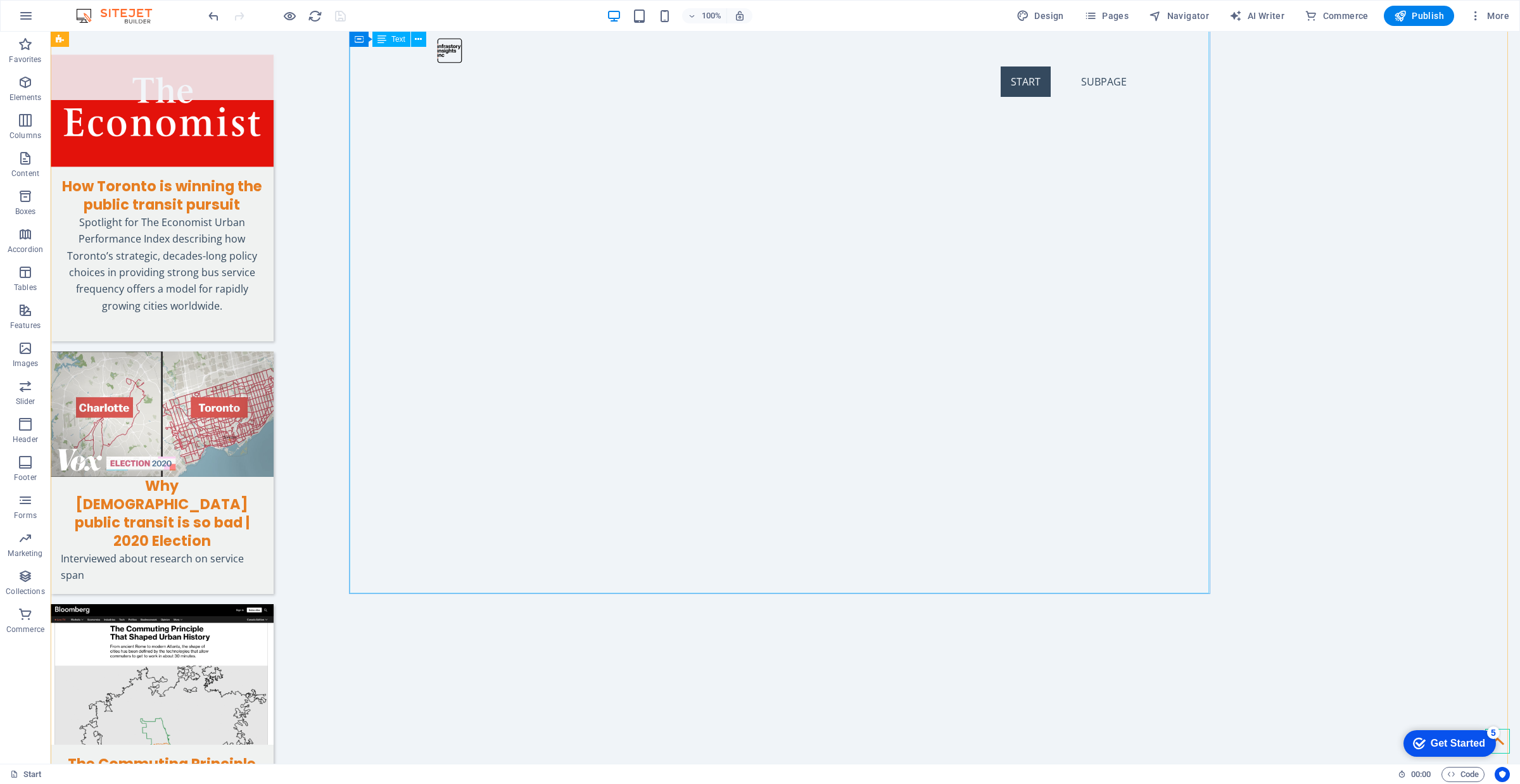
scroll to position [4661, 0]
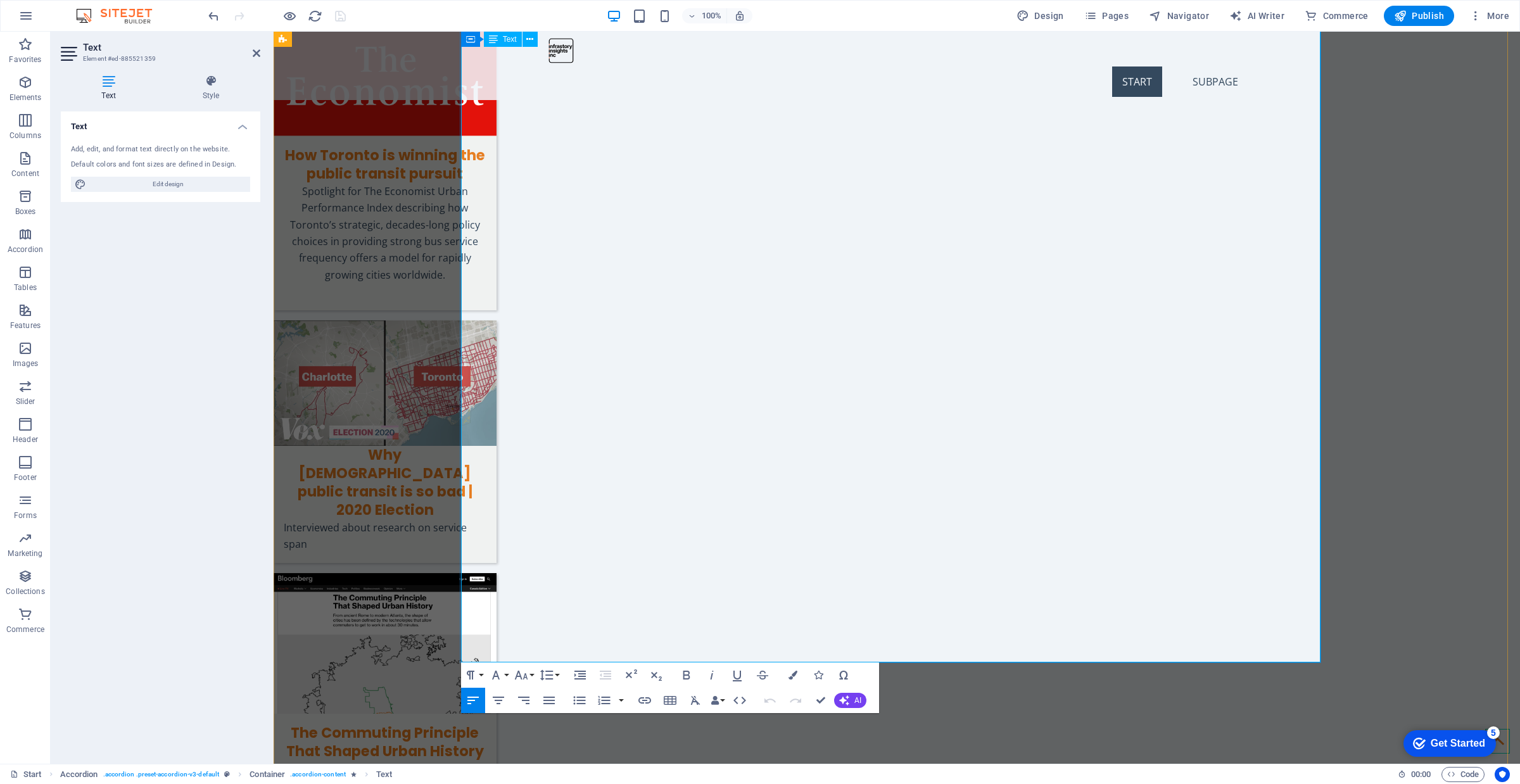
scroll to position [4558, 0]
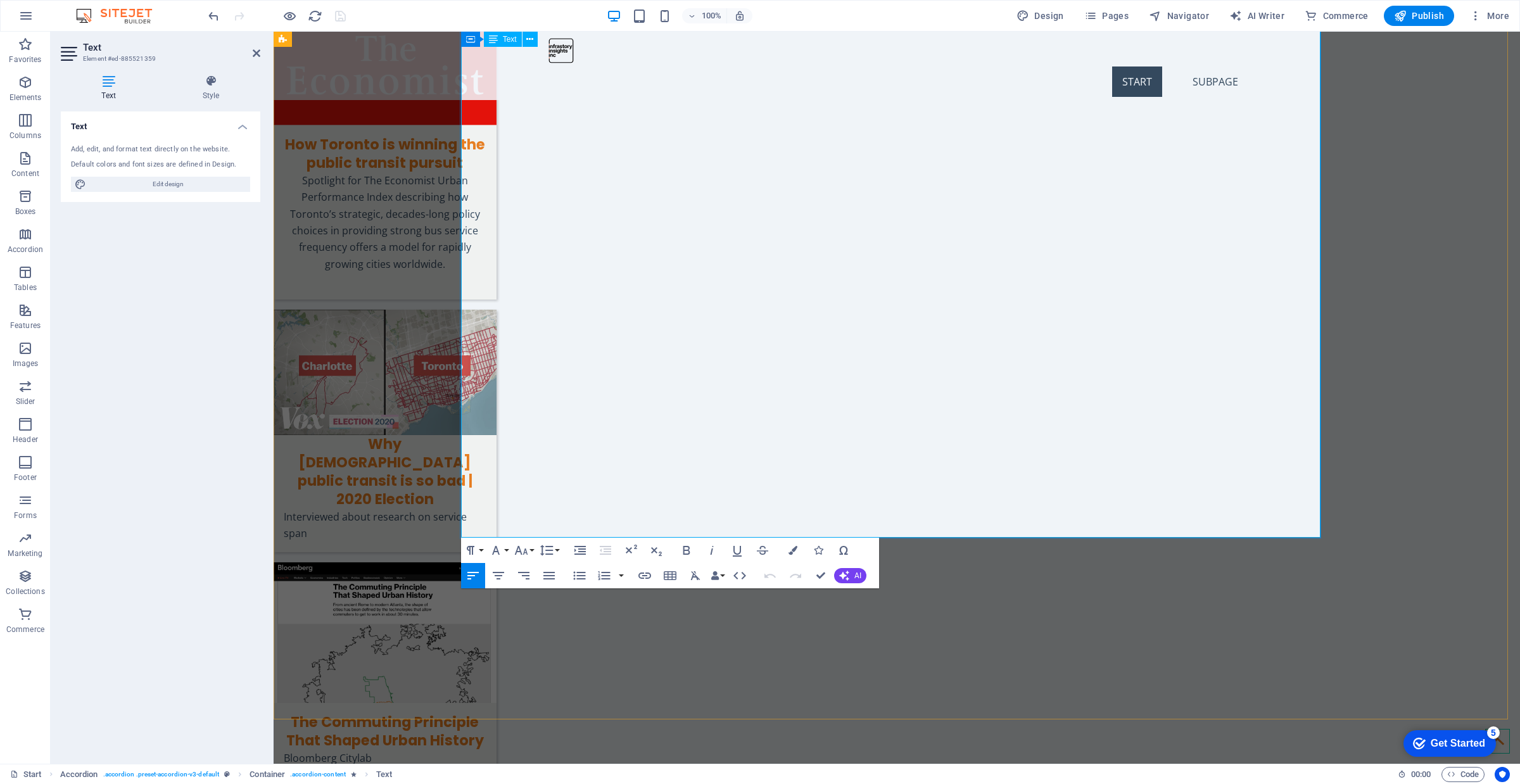
drag, startPoint x: 836, startPoint y: 375, endPoint x: 600, endPoint y: 378, distance: 236.0
drag, startPoint x: 879, startPoint y: 397, endPoint x: 485, endPoint y: 397, distance: 394.0
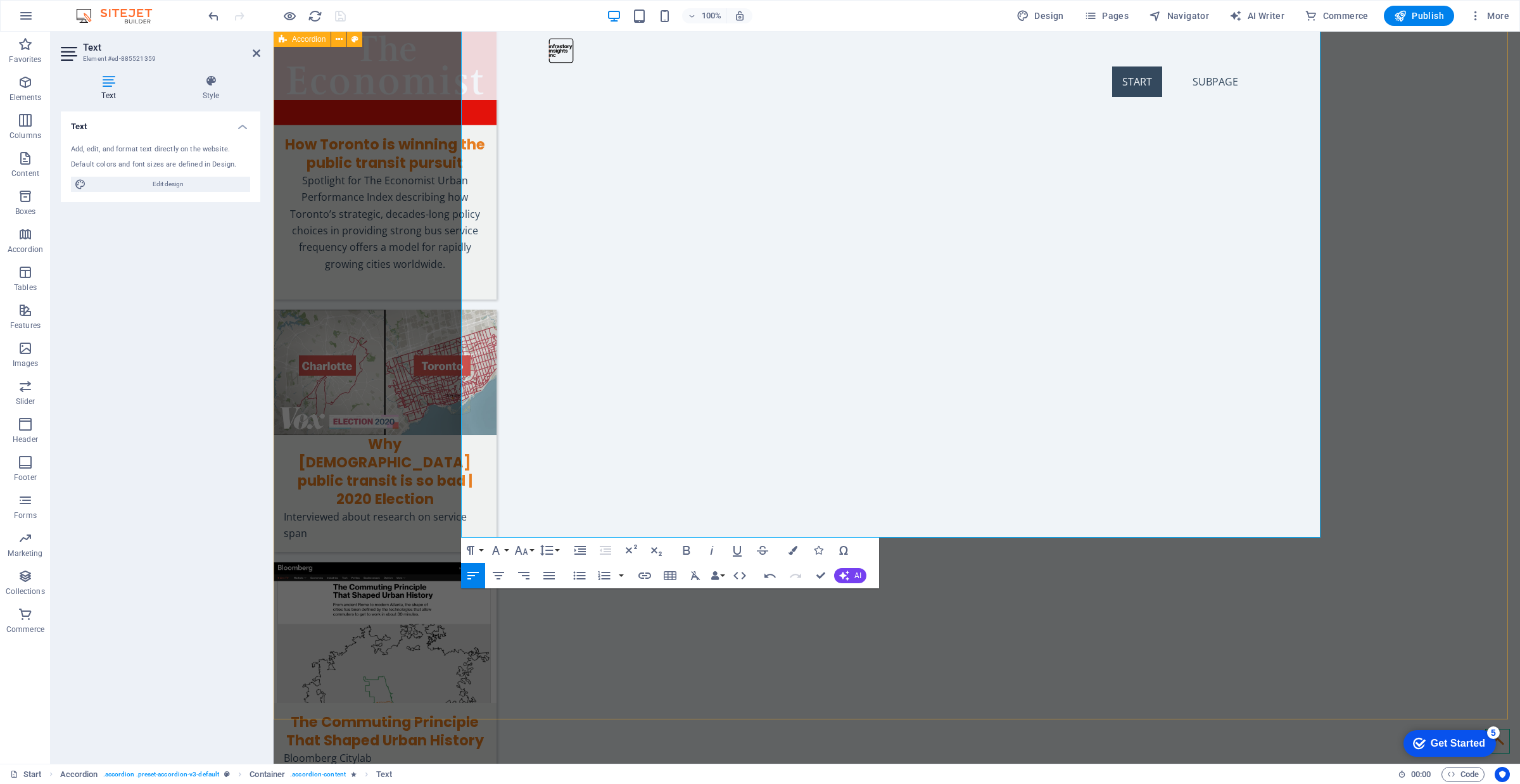
drag, startPoint x: 836, startPoint y: 382, endPoint x: 454, endPoint y: 377, distance: 382.0
click at [647, 574] on icon "button" at bounding box center [644, 575] width 12 height 6
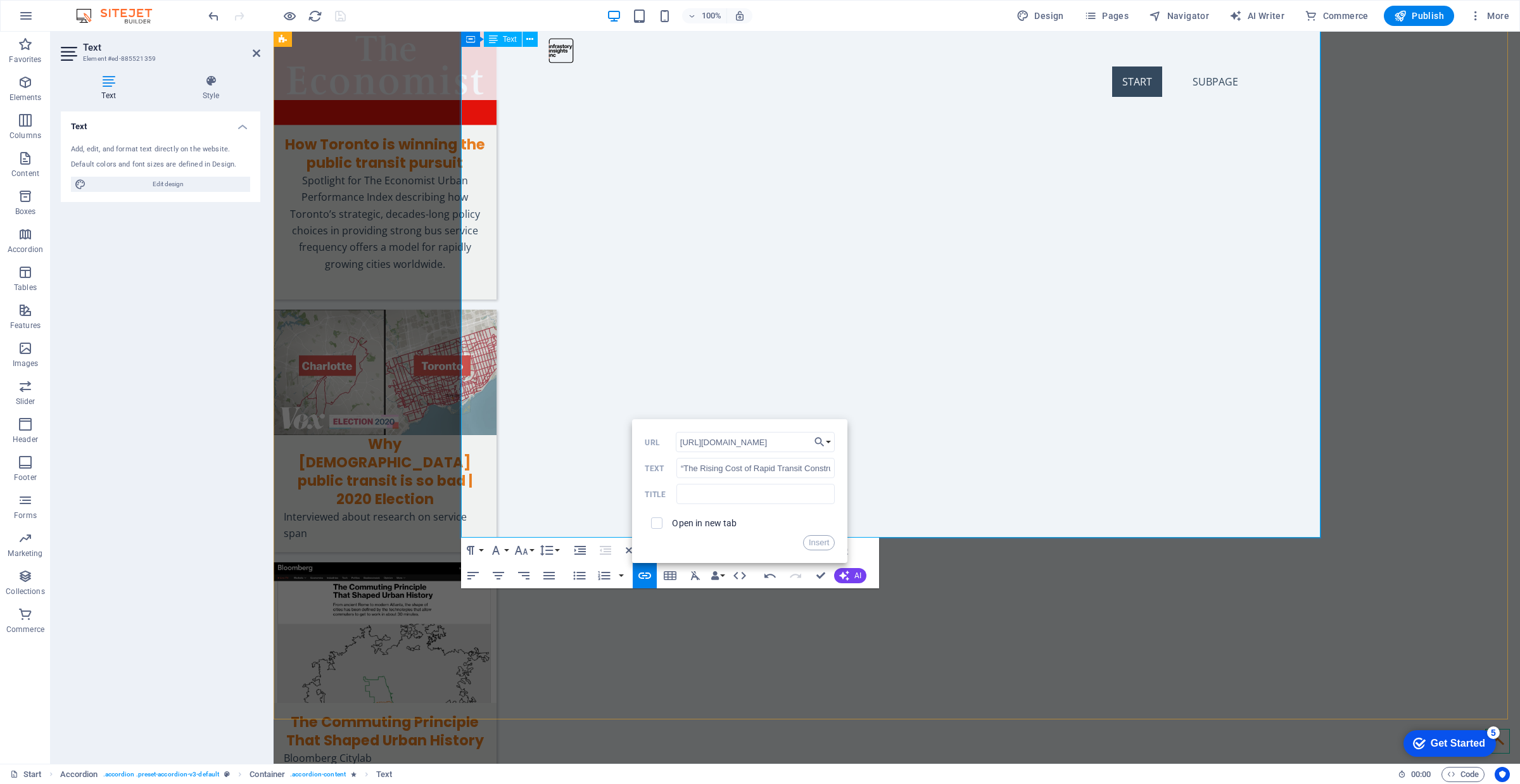
scroll to position [0, 138]
type input "[URL][DOMAIN_NAME]"
click at [692, 520] on label "Open in new tab" at bounding box center [704, 523] width 65 height 10
click at [818, 542] on button "Insert" at bounding box center [819, 542] width 32 height 15
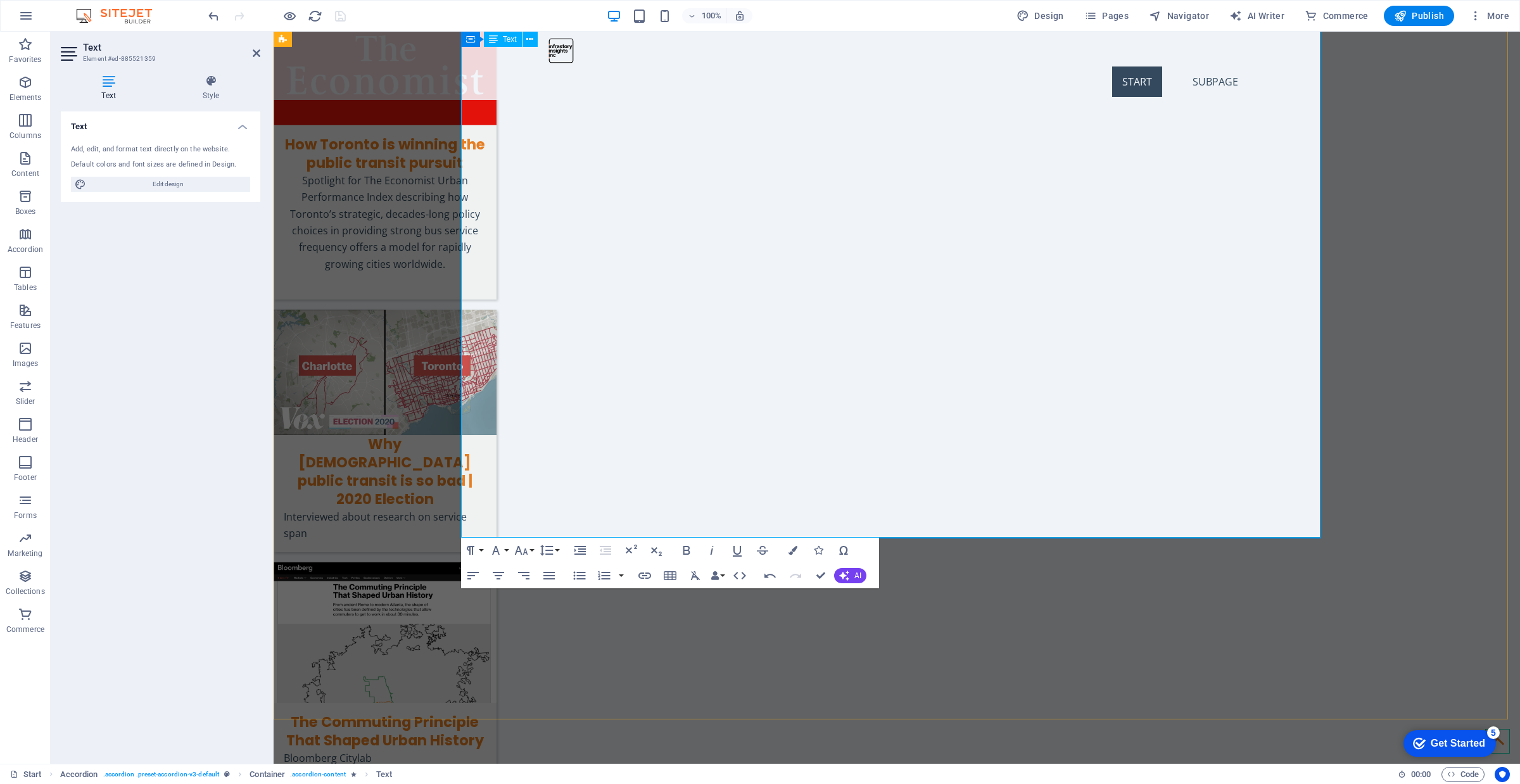
drag, startPoint x: 889, startPoint y: 430, endPoint x: 488, endPoint y: 430, distance: 401.0
drag, startPoint x: 878, startPoint y: 414, endPoint x: 447, endPoint y: 415, distance: 431.0
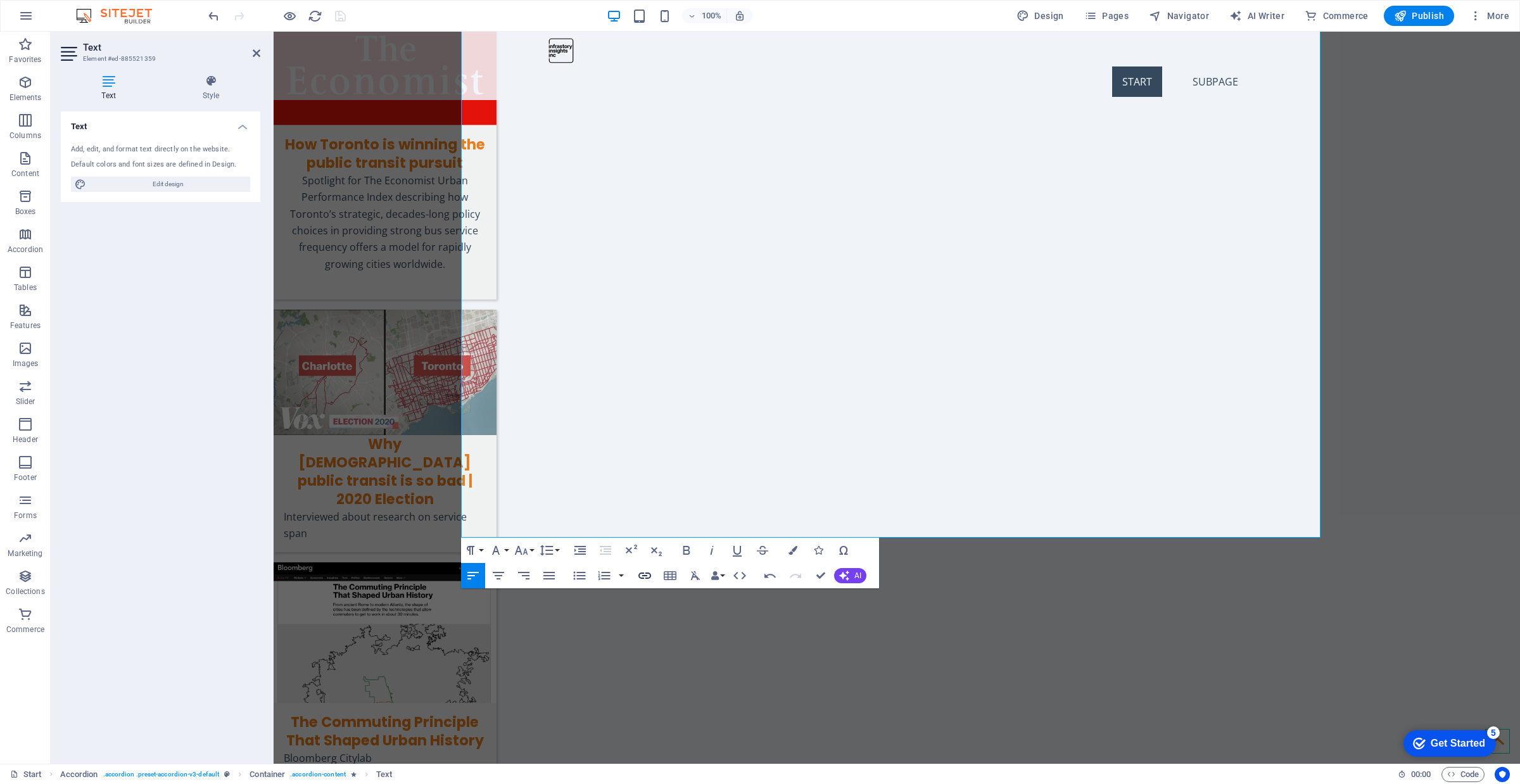
type input "“The Transit Planning Process in [GEOGRAPHIC_DATA] and the GTA.” Urban Toronto,…"
click at [644, 574] on icon "button" at bounding box center [645, 575] width 15 height 15
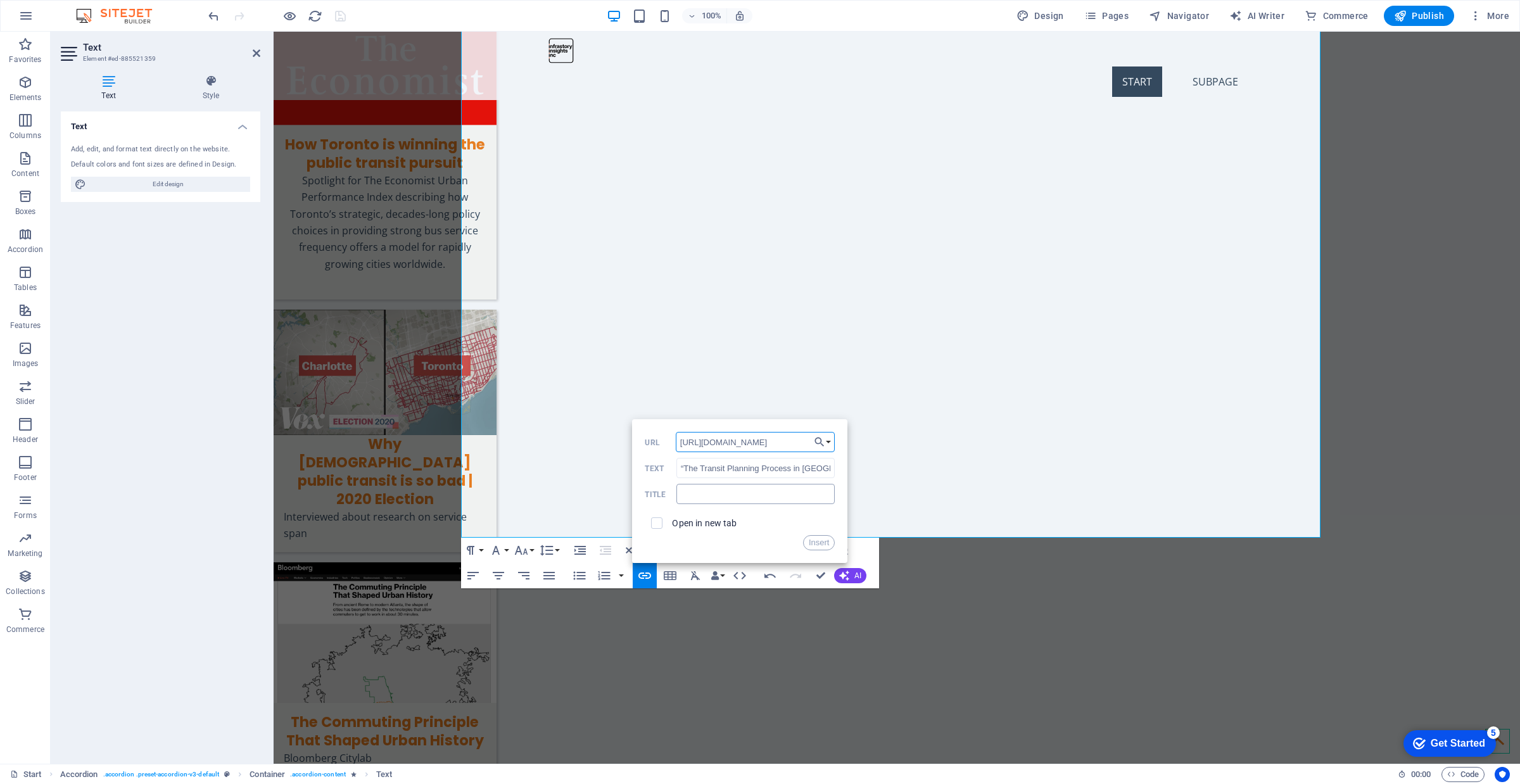
scroll to position [0, 154]
type input "[URL][DOMAIN_NAME]"
click at [686, 522] on label "Open in new tab" at bounding box center [704, 523] width 65 height 10
click at [812, 546] on button "Insert" at bounding box center [819, 542] width 32 height 15
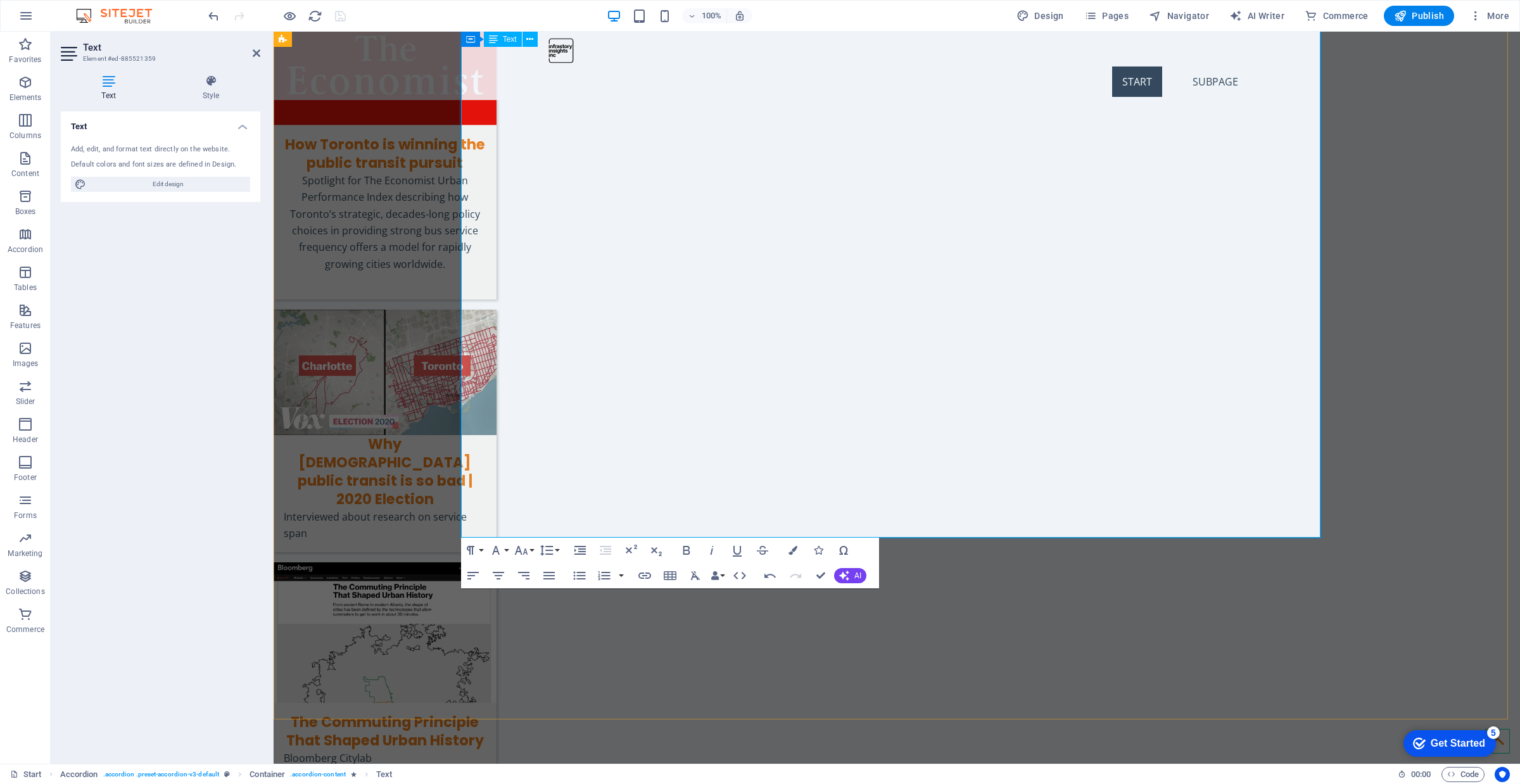
drag, startPoint x: 895, startPoint y: 463, endPoint x: 520, endPoint y: 463, distance: 375.0
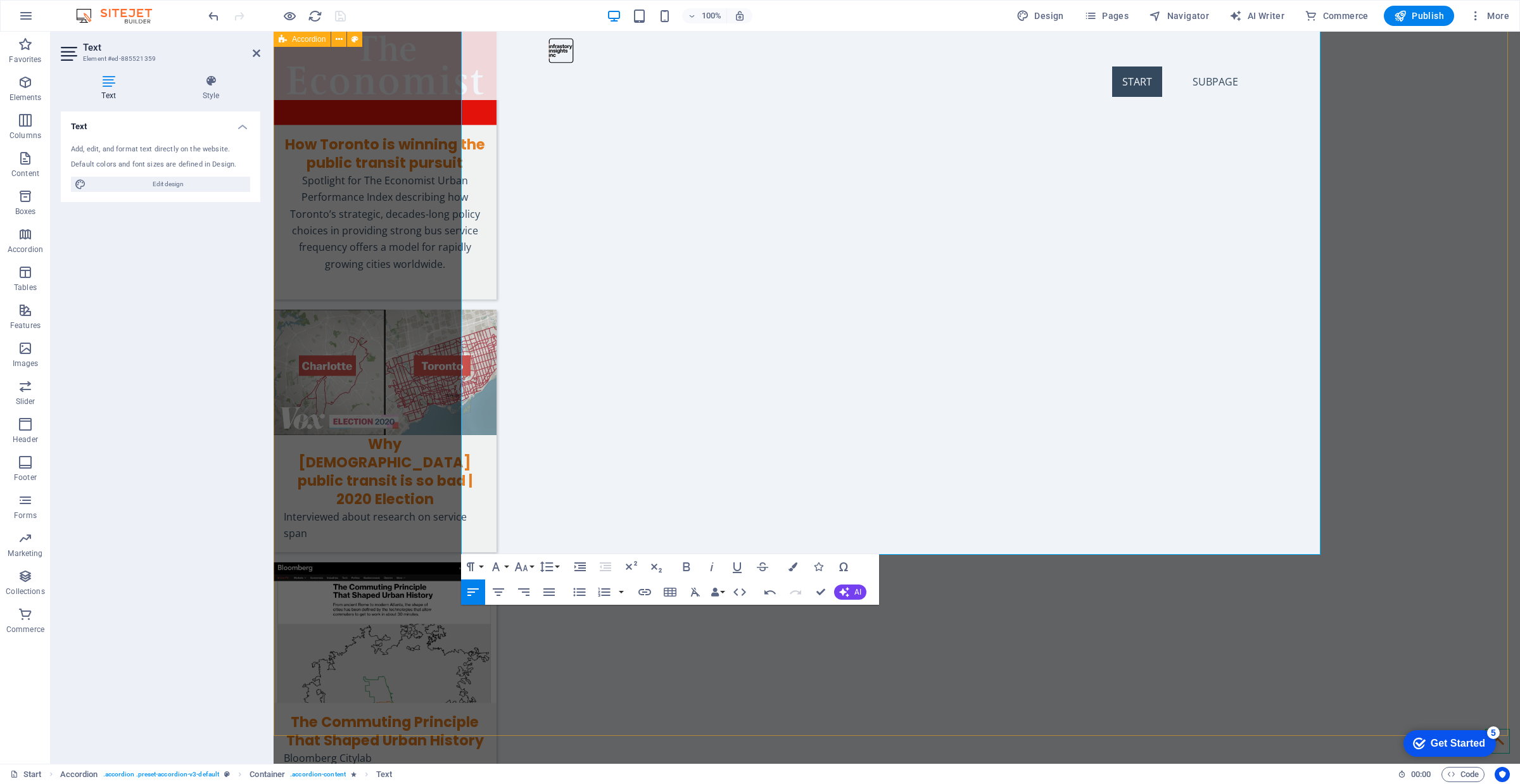
drag, startPoint x: 907, startPoint y: 463, endPoint x: 447, endPoint y: 460, distance: 460.0
type input "“Updated - The CityRail Concept: Real Regional Rail for the GTA.” Urban Toronto…"
click at [644, 591] on icon "button" at bounding box center [645, 592] width 15 height 15
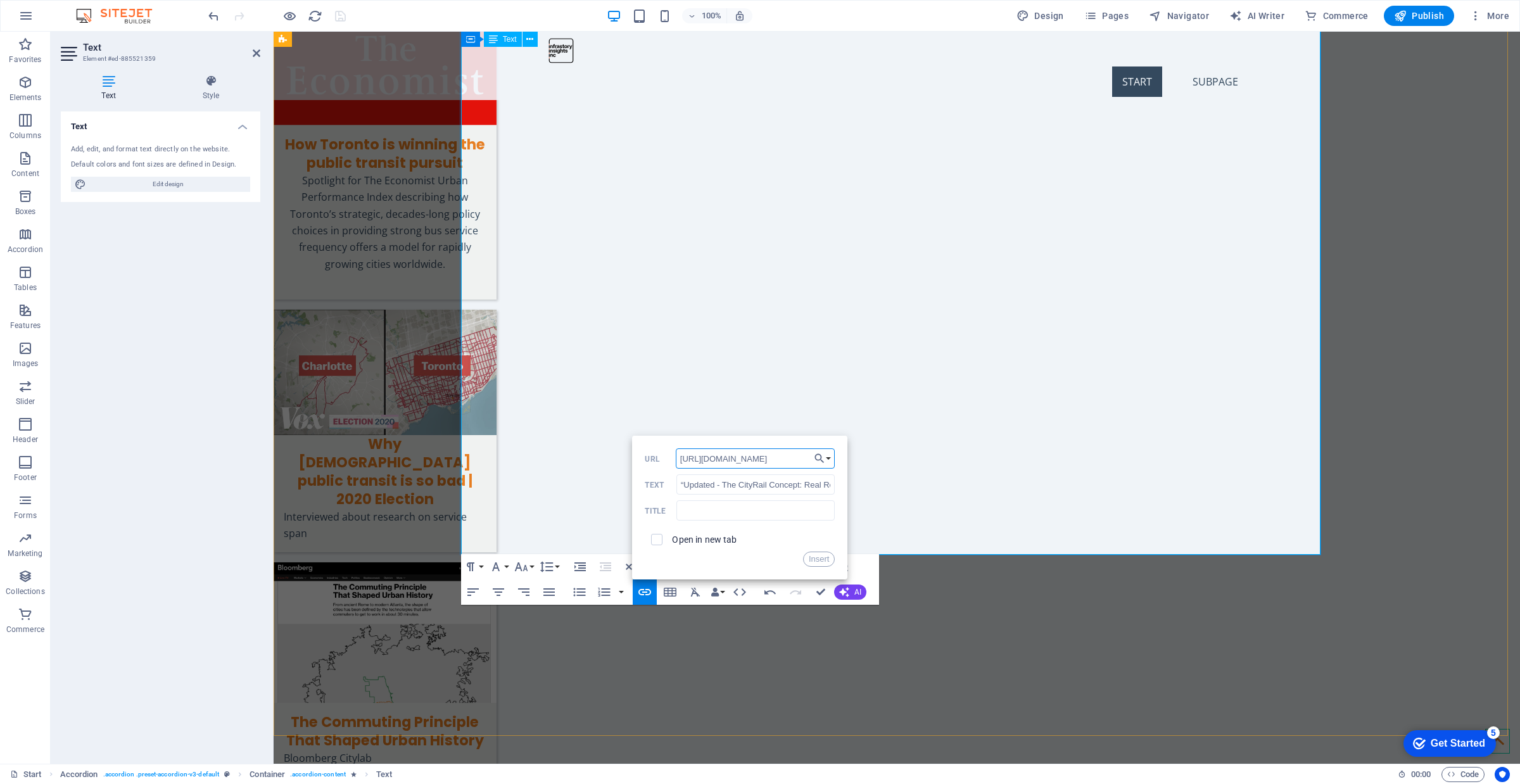
scroll to position [0, 138]
type input "[URL][DOMAIN_NAME]"
click at [688, 542] on label "Open in new tab" at bounding box center [704, 540] width 65 height 10
click at [814, 558] on button "Insert" at bounding box center [819, 559] width 32 height 15
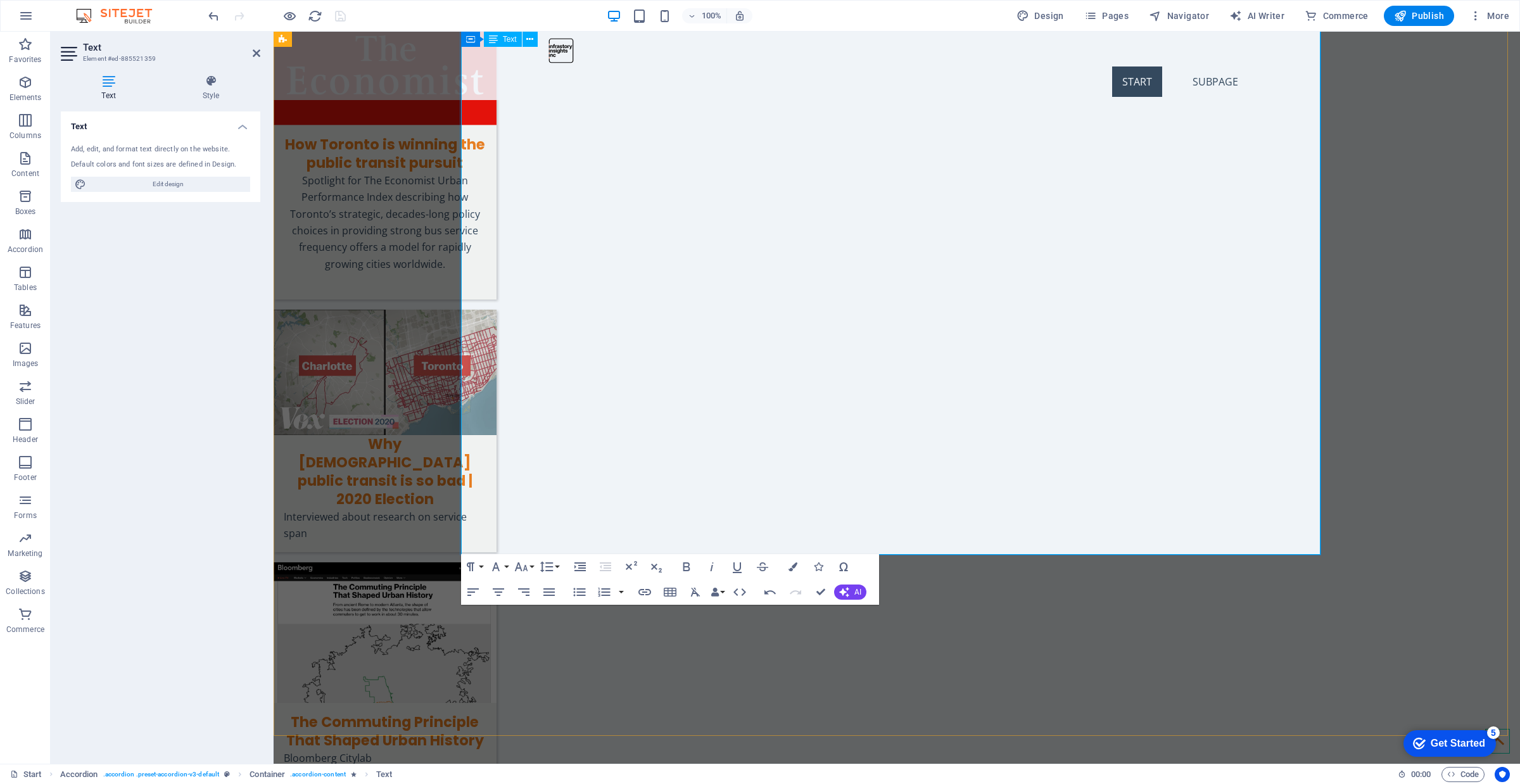
drag, startPoint x: 889, startPoint y: 511, endPoint x: 485, endPoint y: 513, distance: 404.0
drag, startPoint x: 909, startPoint y: 511, endPoint x: 489, endPoint y: 515, distance: 420.0
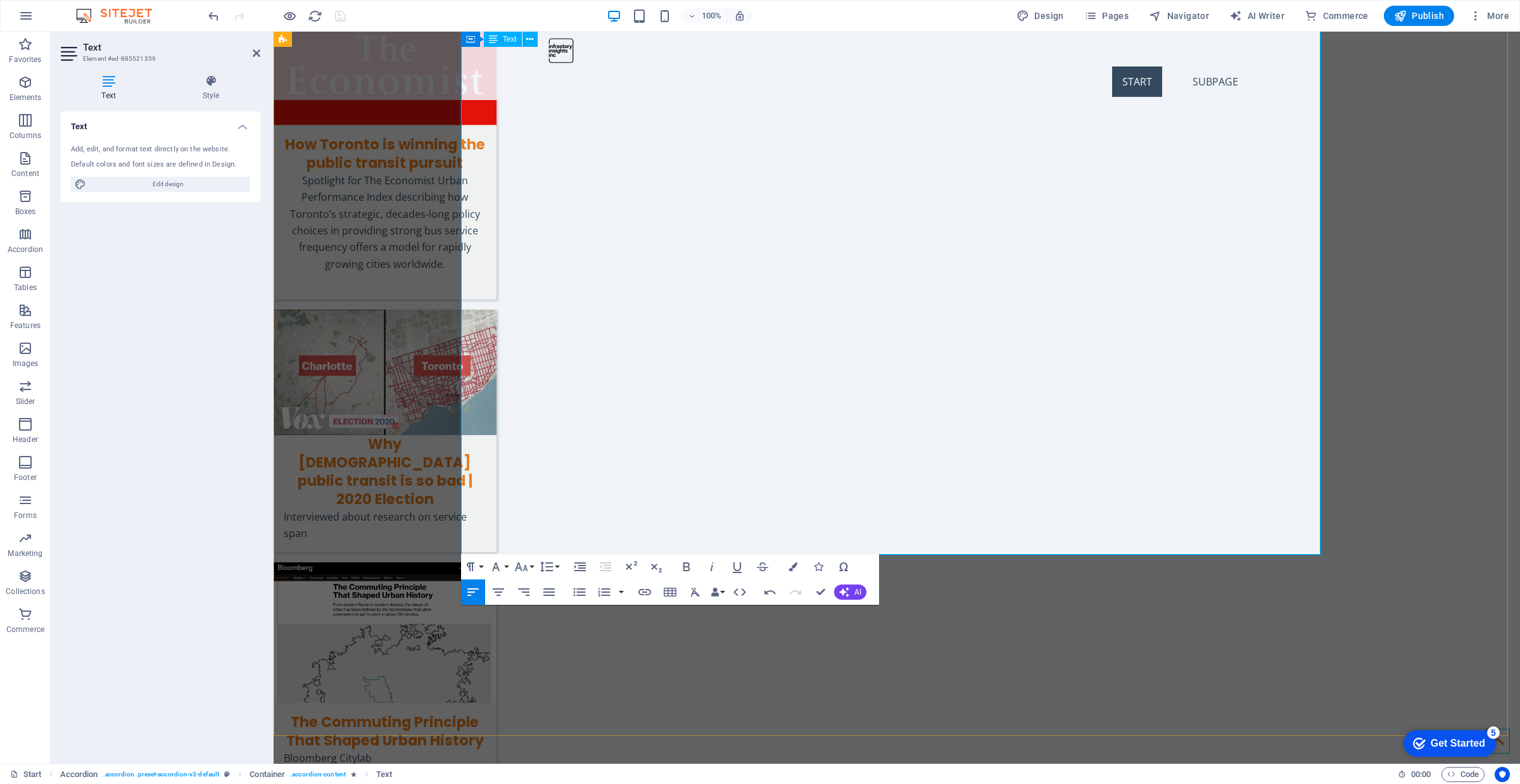
drag, startPoint x: 867, startPoint y: 498, endPoint x: 460, endPoint y: 498, distance: 407.0
drag, startPoint x: 736, startPoint y: 543, endPoint x: 487, endPoint y: 542, distance: 249.0
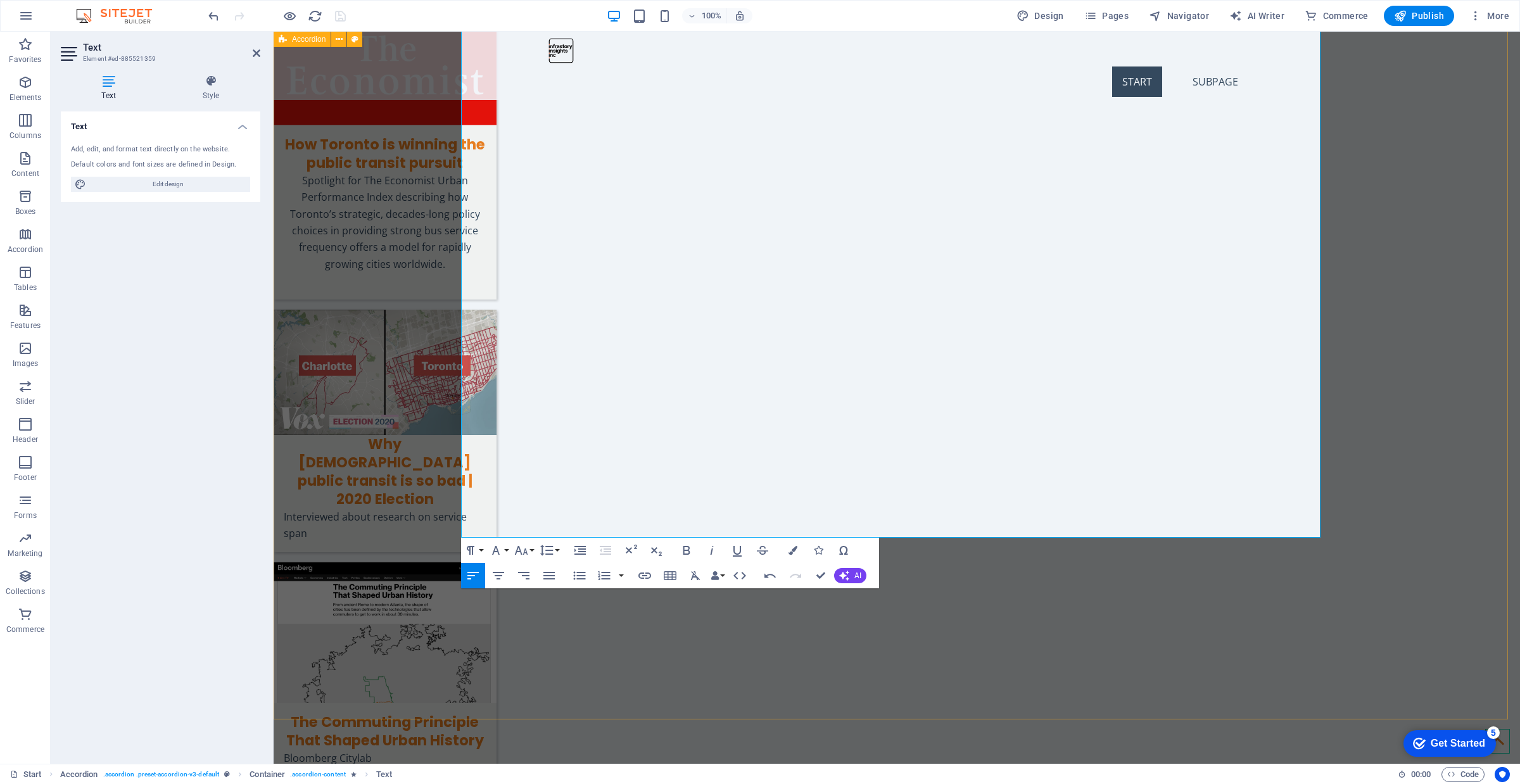
drag, startPoint x: 799, startPoint y: 524, endPoint x: 459, endPoint y: 530, distance: 340.1
type input "“A History of the Downtown Relief Subway Line.” Transit [GEOGRAPHIC_DATA], 1999."
click at [637, 578] on icon "button" at bounding box center [645, 575] width 15 height 15
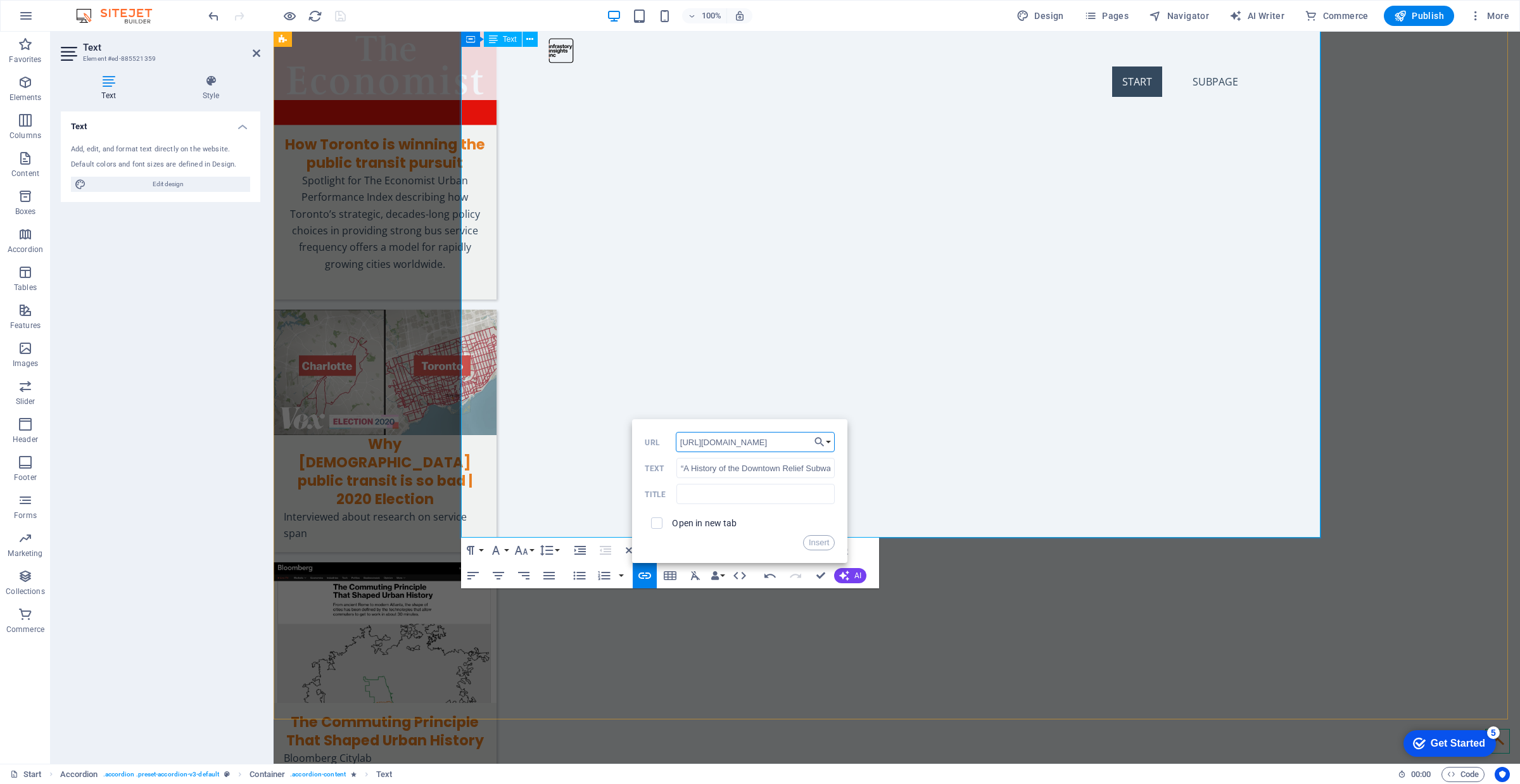
scroll to position [0, 42]
type input "[URL][DOMAIN_NAME]"
click at [689, 524] on label "Open in new tab" at bounding box center [704, 523] width 65 height 10
click at [818, 542] on button "Insert" at bounding box center [819, 542] width 32 height 15
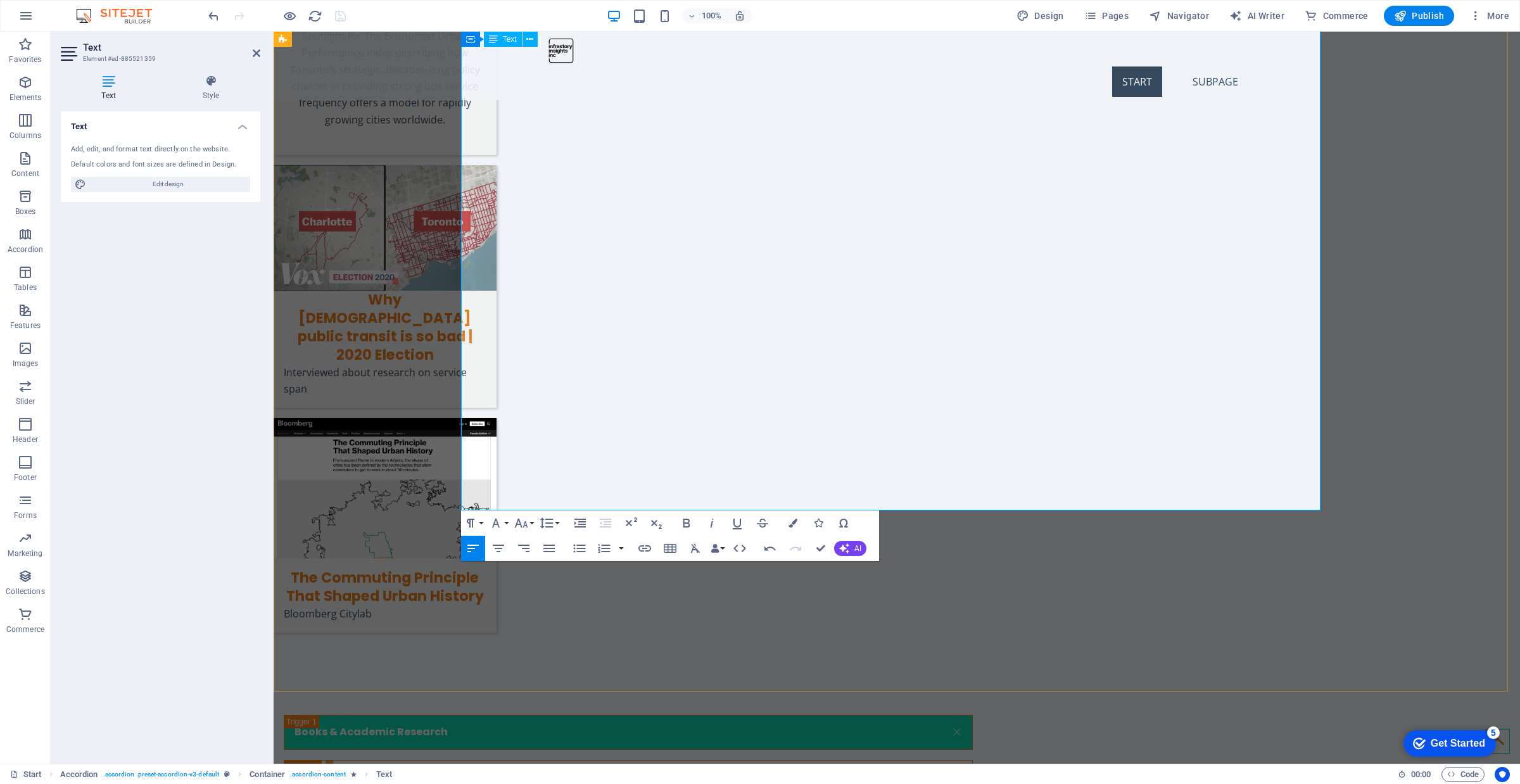
scroll to position [4716, 0]
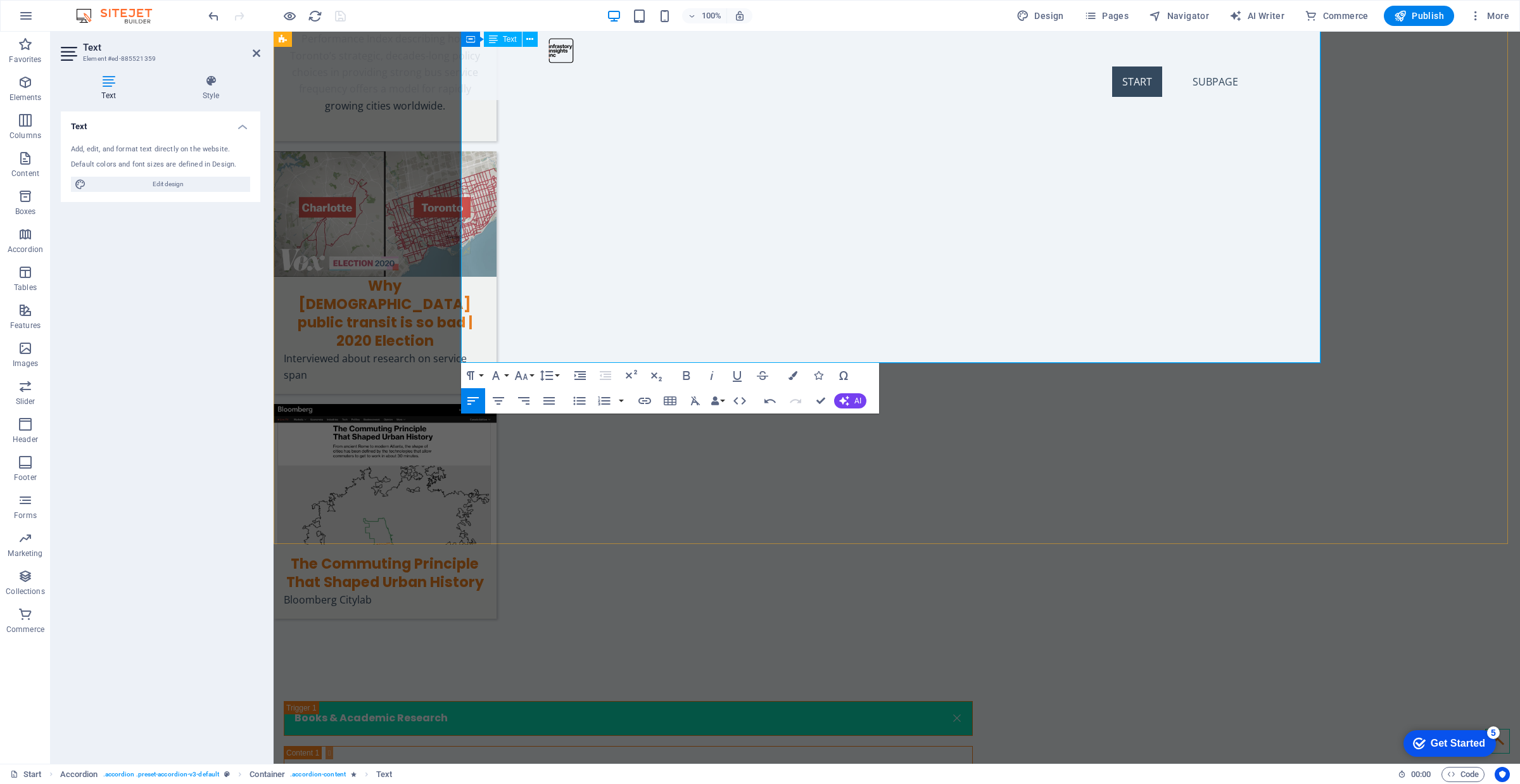
drag, startPoint x: 884, startPoint y: 321, endPoint x: 671, endPoint y: 324, distance: 213.0
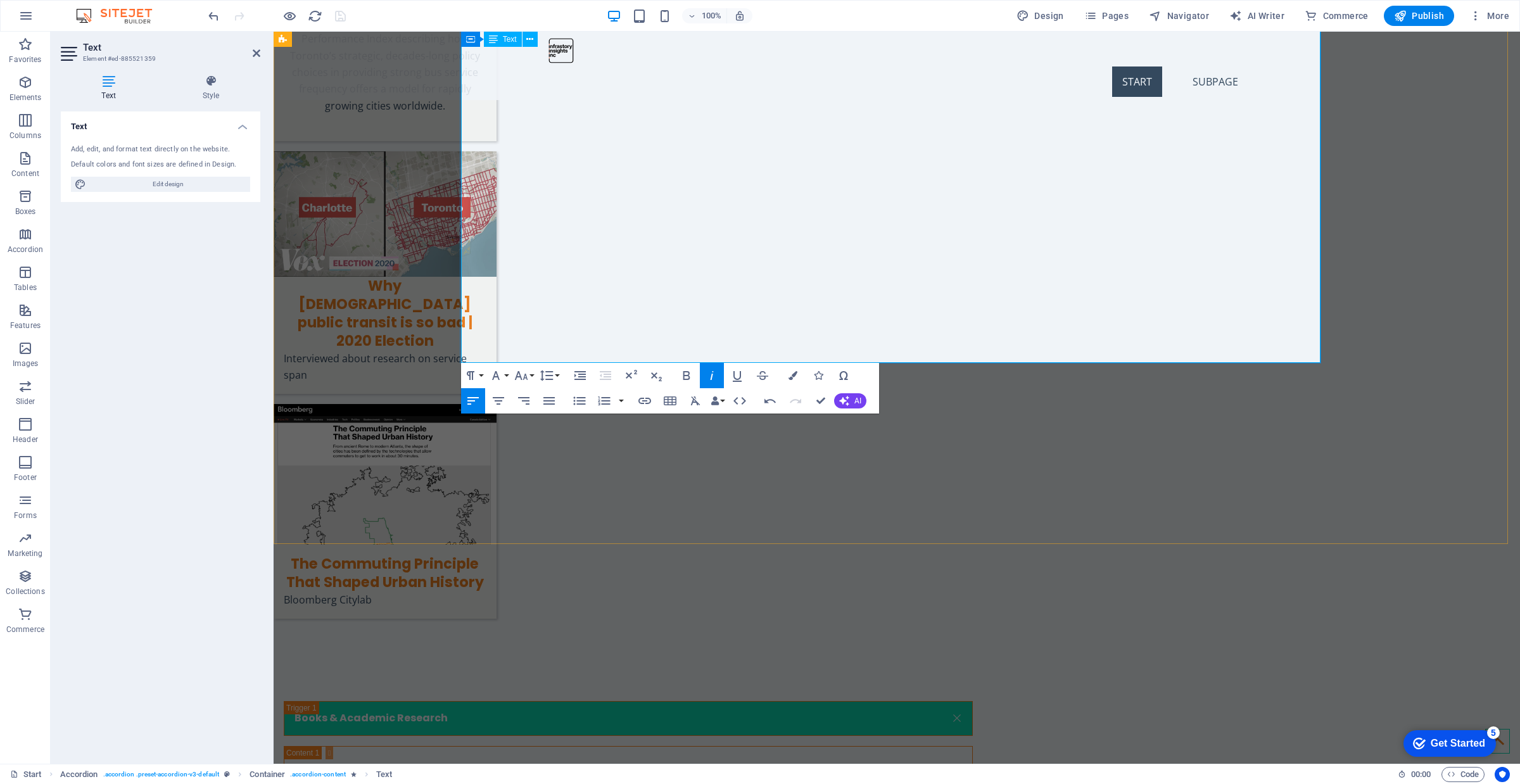
drag, startPoint x: 710, startPoint y: 320, endPoint x: 465, endPoint y: 324, distance: 245.0
copy p "The OneCity Plan and the Shifting Transit Landscape"
